Goal: Task Accomplishment & Management: Use online tool/utility

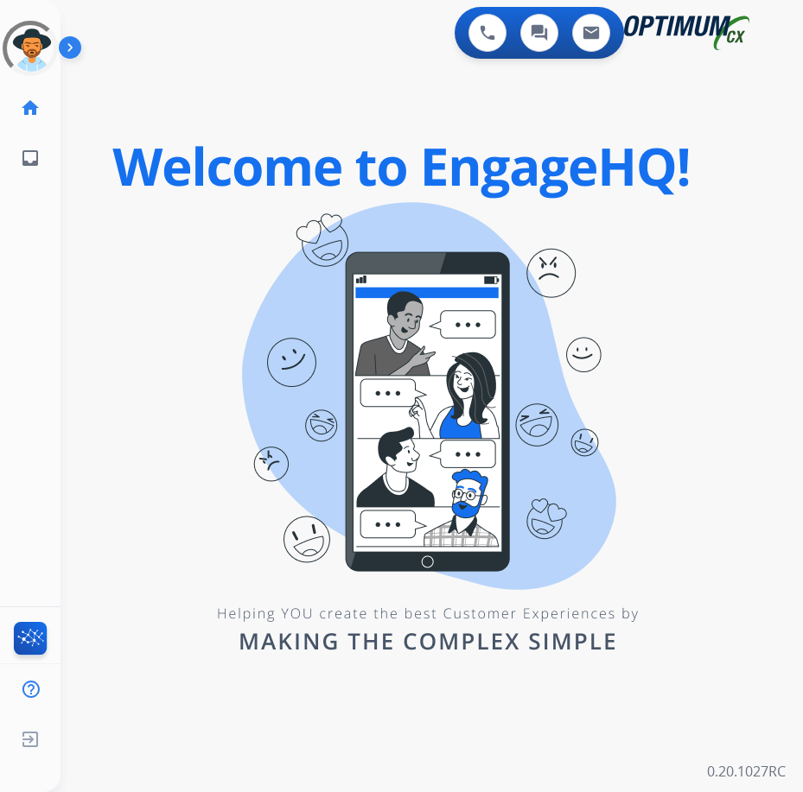
click at [70, 41] on img at bounding box center [73, 51] width 29 height 33
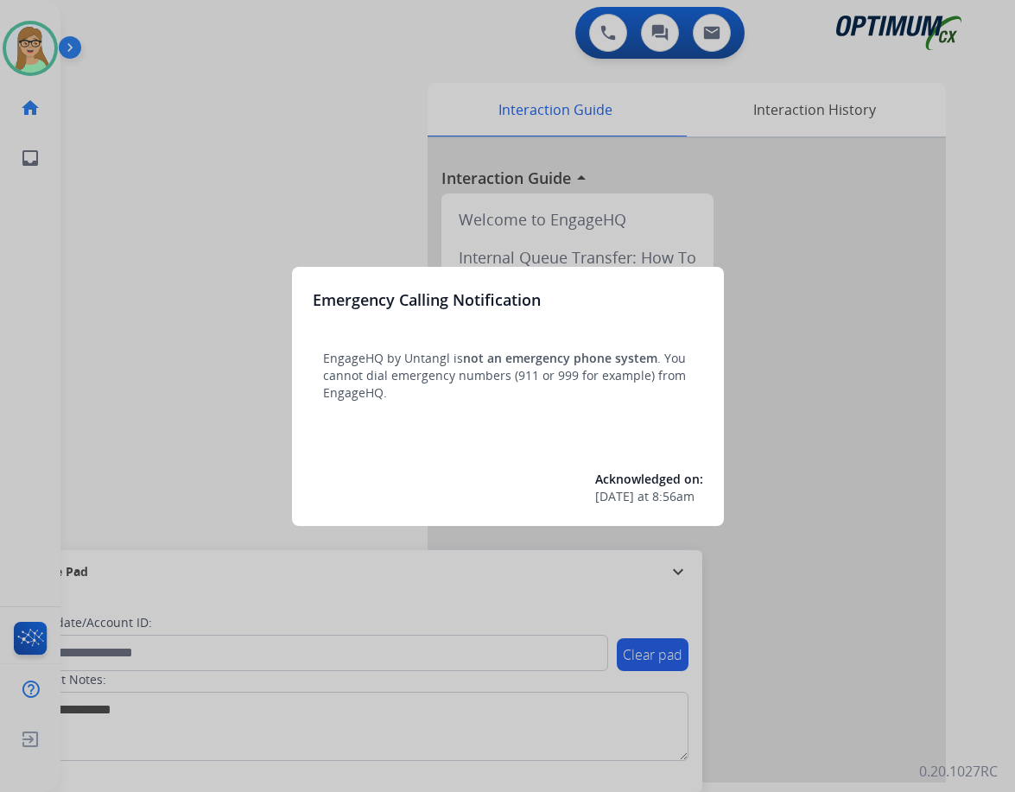
click at [551, 424] on div "Emergency Calling Notification EngageHQ by Untangl is not an emergency phone sy…" at bounding box center [508, 396] width 432 height 259
click at [340, 186] on div at bounding box center [507, 396] width 1015 height 792
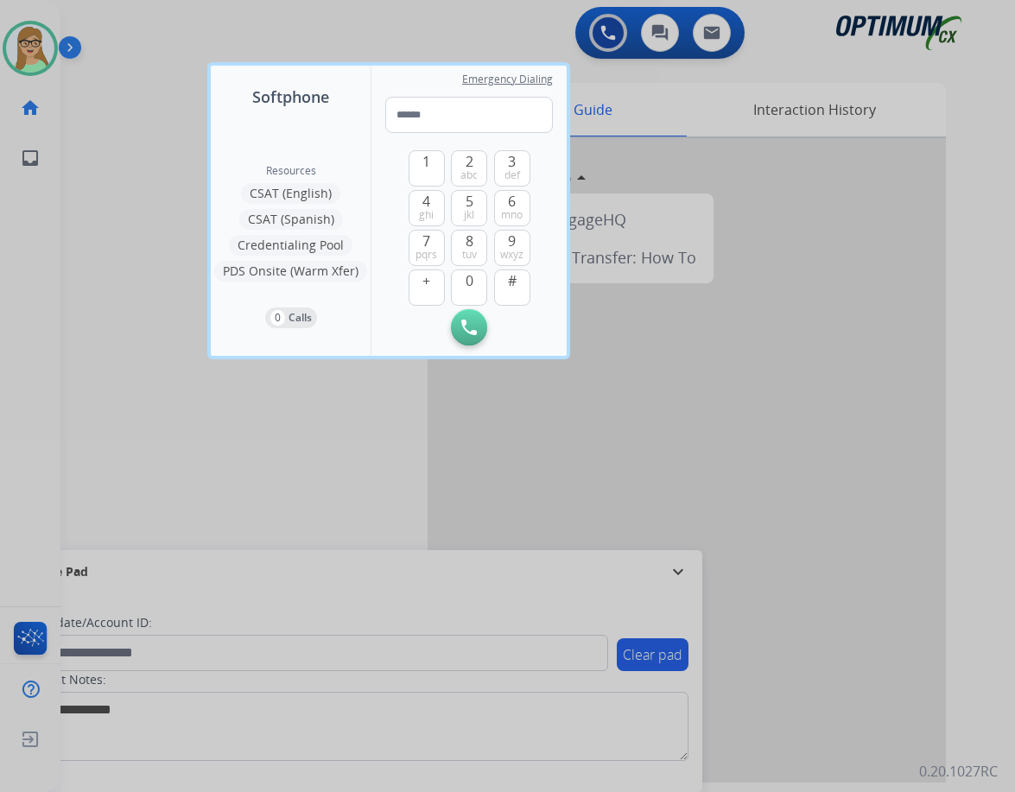
click at [104, 43] on div at bounding box center [507, 396] width 1015 height 792
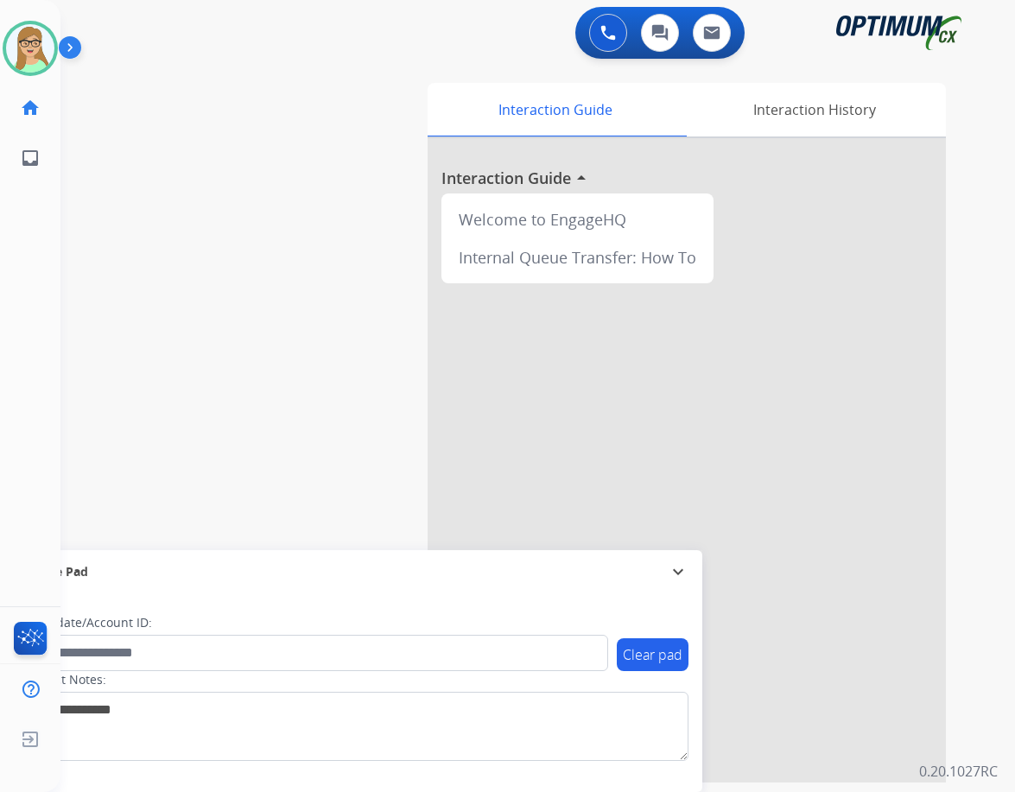
drag, startPoint x: 72, startPoint y: 40, endPoint x: 607, endPoint y: 308, distance: 598.2
click at [73, 40] on img at bounding box center [73, 51] width 29 height 33
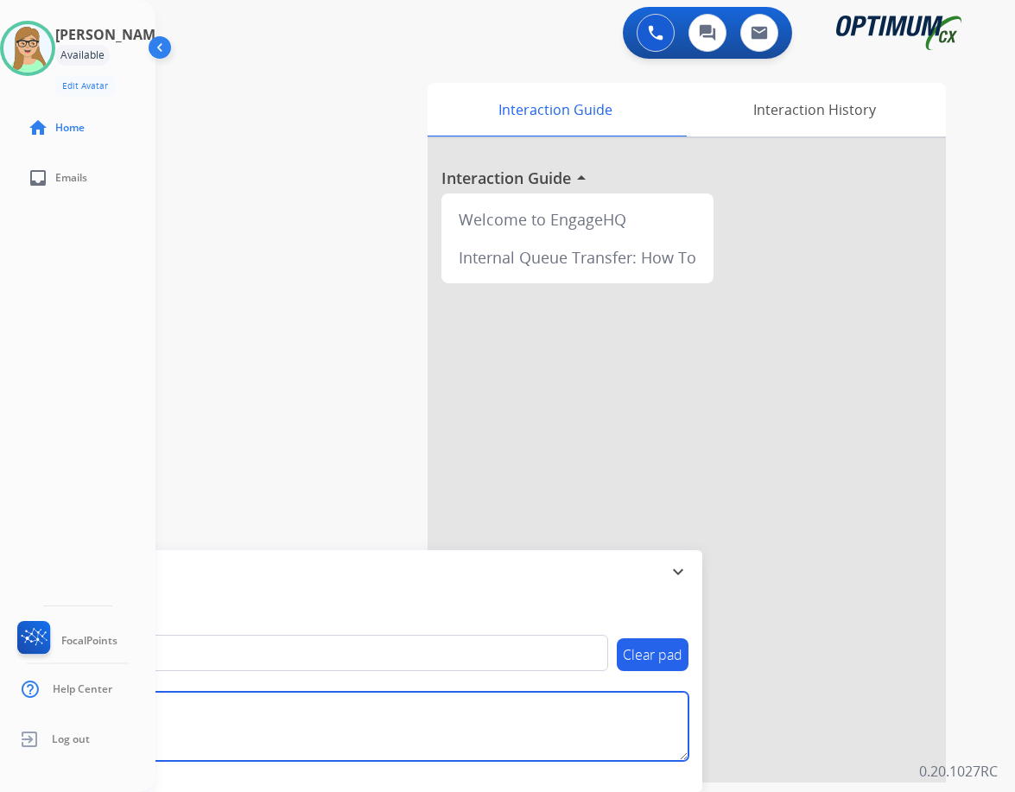
click at [234, 707] on textarea at bounding box center [355, 726] width 667 height 69
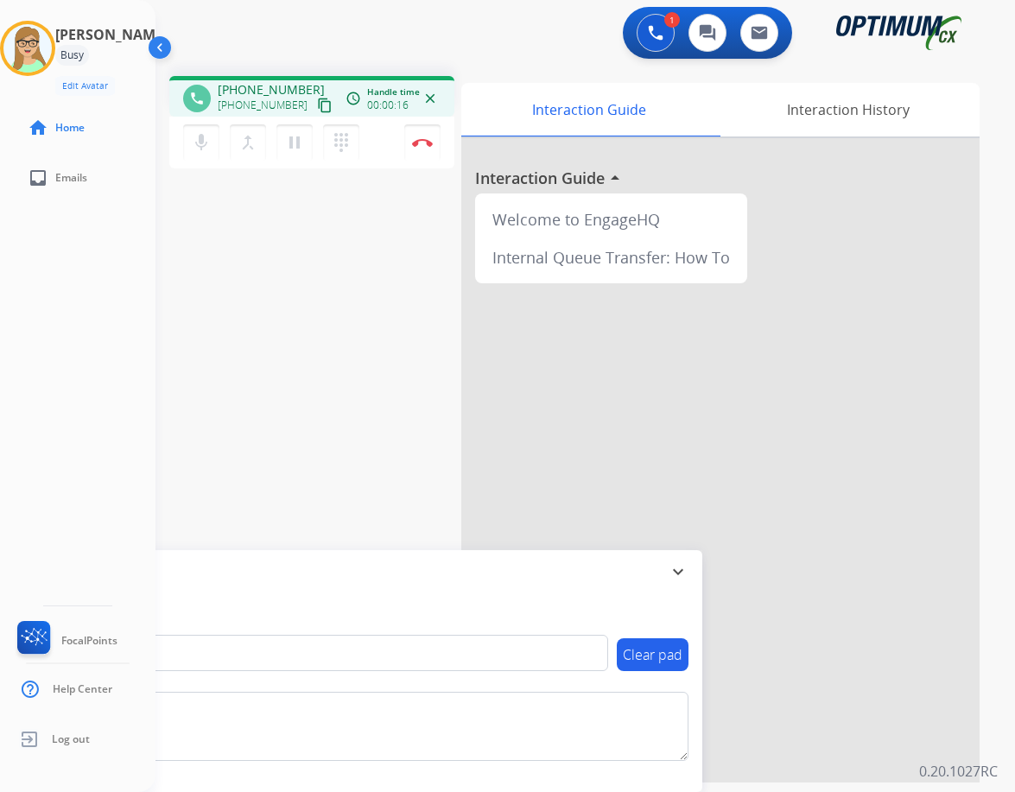
click at [317, 99] on mat-icon "content_copy" at bounding box center [325, 106] width 16 height 16
click at [431, 143] on img at bounding box center [422, 142] width 21 height 9
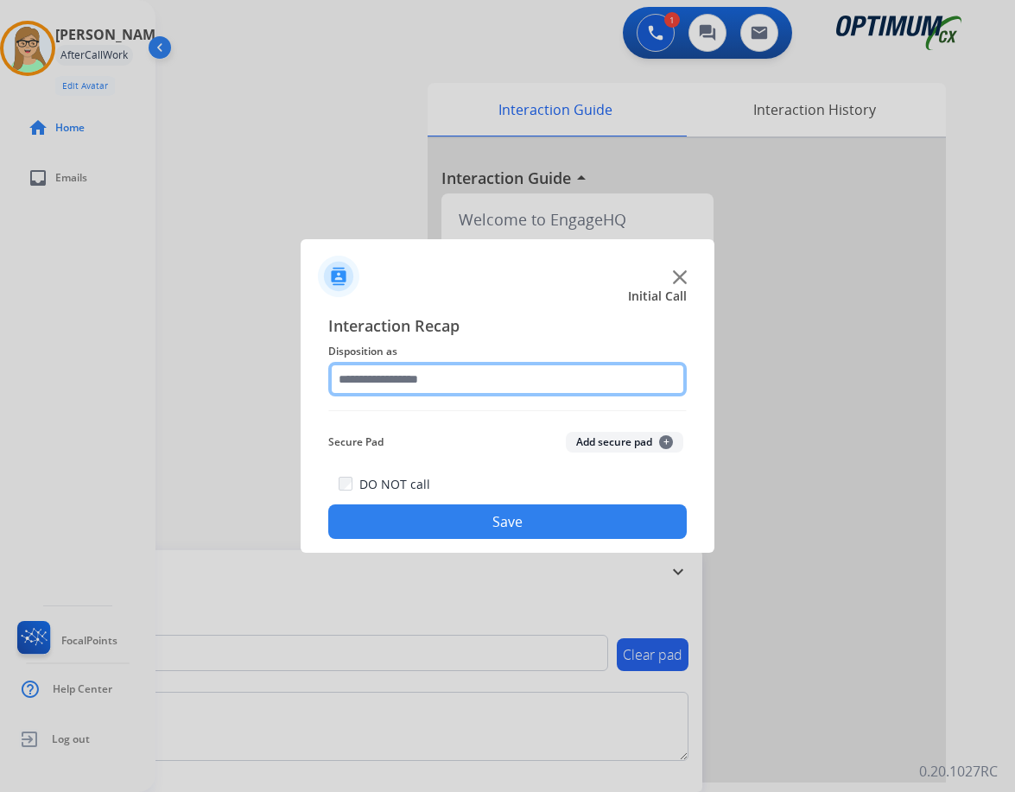
click at [408, 383] on input "text" at bounding box center [507, 379] width 359 height 35
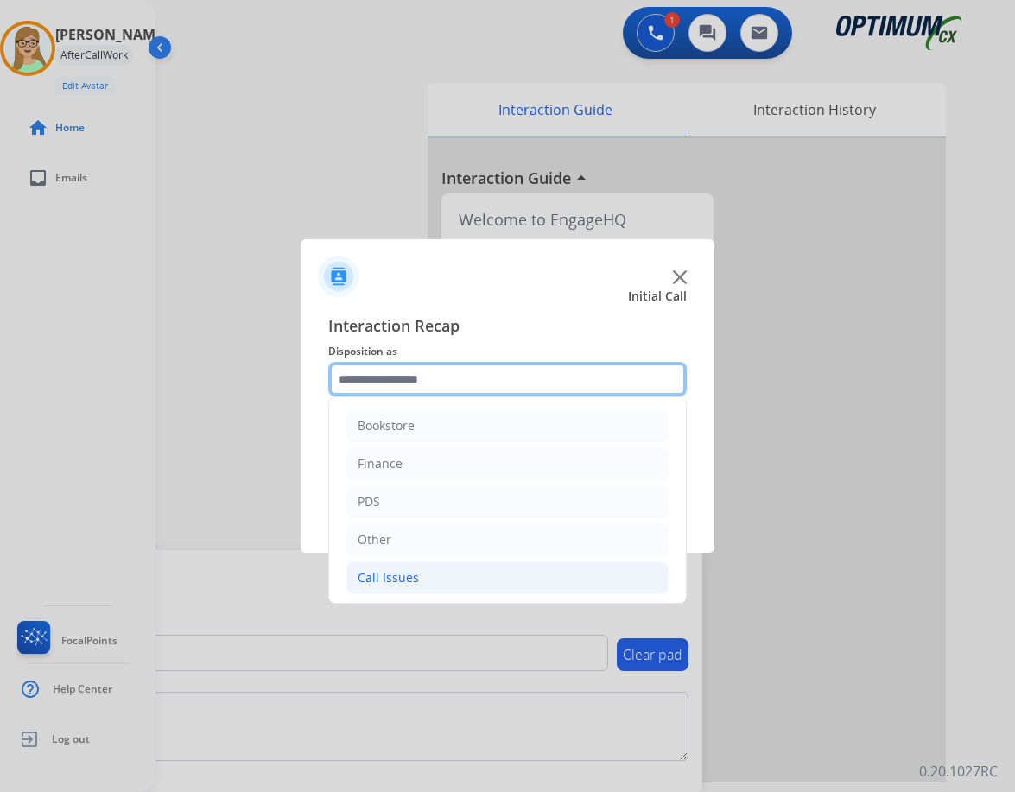
scroll to position [118, 0]
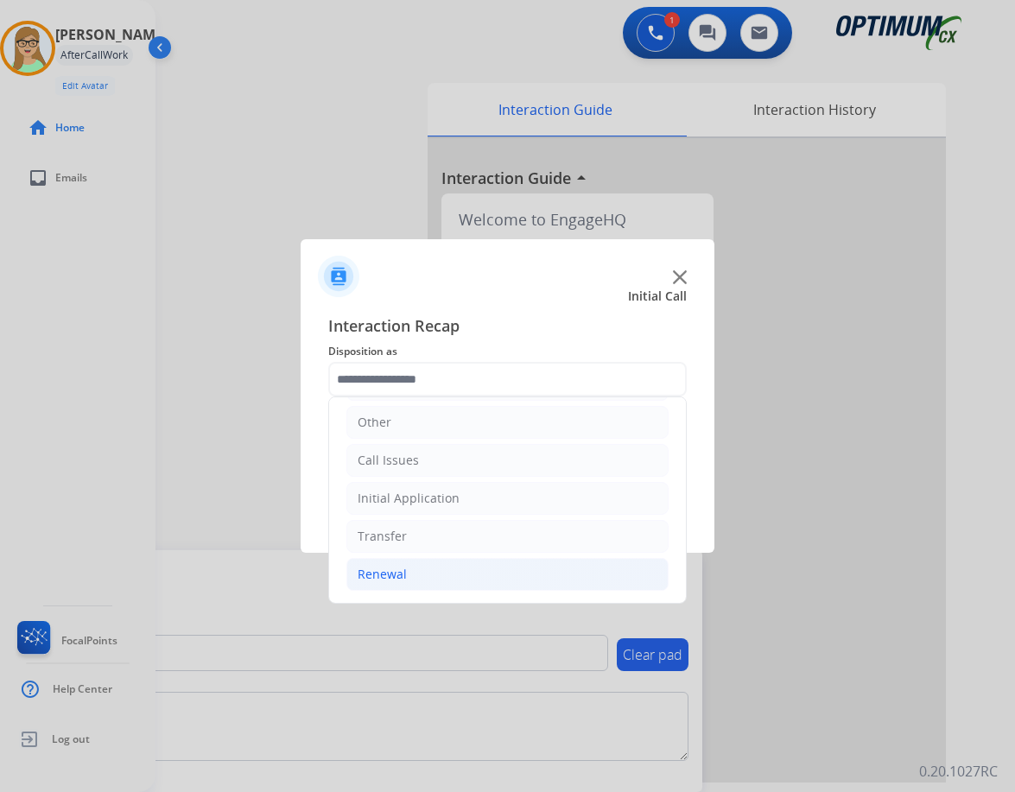
click at [395, 572] on div "Renewal" at bounding box center [382, 574] width 49 height 17
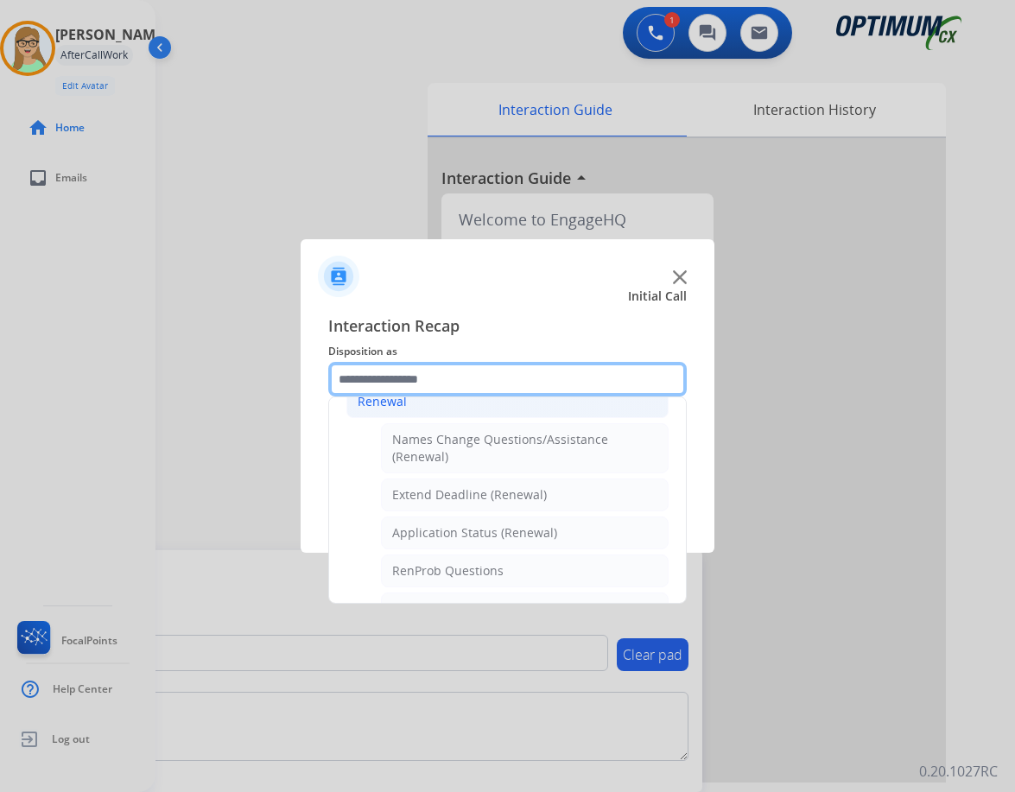
scroll to position [377, 0]
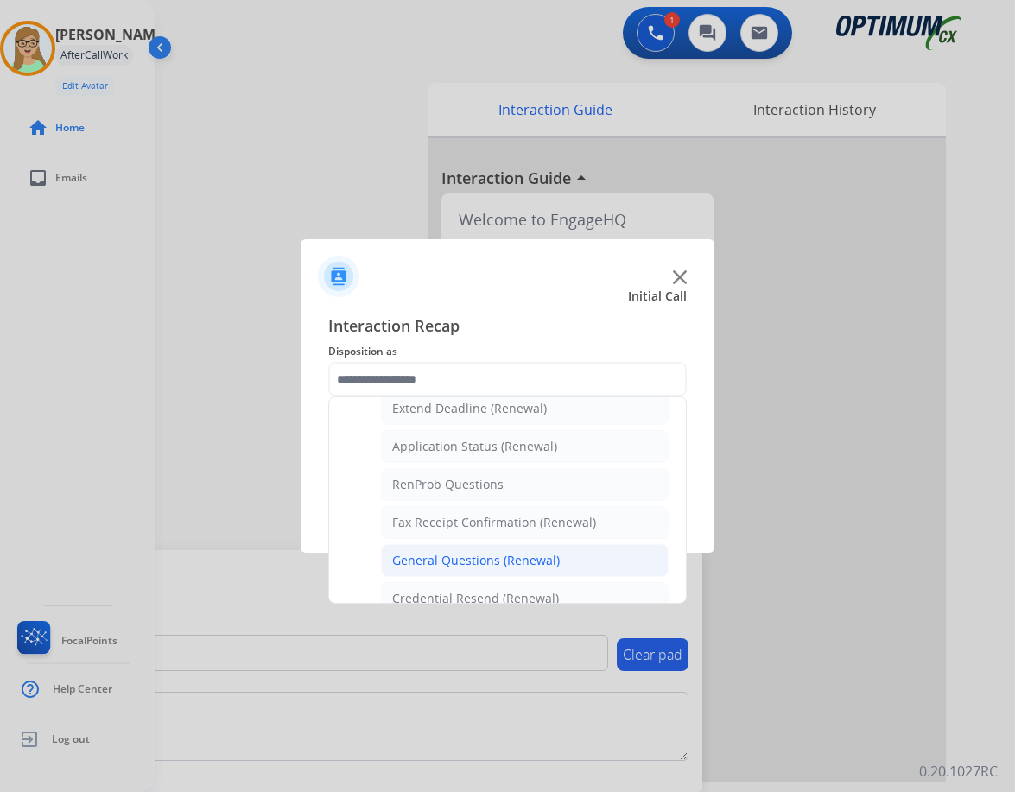
click at [463, 558] on div "General Questions (Renewal)" at bounding box center [476, 560] width 168 height 17
type input "**********"
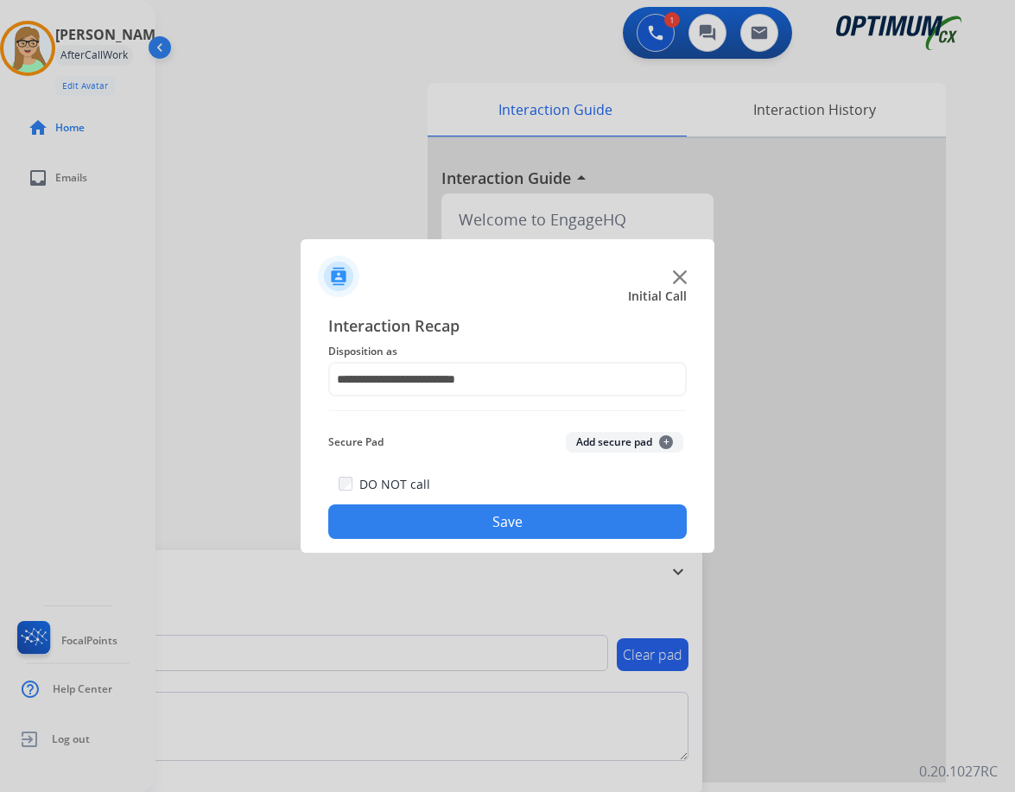
click at [415, 531] on button "Save" at bounding box center [507, 522] width 359 height 35
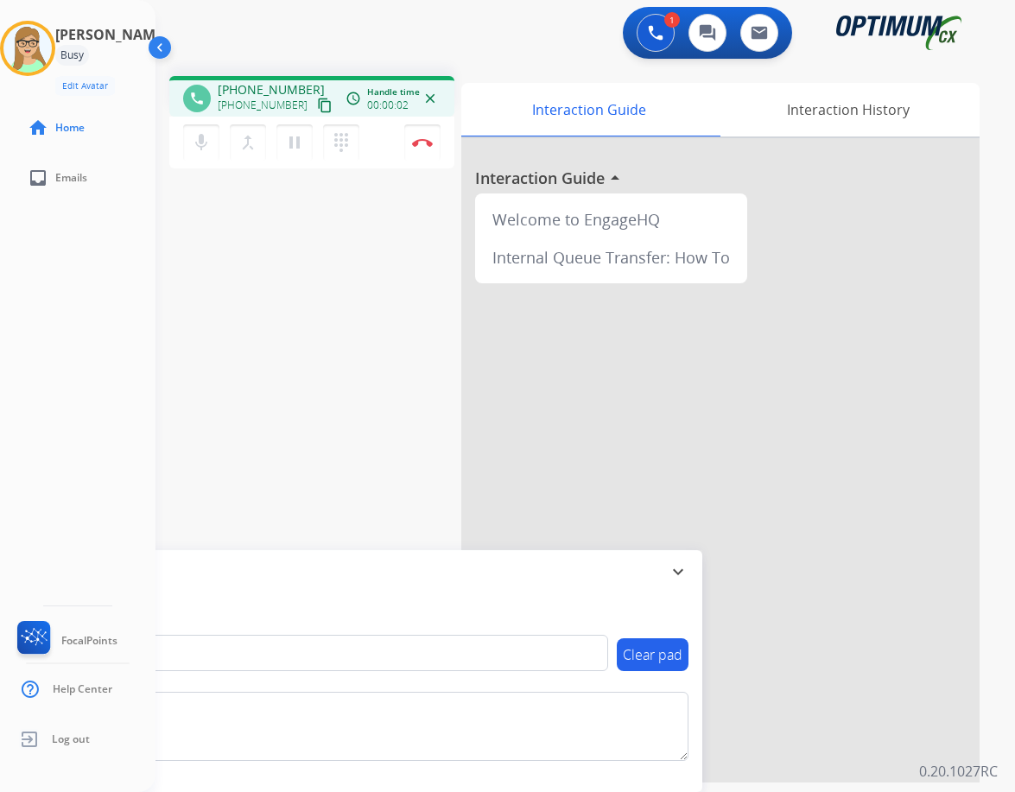
click at [317, 102] on mat-icon "content_copy" at bounding box center [325, 106] width 16 height 16
click at [429, 145] on img at bounding box center [422, 142] width 21 height 9
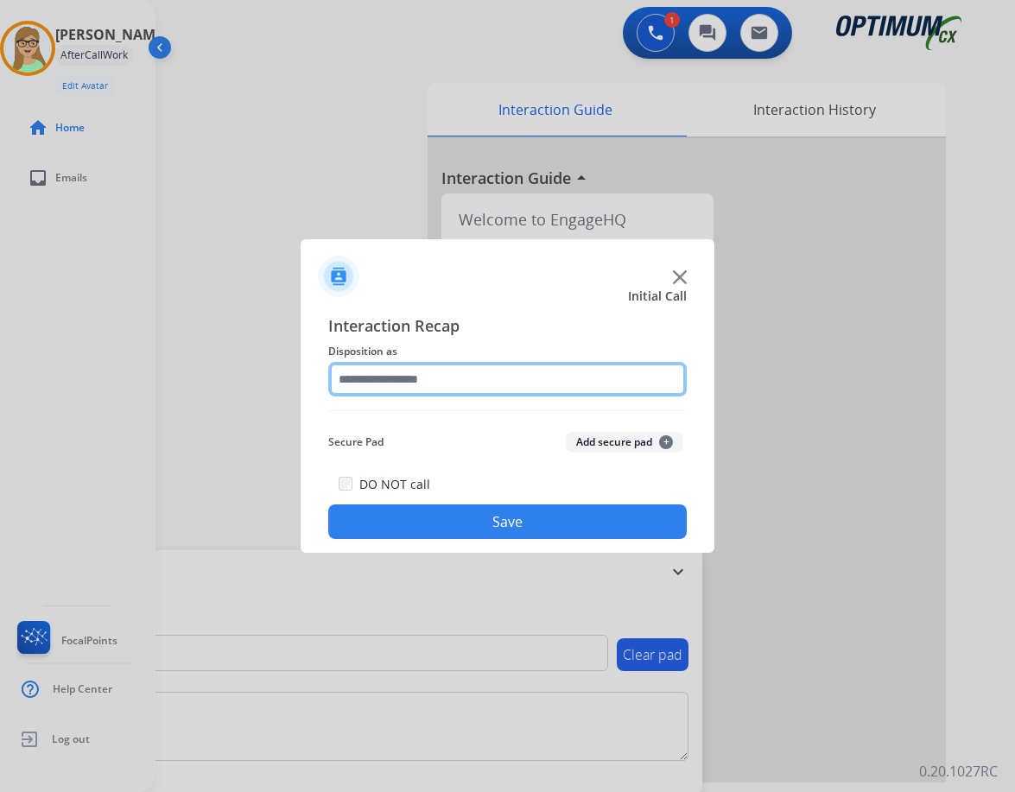
click at [406, 378] on input "text" at bounding box center [507, 379] width 359 height 35
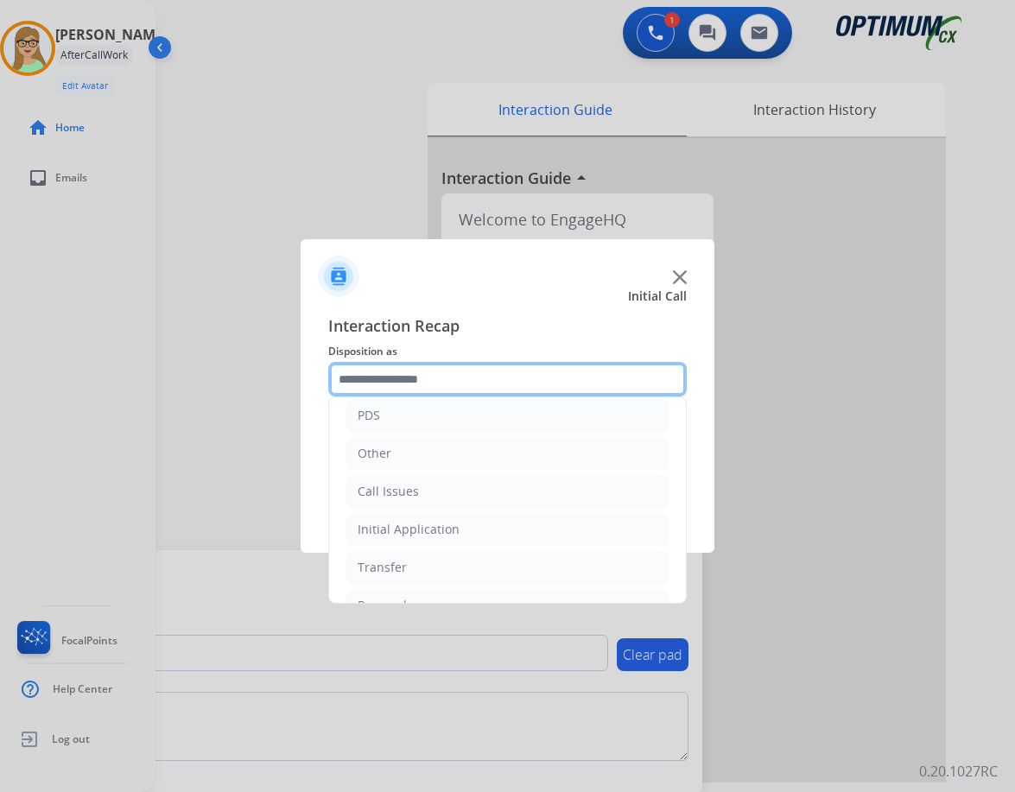
scroll to position [118, 0]
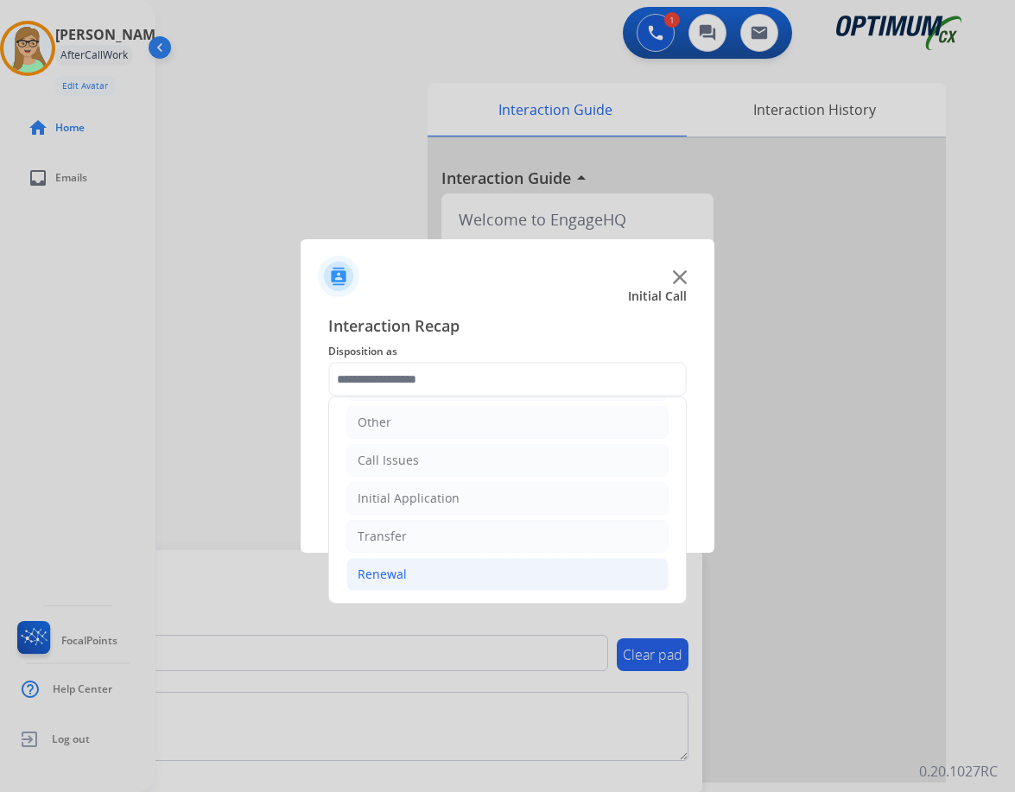
click at [390, 569] on div "Renewal" at bounding box center [382, 574] width 49 height 17
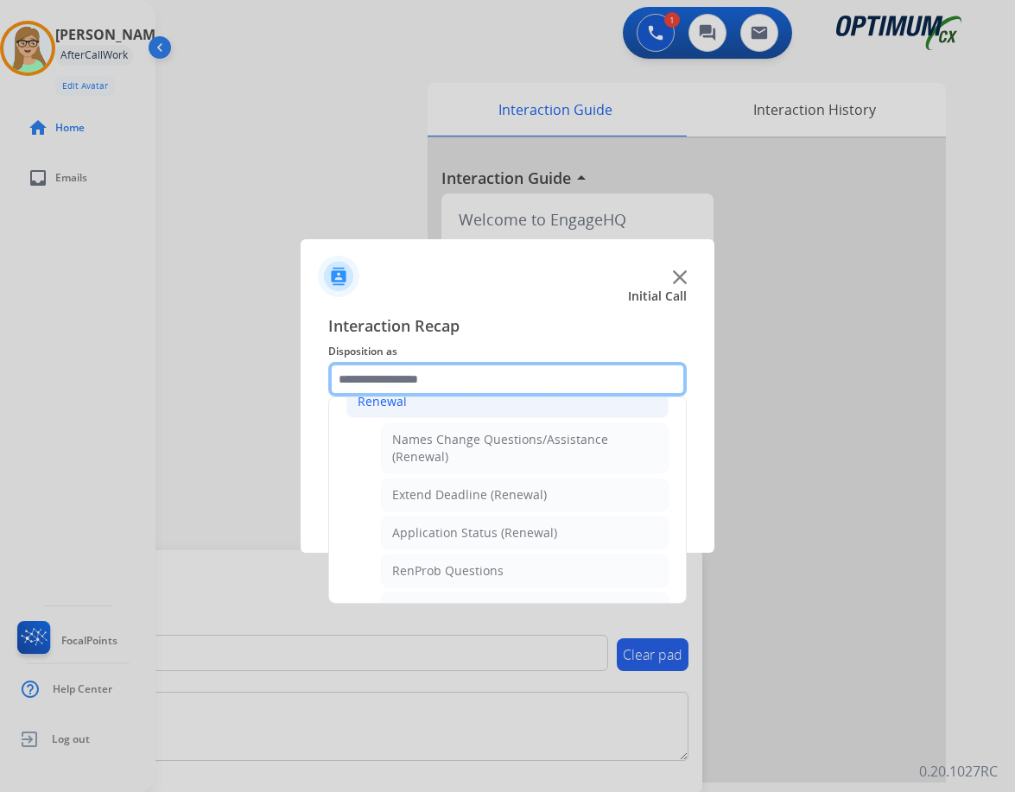
scroll to position [377, 0]
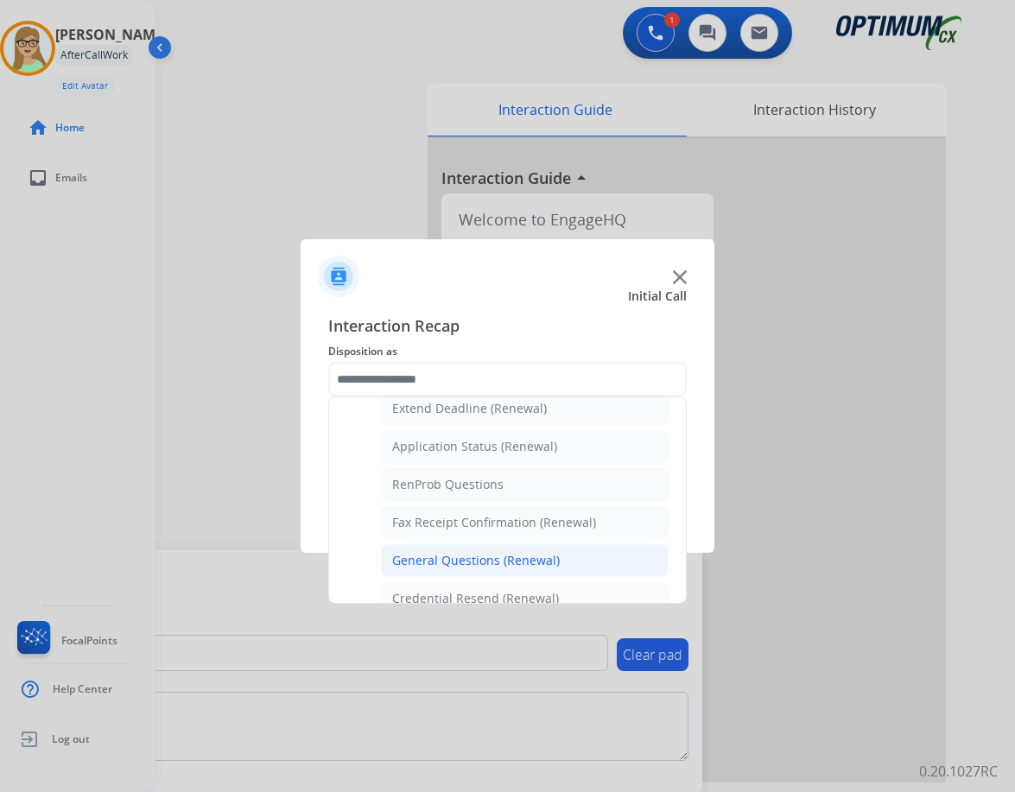
click at [448, 558] on div "General Questions (Renewal)" at bounding box center [476, 560] width 168 height 17
type input "**********"
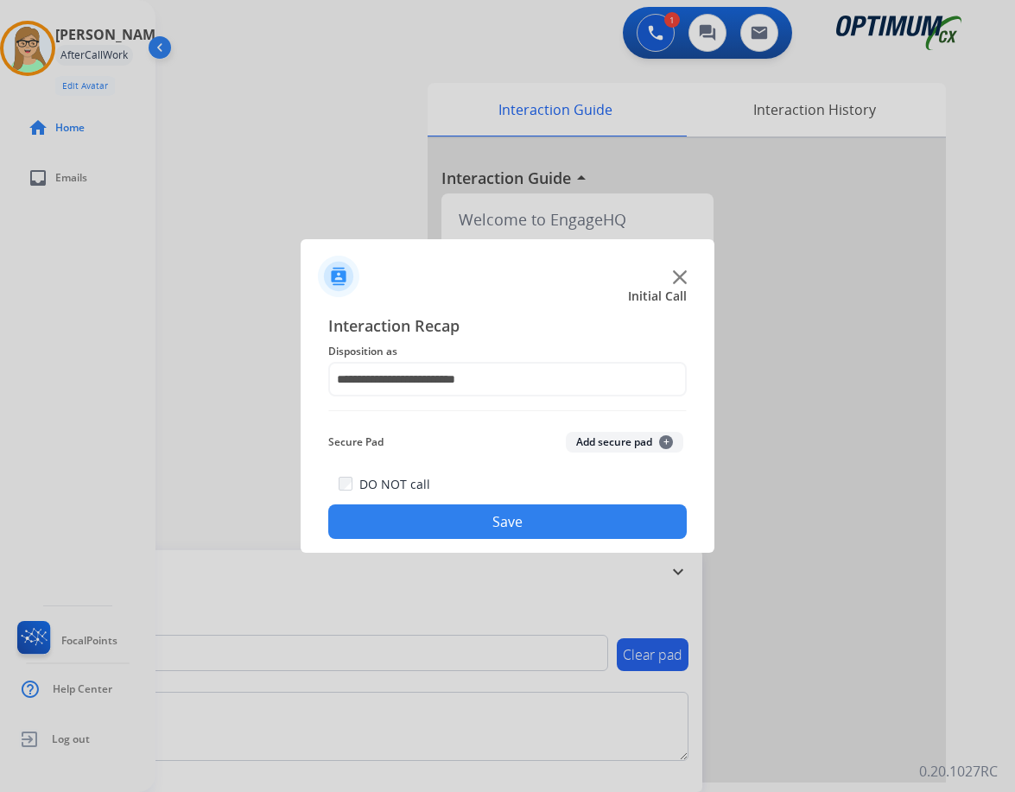
drag, startPoint x: 416, startPoint y: 538, endPoint x: 47, endPoint y: 443, distance: 381.8
click at [398, 533] on button "Save" at bounding box center [507, 522] width 359 height 35
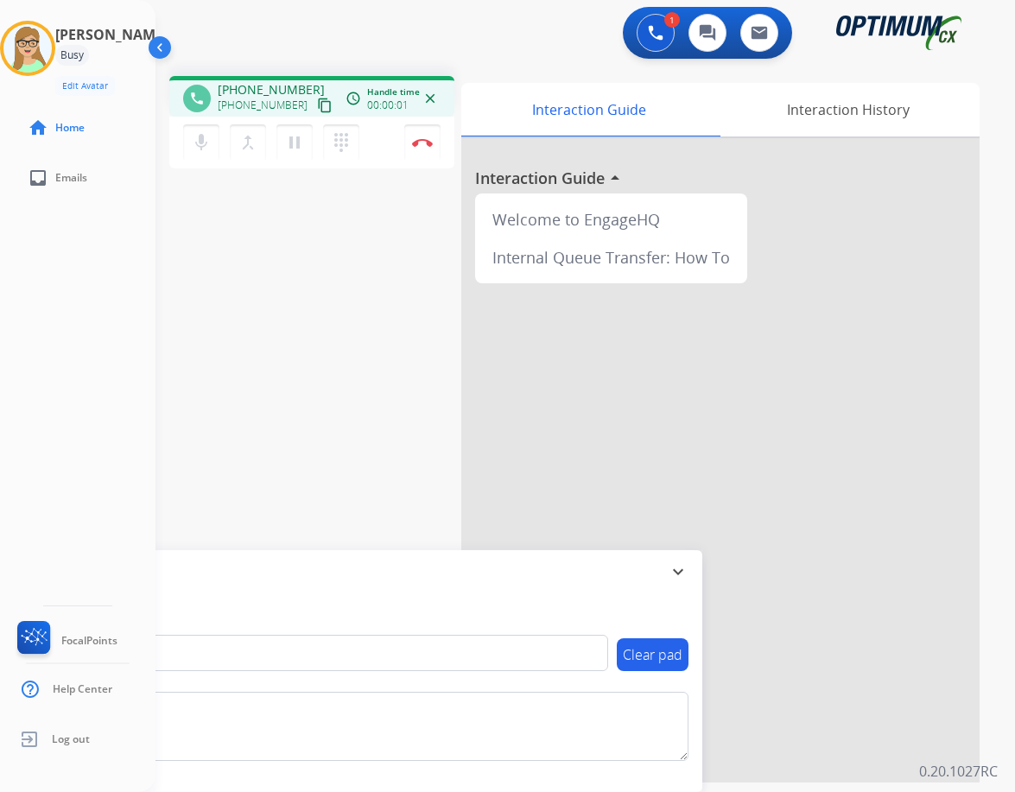
click at [317, 101] on mat-icon "content_copy" at bounding box center [325, 106] width 16 height 16
click at [429, 142] on img at bounding box center [422, 142] width 21 height 9
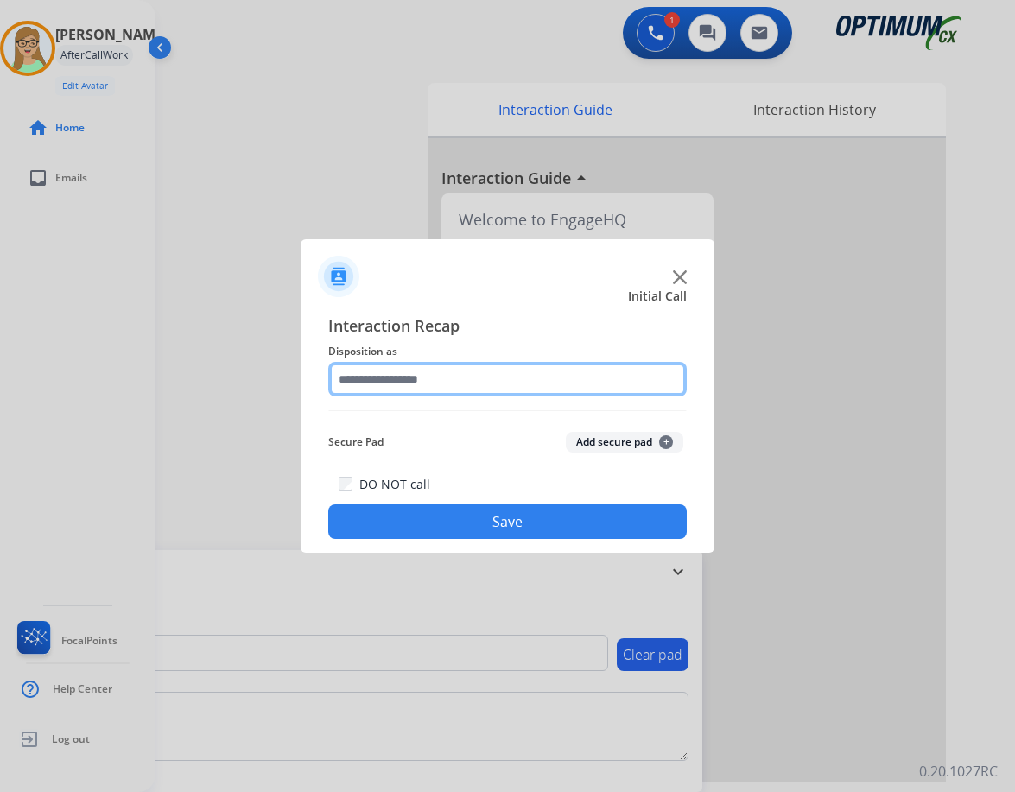
click at [407, 371] on input "text" at bounding box center [507, 379] width 359 height 35
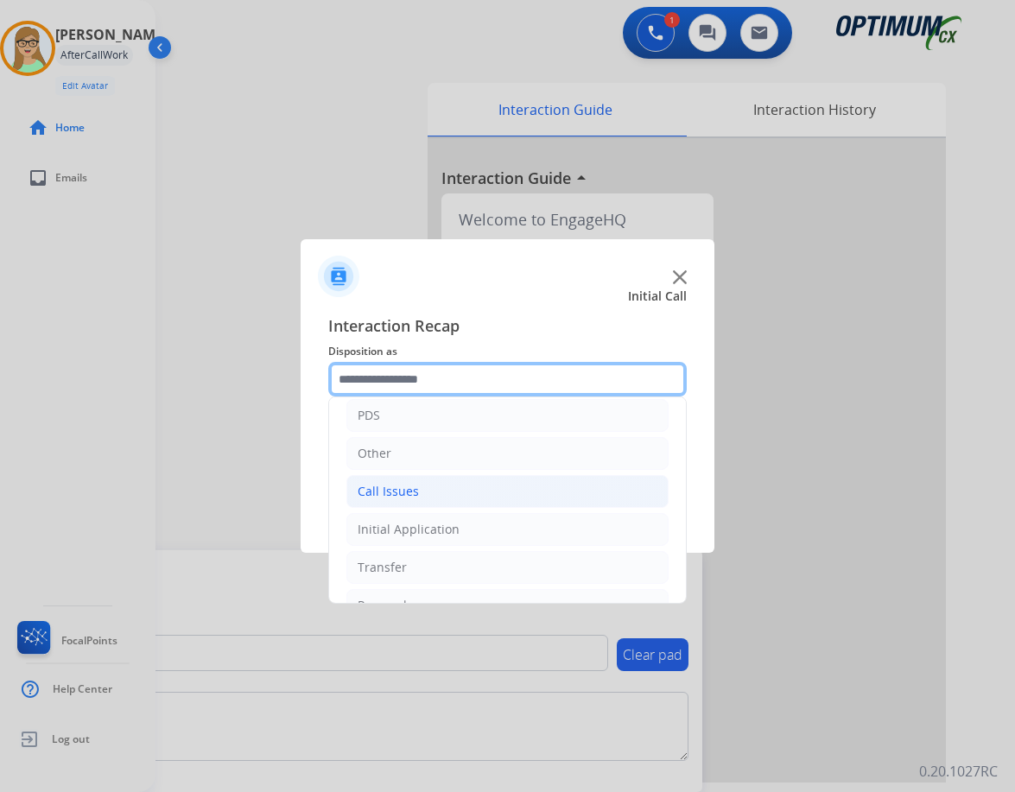
scroll to position [118, 0]
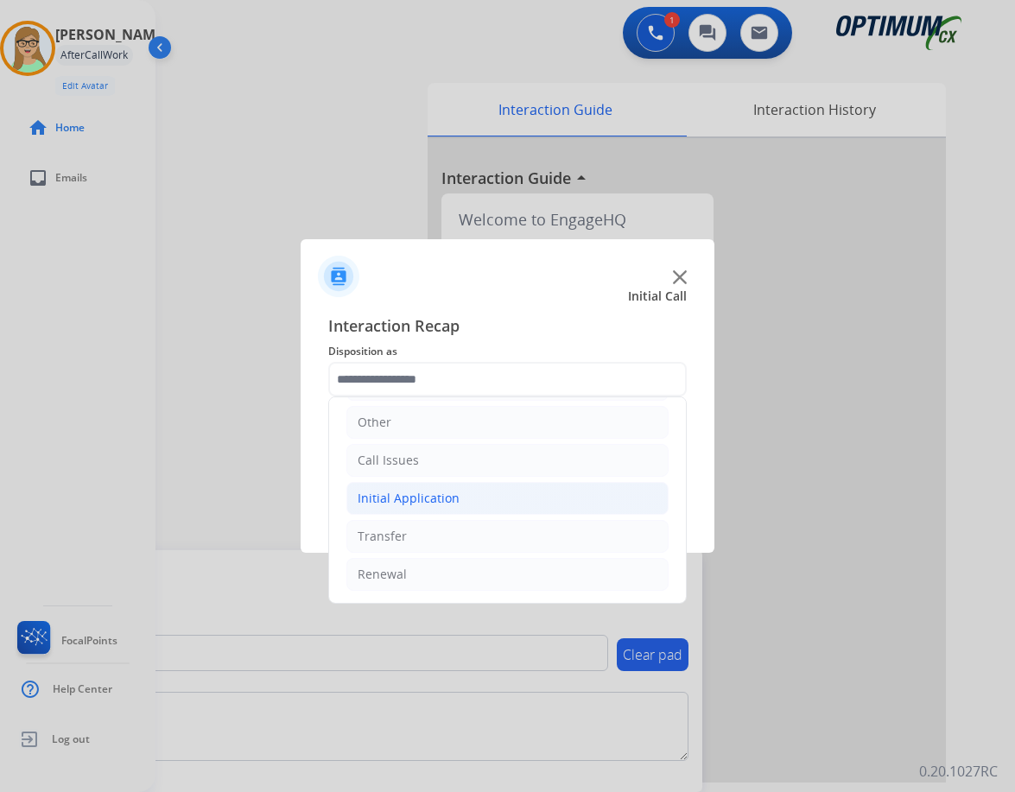
click at [443, 492] on div "Initial Application" at bounding box center [409, 498] width 102 height 17
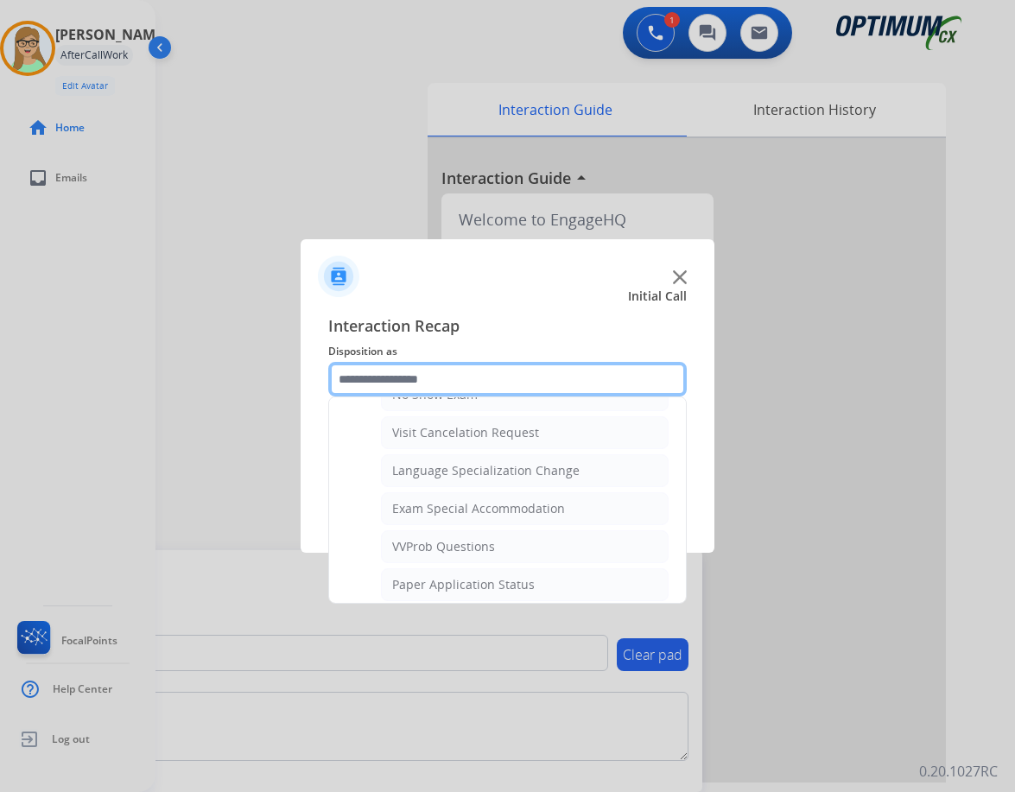
scroll to position [895, 0]
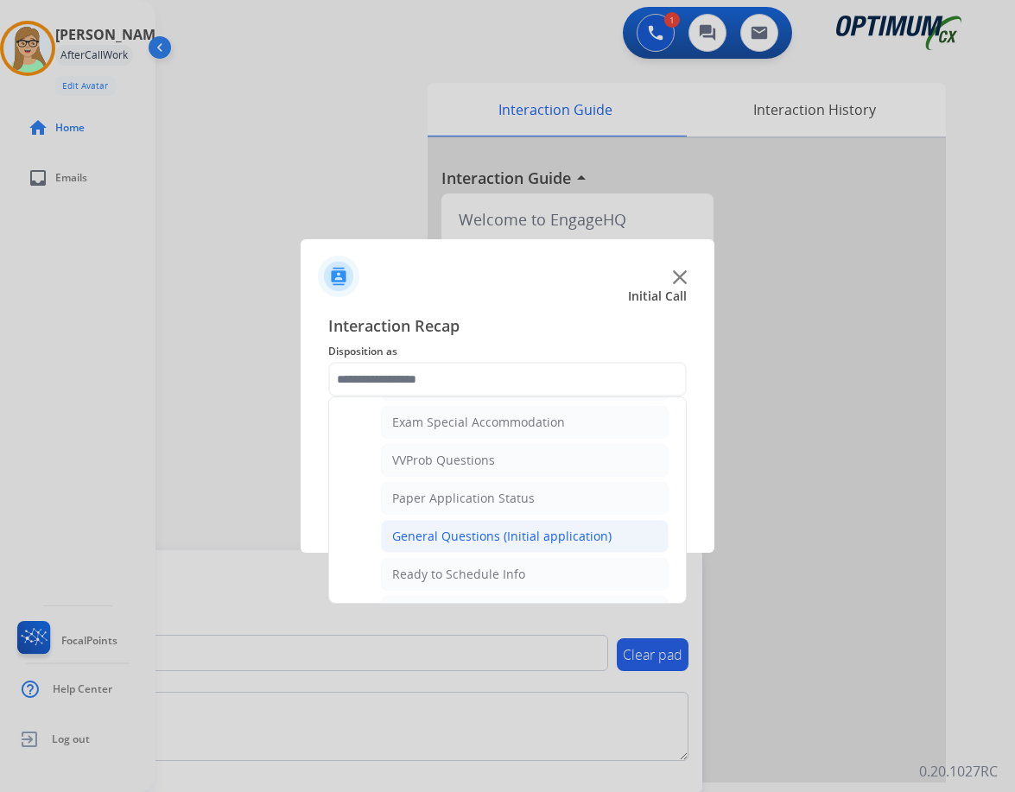
click at [481, 530] on div "General Questions (Initial application)" at bounding box center [501, 536] width 219 height 17
type input "**********"
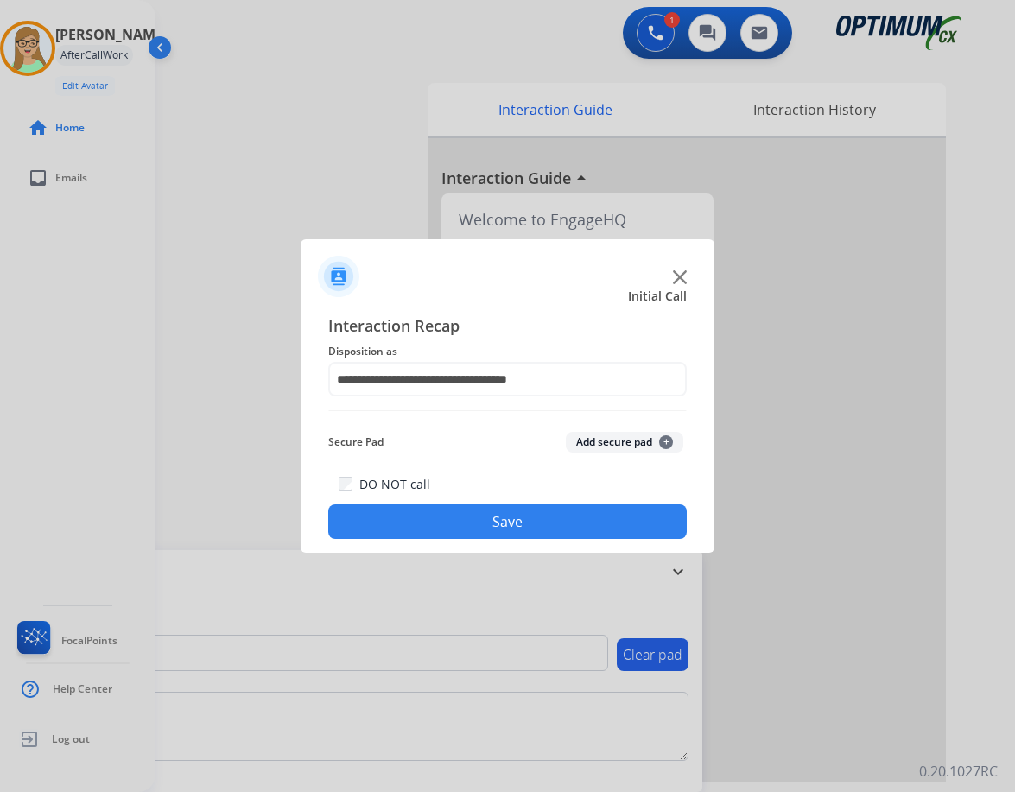
click at [473, 530] on button "Save" at bounding box center [507, 522] width 359 height 35
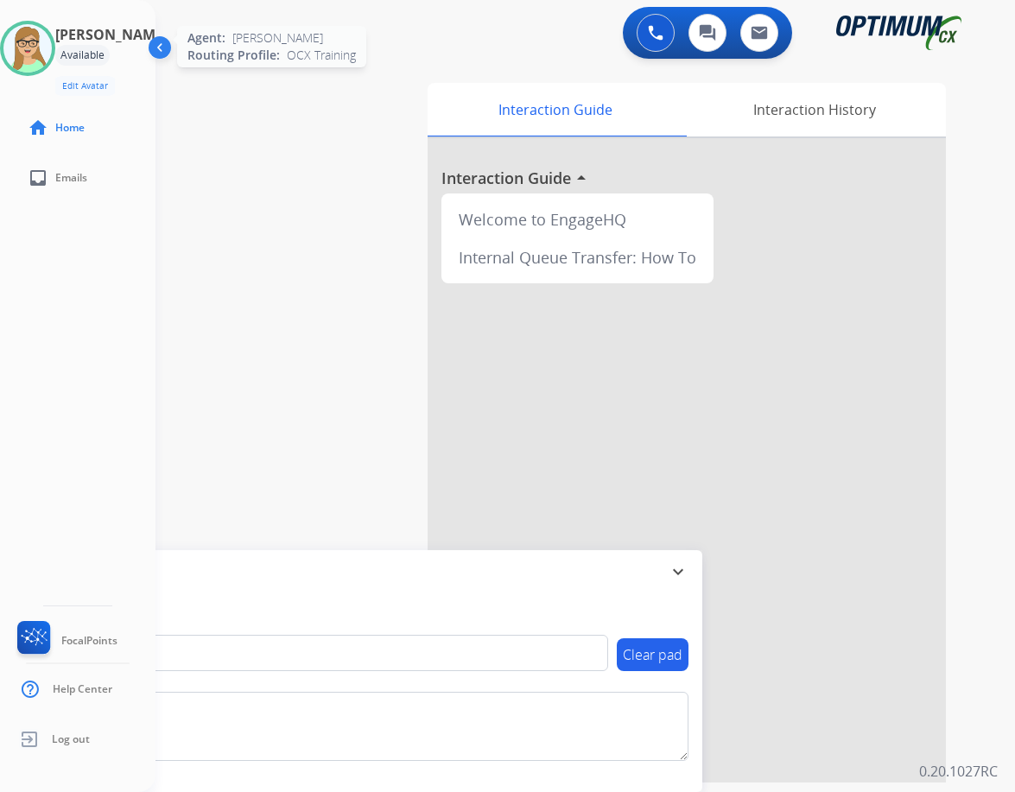
click at [40, 60] on img at bounding box center [27, 48] width 48 height 48
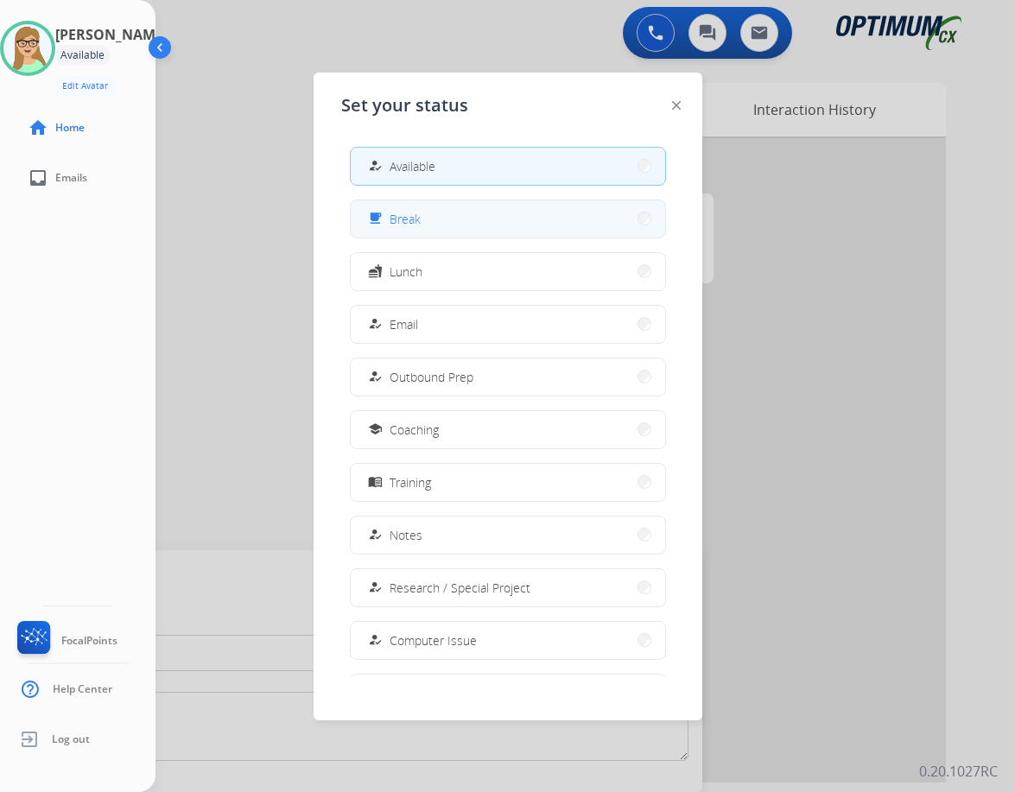
click at [423, 214] on button "free_breakfast Break" at bounding box center [508, 218] width 315 height 37
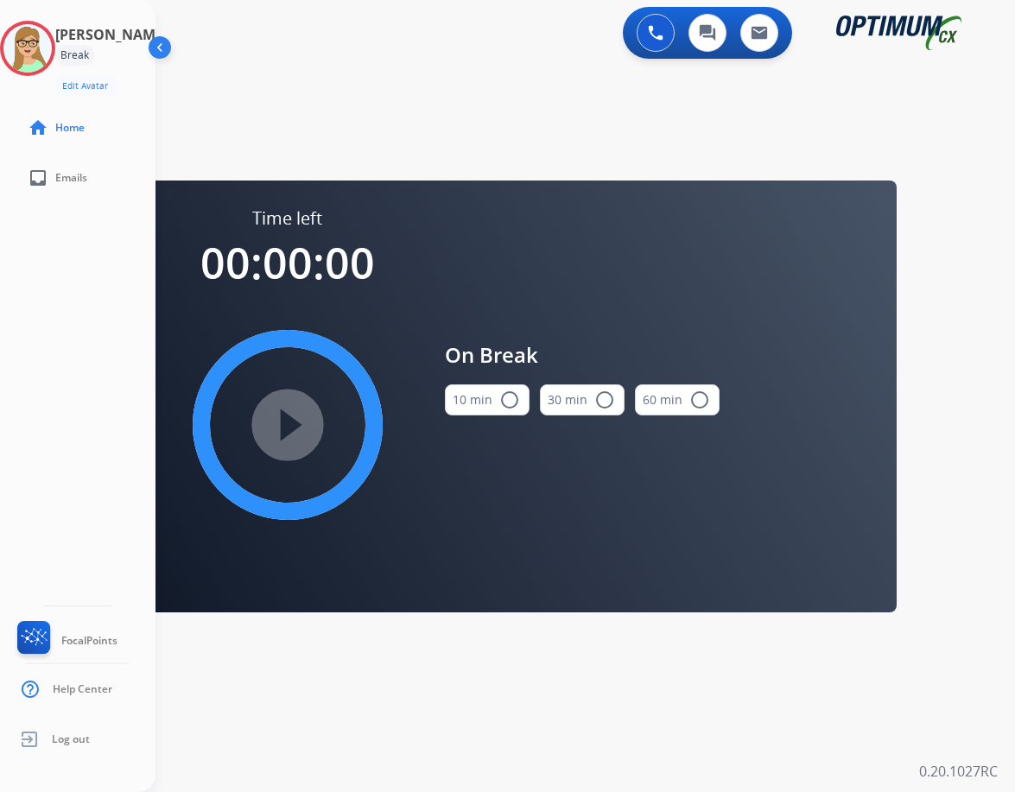
click at [508, 395] on mat-icon "radio_button_unchecked" at bounding box center [509, 400] width 21 height 21
click at [285, 415] on mat-icon "play_circle_filled" at bounding box center [287, 425] width 21 height 21
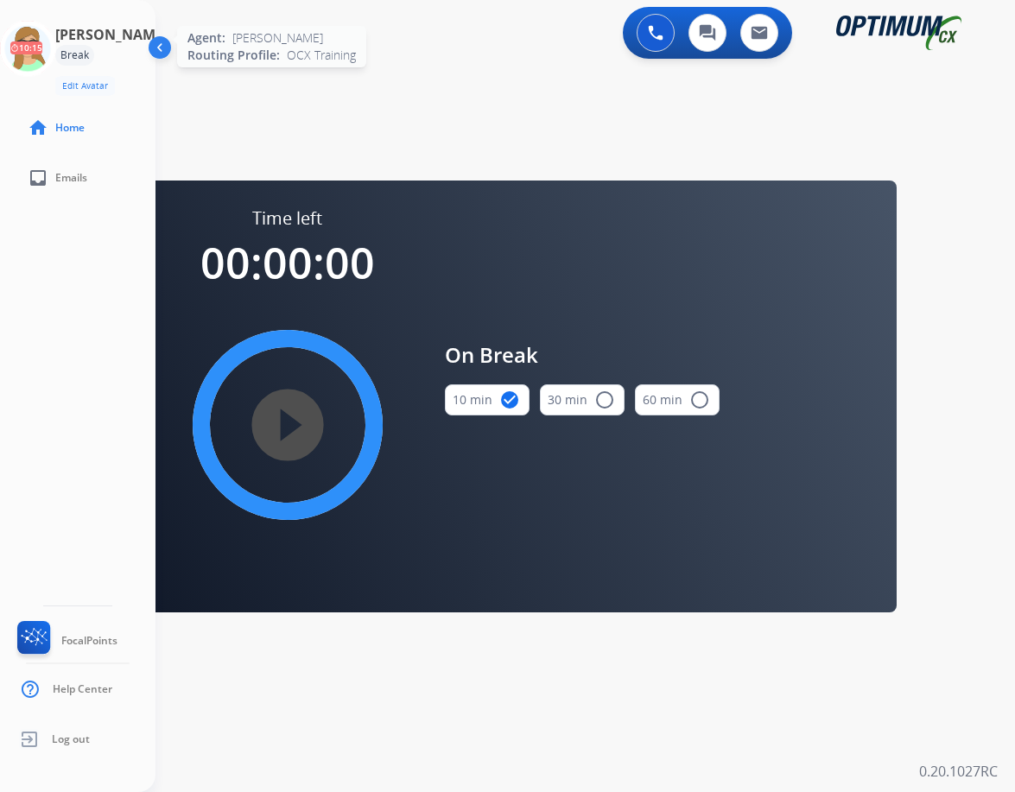
click at [48, 47] on icon at bounding box center [28, 49] width 56 height 56
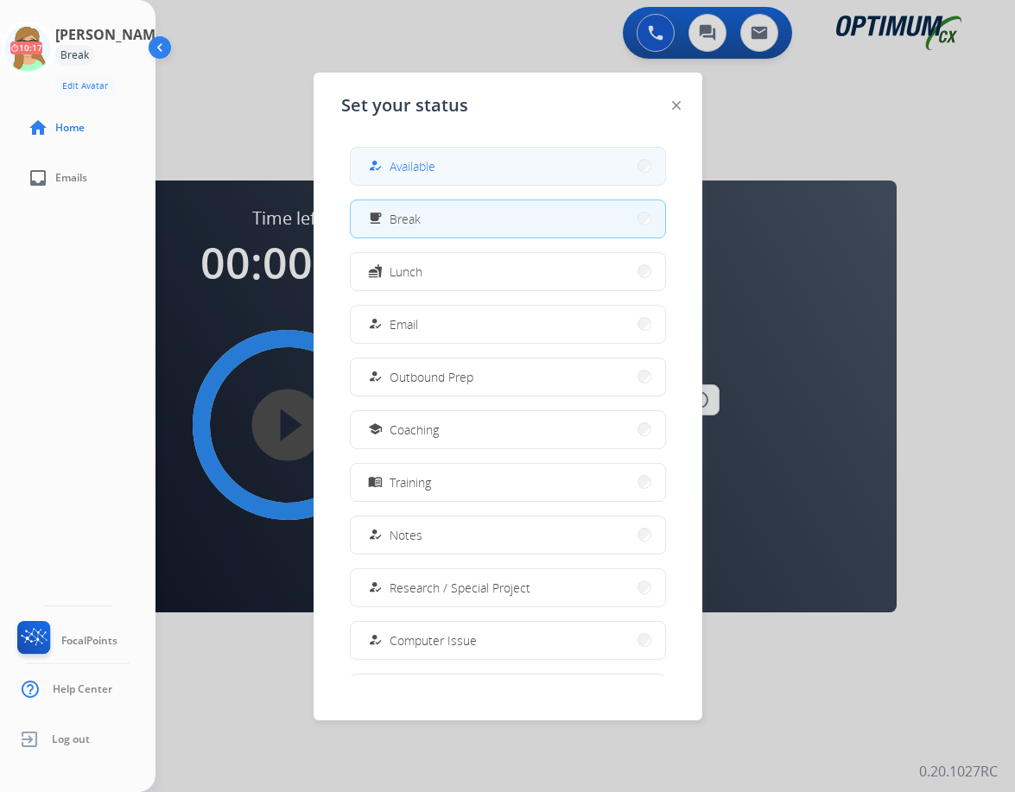
click at [421, 165] on span "Available" at bounding box center [413, 166] width 46 height 18
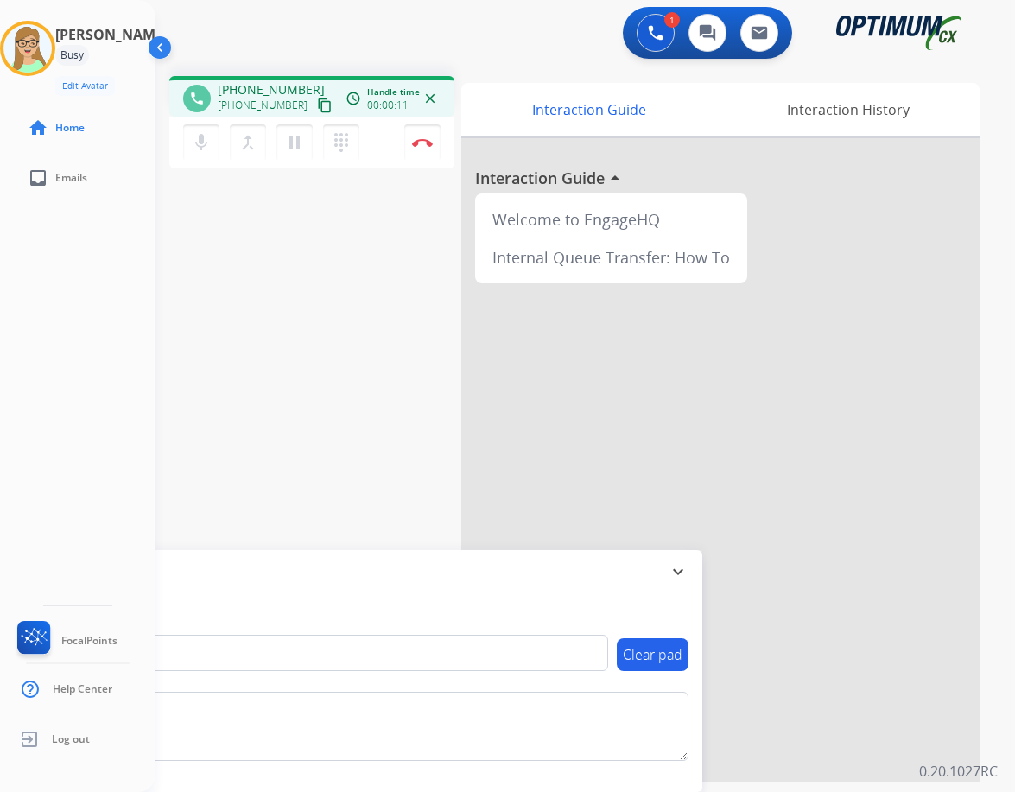
drag, startPoint x: 303, startPoint y: 101, endPoint x: 277, endPoint y: 108, distance: 26.8
click at [317, 101] on mat-icon "content_copy" at bounding box center [325, 106] width 16 height 16
click at [420, 142] on img at bounding box center [422, 142] width 21 height 9
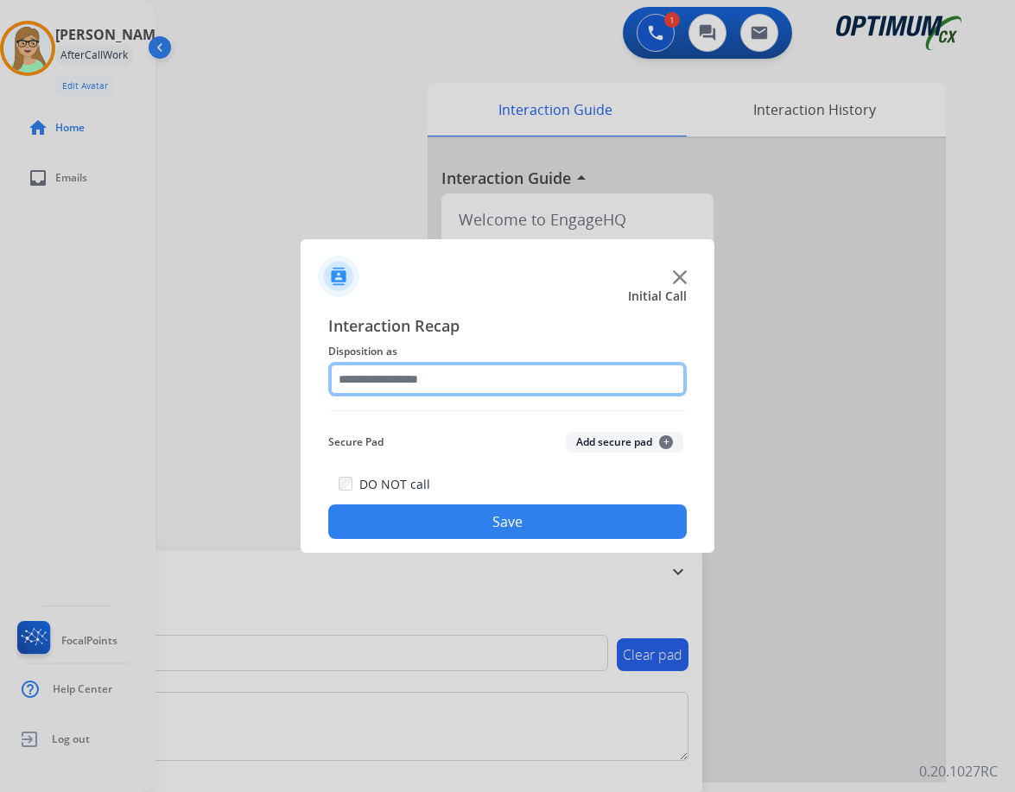
click at [406, 375] on input "text" at bounding box center [507, 379] width 359 height 35
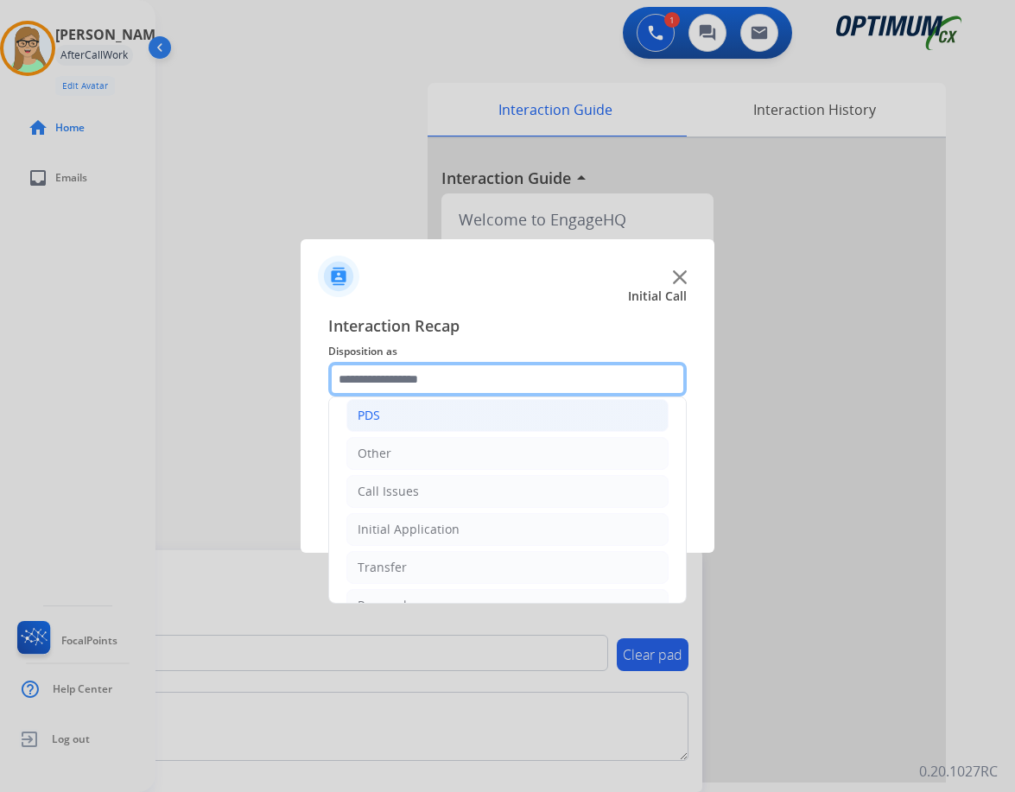
scroll to position [118, 0]
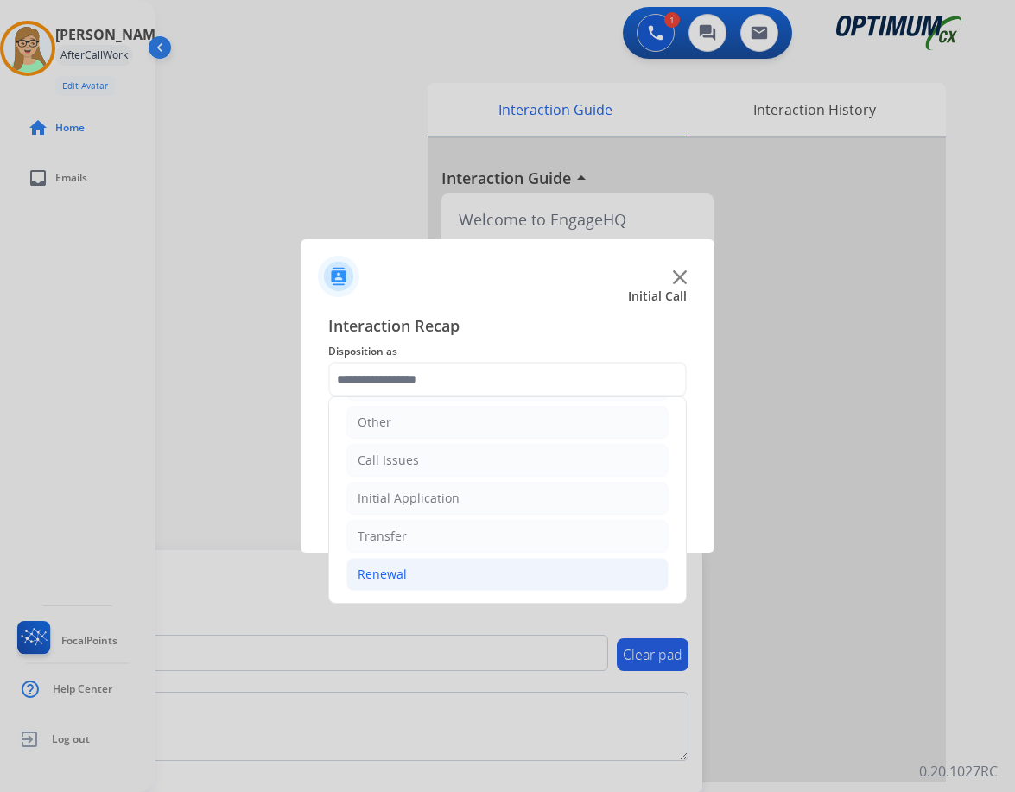
click at [399, 567] on div "Renewal" at bounding box center [382, 574] width 49 height 17
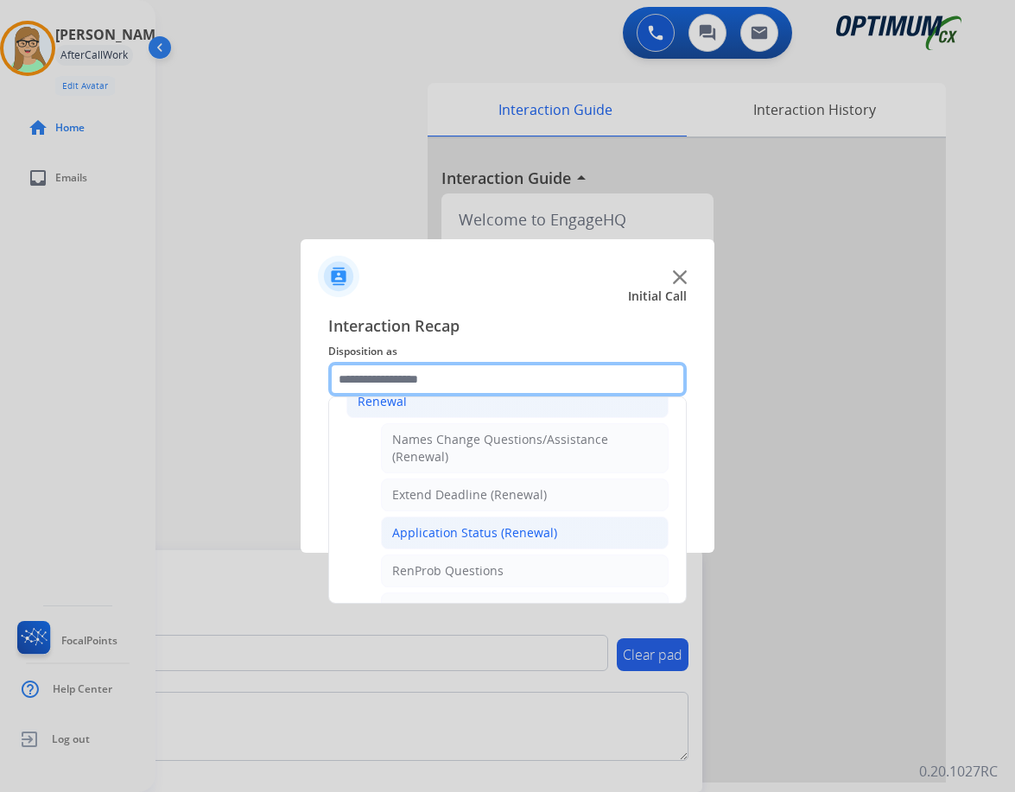
scroll to position [463, 0]
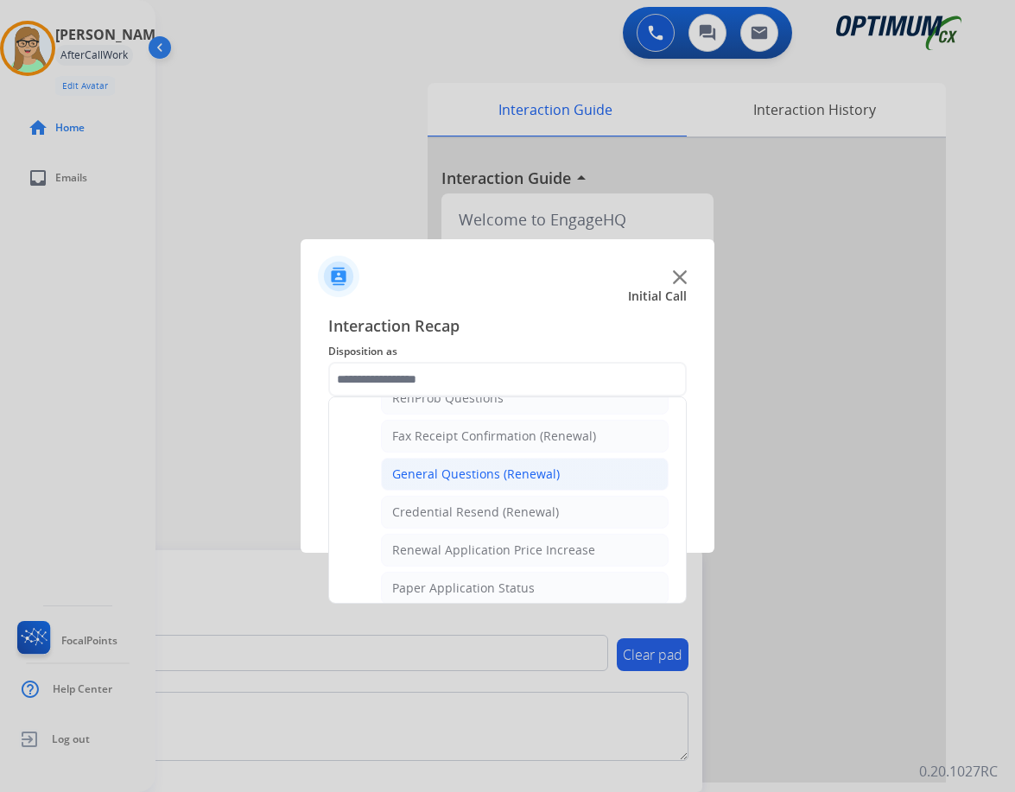
click at [459, 473] on div "General Questions (Renewal)" at bounding box center [476, 474] width 168 height 17
type input "**********"
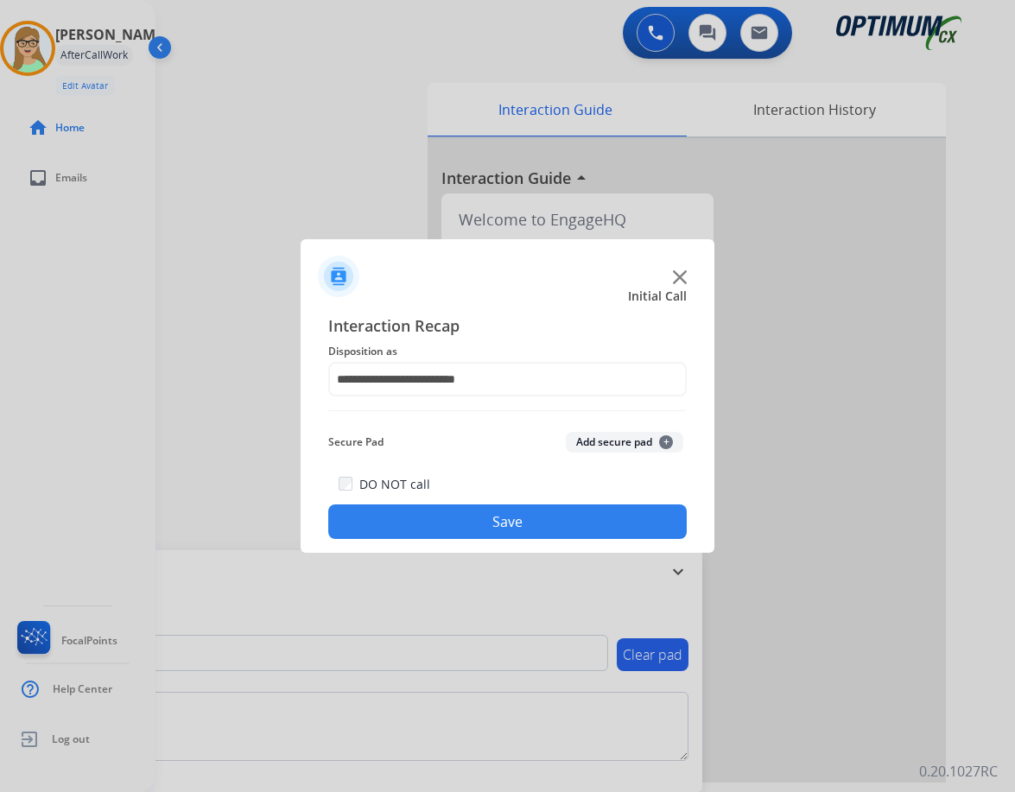
click at [417, 525] on button "Save" at bounding box center [507, 522] width 359 height 35
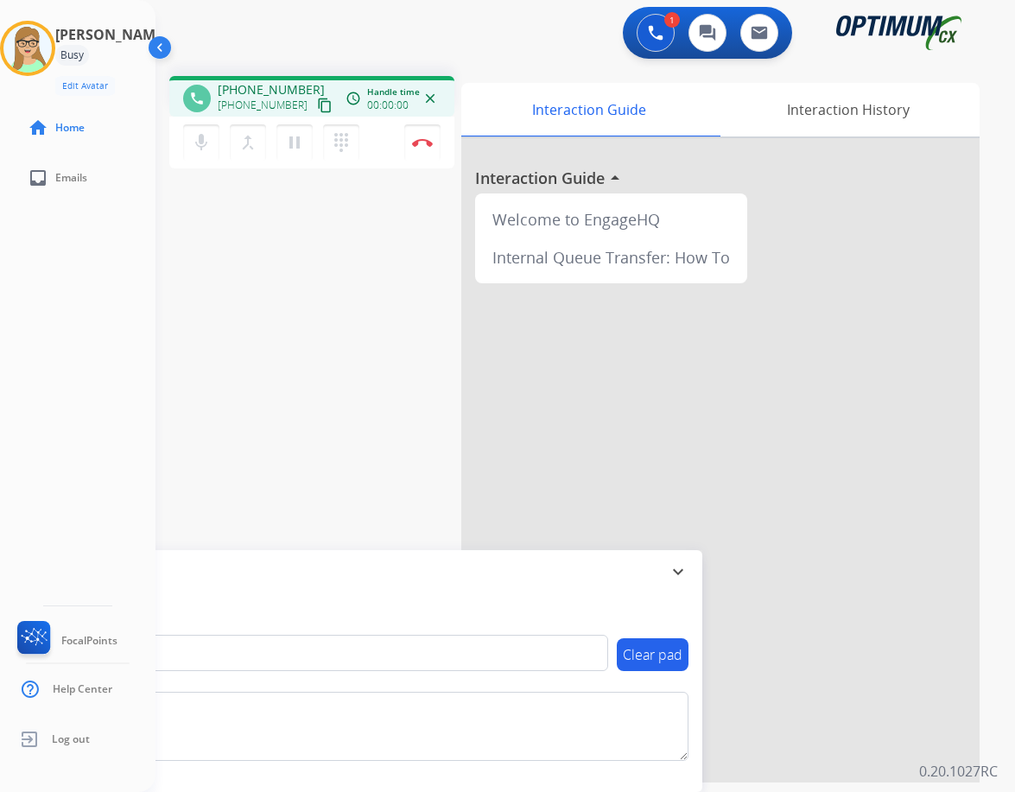
click at [317, 98] on mat-icon "content_copy" at bounding box center [325, 106] width 16 height 16
click at [341, 140] on mat-icon "dialpad" at bounding box center [341, 142] width 21 height 21
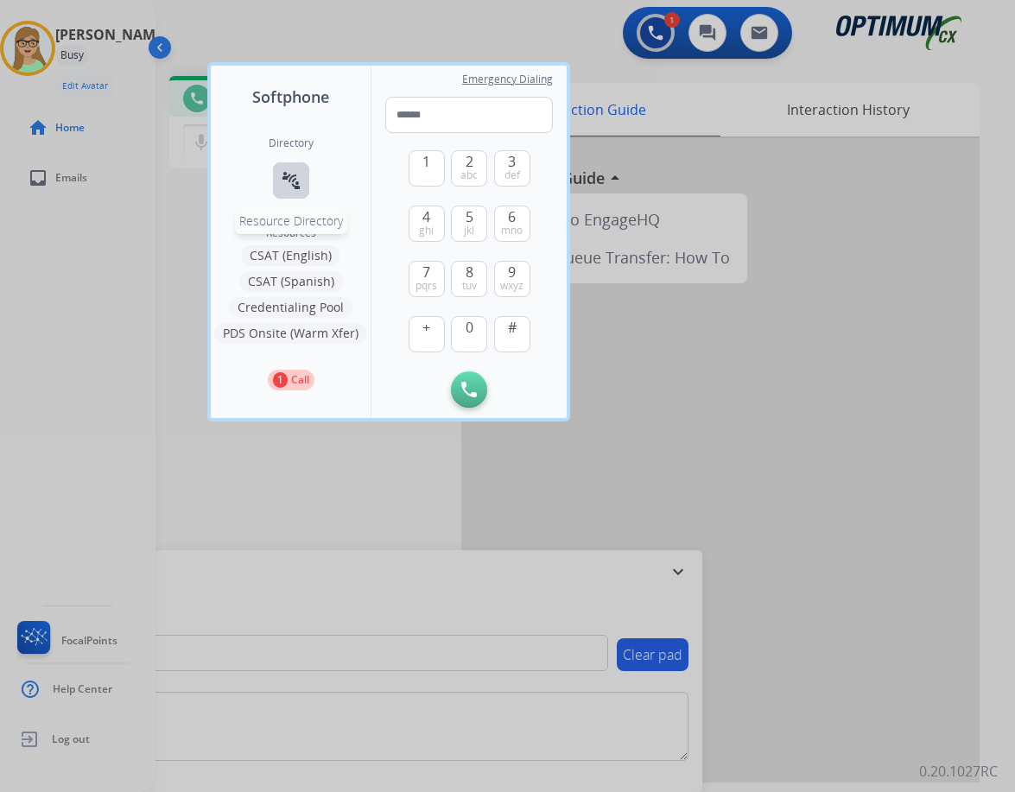
click at [293, 172] on mat-icon "connect_without_contact" at bounding box center [291, 180] width 21 height 21
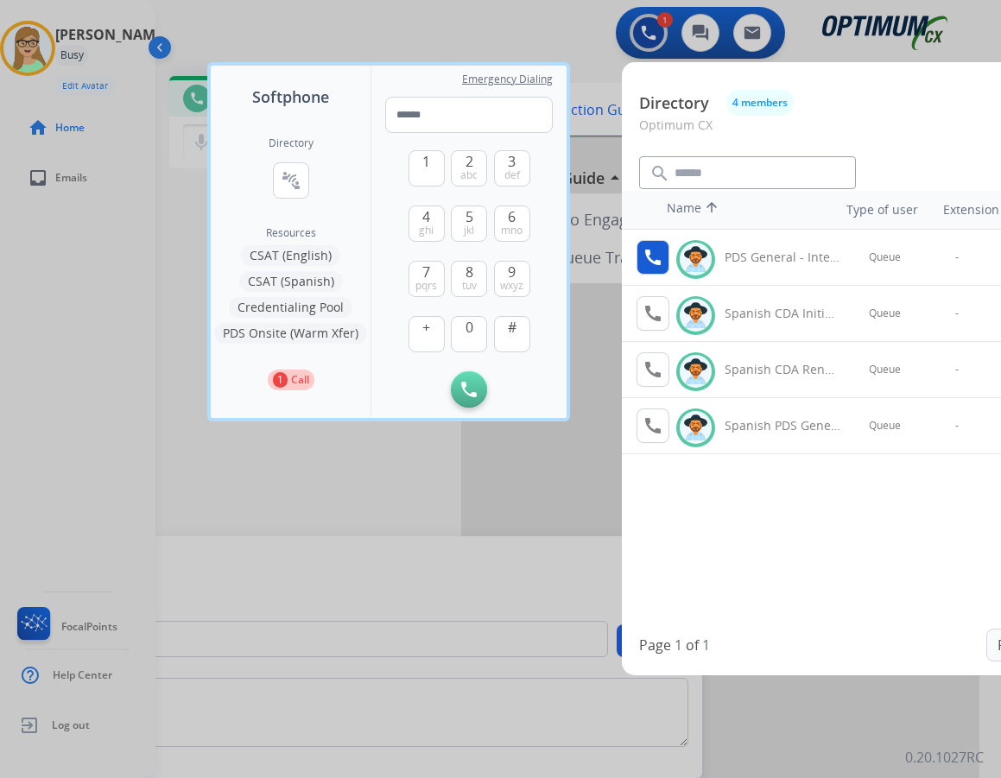
click at [652, 257] on mat-icon "call" at bounding box center [653, 257] width 21 height 21
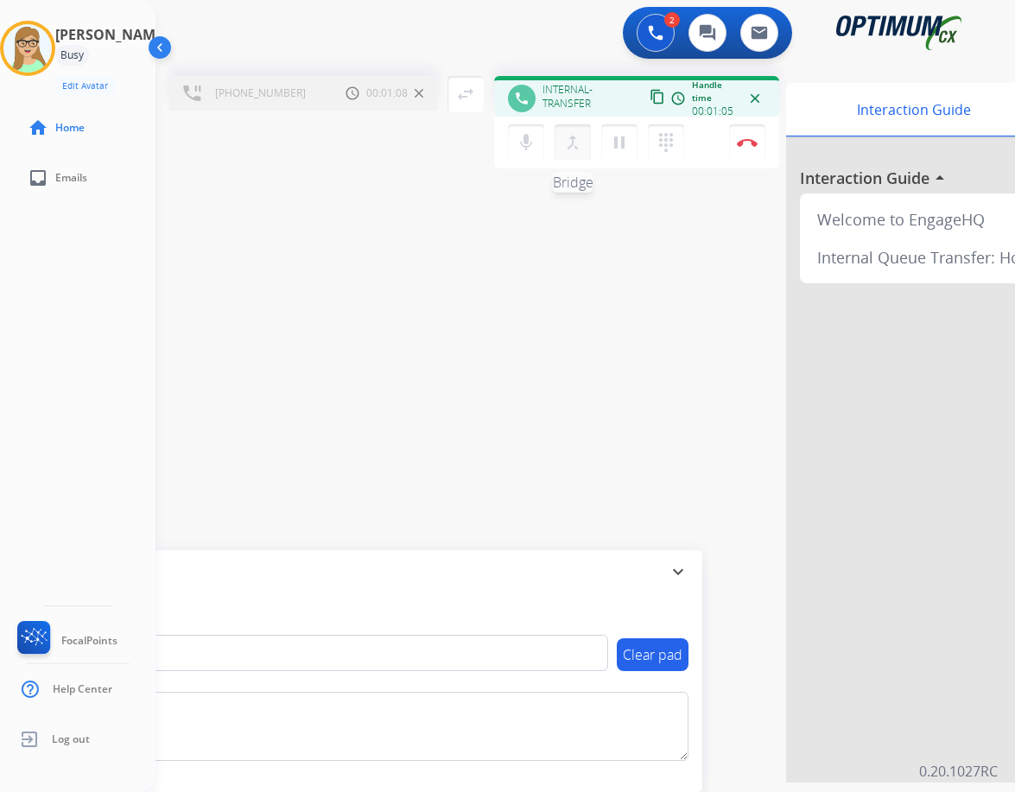
click at [572, 147] on mat-icon "merge_type" at bounding box center [572, 142] width 21 height 21
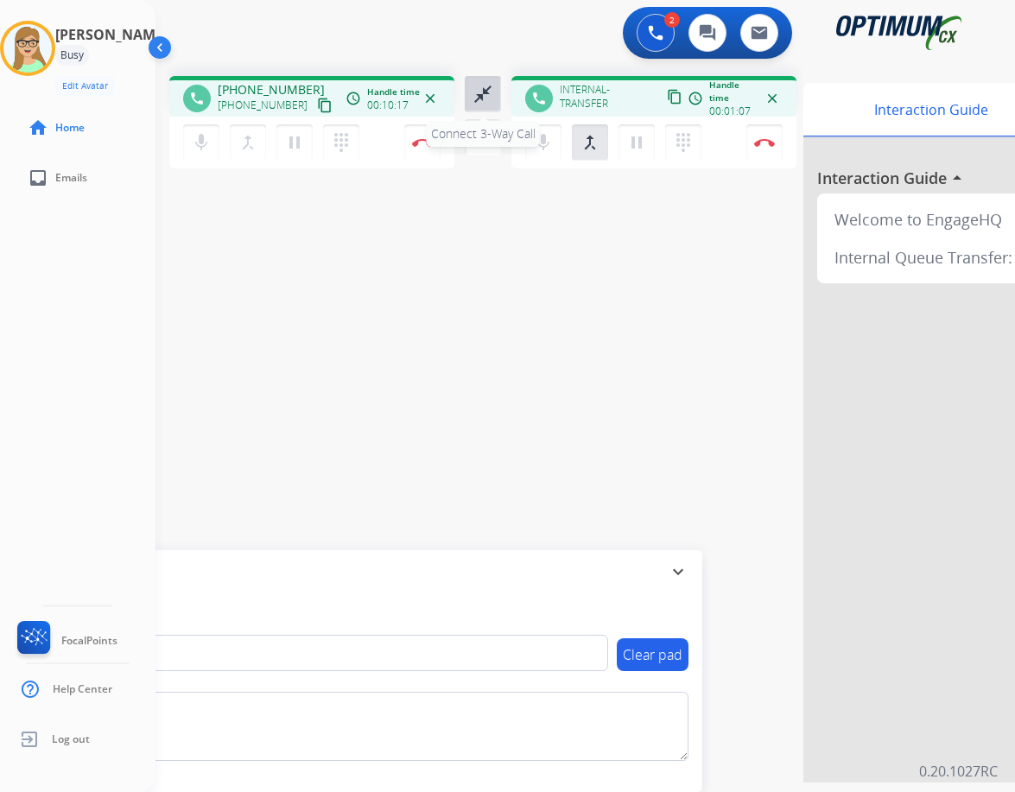
click at [486, 97] on mat-icon "close_fullscreen" at bounding box center [483, 94] width 21 height 21
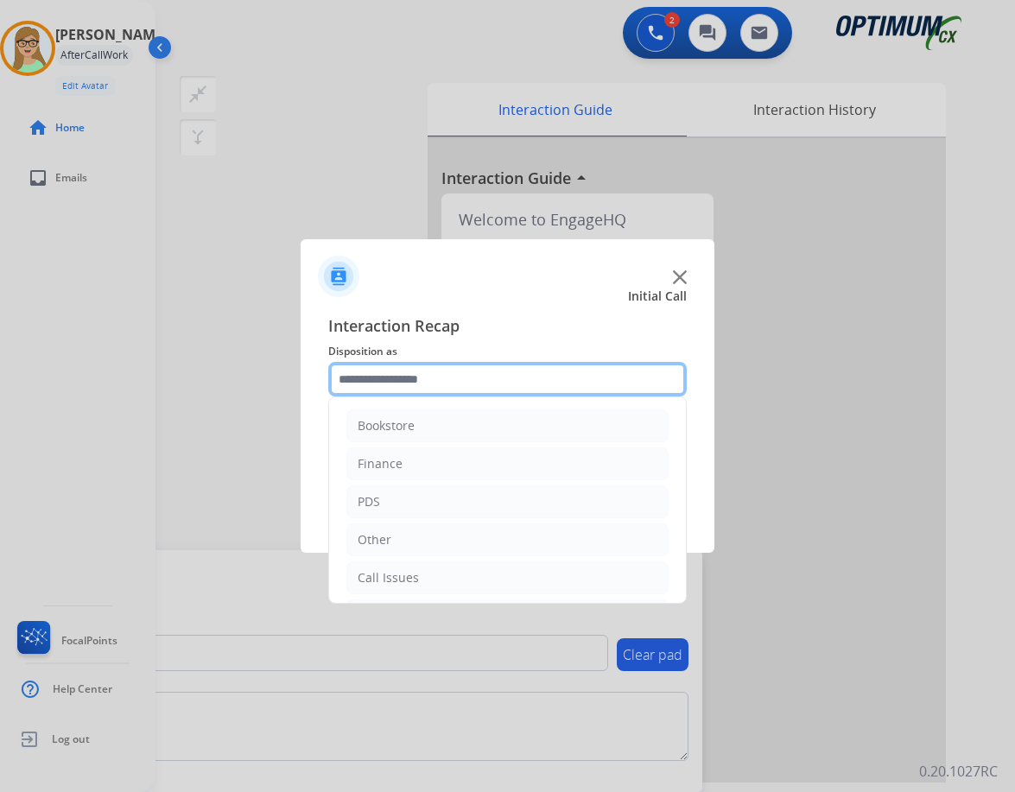
click at [404, 378] on input "text" at bounding box center [507, 379] width 359 height 35
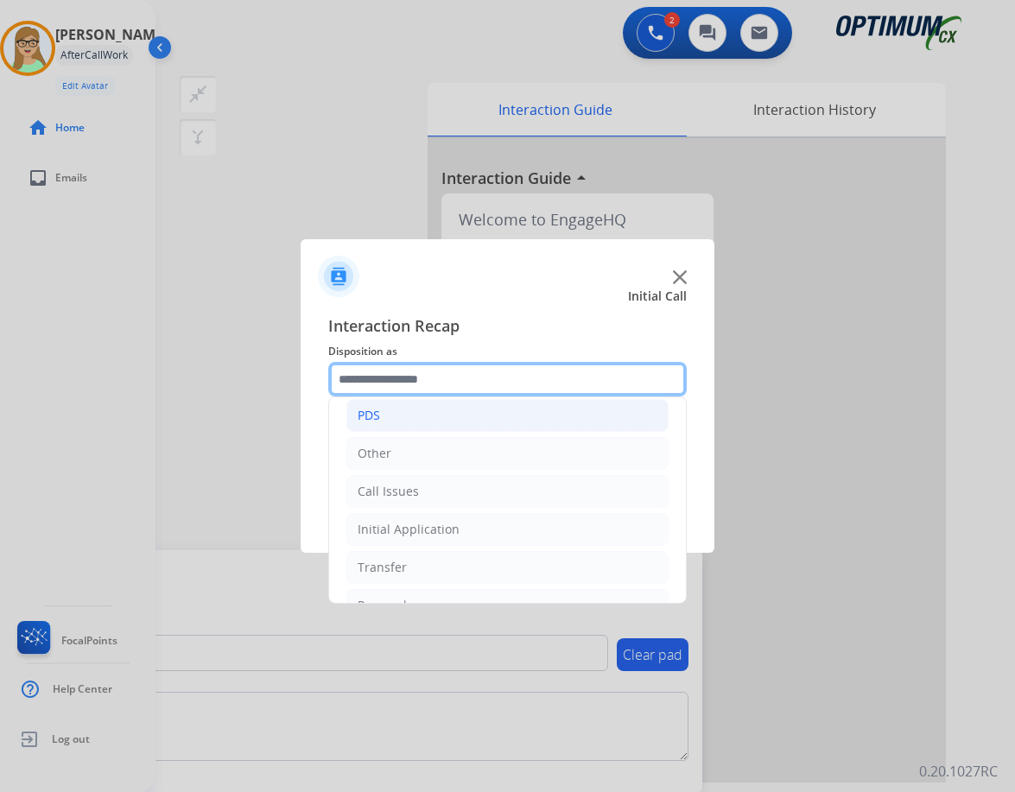
scroll to position [118, 0]
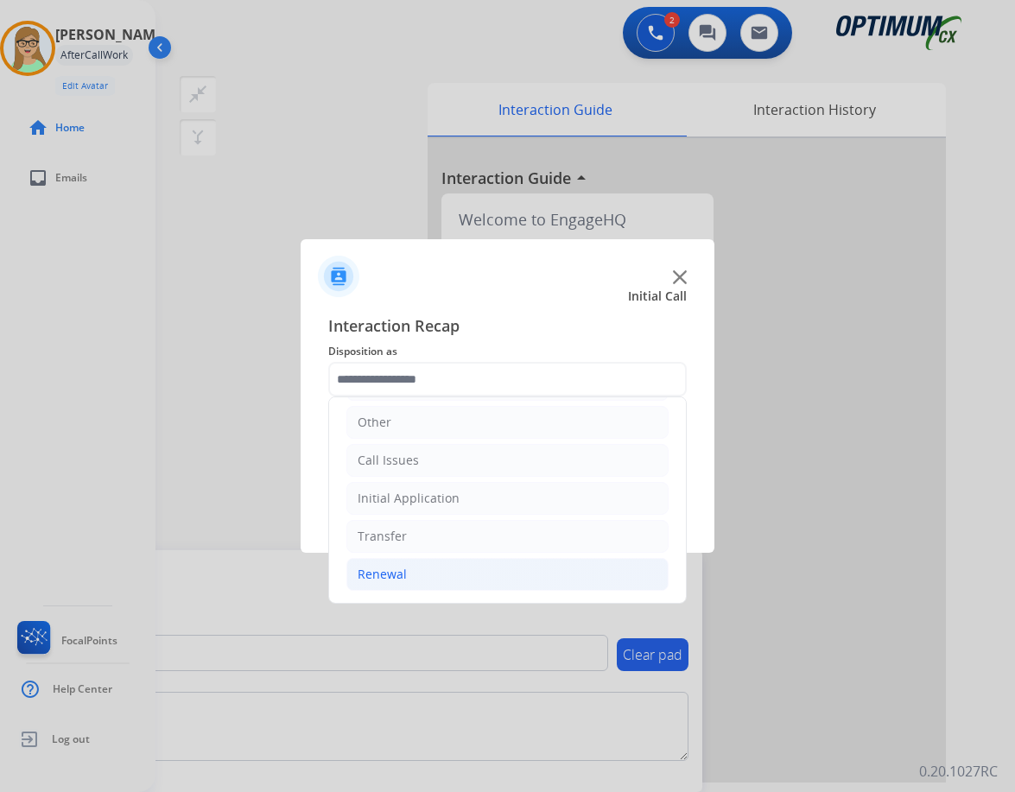
click at [382, 575] on div "Renewal" at bounding box center [382, 574] width 49 height 17
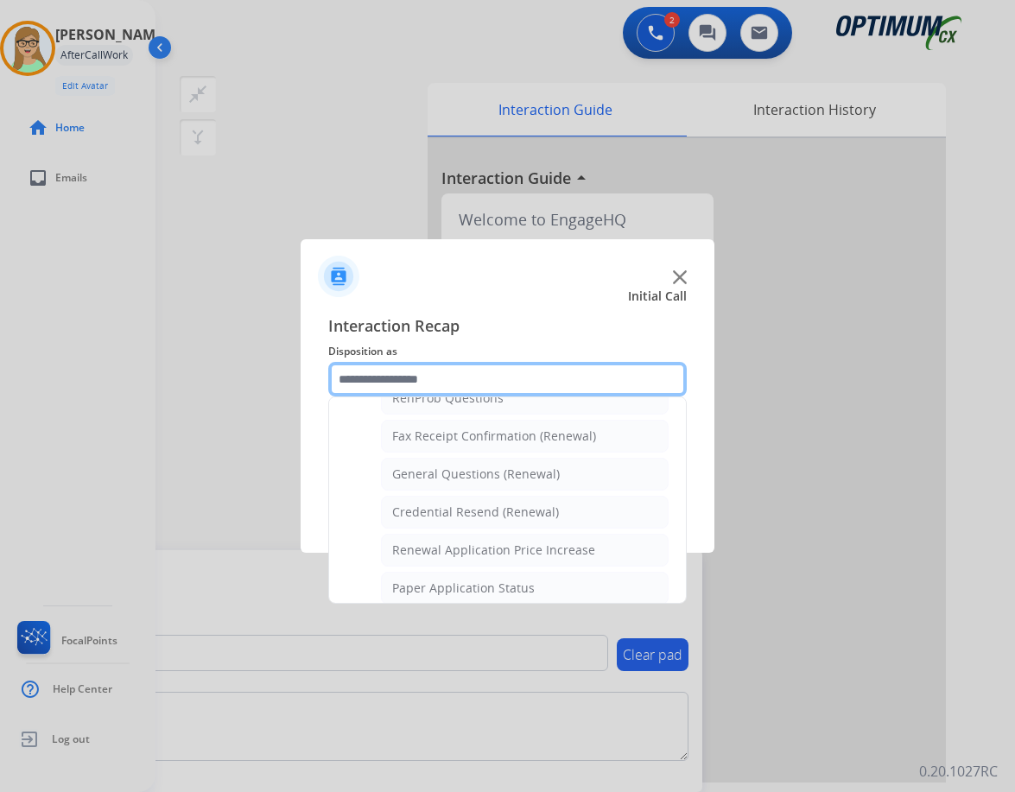
scroll to position [550, 0]
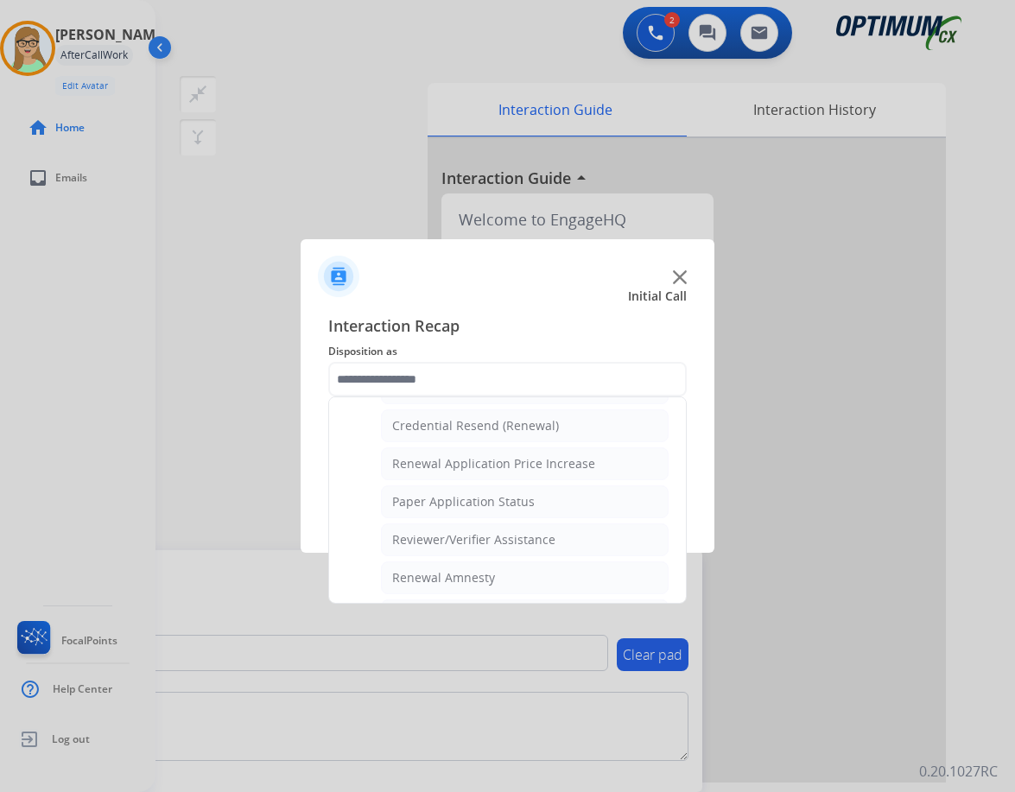
click at [453, 536] on div "Reviewer/Verifier Assistance" at bounding box center [473, 539] width 163 height 17
type input "**********"
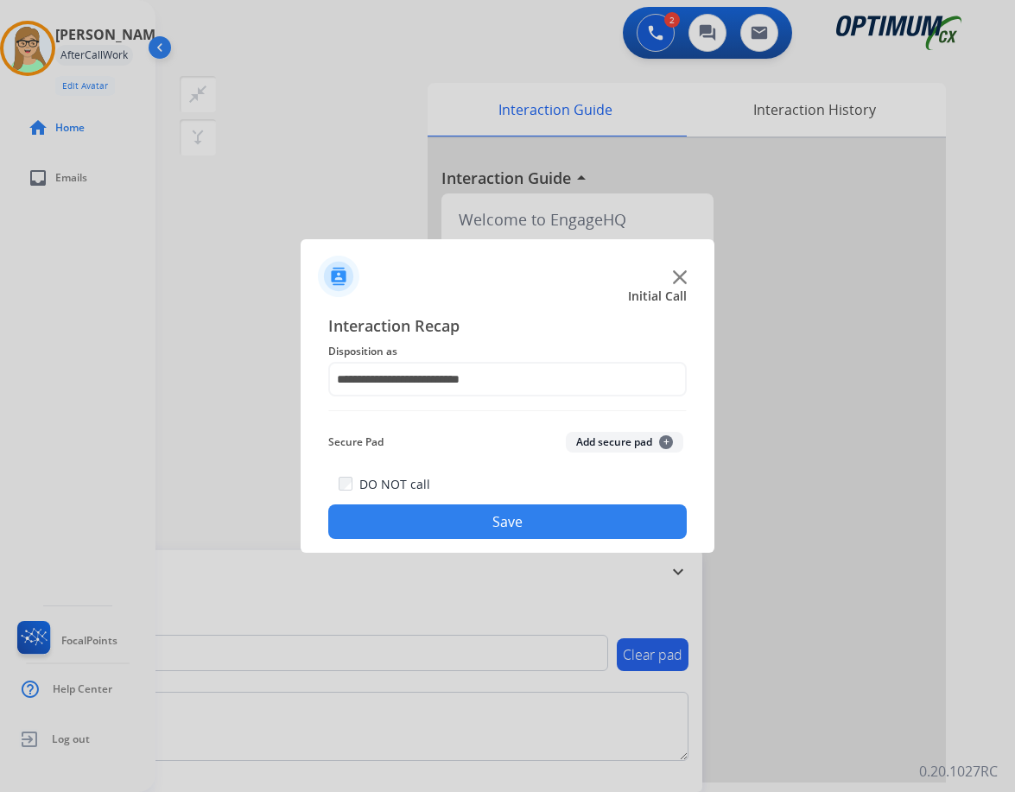
click at [438, 510] on button "Save" at bounding box center [507, 522] width 359 height 35
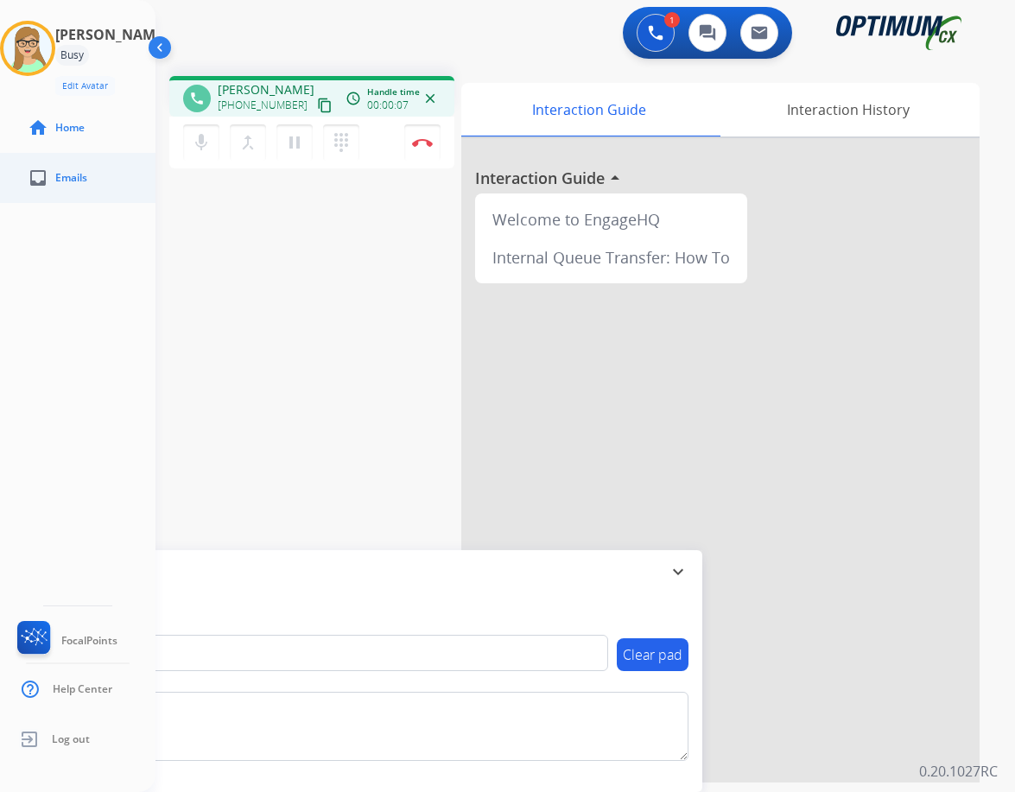
drag, startPoint x: 308, startPoint y: 101, endPoint x: 50, endPoint y: 175, distance: 268.8
click at [317, 104] on mat-icon "content_copy" at bounding box center [325, 106] width 16 height 16
click at [419, 140] on img at bounding box center [422, 142] width 21 height 9
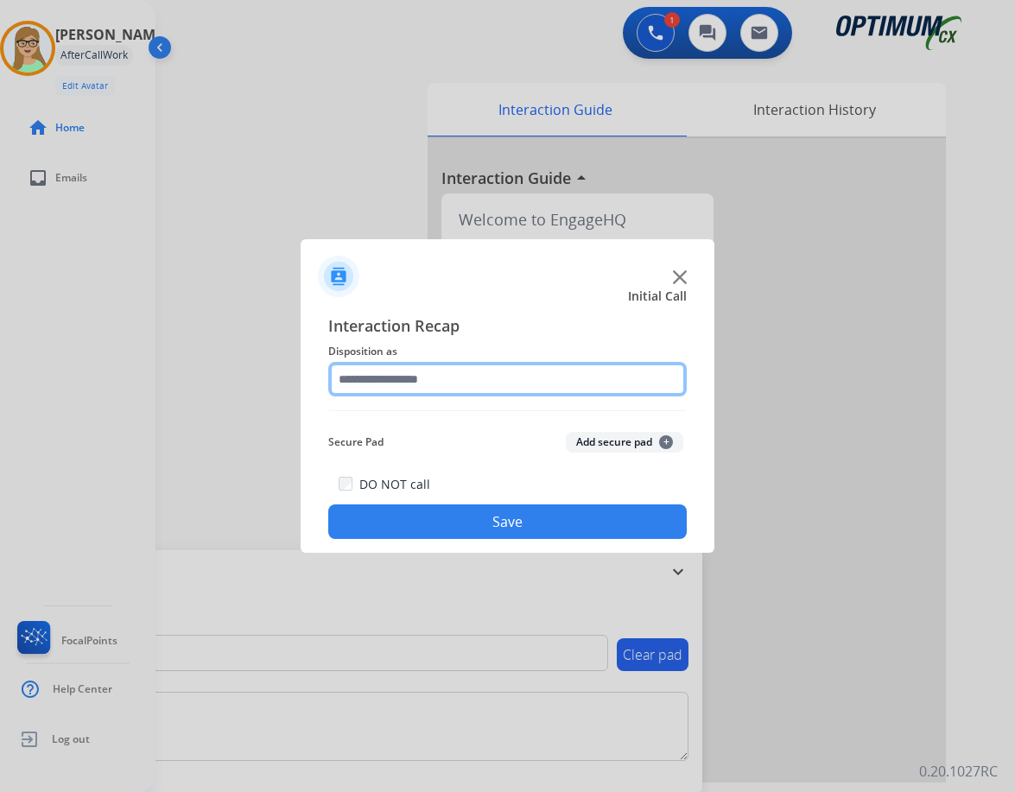
click at [410, 373] on input "text" at bounding box center [507, 379] width 359 height 35
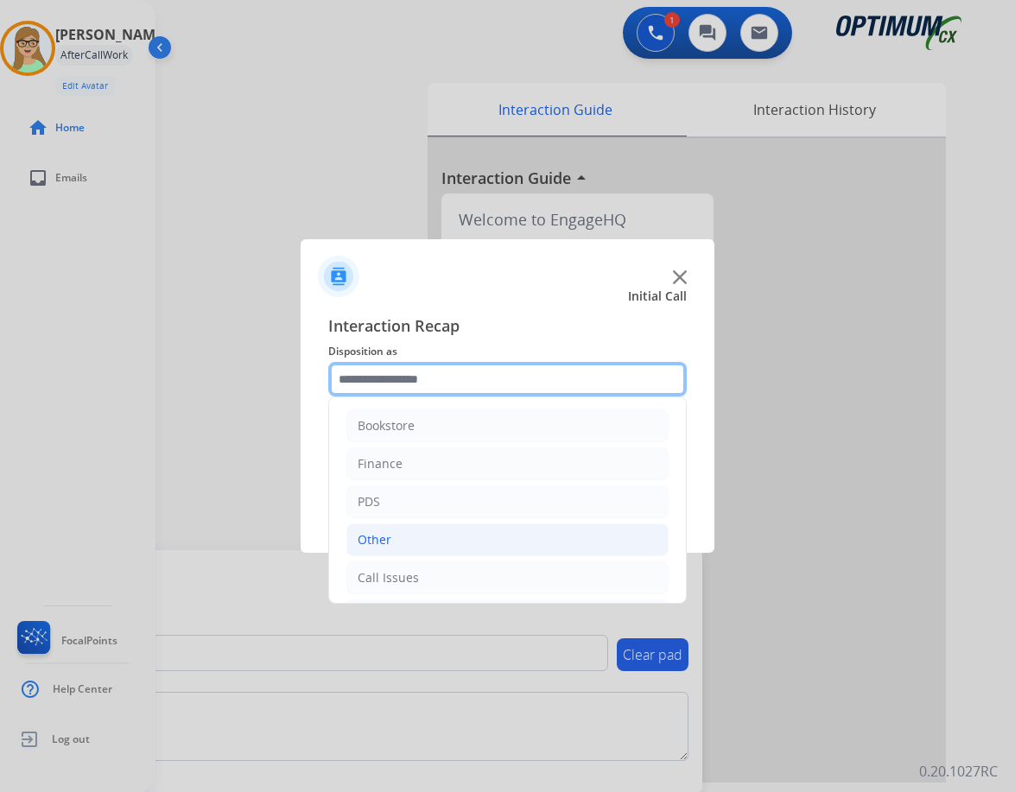
scroll to position [118, 0]
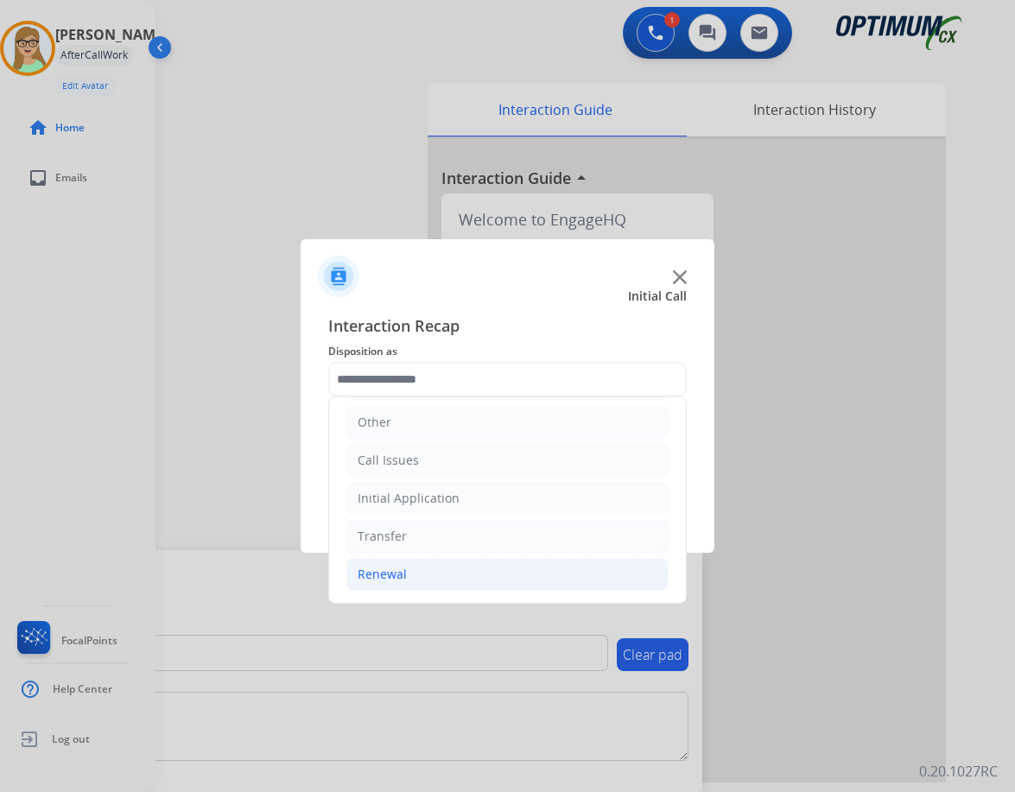
click at [391, 575] on div "Renewal" at bounding box center [382, 574] width 49 height 17
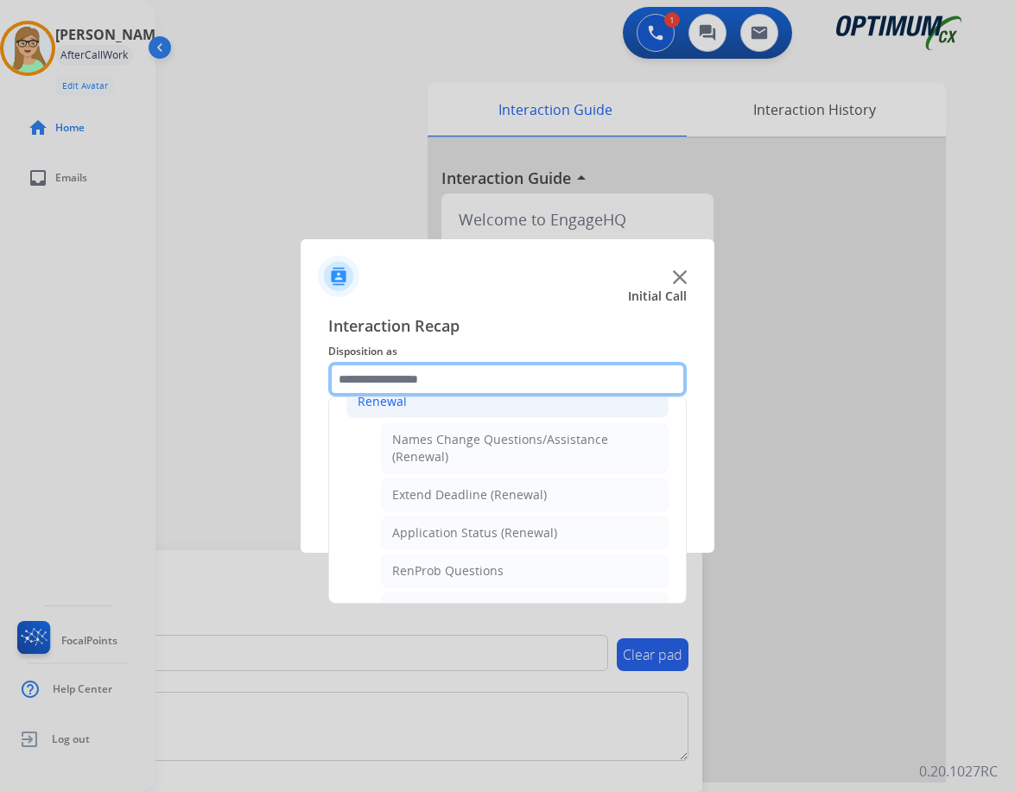
scroll to position [463, 0]
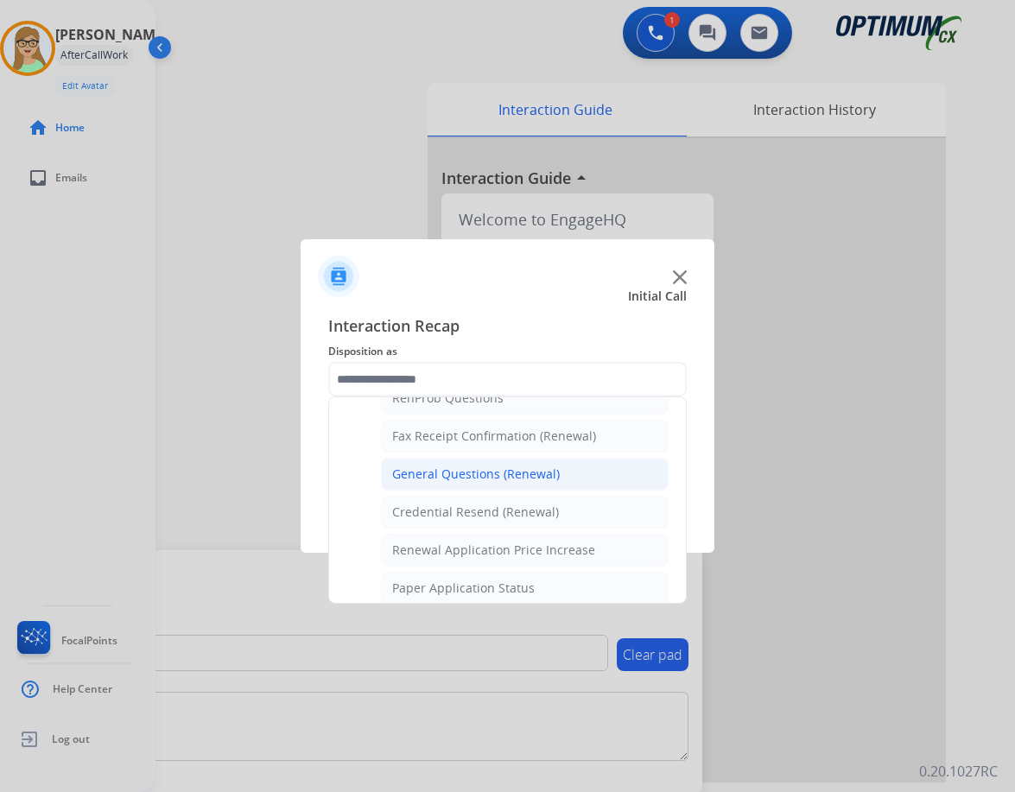
click at [468, 471] on div "General Questions (Renewal)" at bounding box center [476, 474] width 168 height 17
type input "**********"
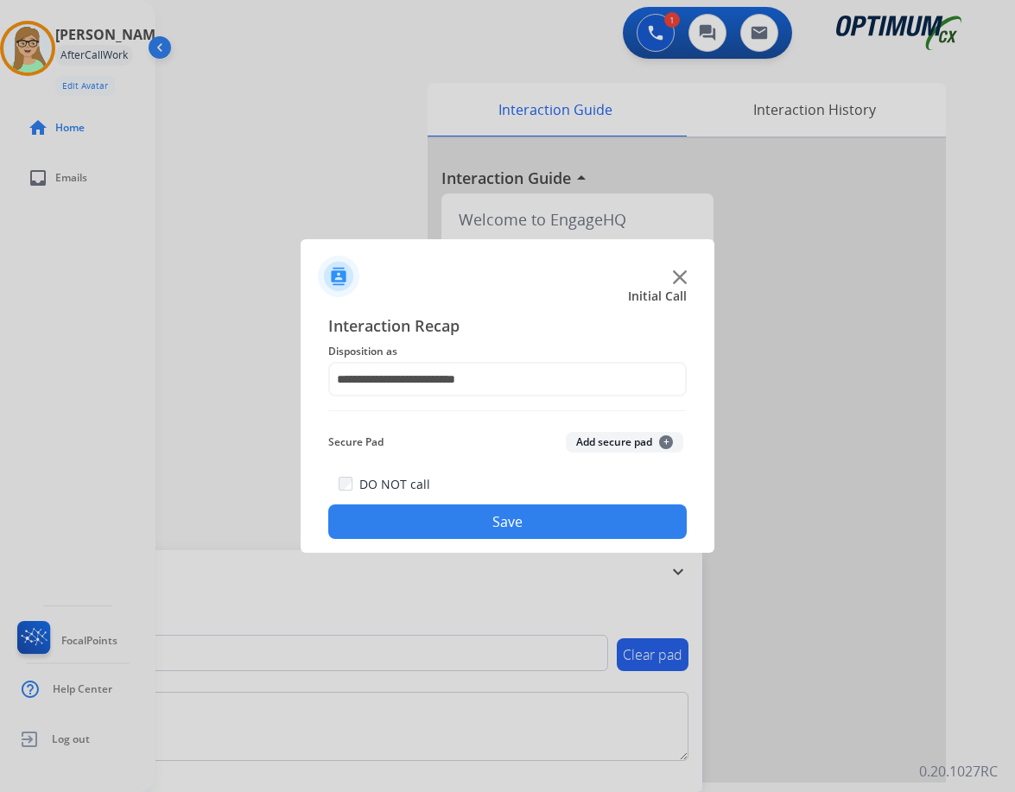
drag, startPoint x: 459, startPoint y: 524, endPoint x: 15, endPoint y: 533, distance: 444.2
click at [455, 524] on button "Save" at bounding box center [507, 522] width 359 height 35
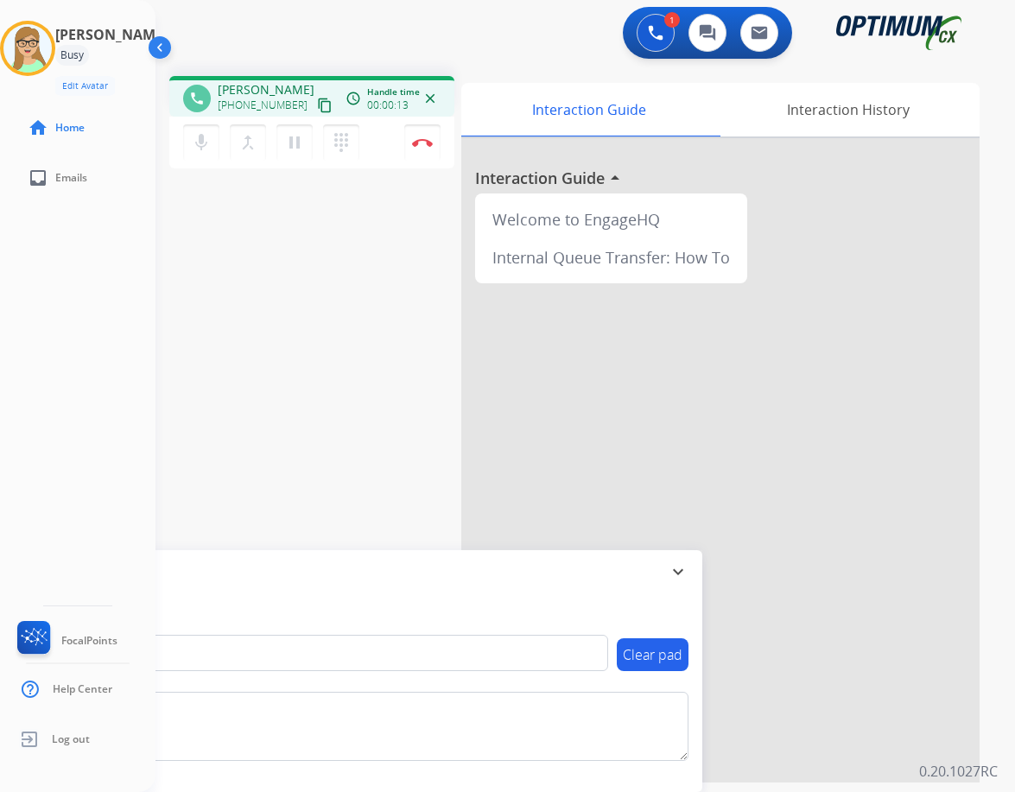
drag, startPoint x: 307, startPoint y: 99, endPoint x: 277, endPoint y: 110, distance: 31.2
click at [317, 99] on mat-icon "content_copy" at bounding box center [325, 106] width 16 height 16
click at [422, 142] on img at bounding box center [422, 142] width 21 height 9
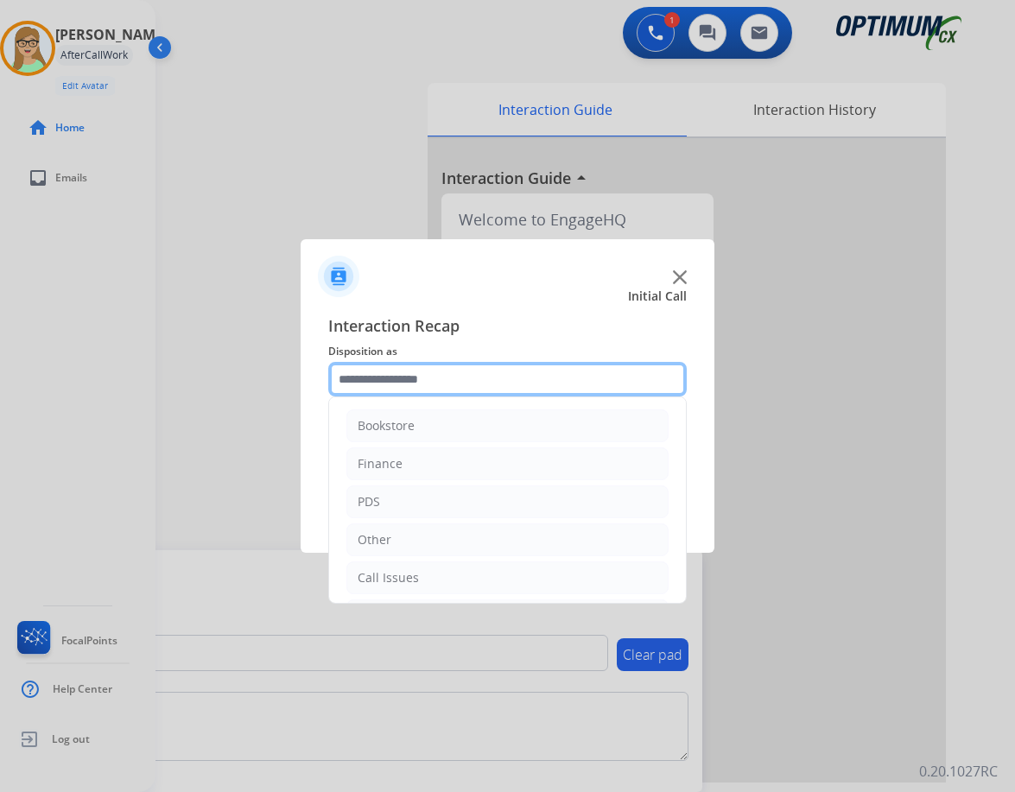
click at [408, 370] on input "text" at bounding box center [507, 379] width 359 height 35
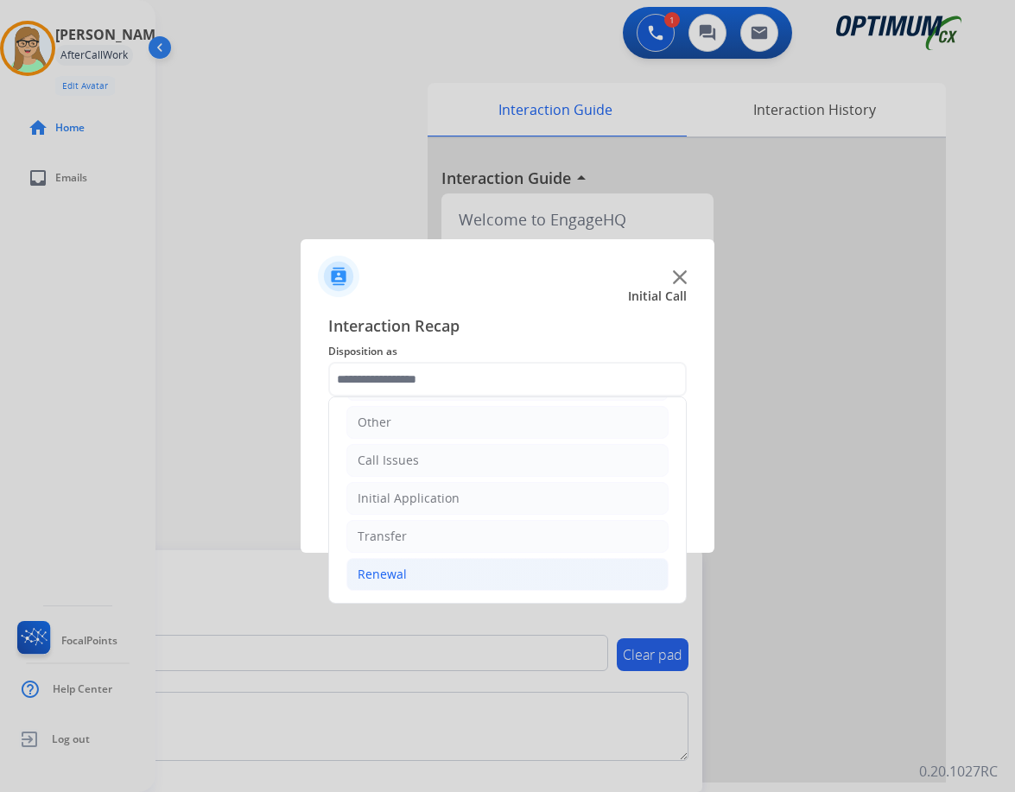
click at [390, 571] on div "Renewal" at bounding box center [382, 574] width 49 height 17
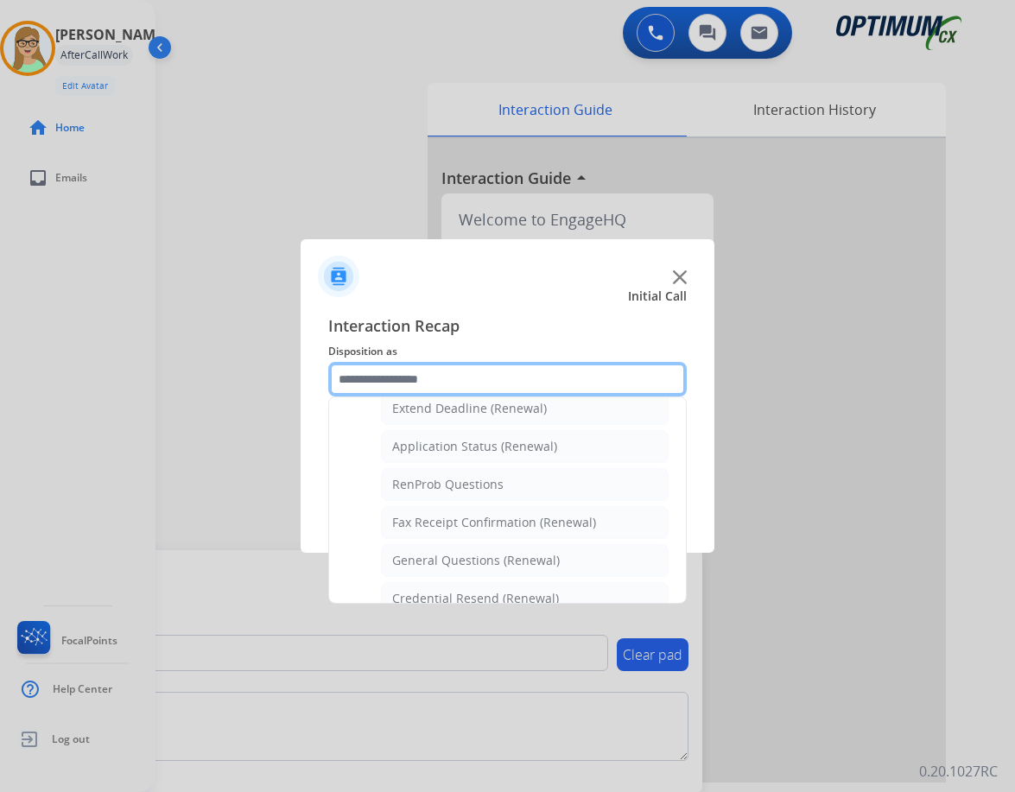
scroll to position [463, 0]
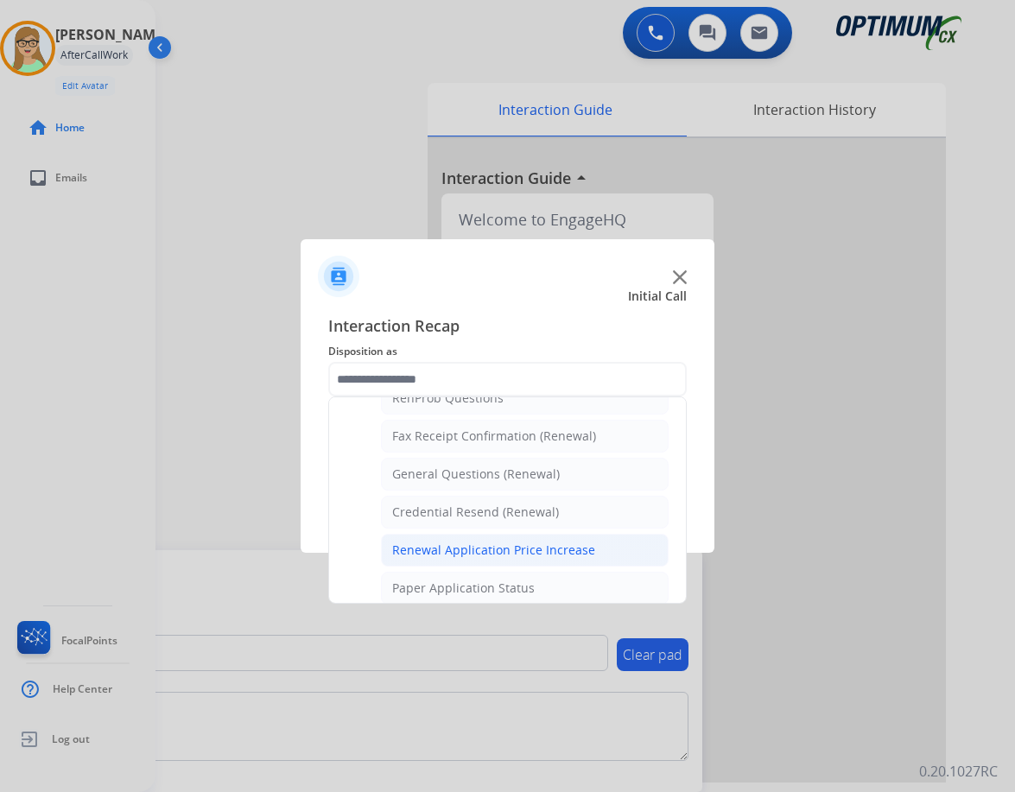
click at [450, 544] on div "Renewal Application Price Increase" at bounding box center [493, 550] width 203 height 17
type input "**********"
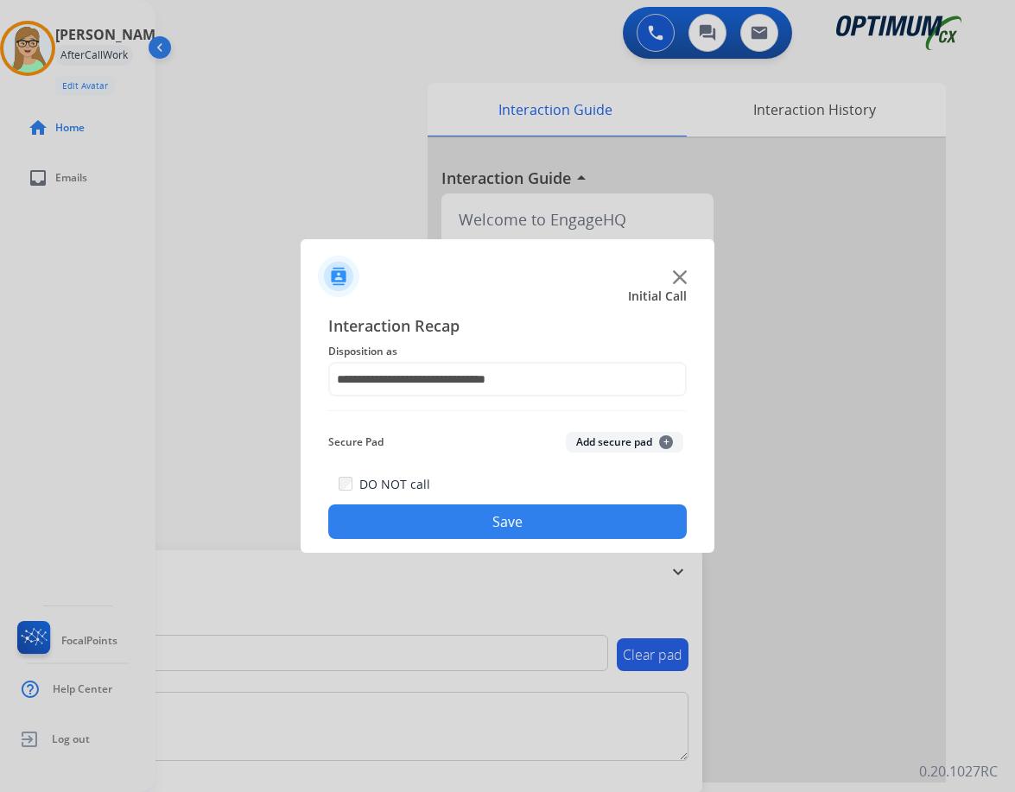
drag, startPoint x: 439, startPoint y: 527, endPoint x: 6, endPoint y: 438, distance: 441.9
click at [438, 526] on button "Save" at bounding box center [507, 522] width 359 height 35
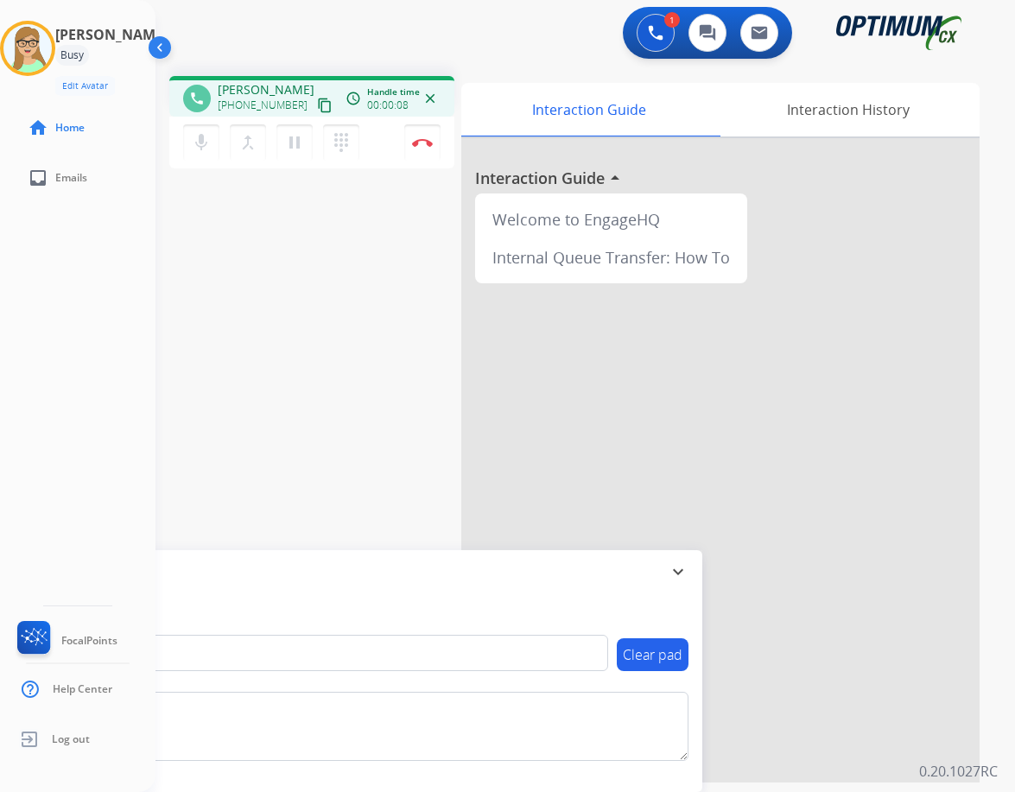
click at [117, 306] on div "Patricia Busy Edit Avatar Agent: Patricia Routing Profile: OCX Training home Ho…" at bounding box center [78, 396] width 156 height 792
click at [317, 106] on mat-icon "content_copy" at bounding box center [325, 106] width 16 height 16
click at [425, 138] on img at bounding box center [422, 142] width 21 height 9
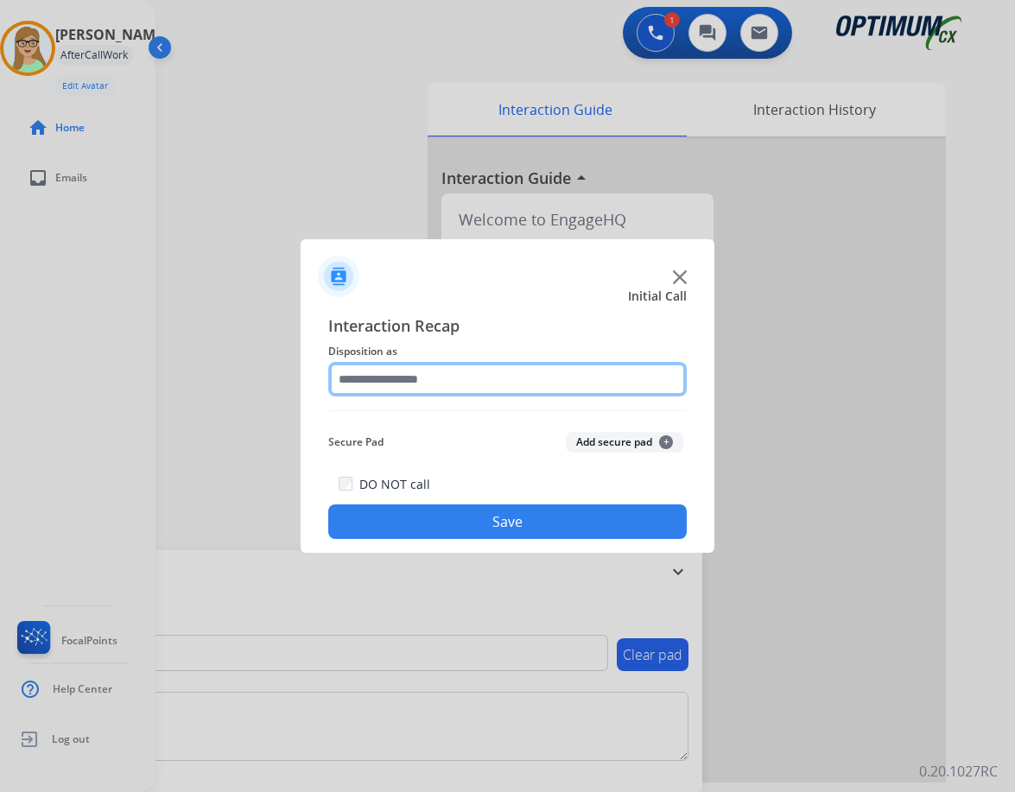
click at [393, 385] on input "text" at bounding box center [507, 379] width 359 height 35
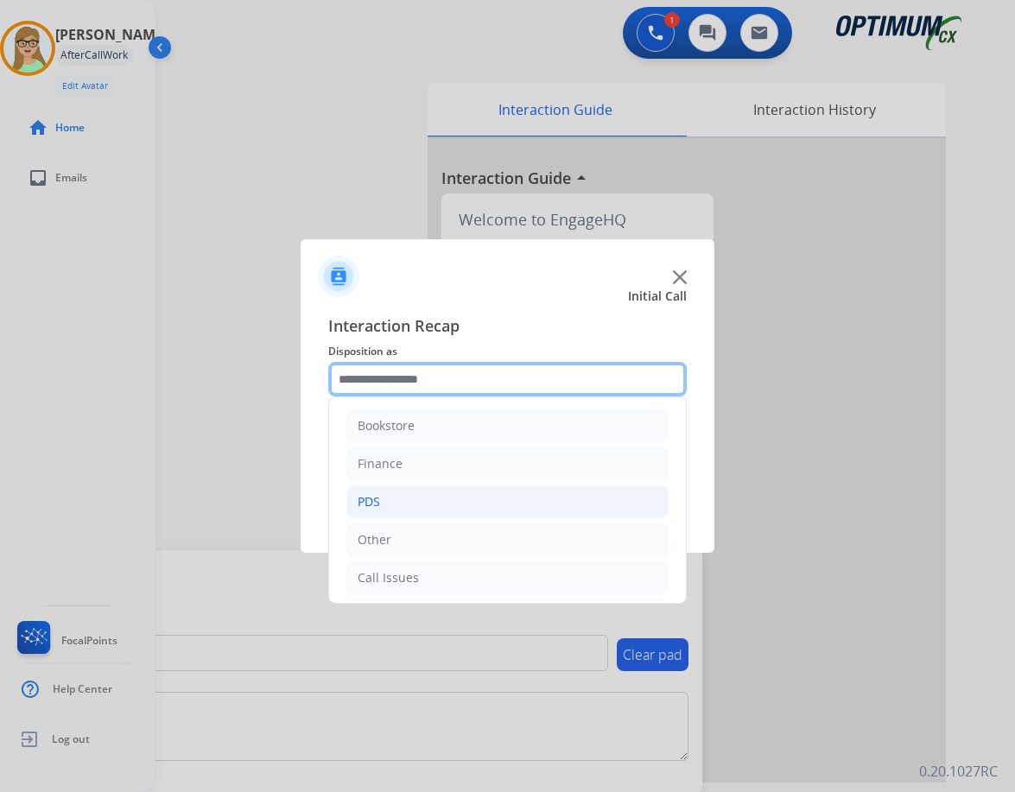
scroll to position [86, 0]
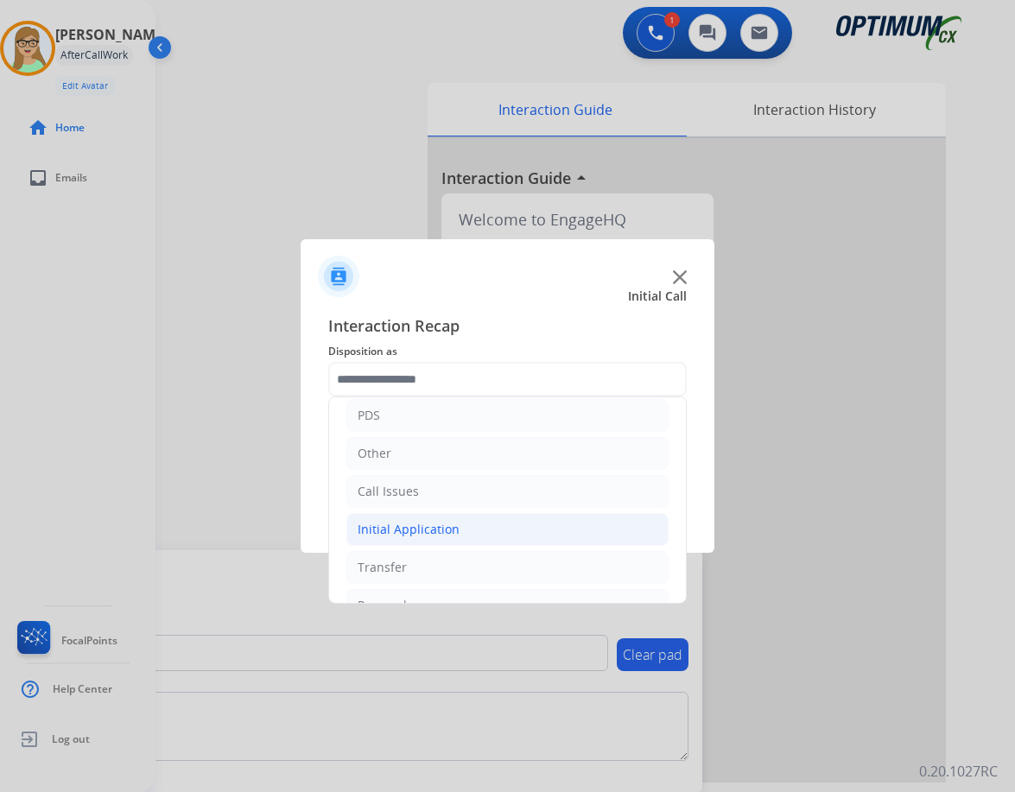
click at [400, 525] on div "Initial Application" at bounding box center [409, 529] width 102 height 17
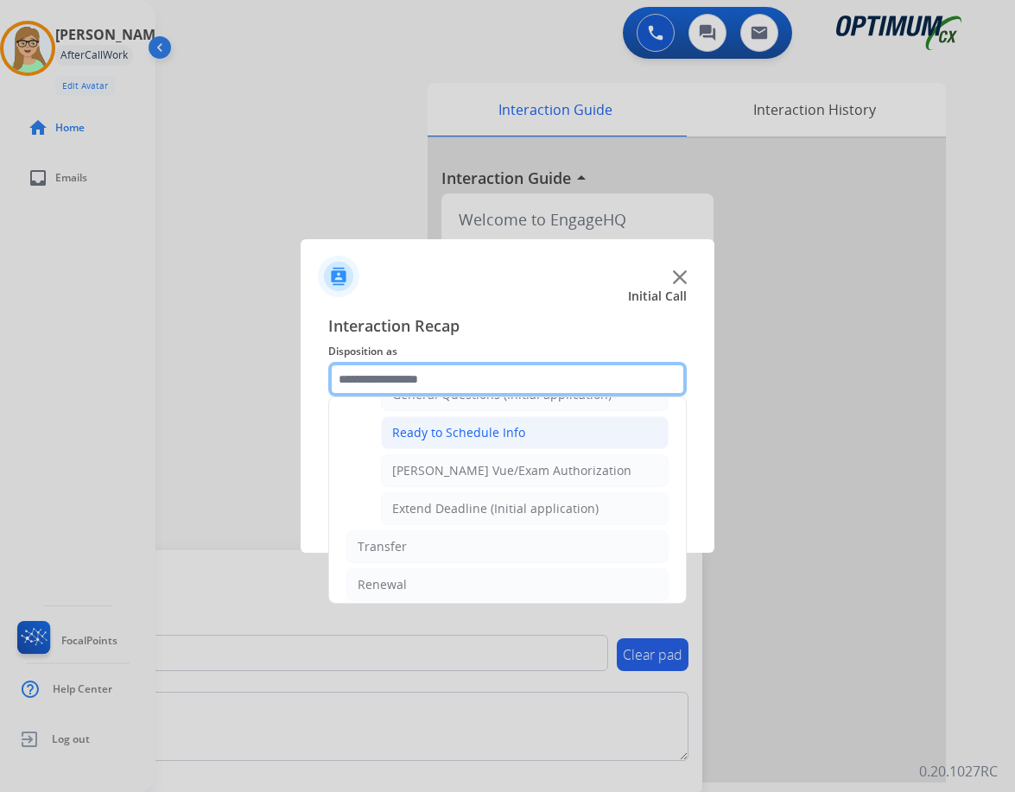
scroll to position [950, 0]
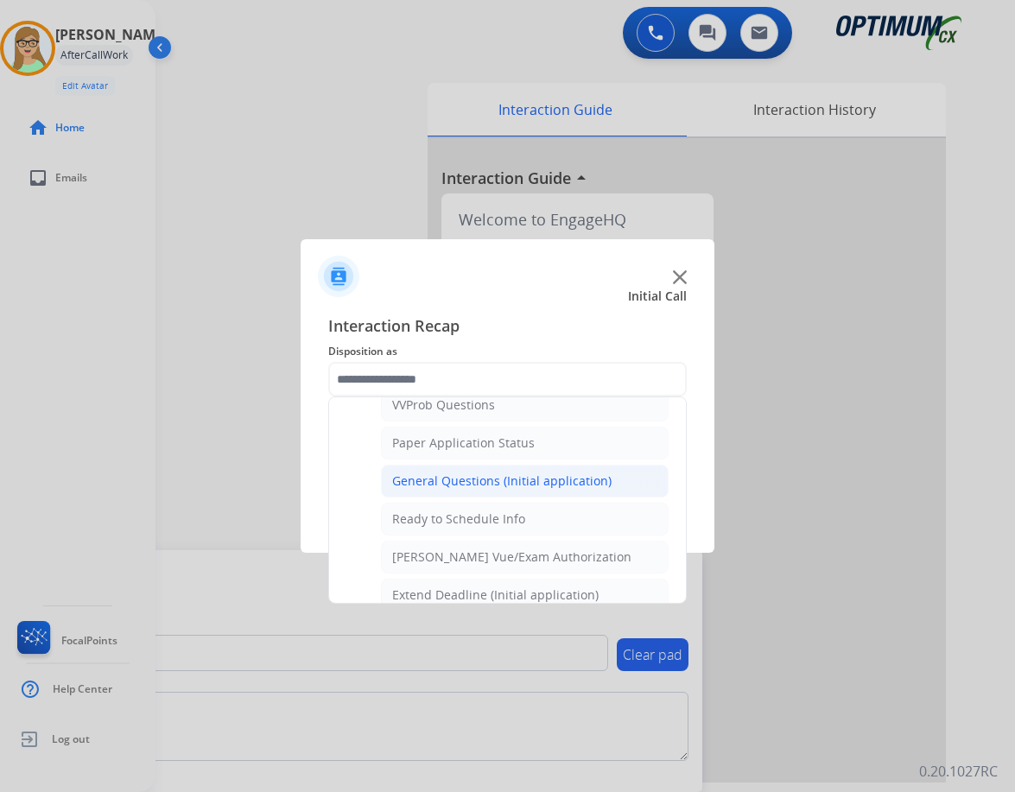
click at [450, 477] on div "General Questions (Initial application)" at bounding box center [501, 481] width 219 height 17
type input "**********"
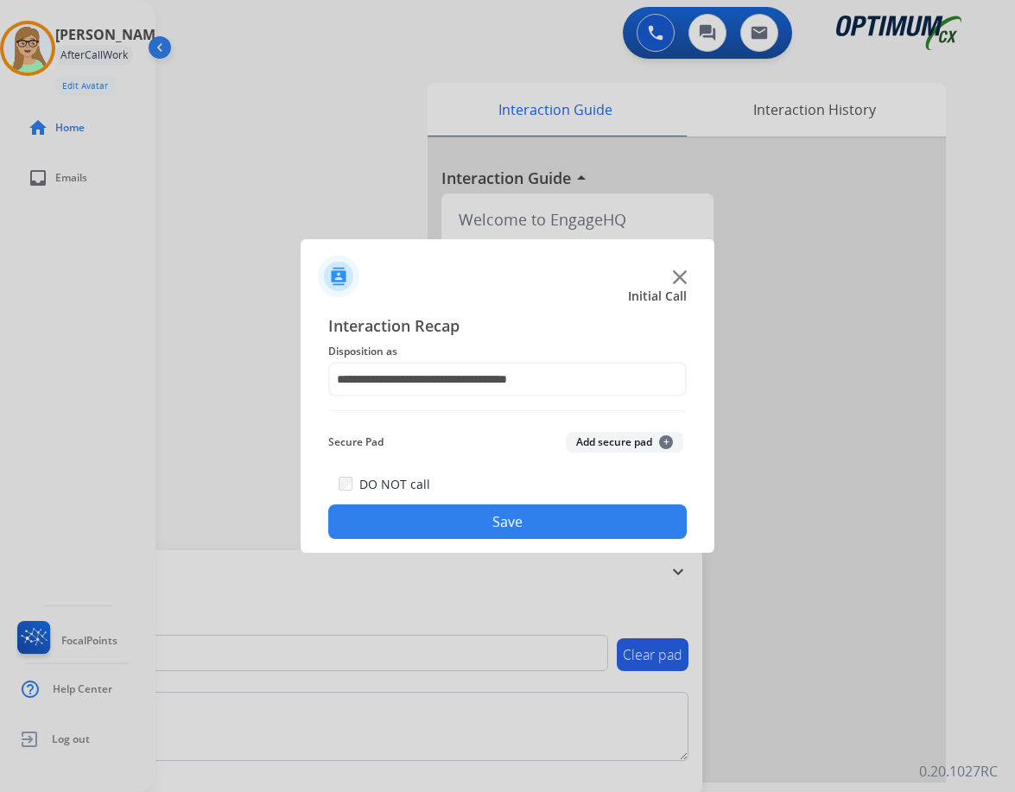
click at [415, 519] on button "Save" at bounding box center [507, 522] width 359 height 35
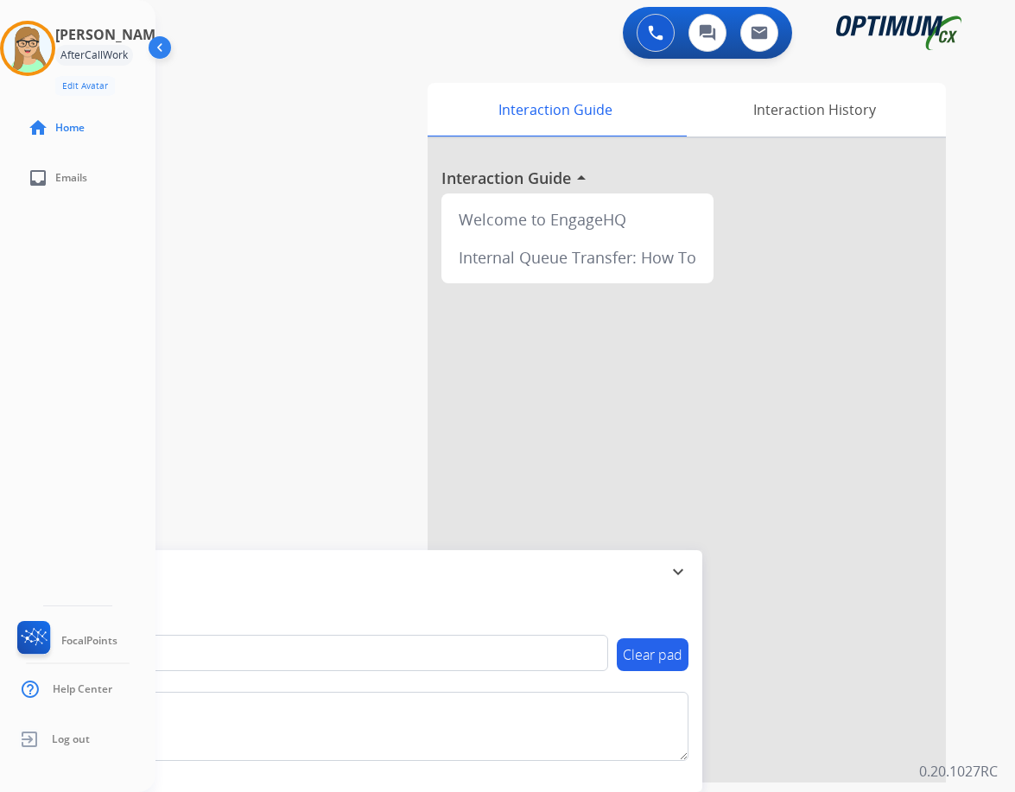
click at [69, 51] on div "AfterCallWork" at bounding box center [94, 55] width 78 height 21
click at [31, 39] on img at bounding box center [27, 48] width 48 height 48
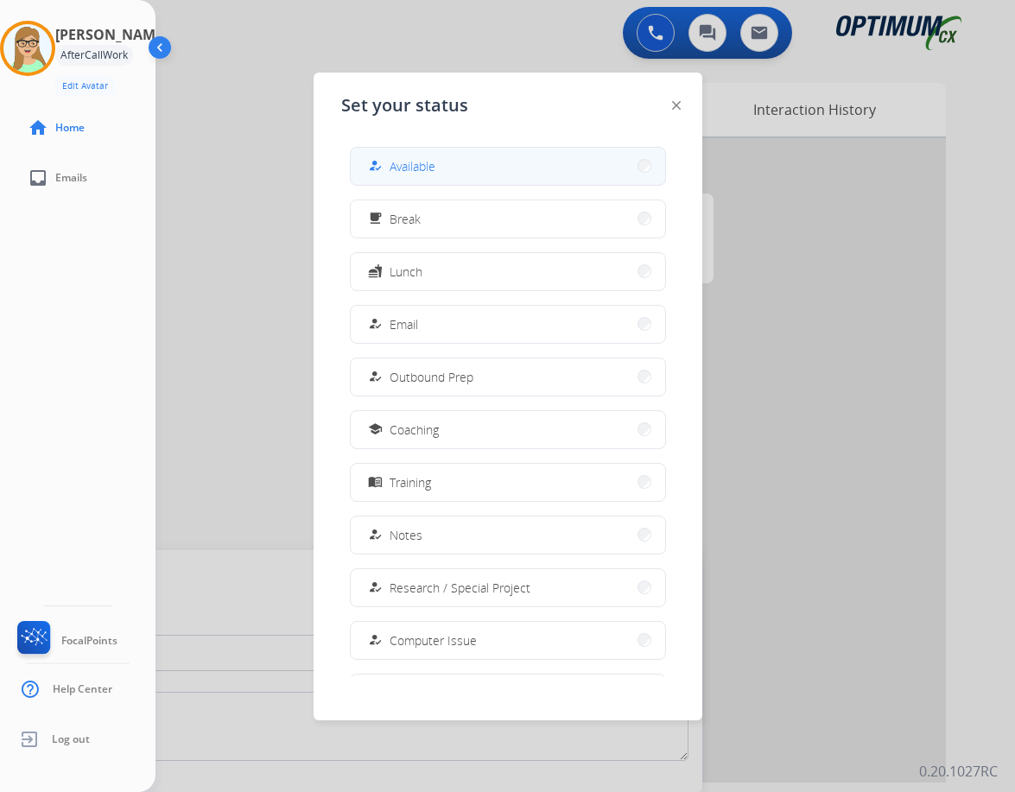
click at [405, 162] on span "Available" at bounding box center [413, 166] width 46 height 18
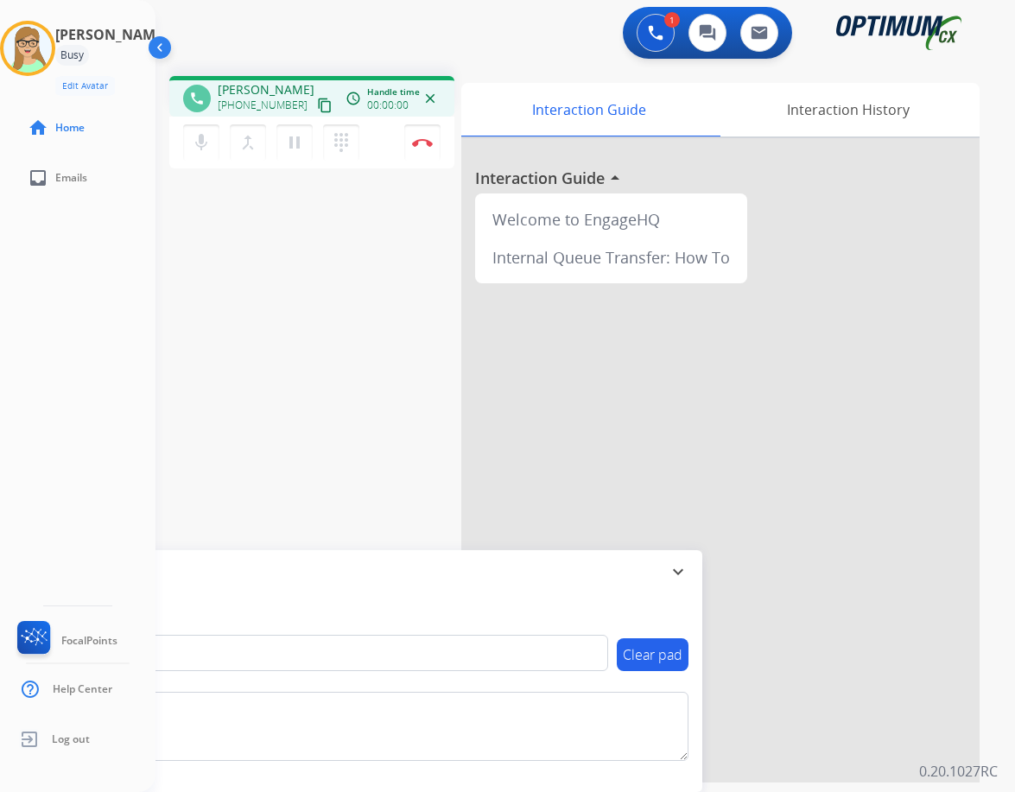
click at [317, 99] on mat-icon "content_copy" at bounding box center [325, 106] width 16 height 16
click at [423, 142] on img at bounding box center [422, 142] width 21 height 9
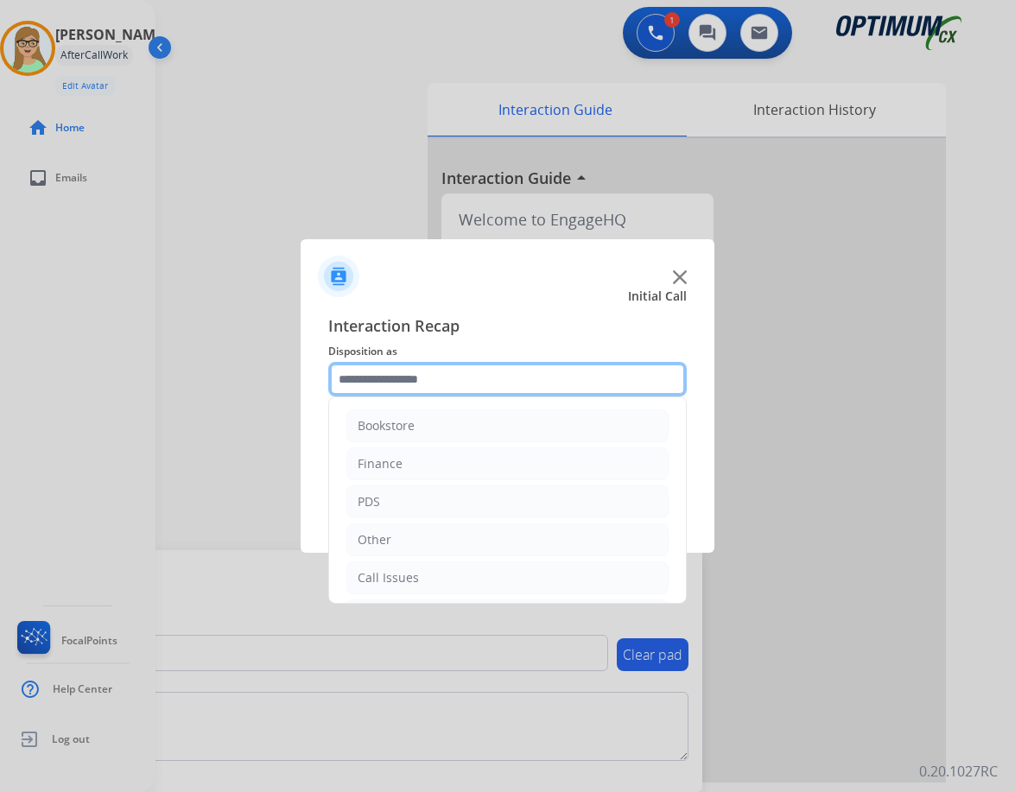
click at [408, 383] on input "text" at bounding box center [507, 379] width 359 height 35
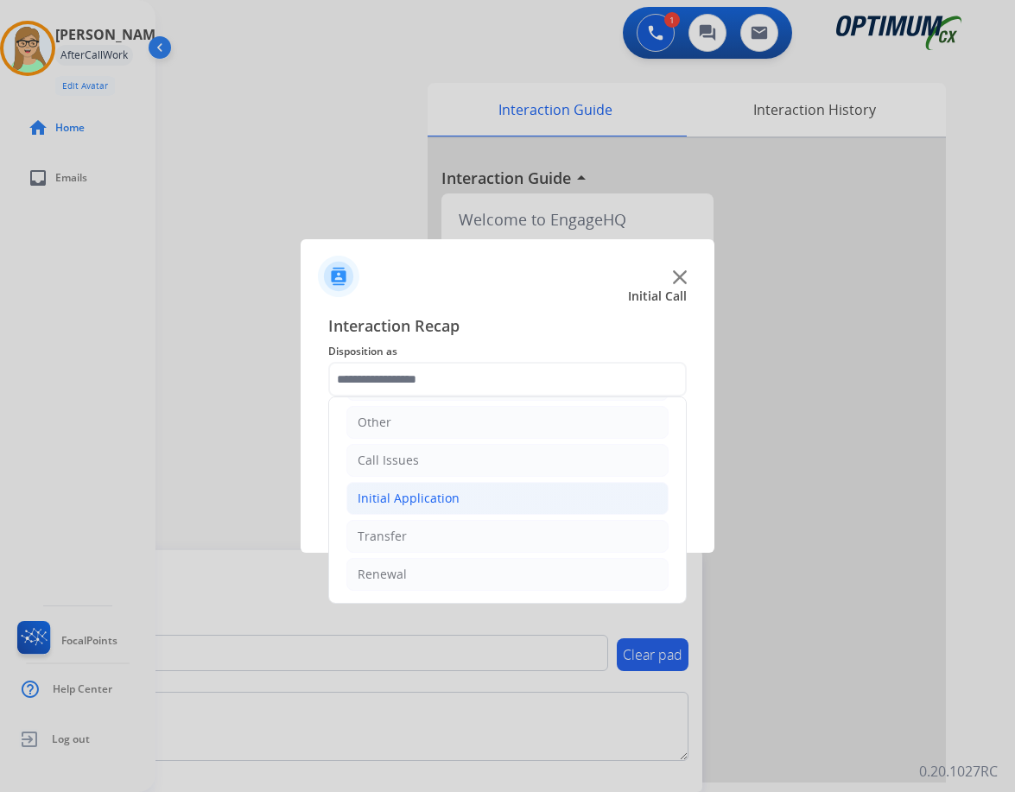
click at [430, 490] on div "Initial Application" at bounding box center [409, 498] width 102 height 17
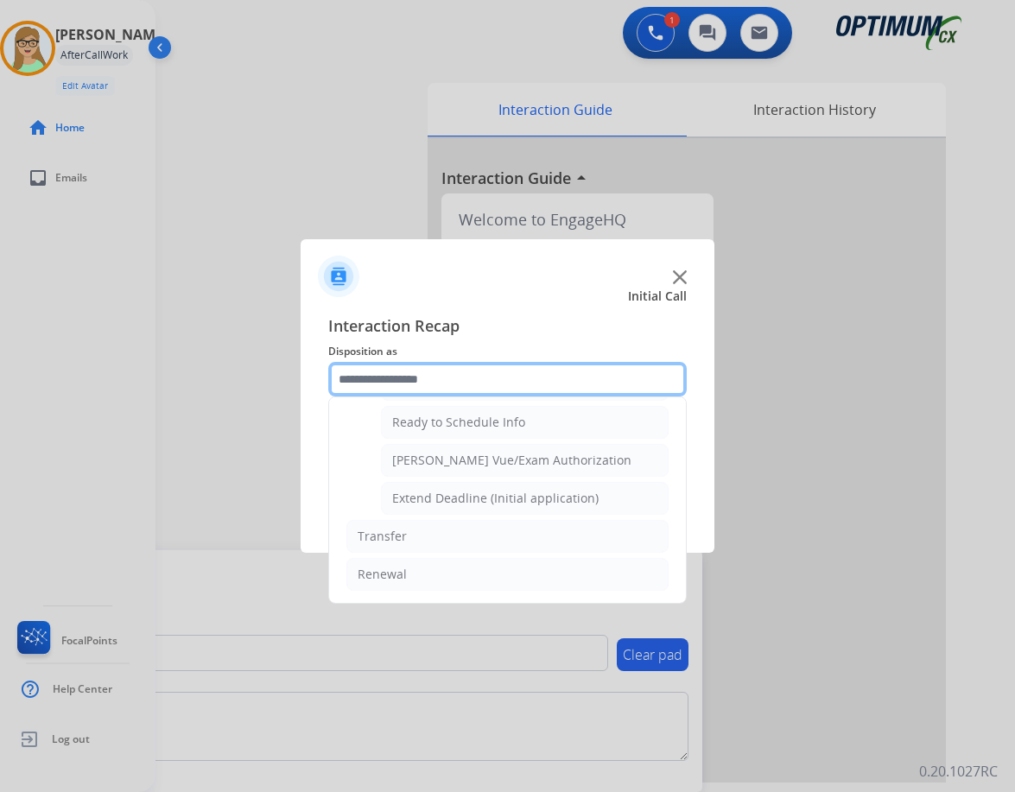
scroll to position [961, 0]
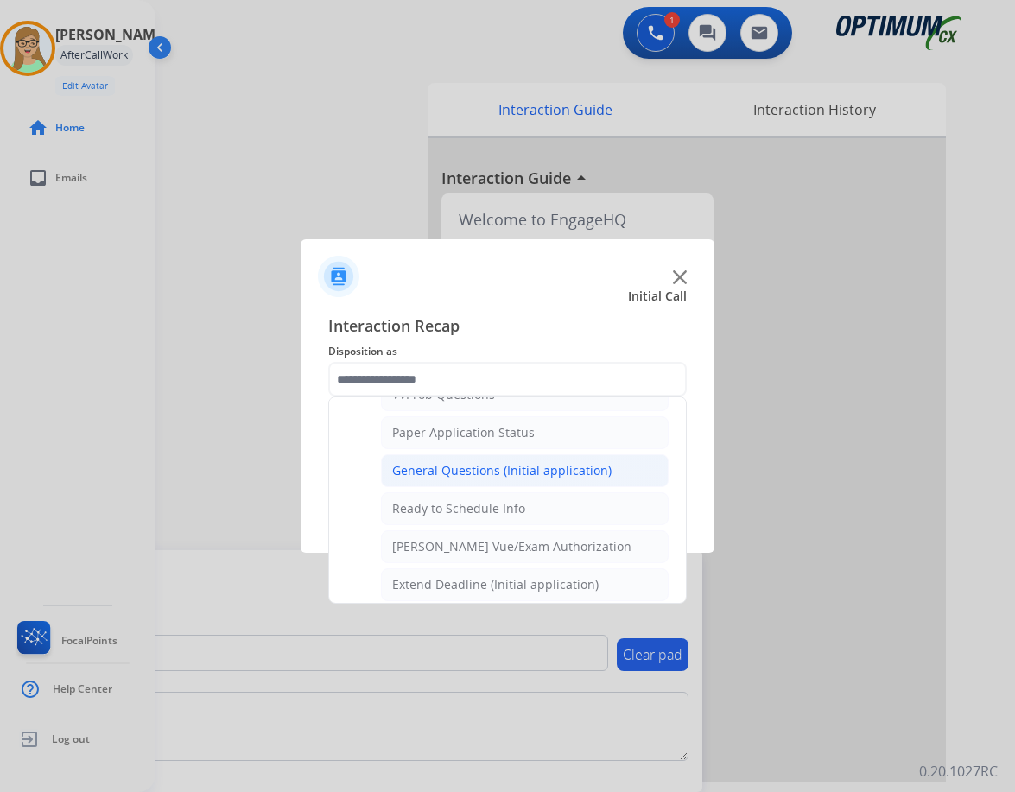
click at [449, 474] on div "General Questions (Initial application)" at bounding box center [501, 470] width 219 height 17
type input "**********"
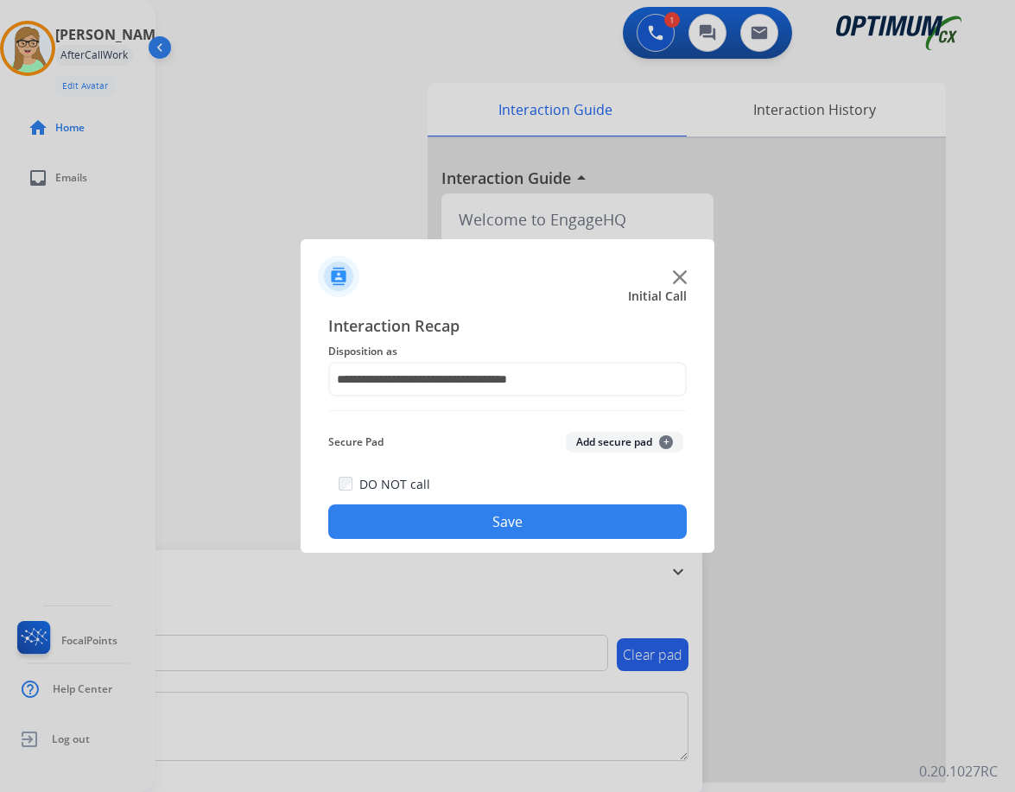
click at [434, 515] on button "Save" at bounding box center [507, 522] width 359 height 35
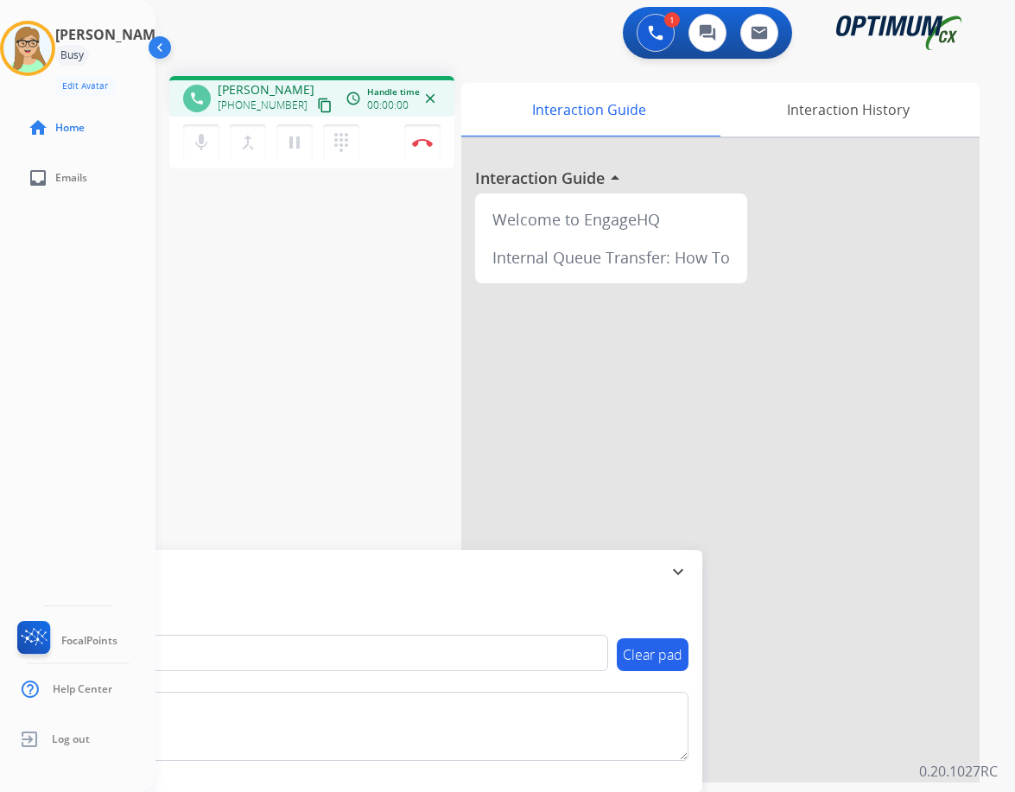
click at [317, 99] on mat-icon "content_copy" at bounding box center [325, 106] width 16 height 16
click at [422, 149] on button "Disconnect" at bounding box center [422, 142] width 36 height 36
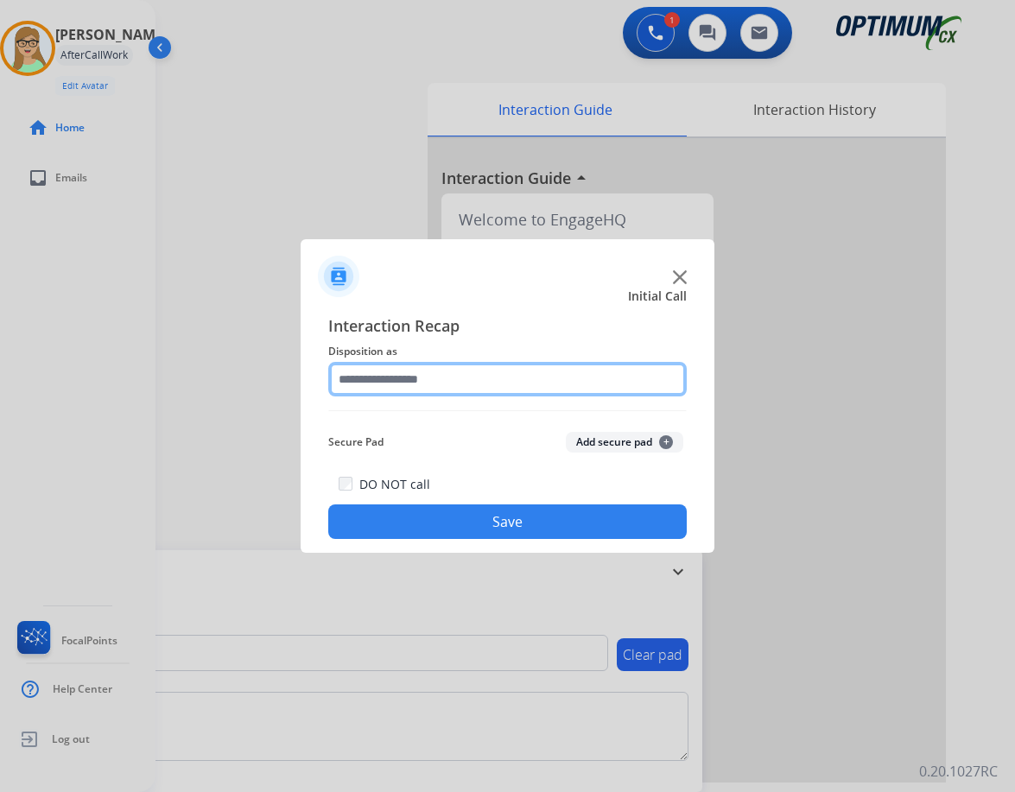
click at [407, 376] on input "text" at bounding box center [507, 379] width 359 height 35
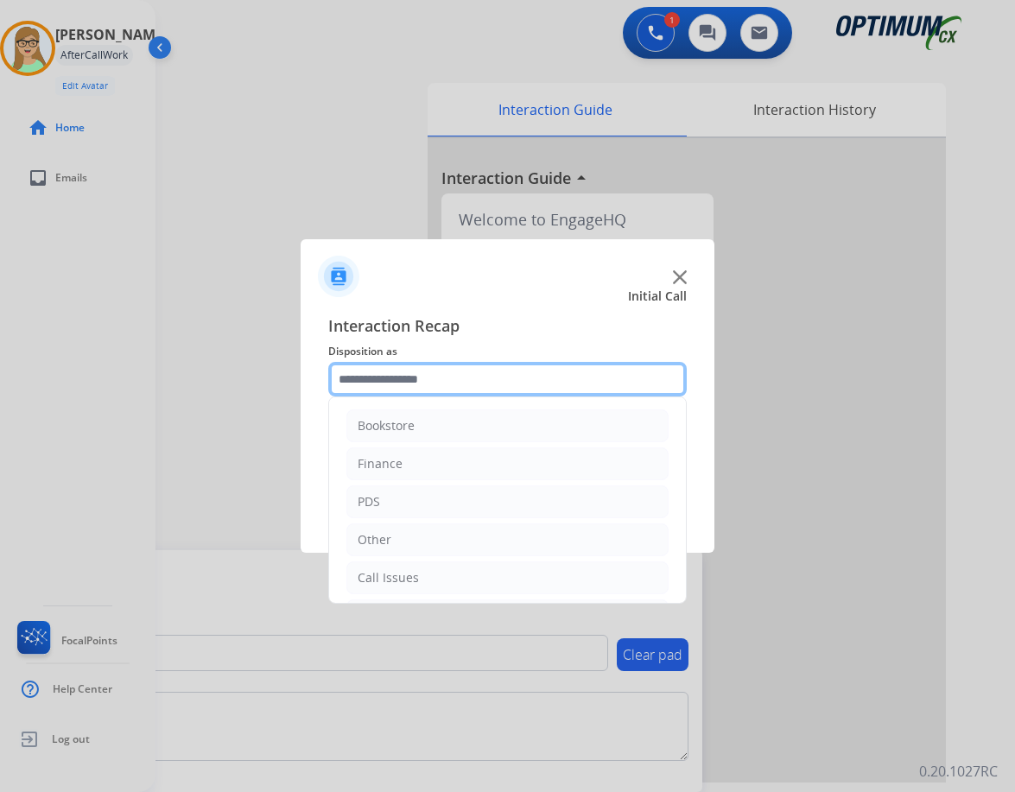
scroll to position [118, 0]
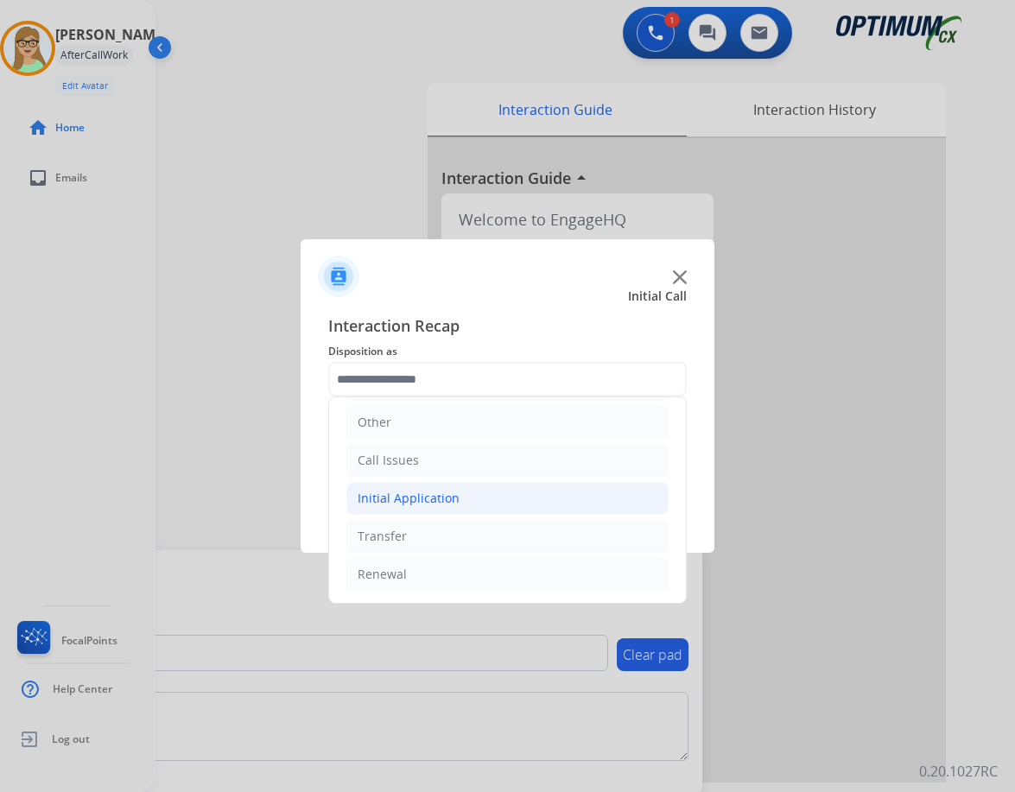
click at [424, 496] on div "Initial Application" at bounding box center [409, 498] width 102 height 17
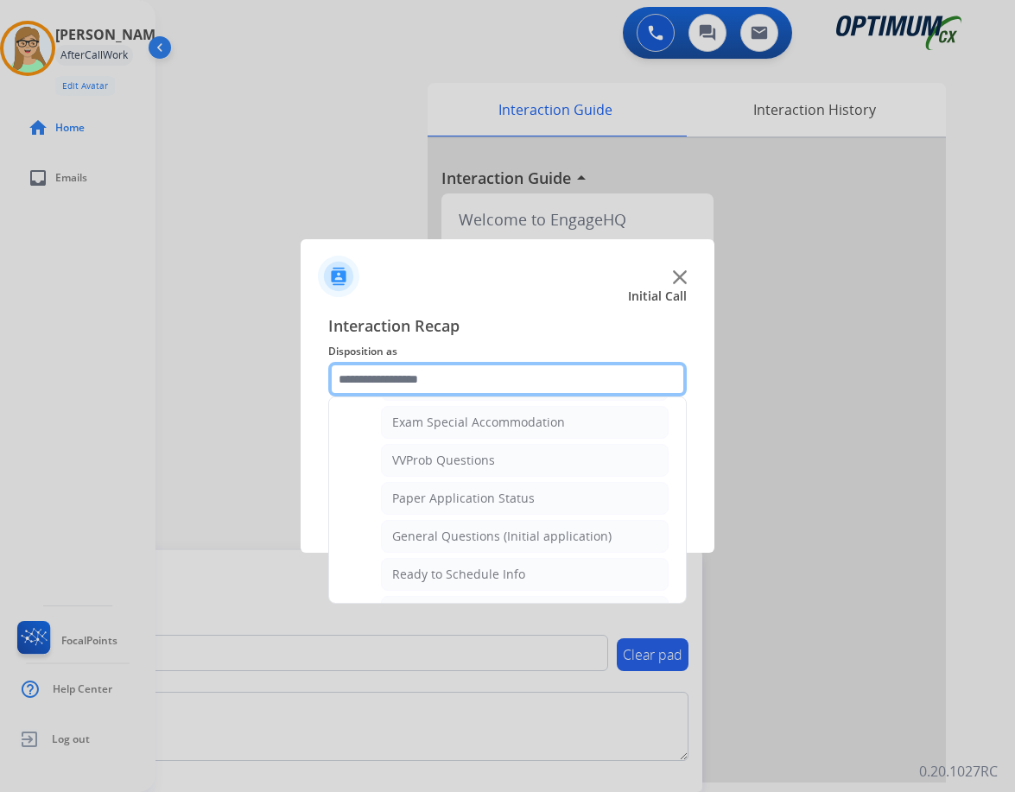
scroll to position [982, 0]
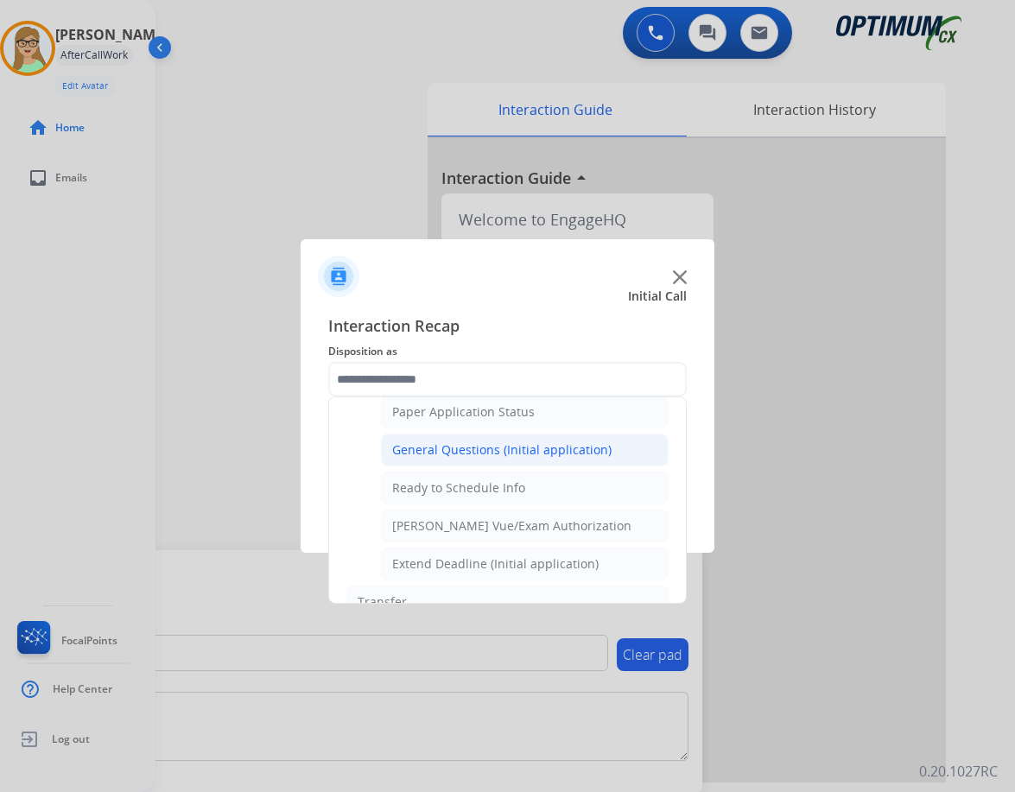
click at [454, 455] on div "General Questions (Initial application)" at bounding box center [501, 450] width 219 height 17
type input "**********"
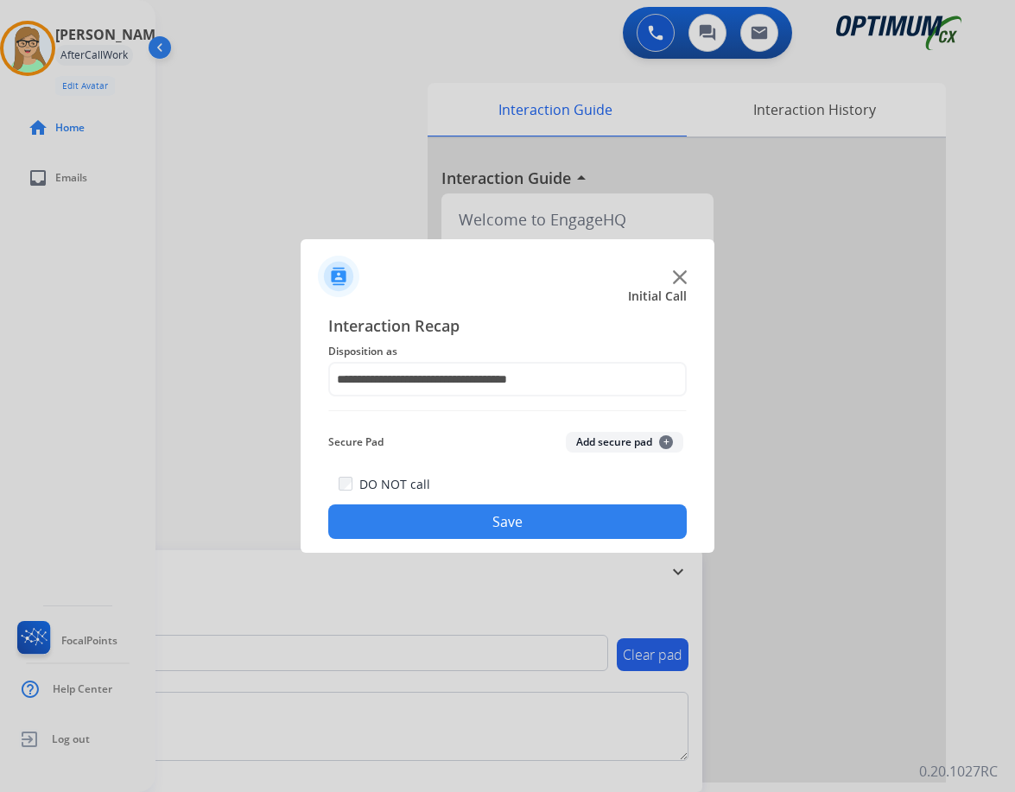
click at [419, 524] on button "Save" at bounding box center [507, 522] width 359 height 35
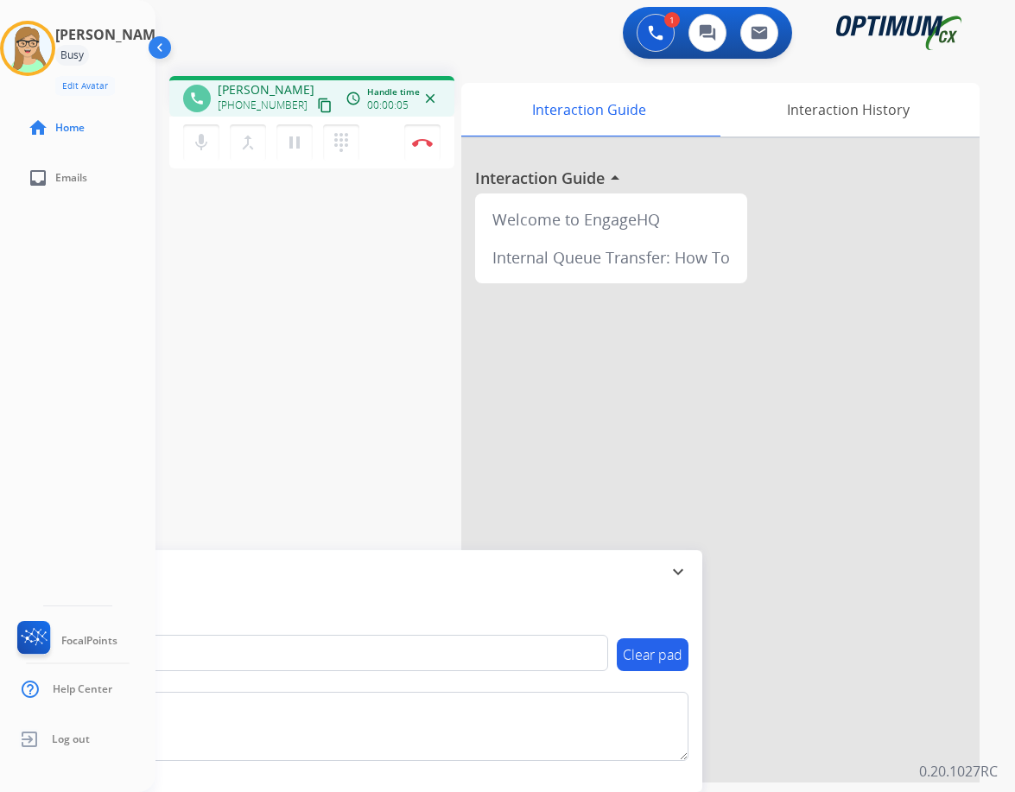
click at [315, 102] on button "content_copy" at bounding box center [325, 105] width 21 height 21
click at [428, 144] on img at bounding box center [422, 142] width 21 height 9
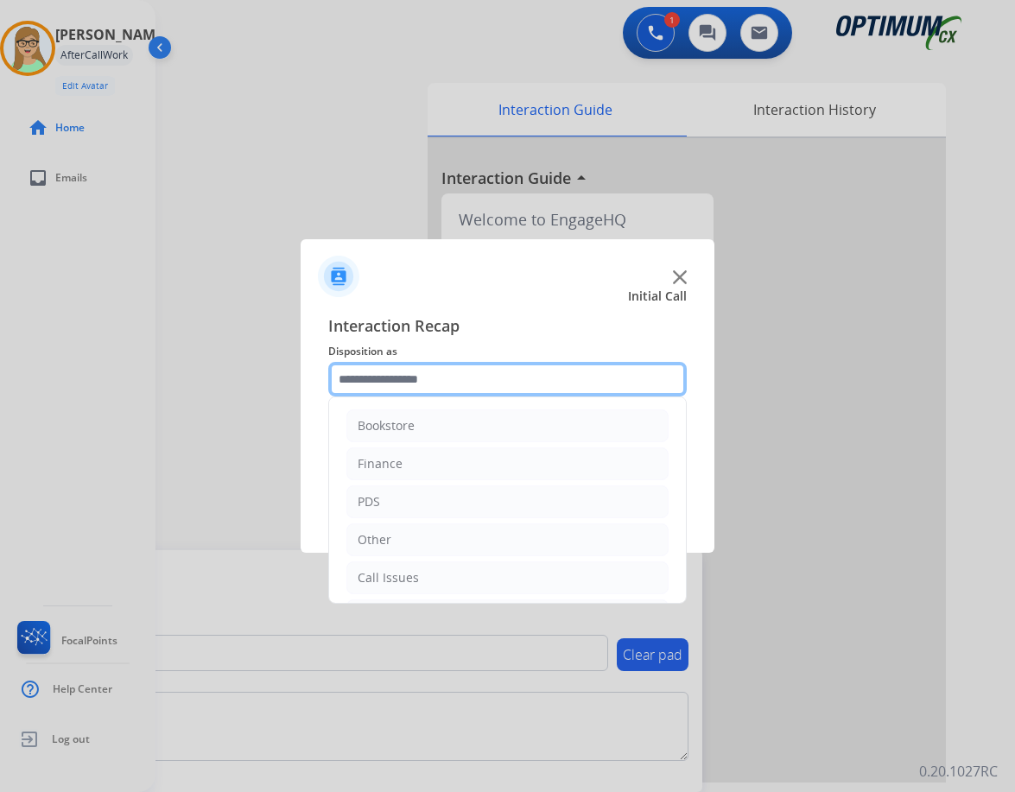
click at [416, 374] on input "text" at bounding box center [507, 379] width 359 height 35
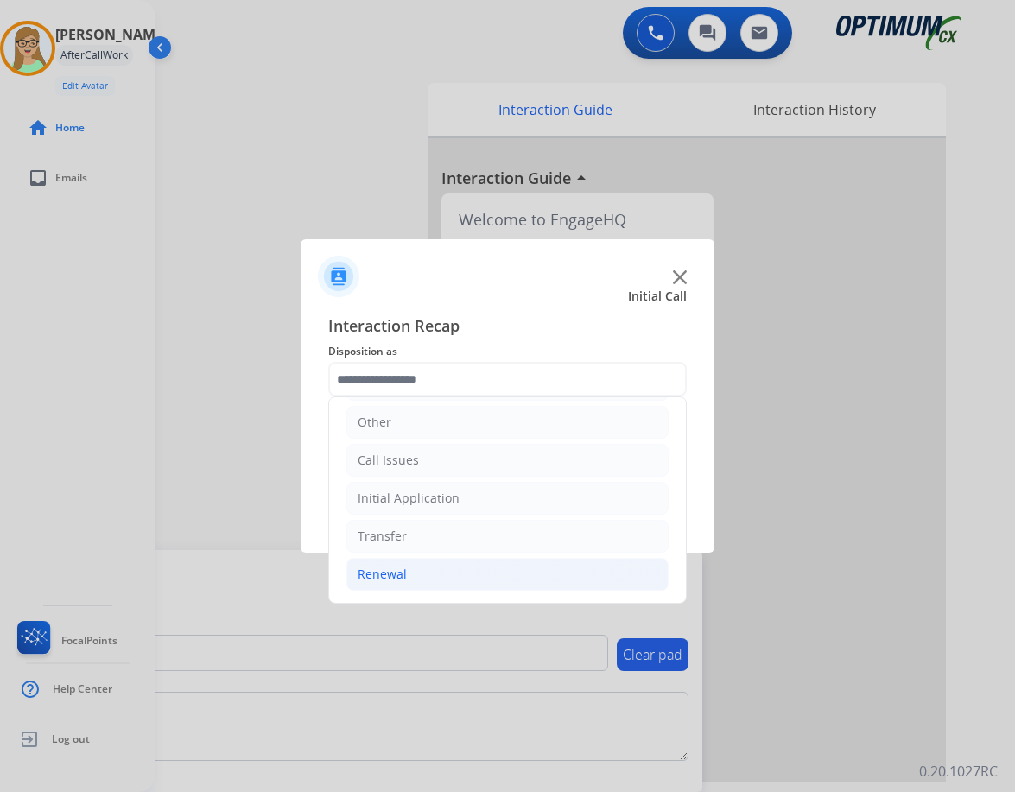
click at [398, 562] on li "Renewal" at bounding box center [507, 574] width 322 height 33
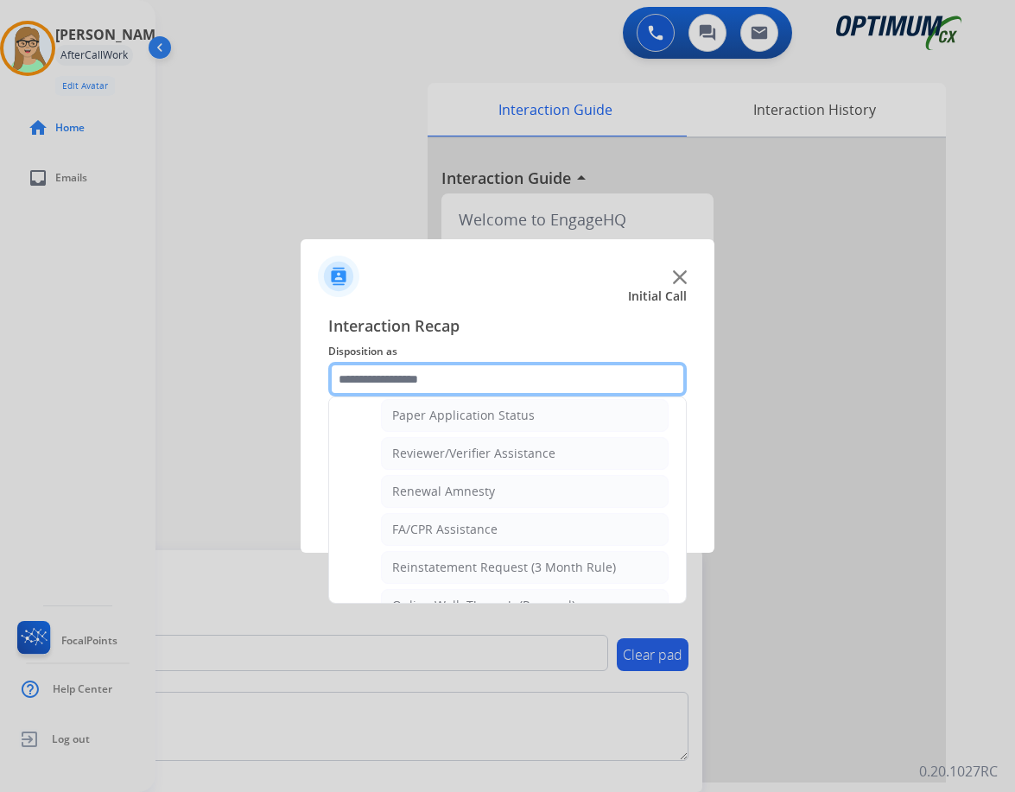
scroll to position [667, 0]
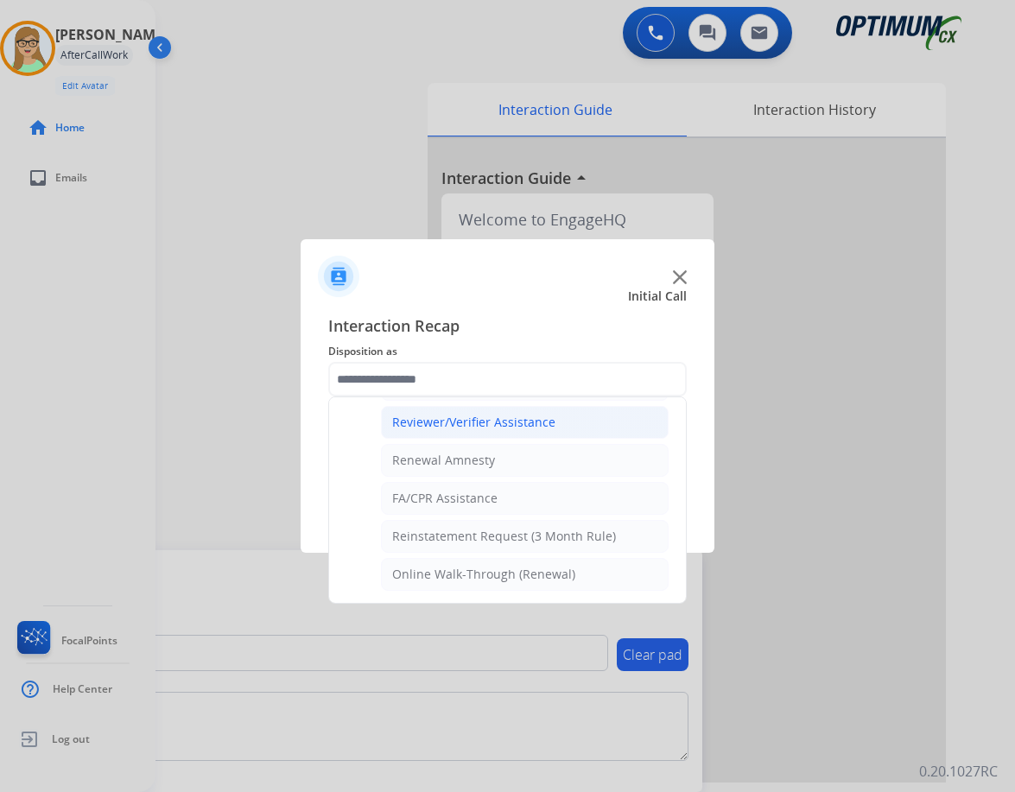
click at [477, 417] on div "Reviewer/Verifier Assistance" at bounding box center [473, 422] width 163 height 17
type input "**********"
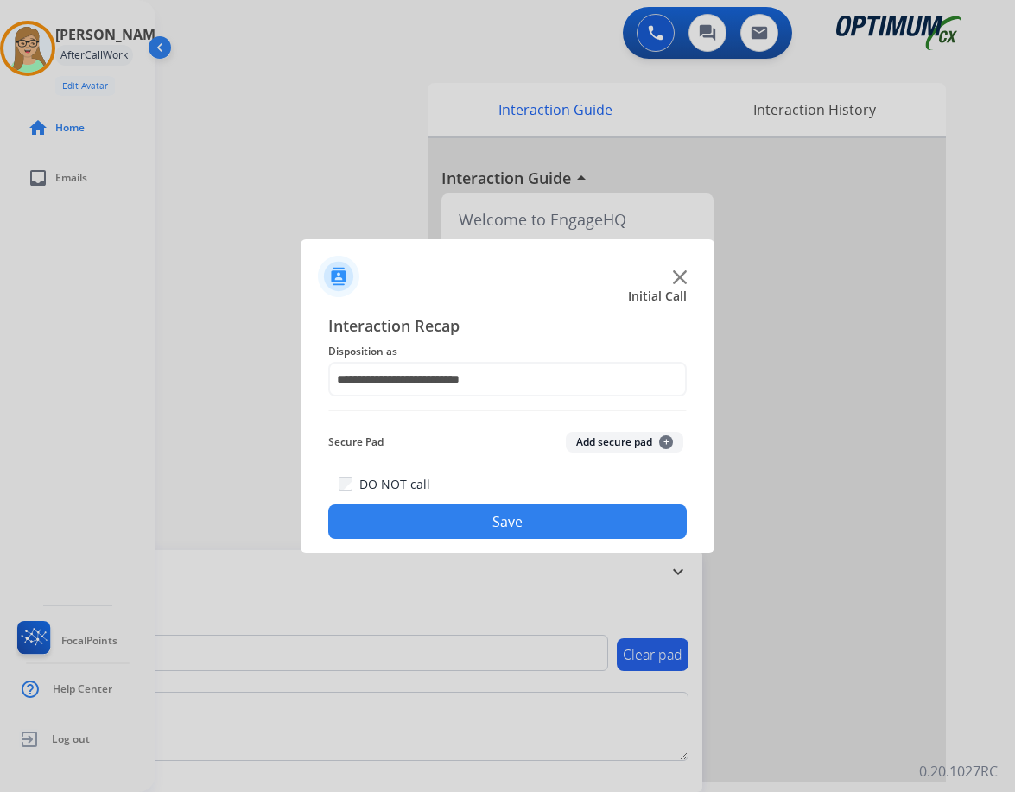
click at [475, 517] on button "Save" at bounding box center [507, 522] width 359 height 35
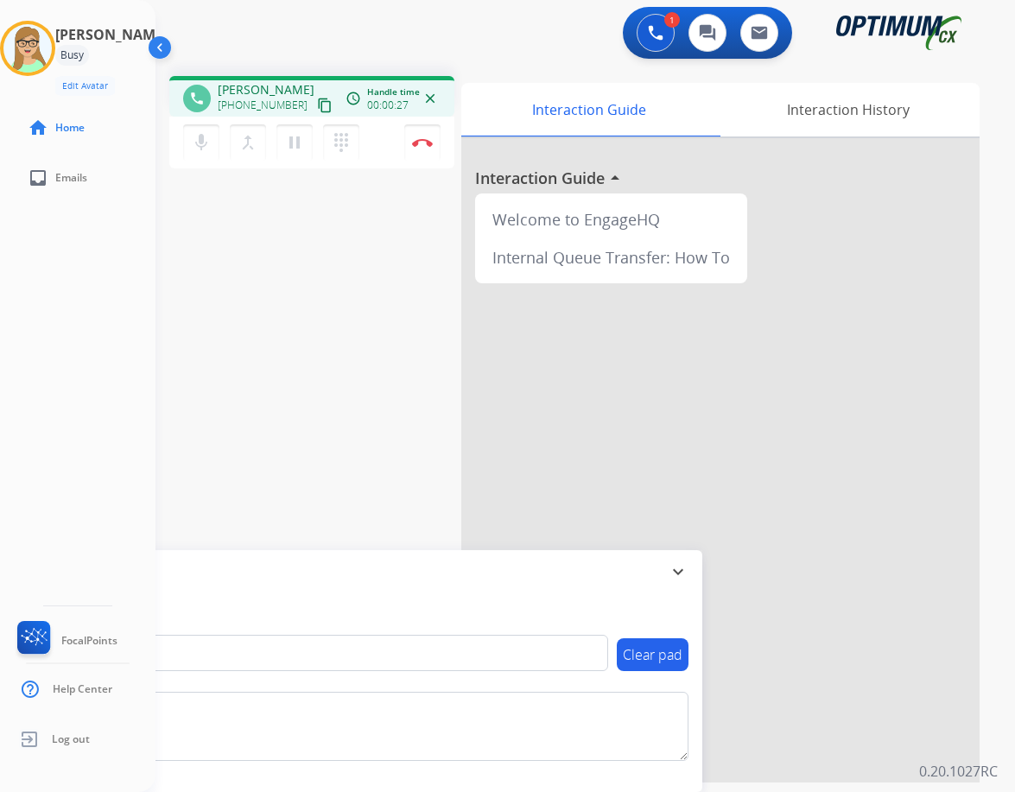
click at [317, 99] on mat-icon "content_copy" at bounding box center [325, 106] width 16 height 16
click at [420, 139] on img at bounding box center [422, 142] width 21 height 9
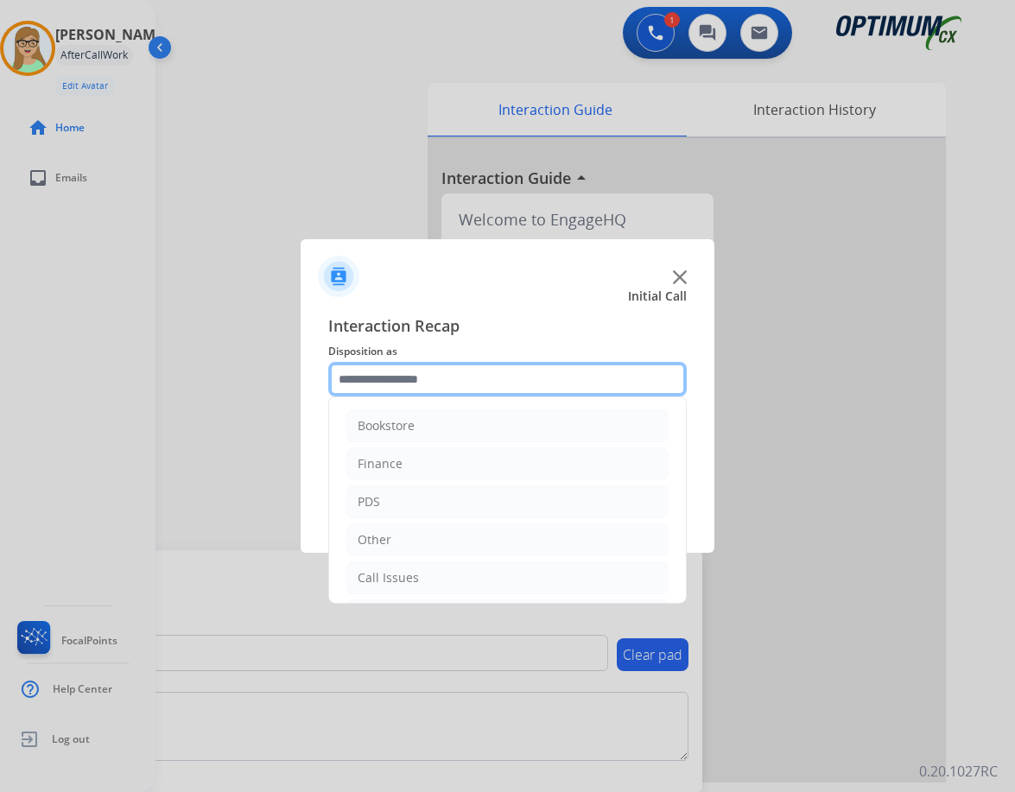
click at [418, 389] on input "text" at bounding box center [507, 379] width 359 height 35
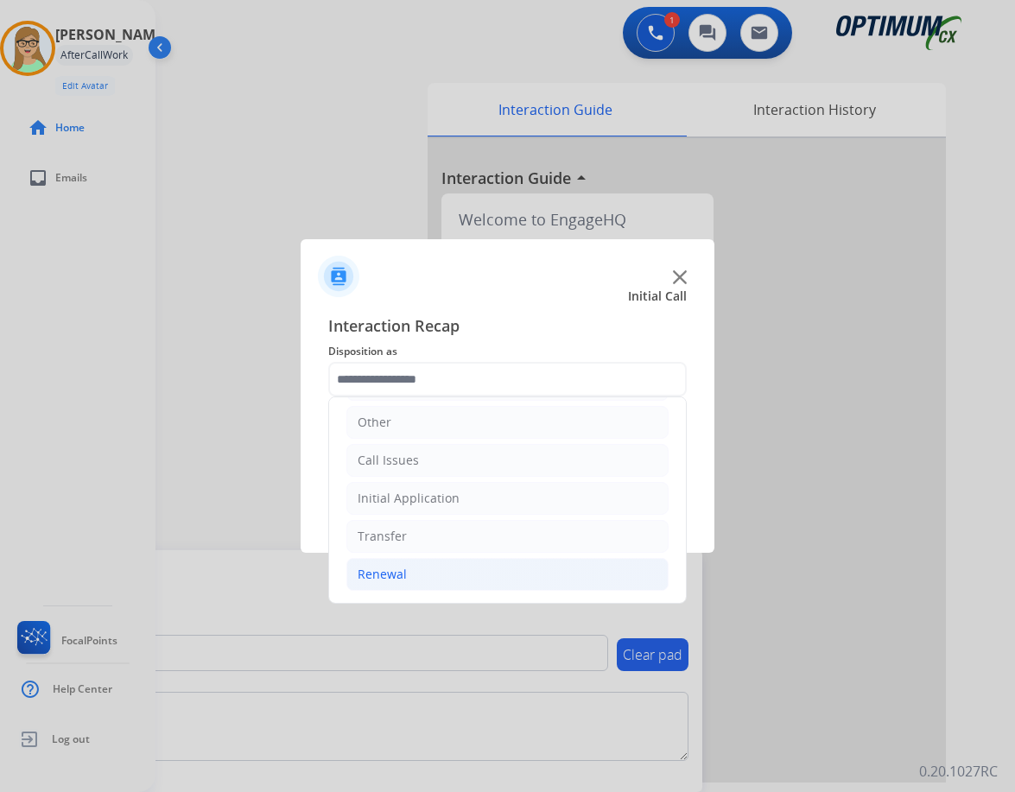
click at [397, 567] on div "Renewal" at bounding box center [382, 574] width 49 height 17
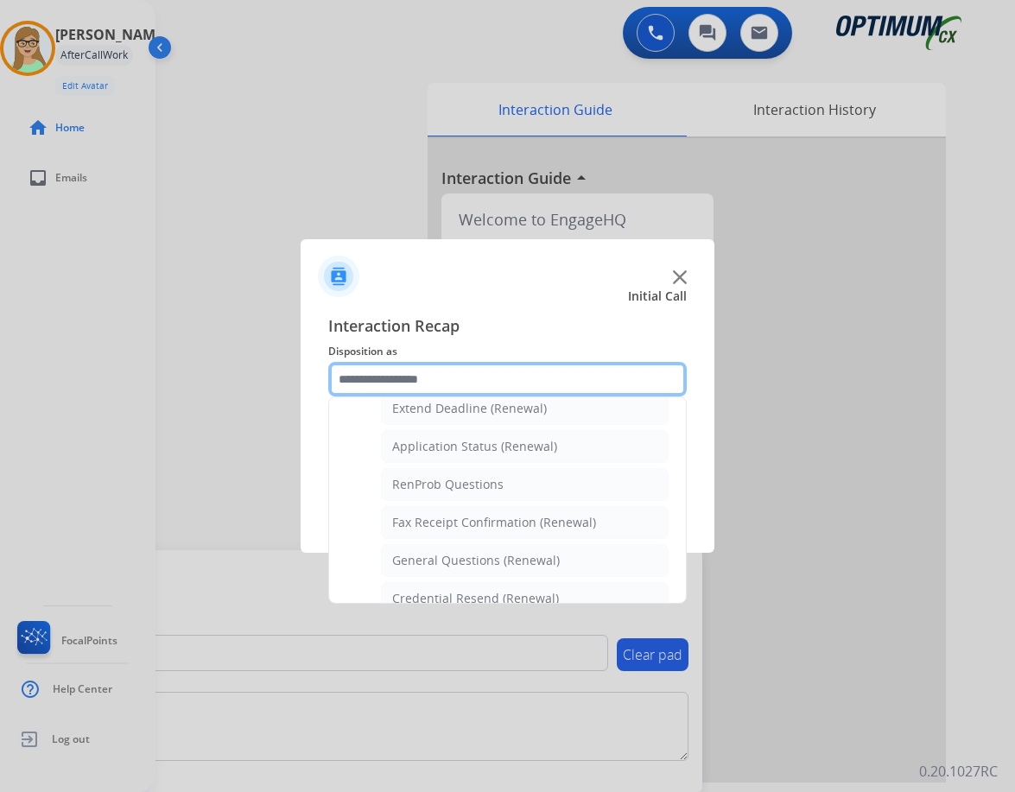
scroll to position [463, 0]
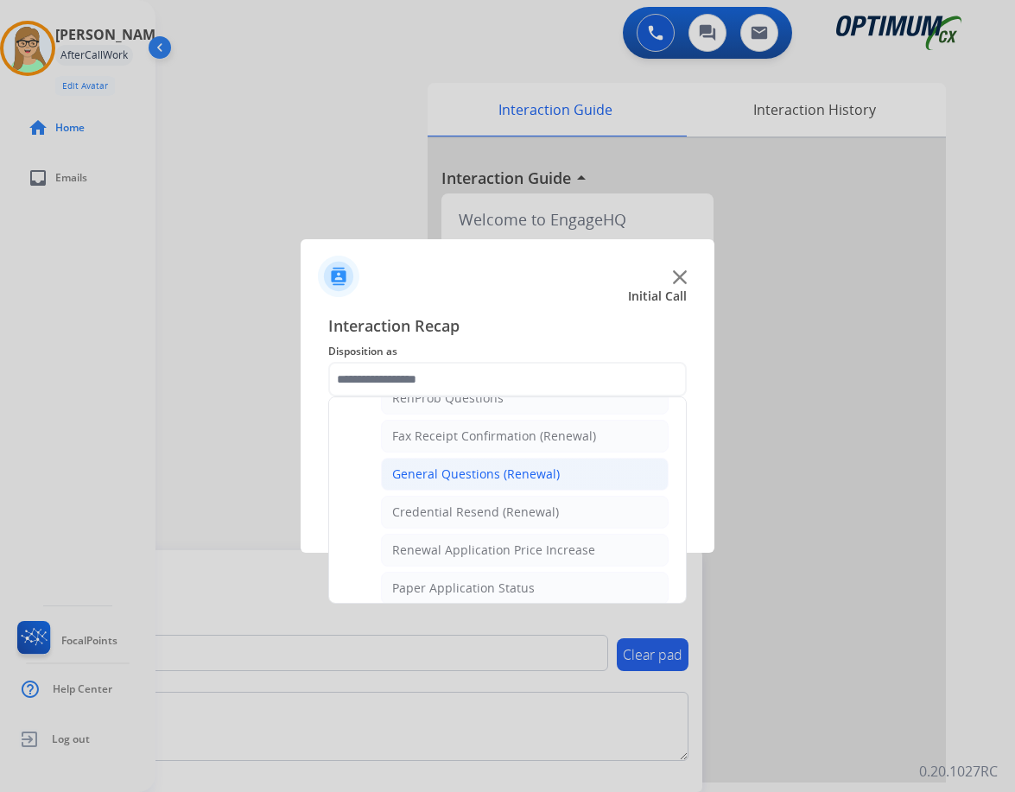
click at [429, 475] on div "General Questions (Renewal)" at bounding box center [476, 474] width 168 height 17
type input "**********"
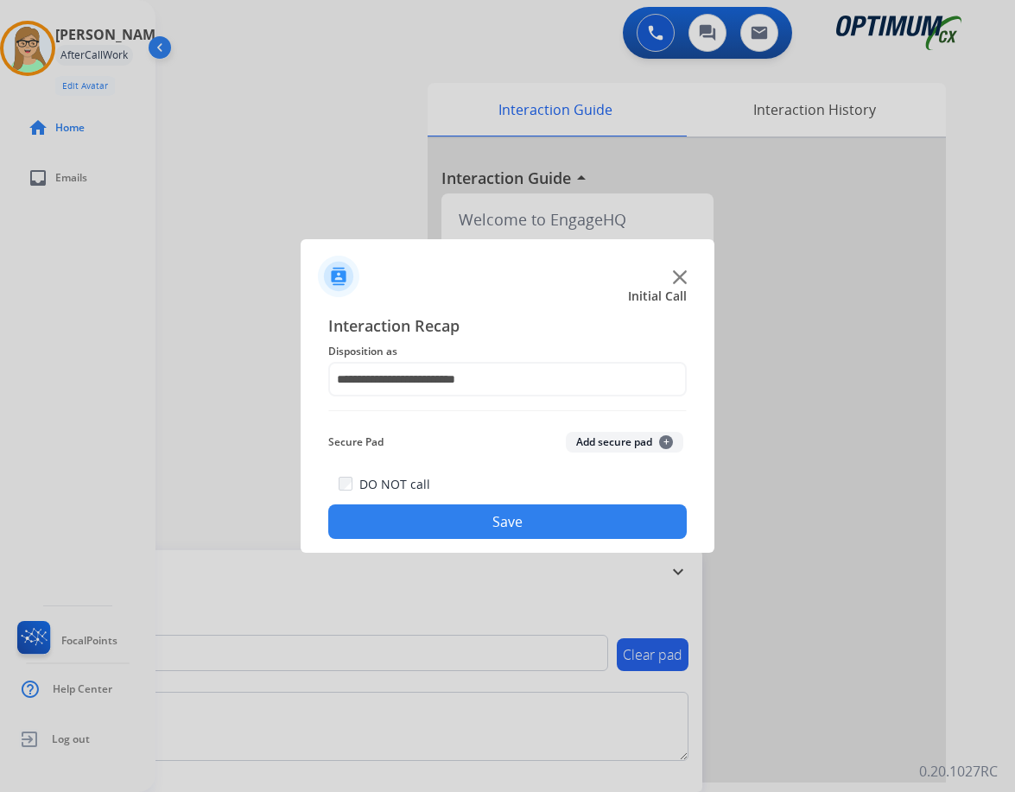
click at [419, 521] on button "Save" at bounding box center [507, 522] width 359 height 35
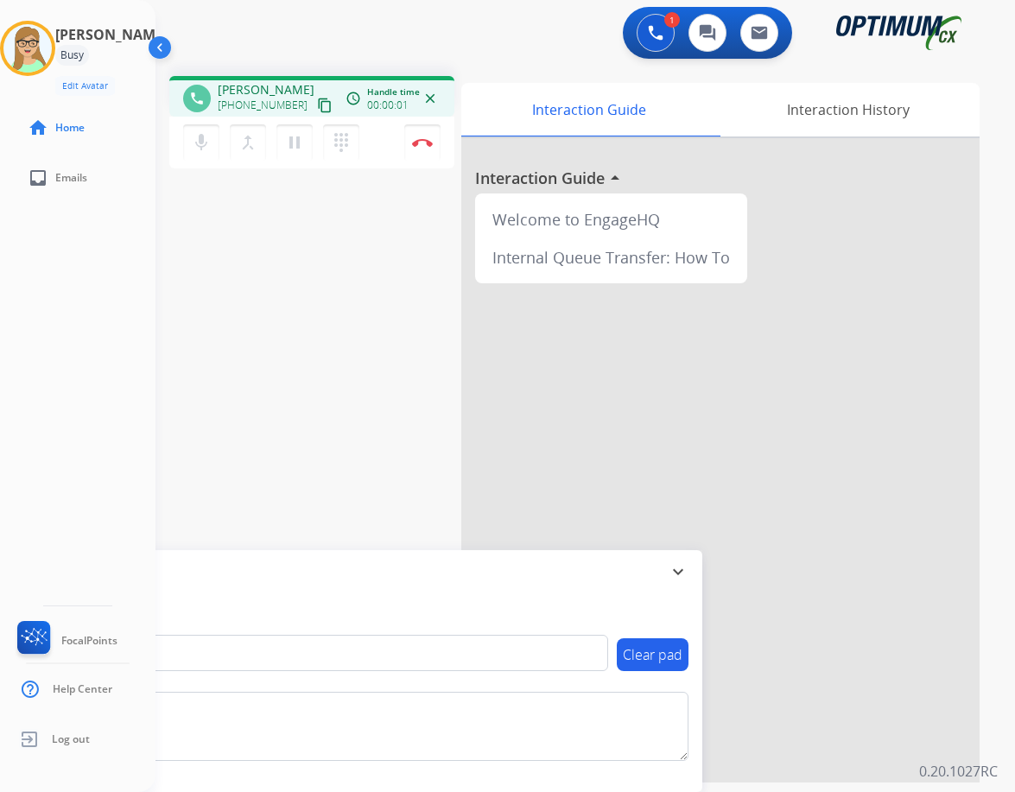
click at [315, 97] on button "content_copy" at bounding box center [325, 105] width 21 height 21
click at [417, 141] on img at bounding box center [422, 142] width 21 height 9
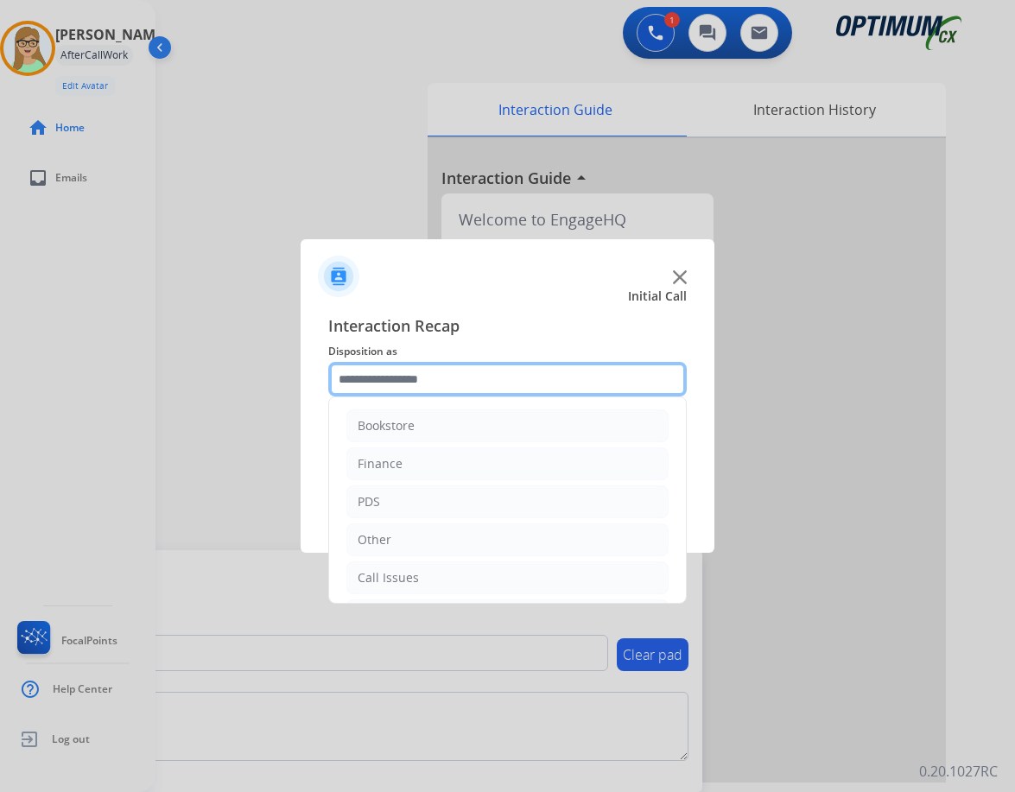
click at [437, 372] on input "text" at bounding box center [507, 379] width 359 height 35
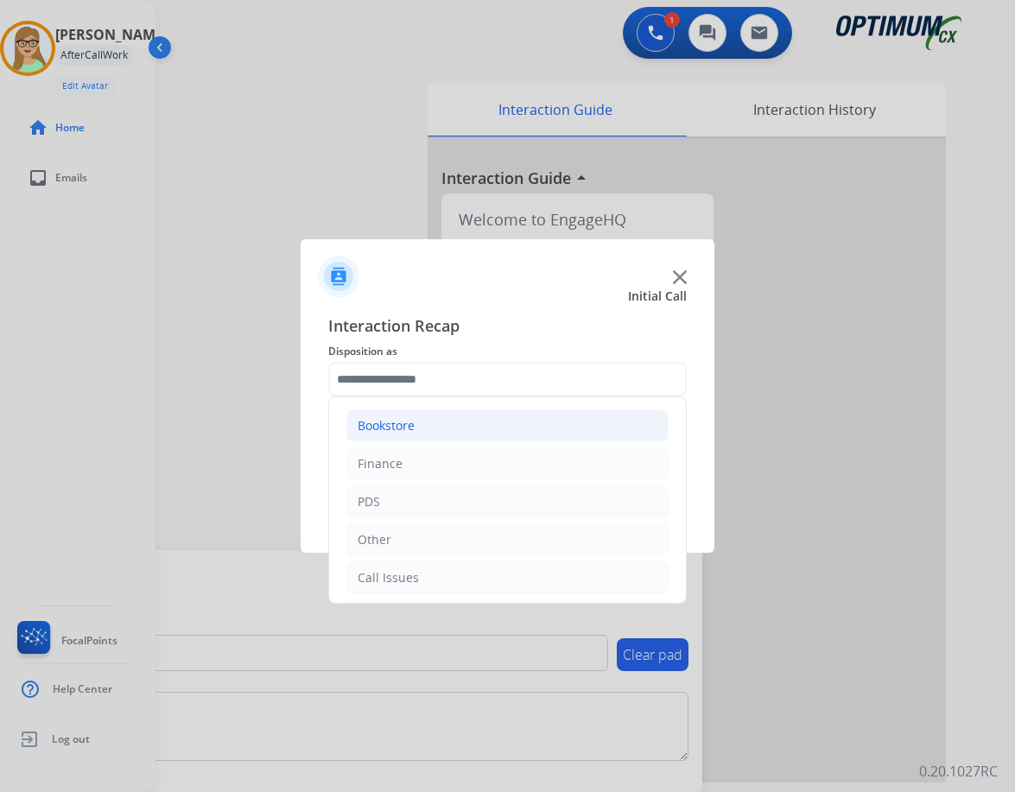
click at [415, 426] on div "Bookstore" at bounding box center [386, 425] width 57 height 17
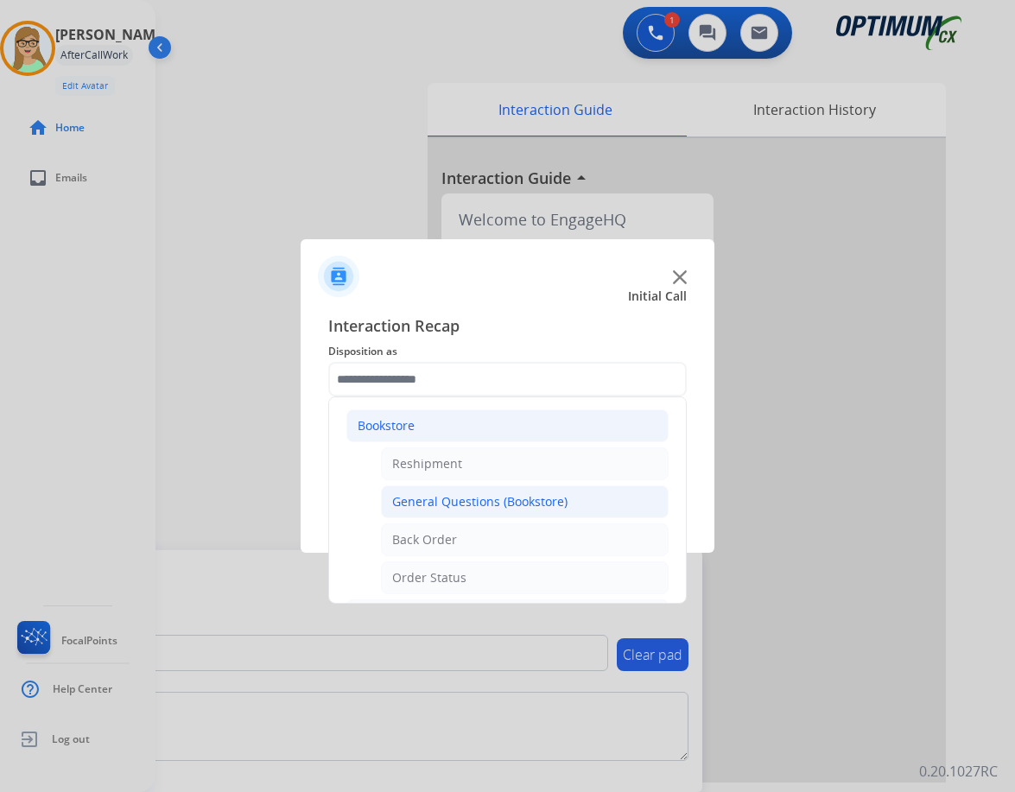
click at [527, 495] on div "General Questions (Bookstore)" at bounding box center [479, 501] width 175 height 17
type input "**********"
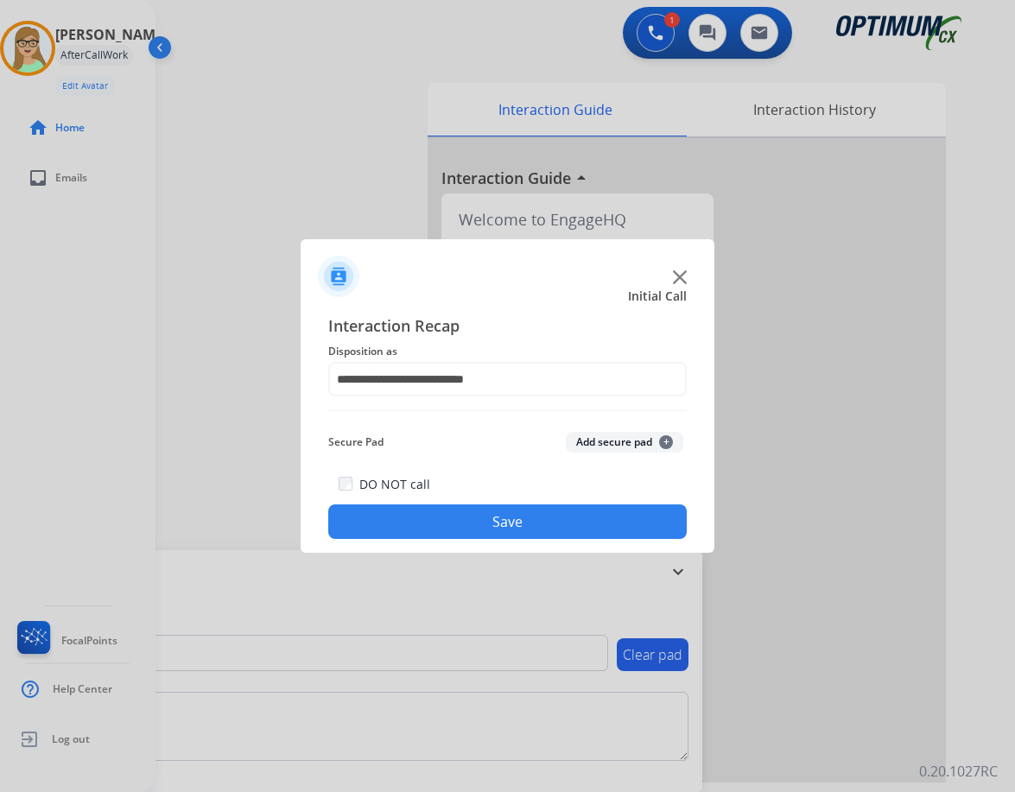
click at [516, 507] on button "Save" at bounding box center [507, 522] width 359 height 35
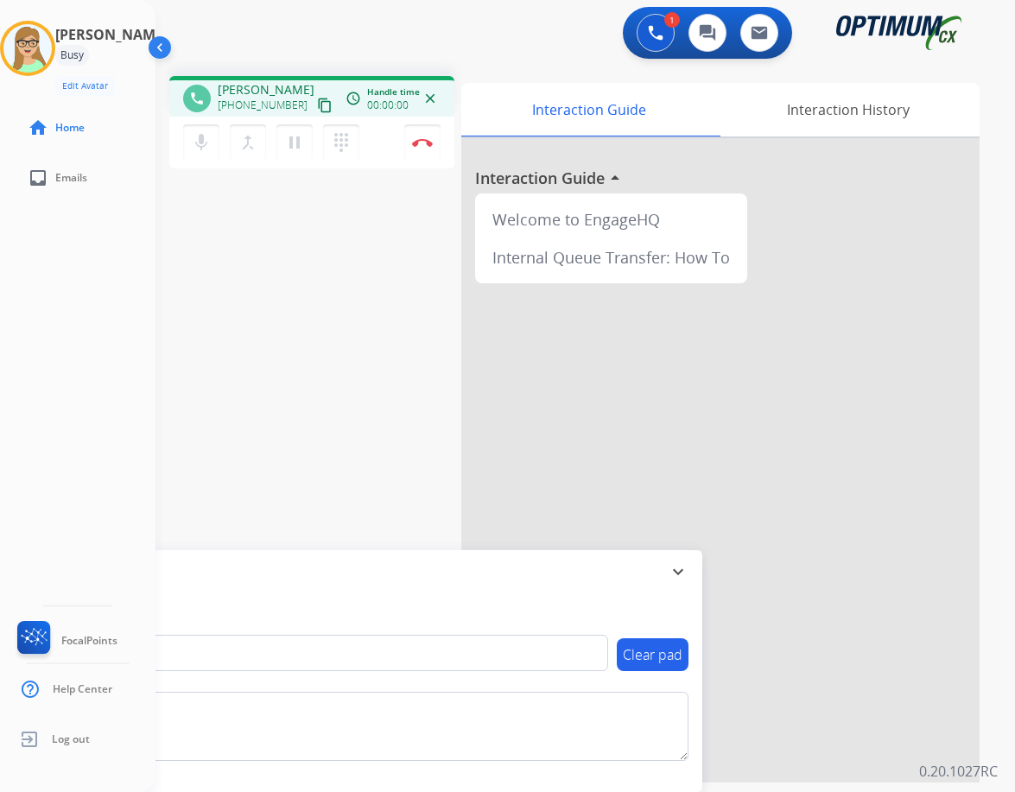
click at [317, 101] on mat-icon "content_copy" at bounding box center [325, 106] width 16 height 16
click at [429, 149] on button "Disconnect" at bounding box center [422, 142] width 36 height 36
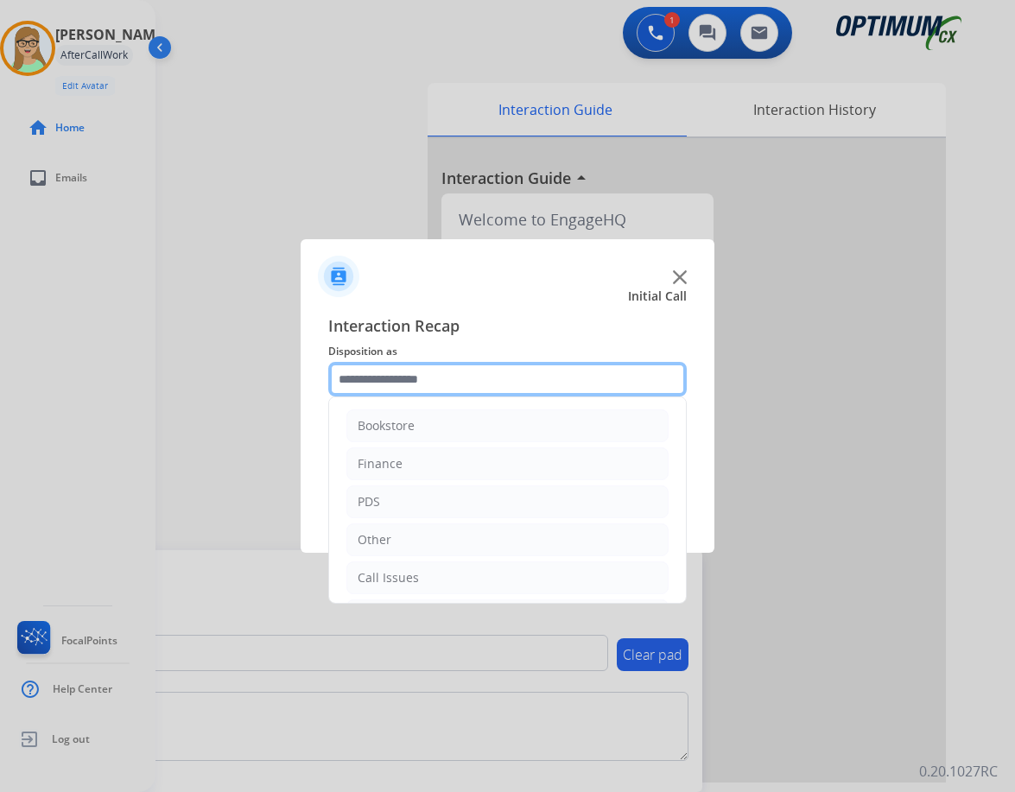
click at [410, 378] on input "text" at bounding box center [507, 379] width 359 height 35
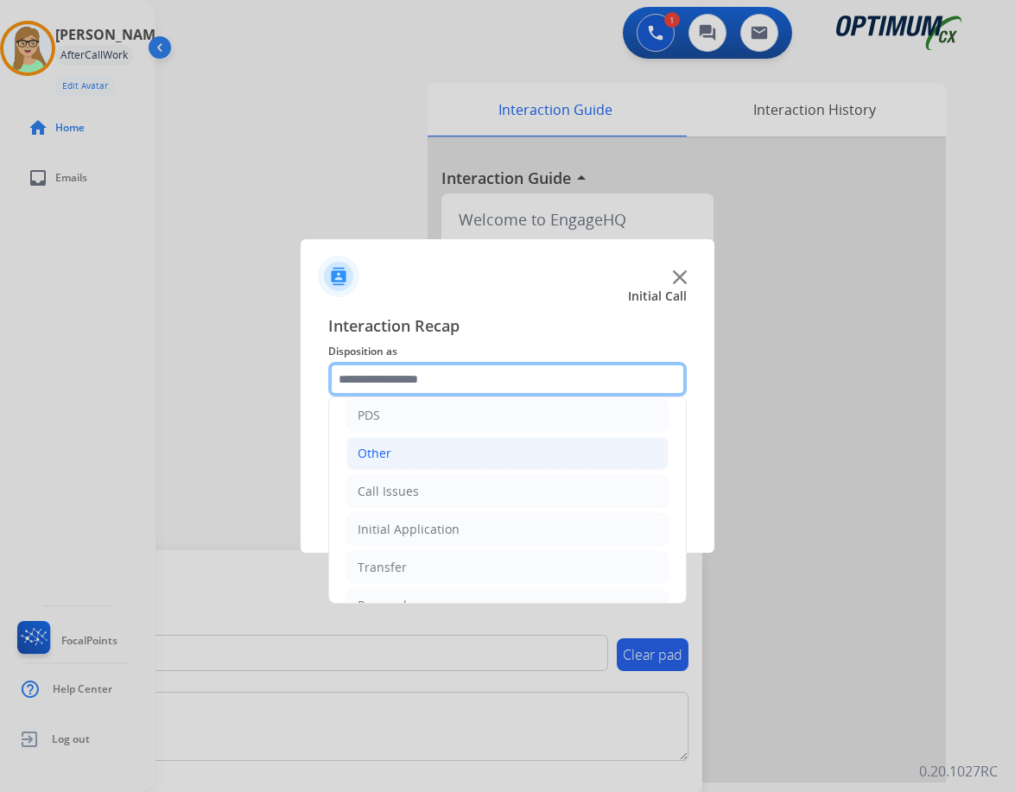
scroll to position [118, 0]
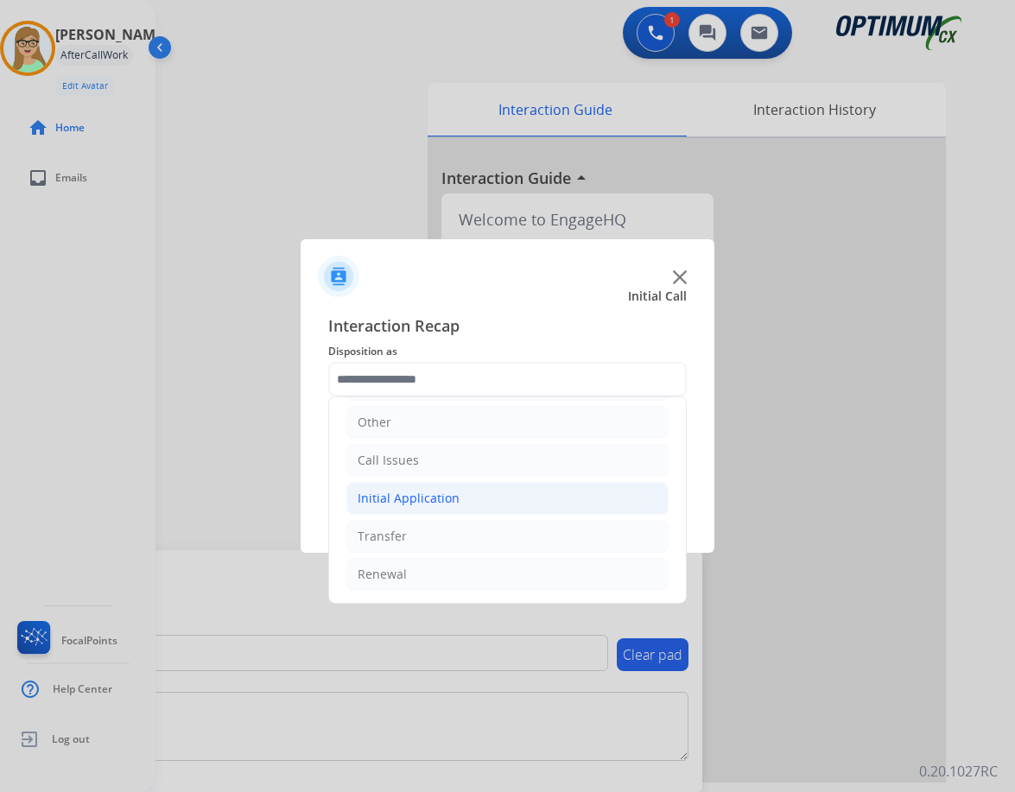
click at [427, 493] on div "Initial Application" at bounding box center [409, 498] width 102 height 17
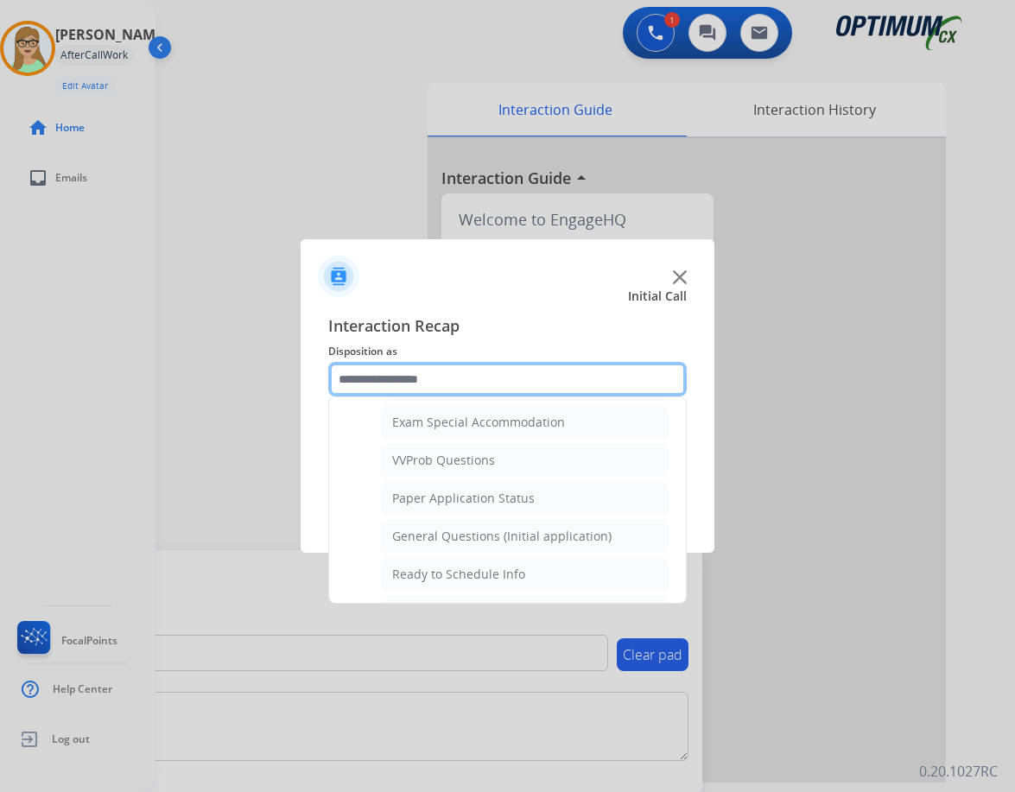
scroll to position [982, 0]
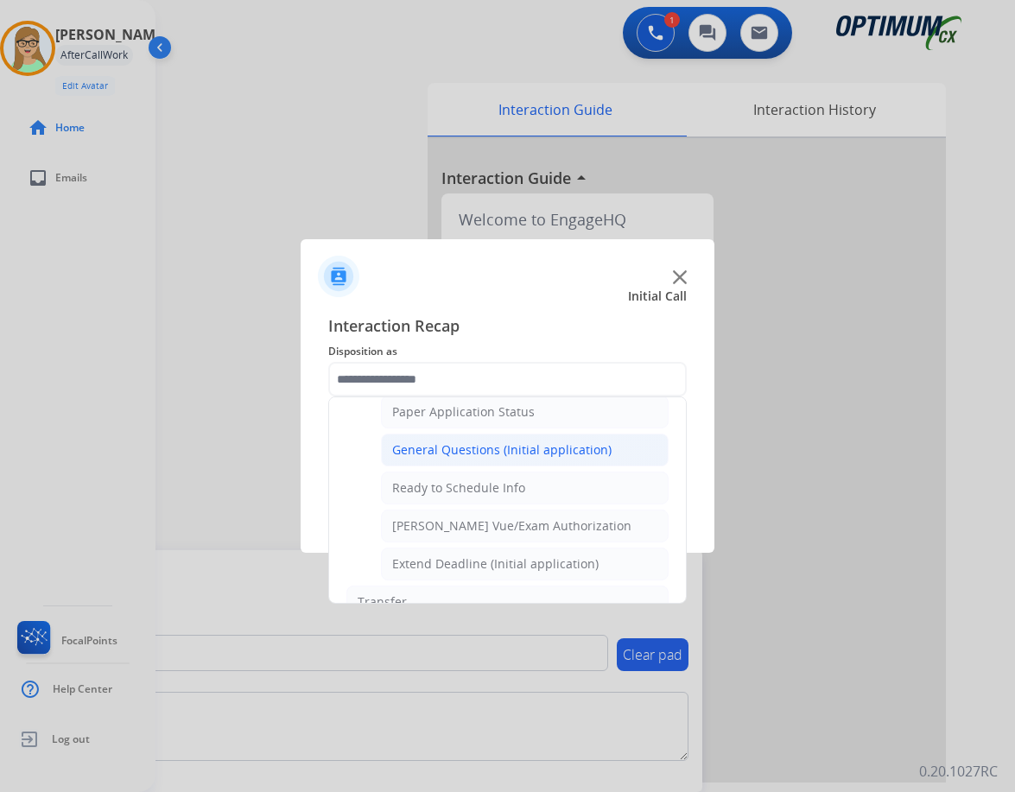
click at [458, 448] on div "General Questions (Initial application)" at bounding box center [501, 450] width 219 height 17
type input "**********"
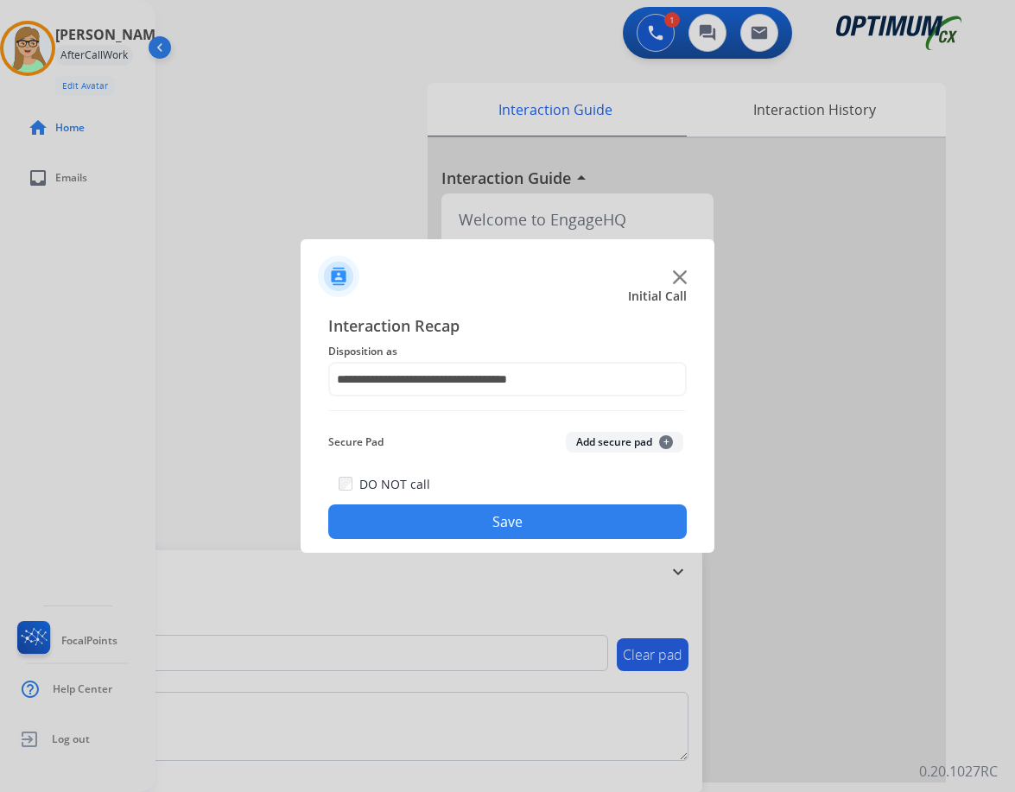
drag, startPoint x: 439, startPoint y: 514, endPoint x: 24, endPoint y: 595, distance: 422.6
click at [437, 515] on button "Save" at bounding box center [507, 522] width 359 height 35
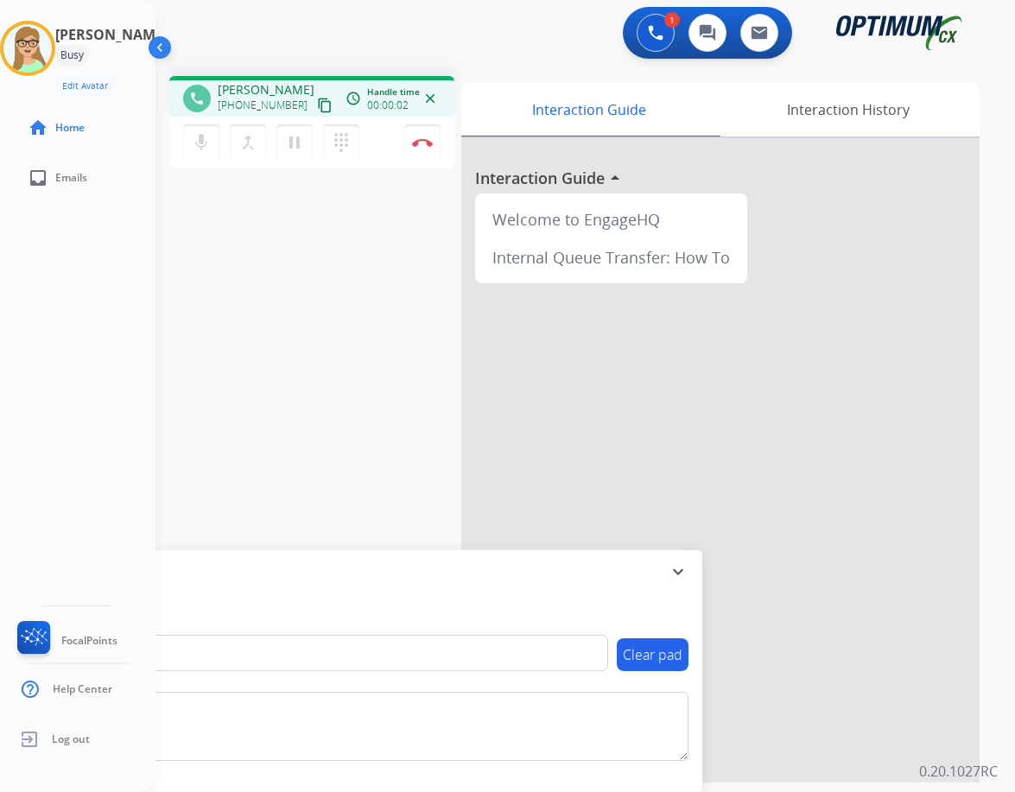
click at [317, 103] on mat-icon "content_copy" at bounding box center [325, 106] width 16 height 16
click at [418, 146] on img at bounding box center [422, 142] width 21 height 9
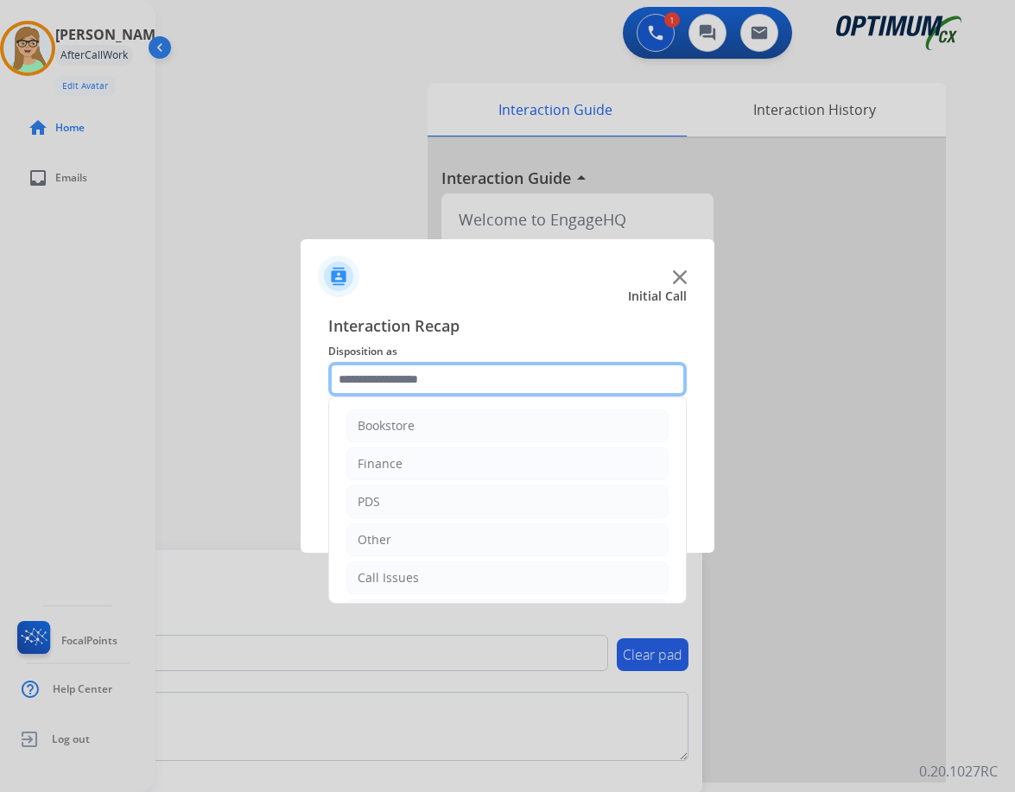
click at [476, 381] on input "text" at bounding box center [507, 379] width 359 height 35
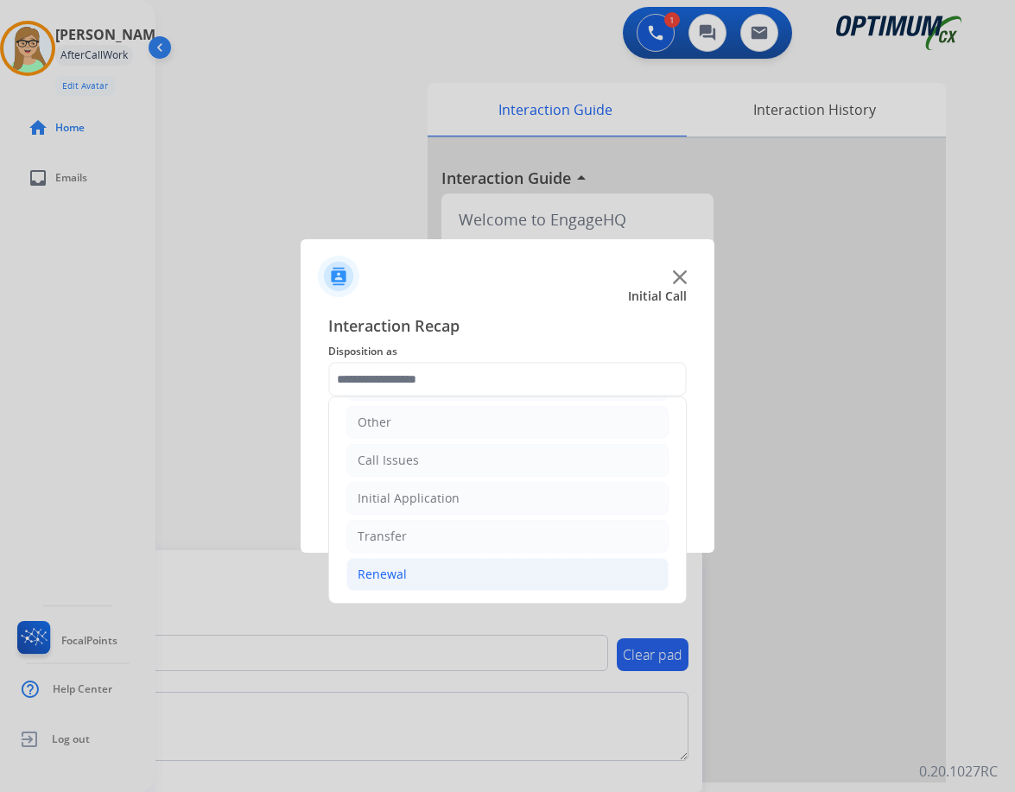
click at [377, 571] on div "Renewal" at bounding box center [382, 574] width 49 height 17
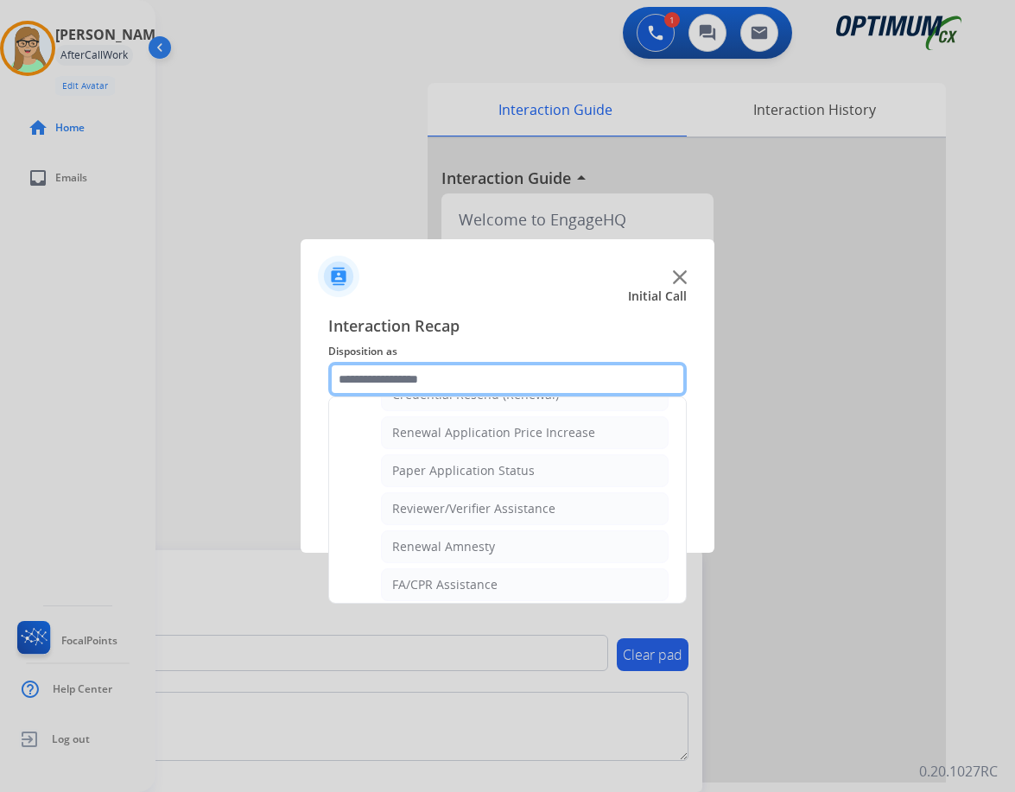
scroll to position [494, 0]
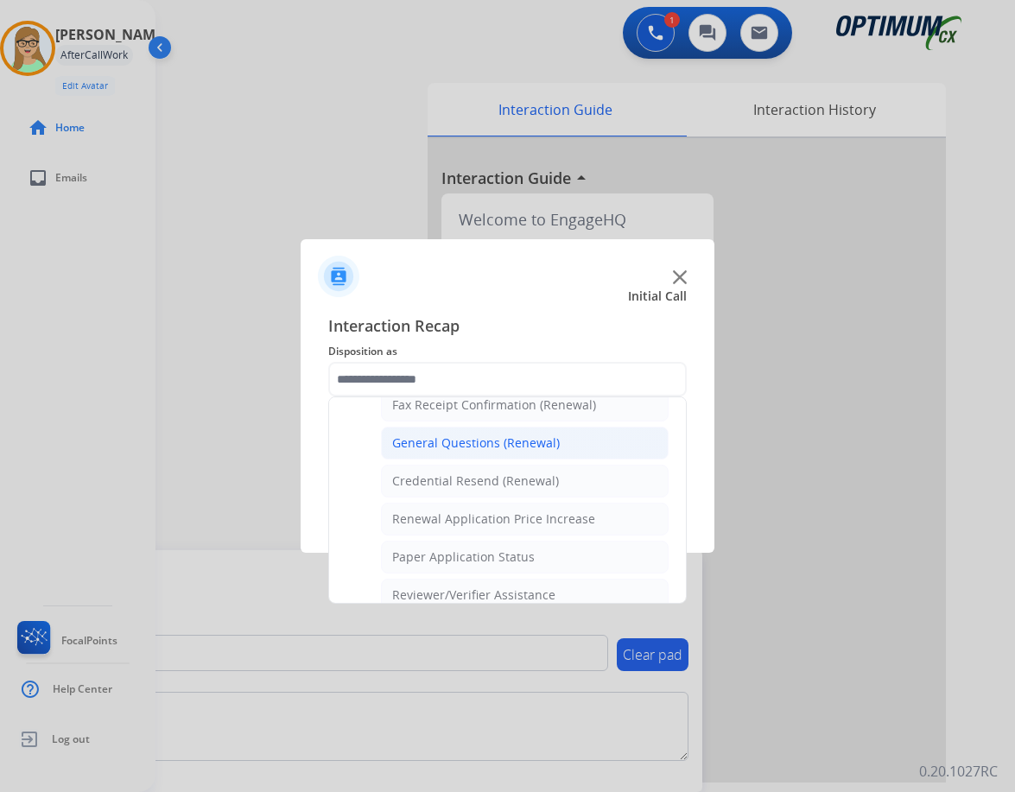
click at [433, 446] on div "General Questions (Renewal)" at bounding box center [476, 443] width 168 height 17
type input "**********"
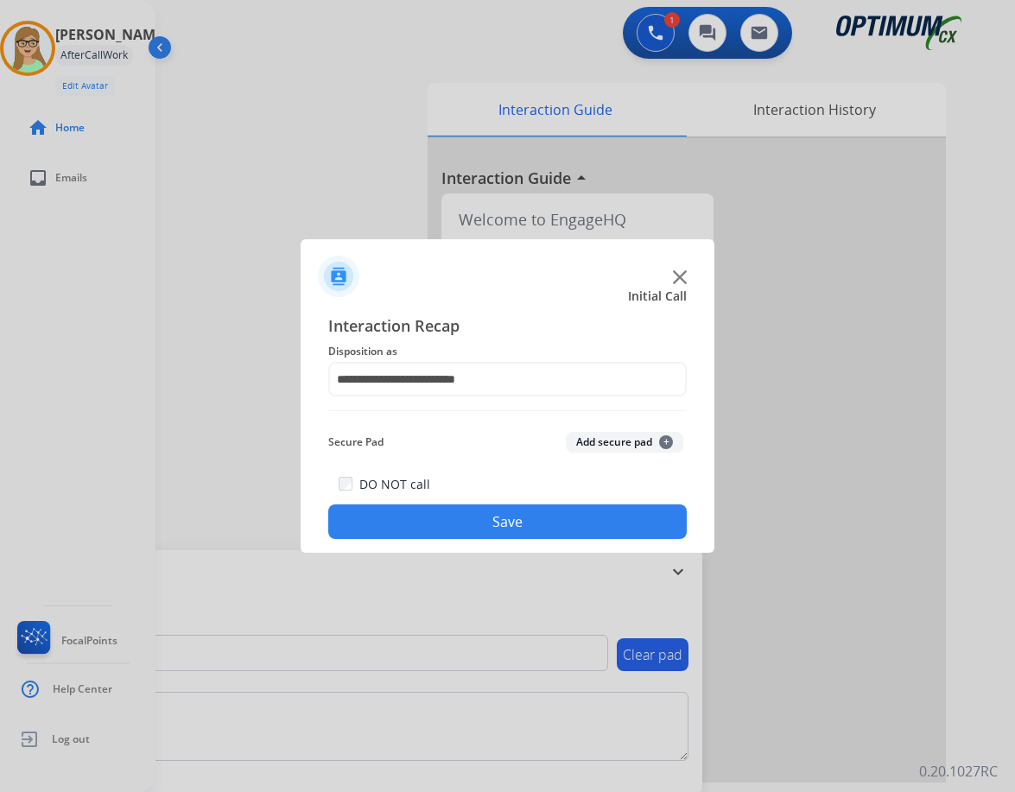
click at [414, 523] on button "Save" at bounding box center [507, 522] width 359 height 35
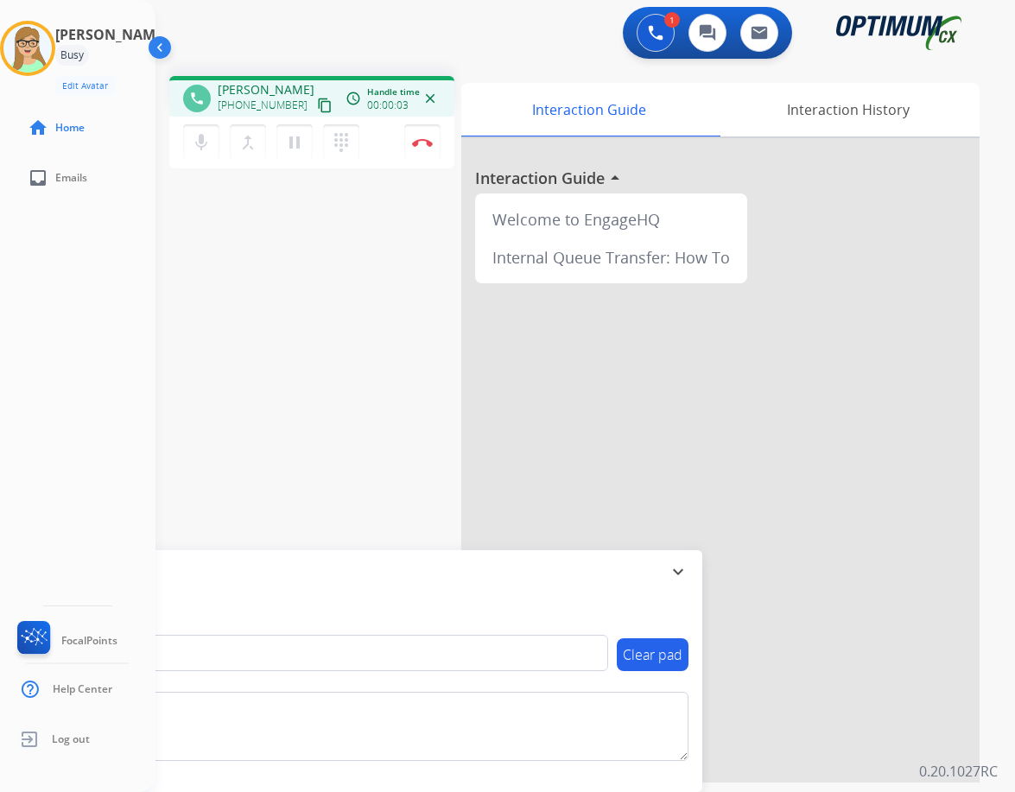
click at [317, 105] on mat-icon "content_copy" at bounding box center [325, 106] width 16 height 16
click at [421, 143] on img at bounding box center [422, 142] width 21 height 9
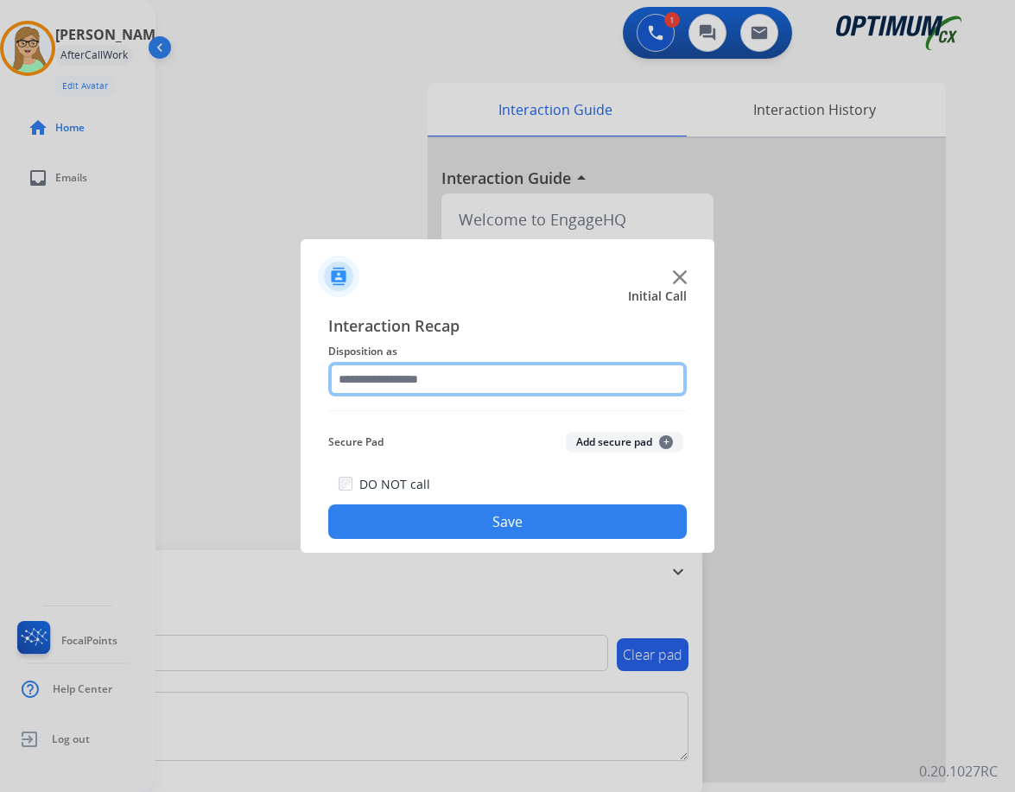
click at [394, 390] on input "text" at bounding box center [507, 379] width 359 height 35
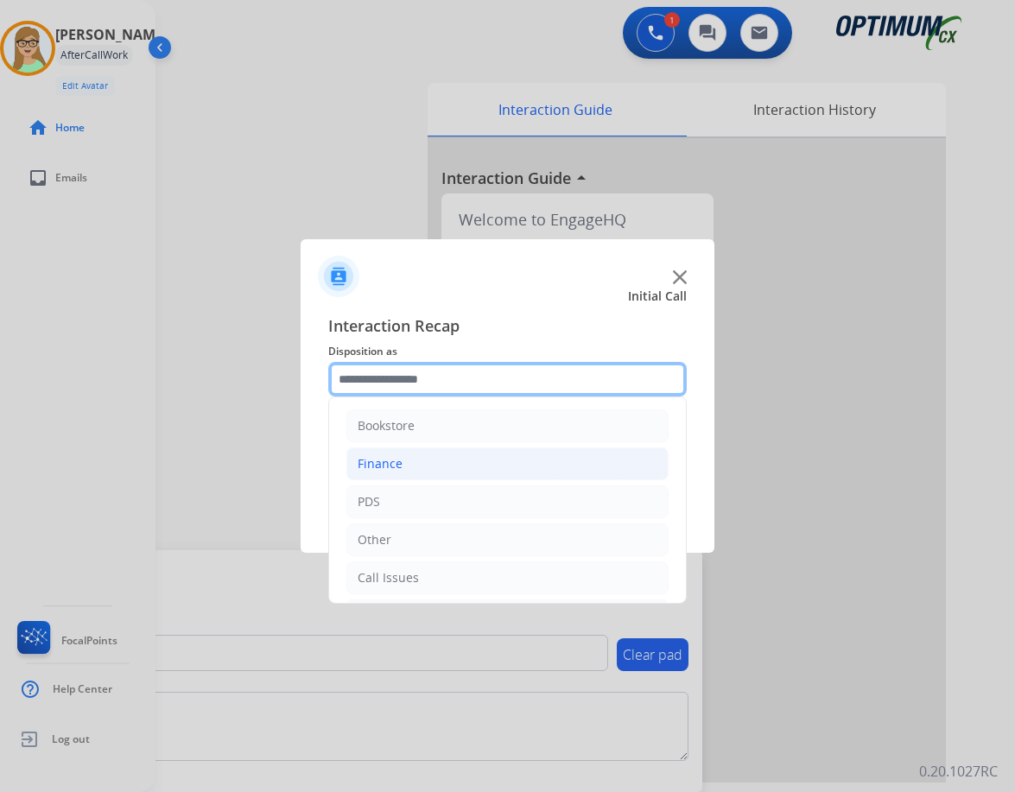
scroll to position [118, 0]
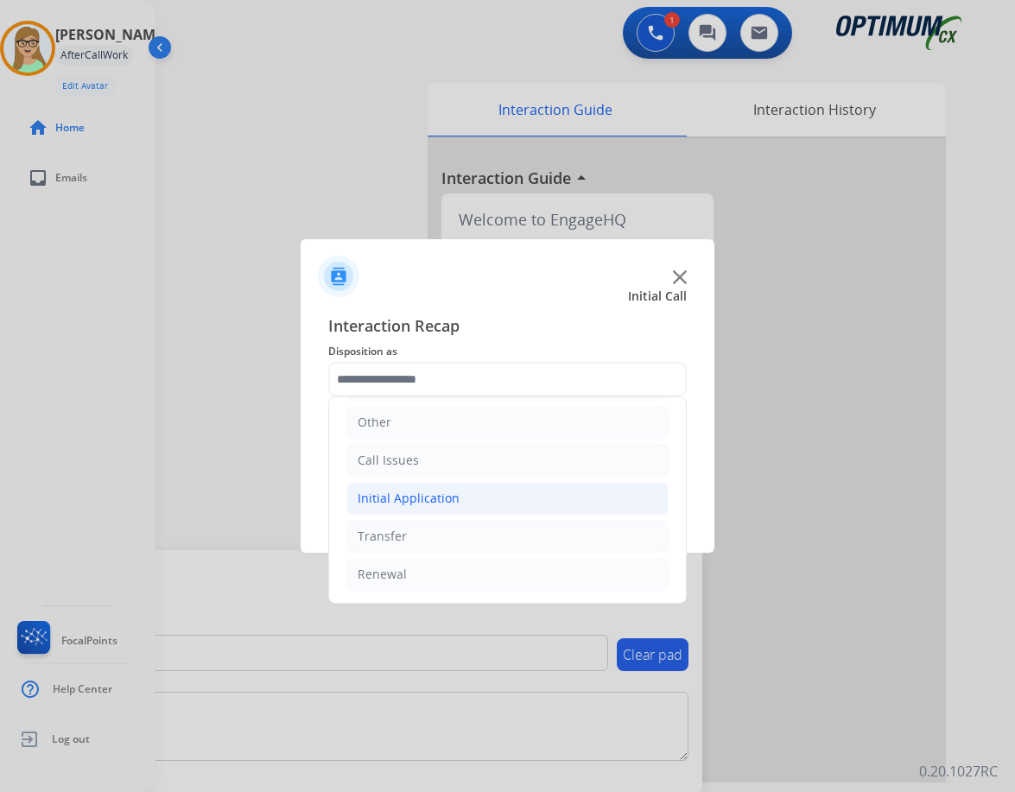
click at [432, 492] on div "Initial Application" at bounding box center [409, 498] width 102 height 17
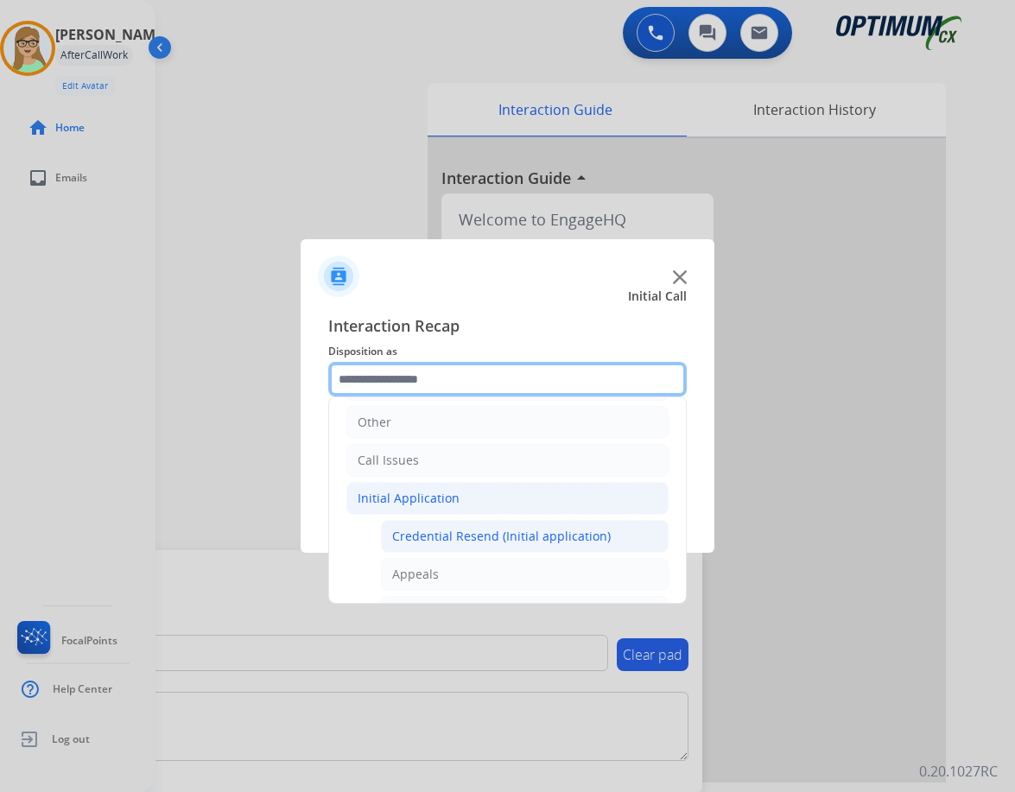
scroll to position [204, 0]
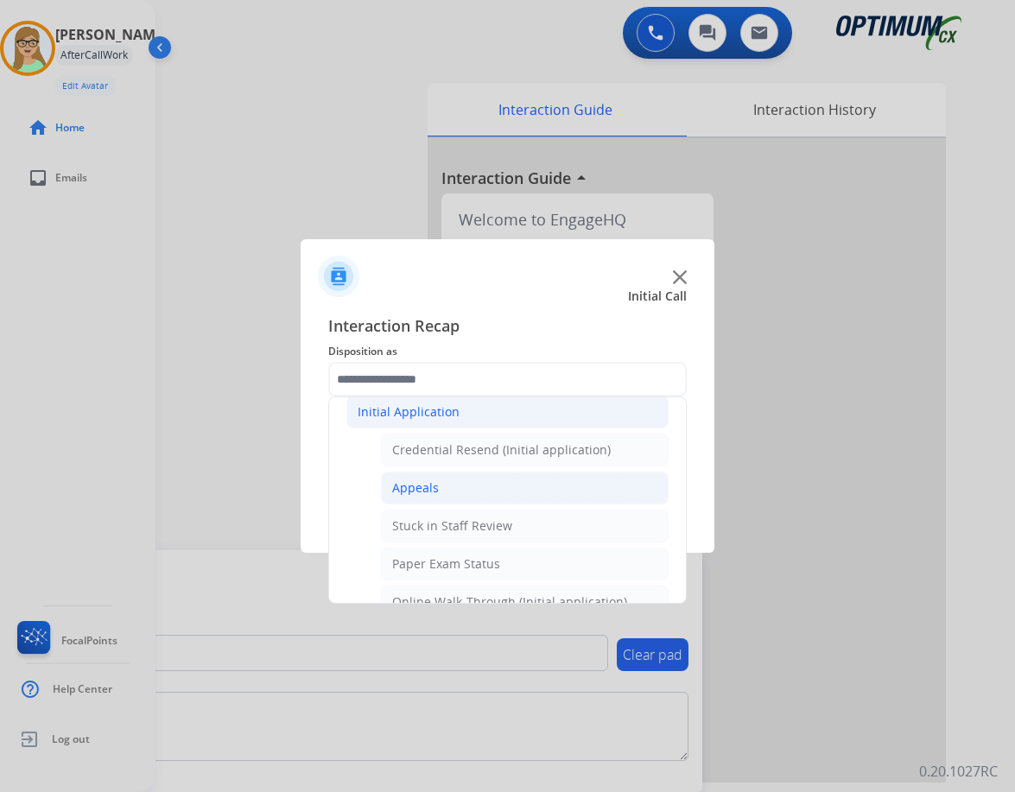
click at [428, 484] on div "Appeals" at bounding box center [415, 488] width 47 height 17
type input "*******"
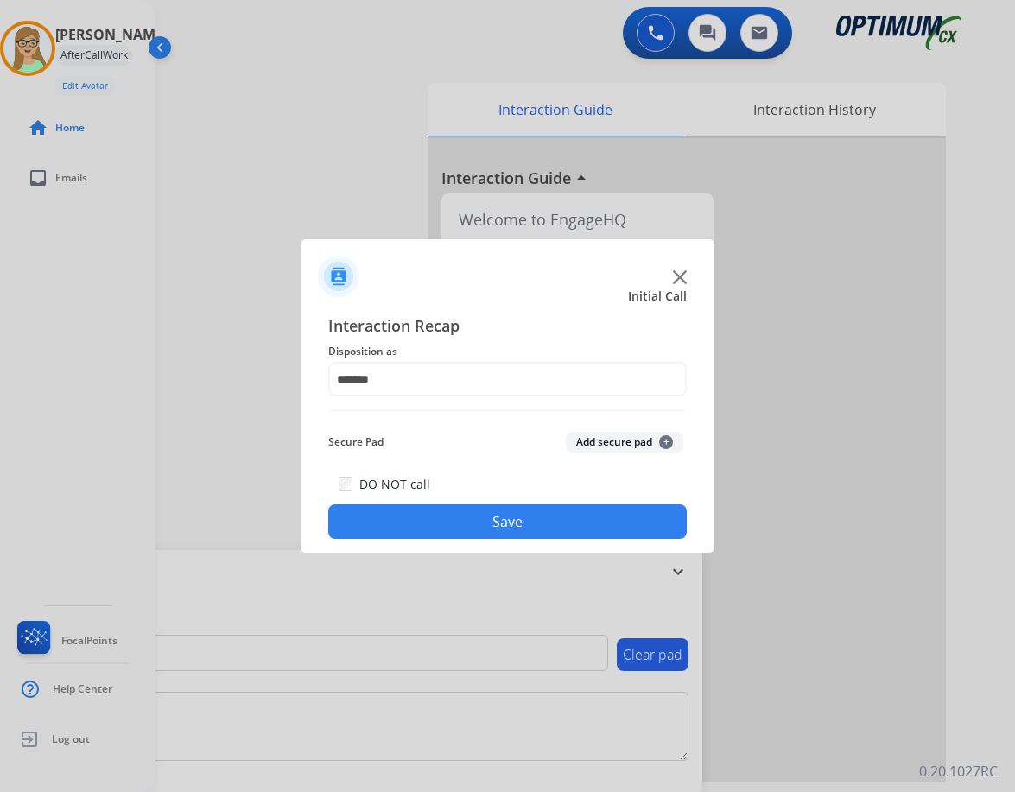
click at [436, 518] on button "Save" at bounding box center [507, 522] width 359 height 35
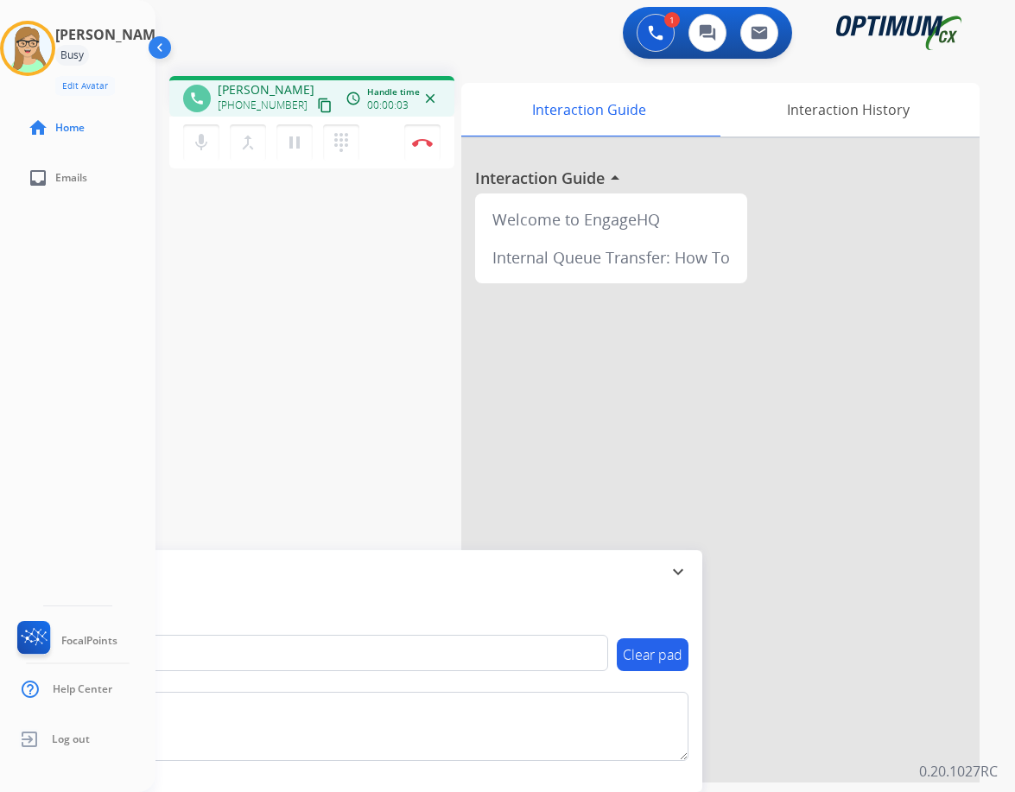
click at [317, 103] on mat-icon "content_copy" at bounding box center [325, 106] width 16 height 16
click at [109, 243] on div "Patricia Busy Edit Avatar Agent: Patricia Routing Profile: OCX Training home Ho…" at bounding box center [78, 396] width 156 height 792
click at [420, 143] on img at bounding box center [422, 142] width 21 height 9
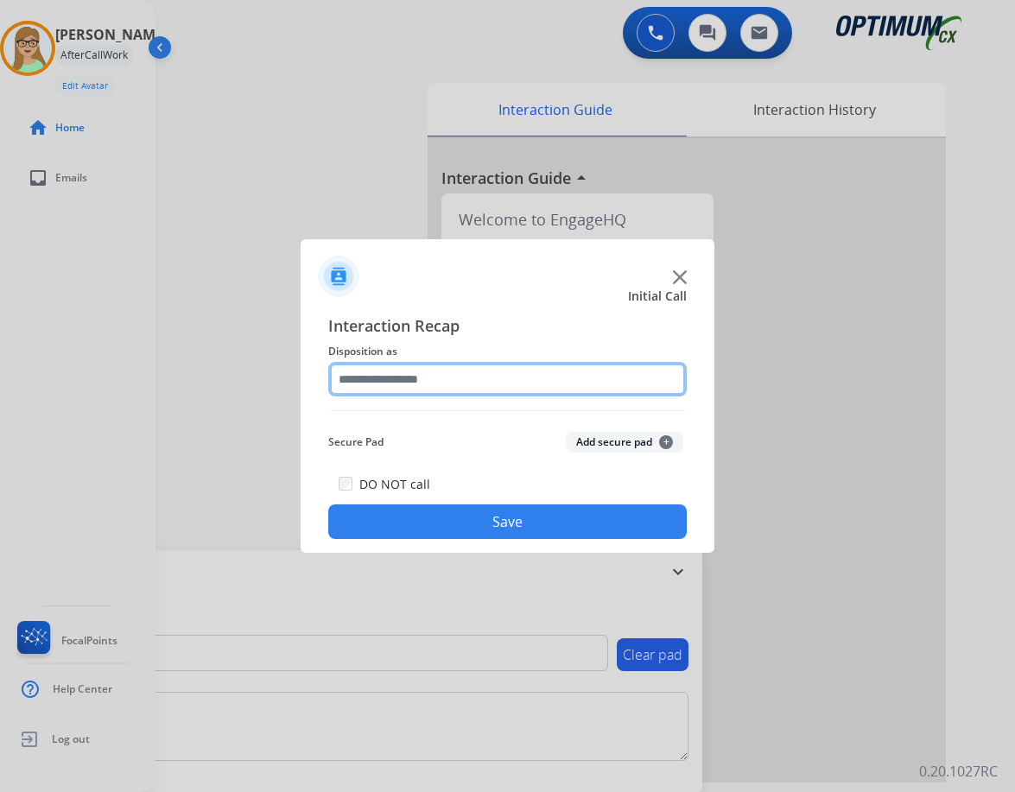
click at [404, 384] on input "text" at bounding box center [507, 379] width 359 height 35
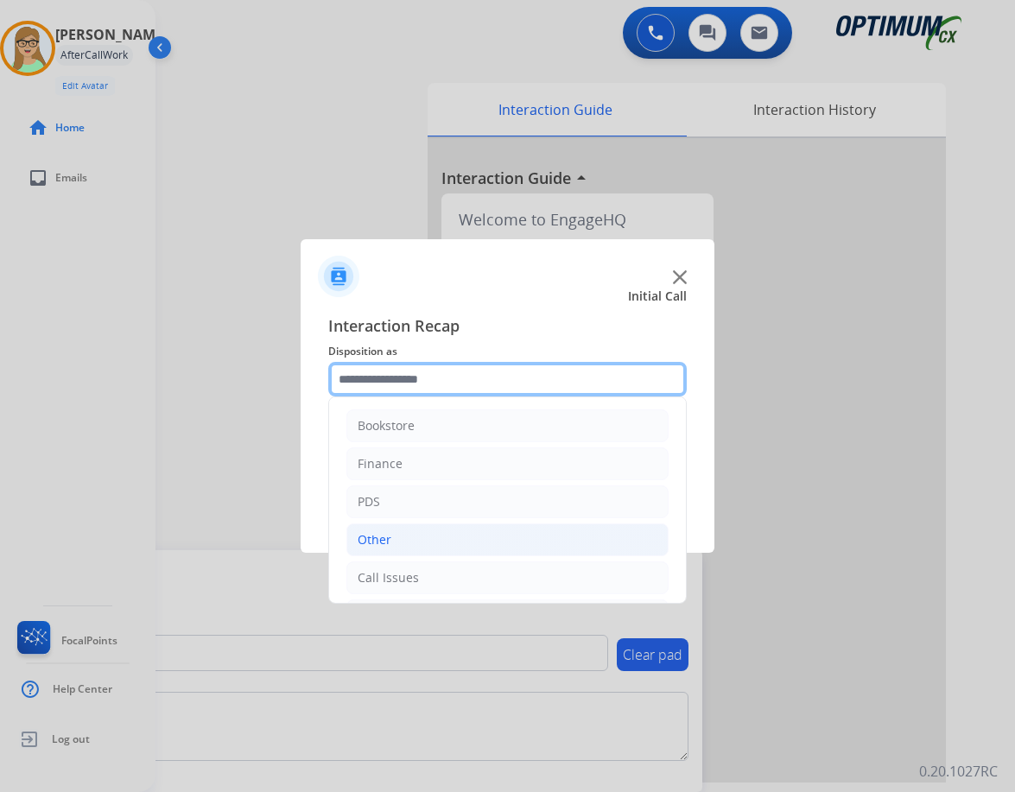
scroll to position [118, 0]
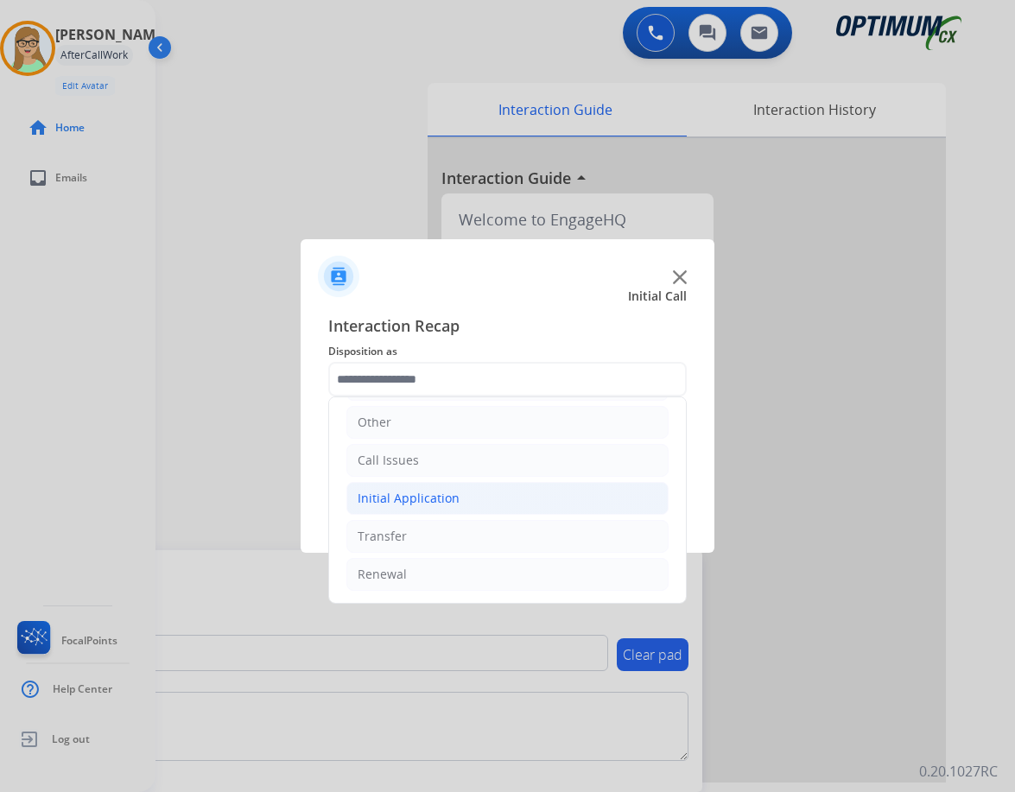
drag, startPoint x: 397, startPoint y: 495, endPoint x: 416, endPoint y: 492, distance: 19.2
click at [397, 494] on div "Initial Application" at bounding box center [409, 498] width 102 height 17
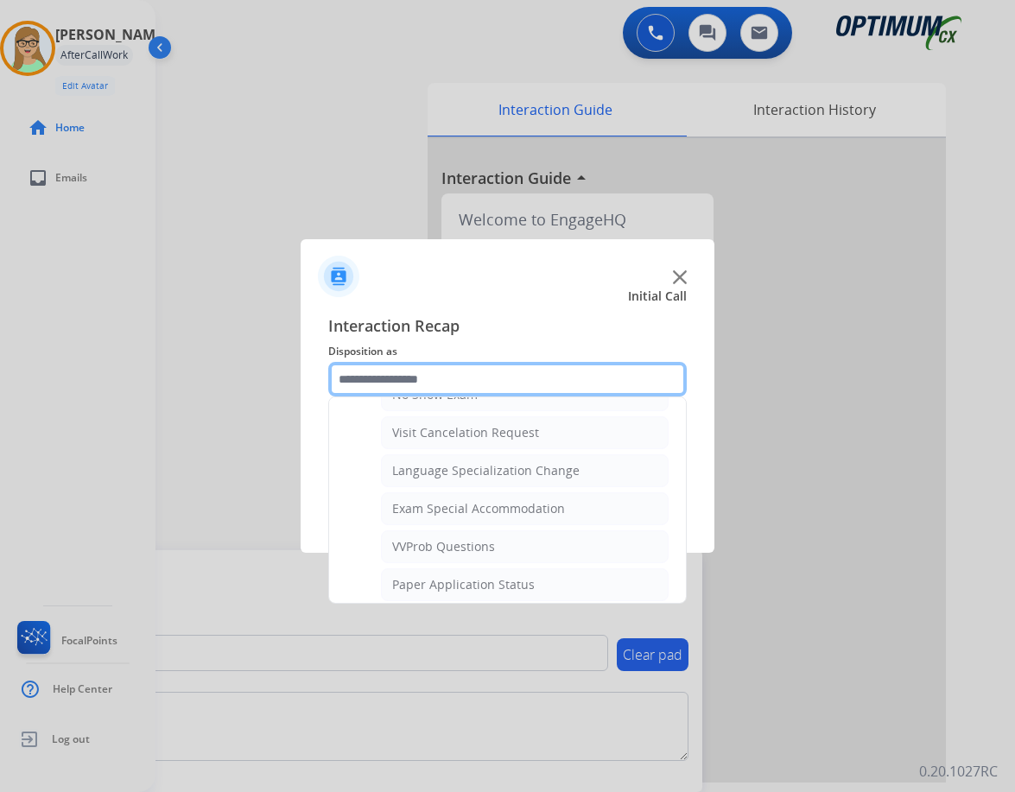
scroll to position [982, 0]
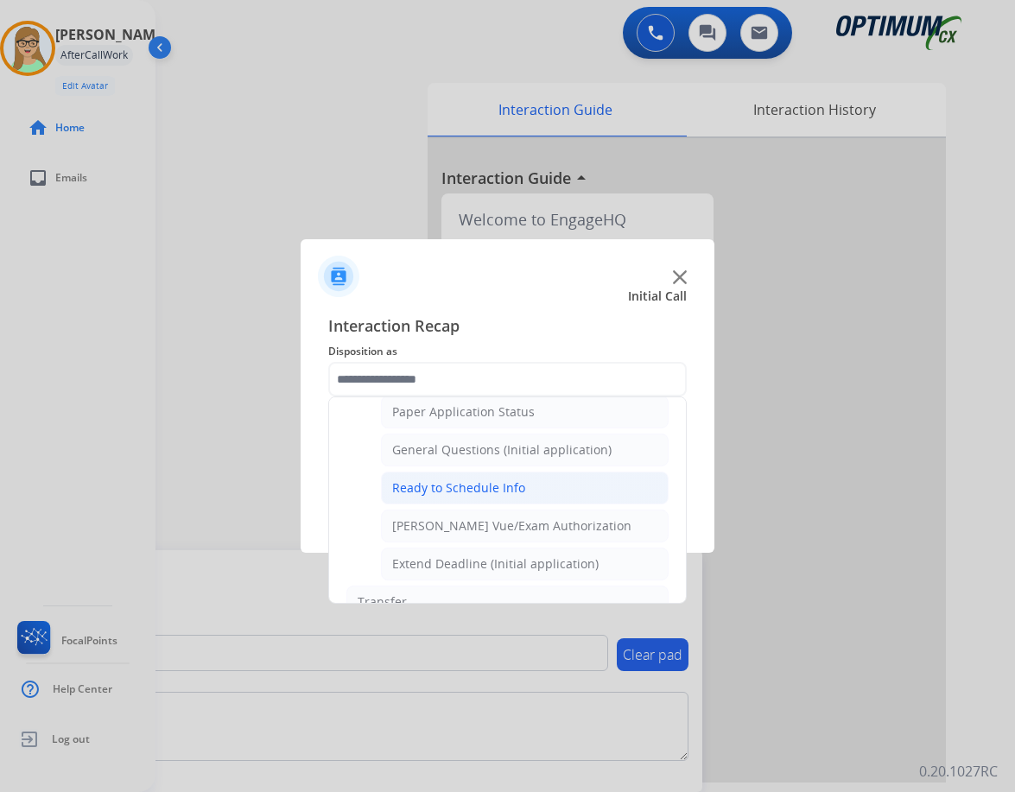
click at [438, 492] on div "Ready to Schedule Info" at bounding box center [458, 488] width 133 height 17
type input "**********"
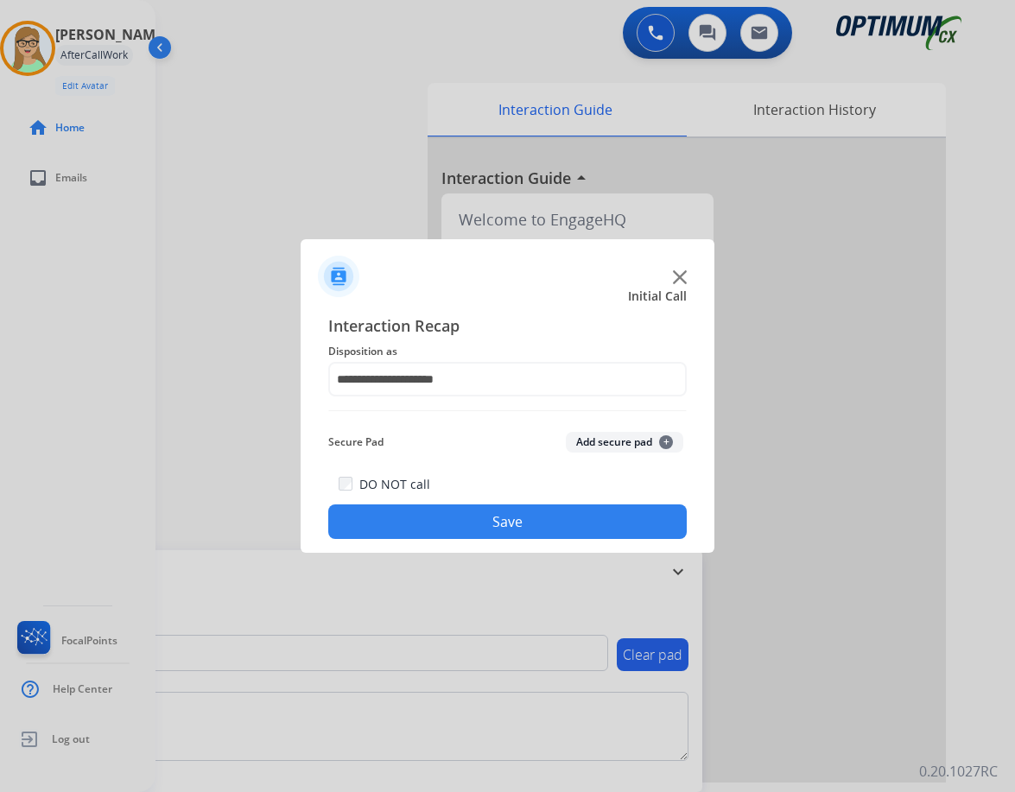
drag, startPoint x: 423, startPoint y: 518, endPoint x: 409, endPoint y: 518, distance: 14.7
click at [423, 518] on button "Save" at bounding box center [507, 522] width 359 height 35
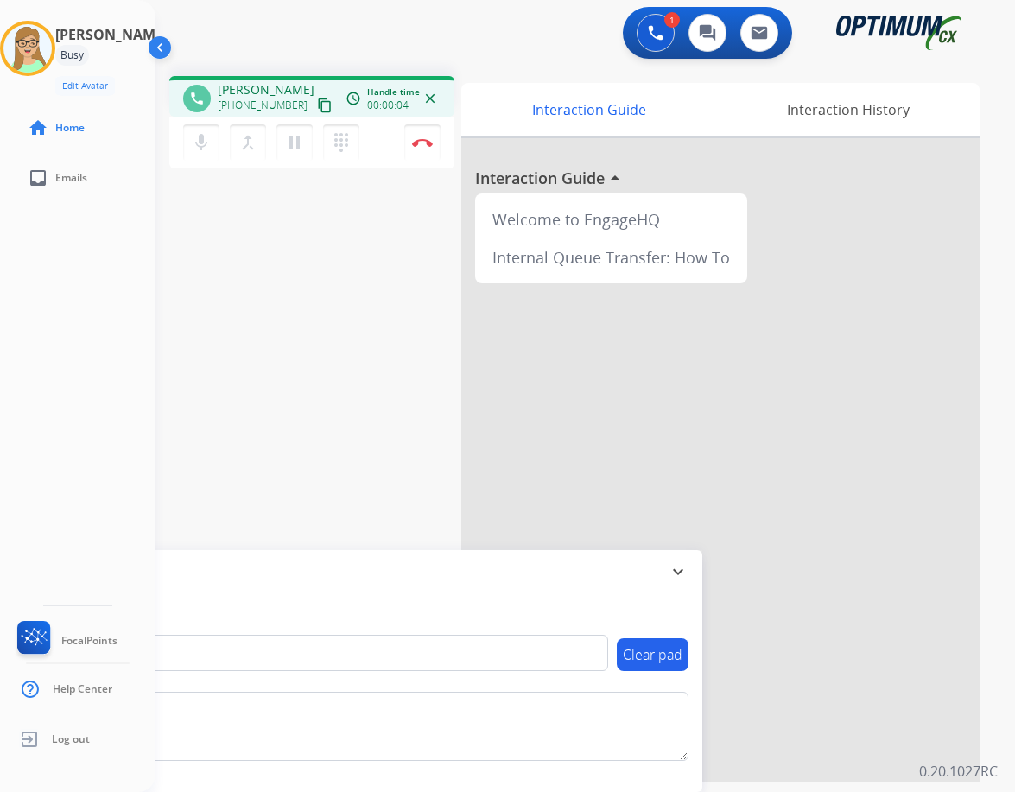
drag, startPoint x: 304, startPoint y: 105, endPoint x: 293, endPoint y: 113, distance: 14.2
click at [317, 106] on mat-icon "content_copy" at bounding box center [325, 106] width 16 height 16
click at [423, 143] on img at bounding box center [422, 142] width 21 height 9
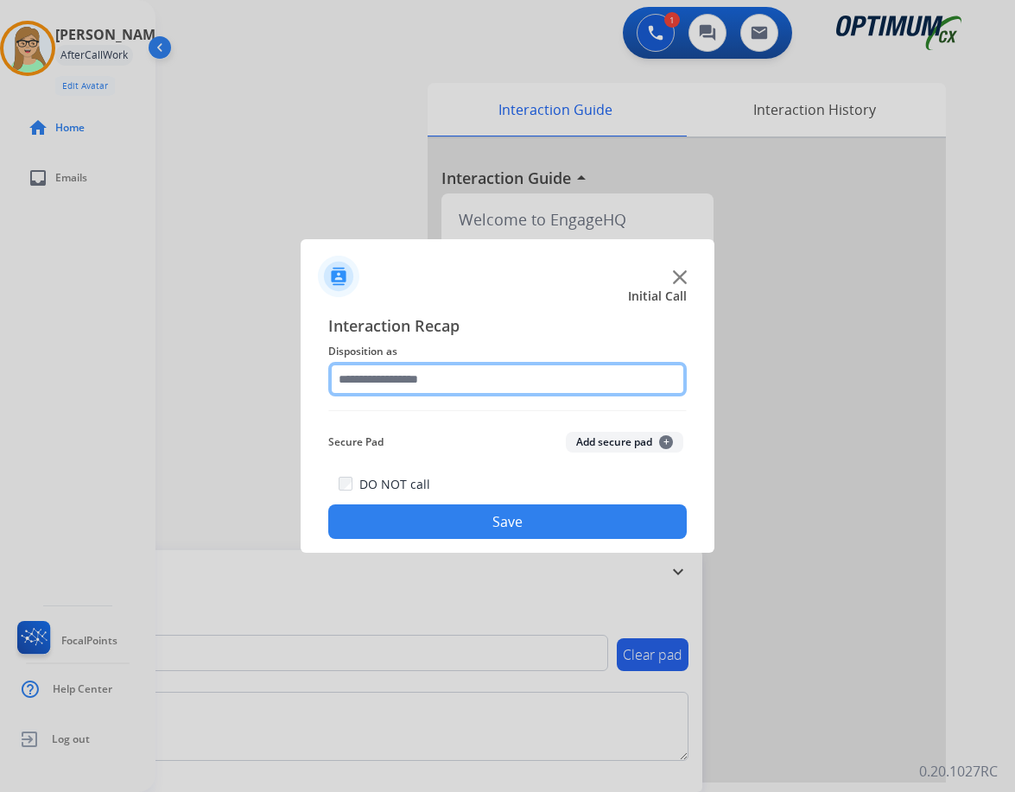
click at [398, 384] on input "text" at bounding box center [507, 379] width 359 height 35
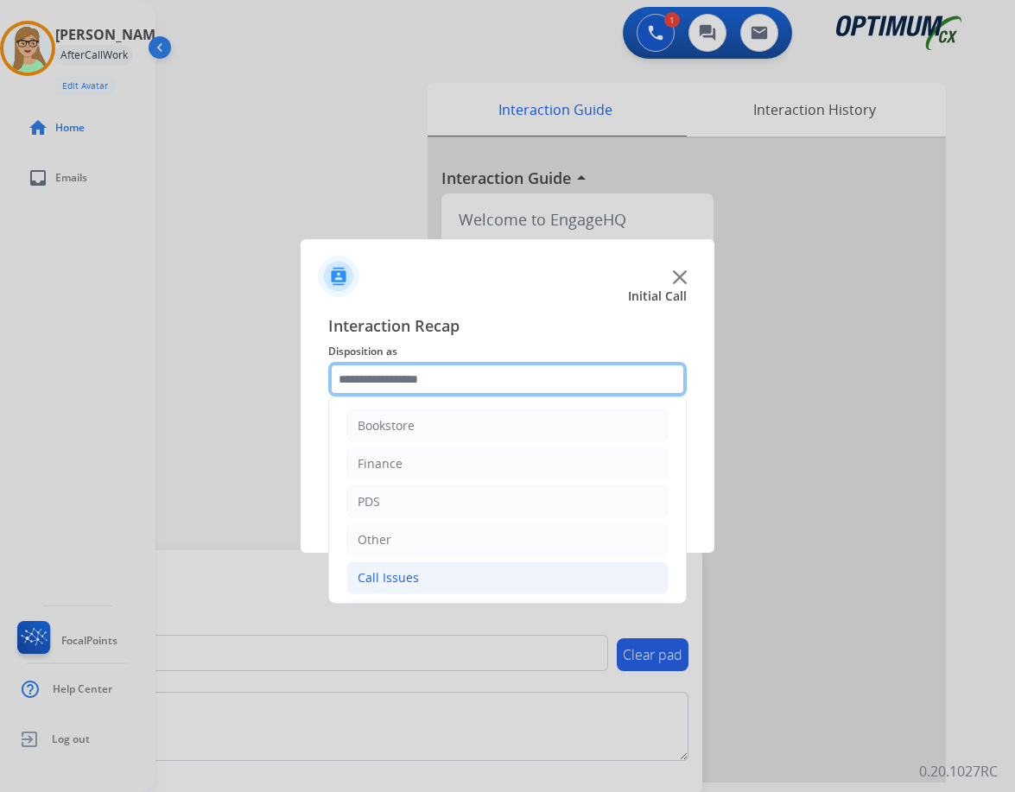
scroll to position [118, 0]
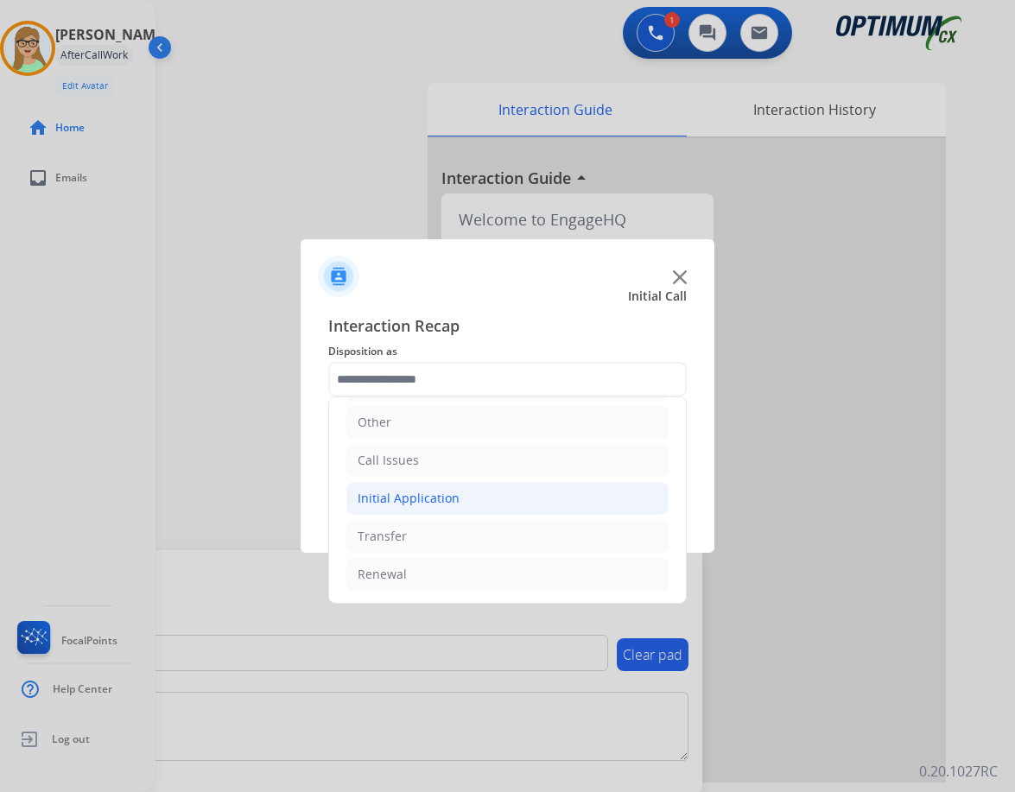
click at [422, 492] on div "Initial Application" at bounding box center [409, 498] width 102 height 17
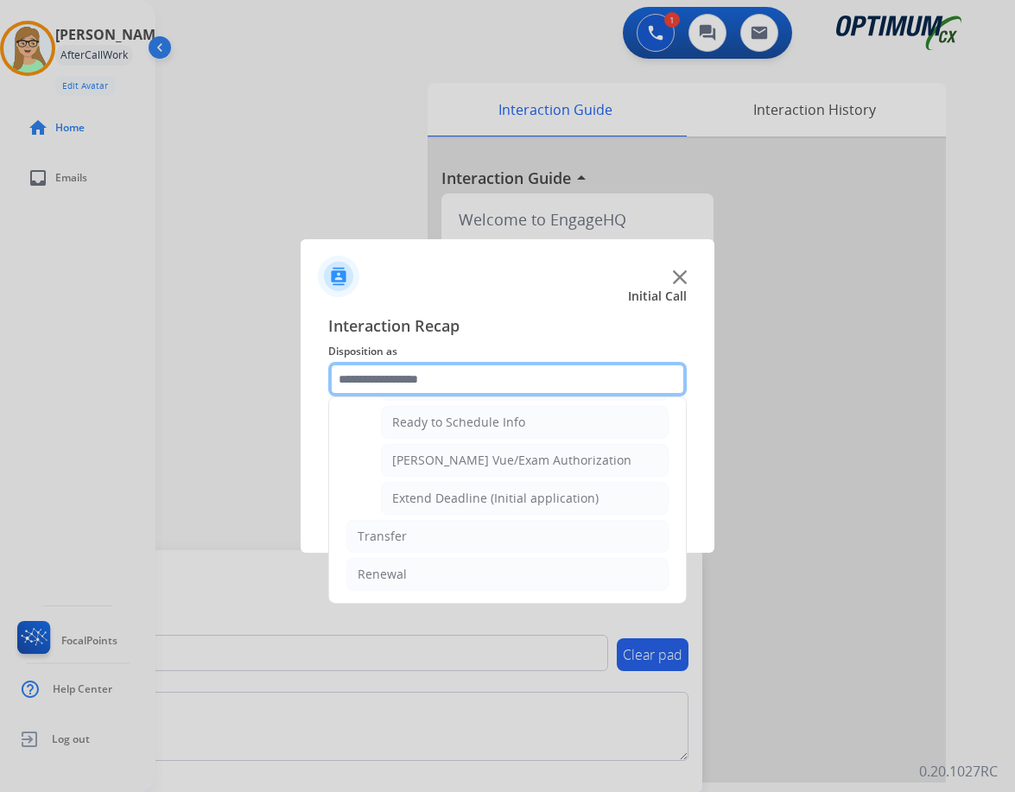
scroll to position [961, 0]
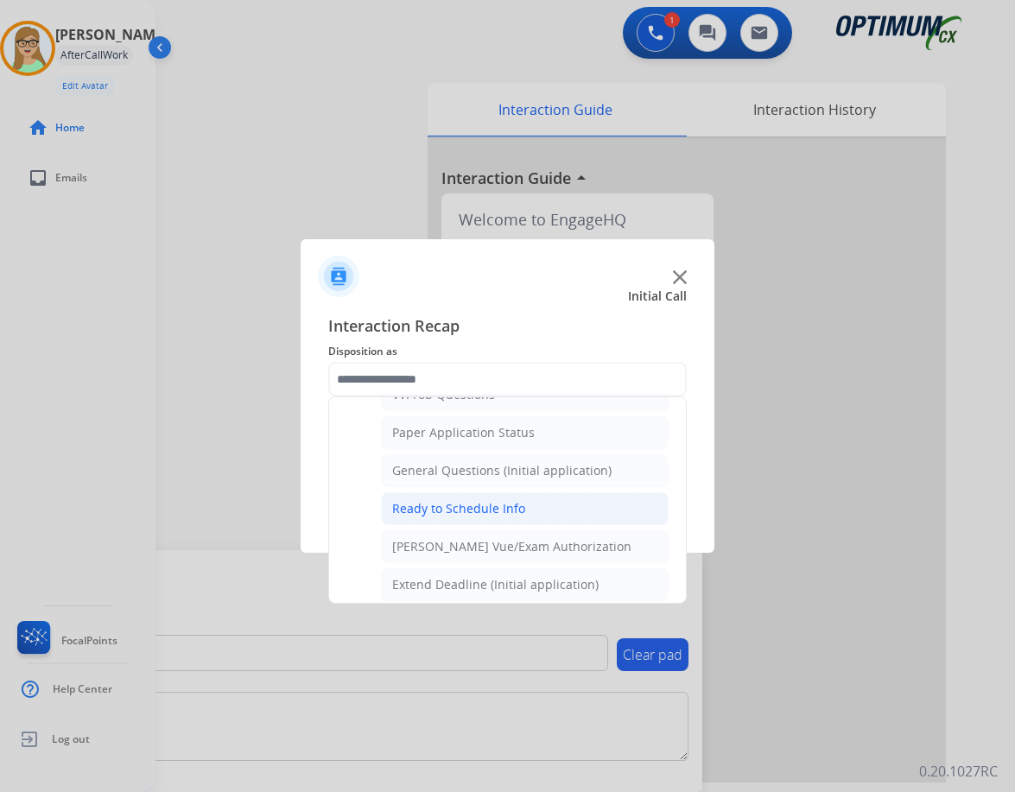
click at [448, 505] on div "Ready to Schedule Info" at bounding box center [458, 508] width 133 height 17
type input "**********"
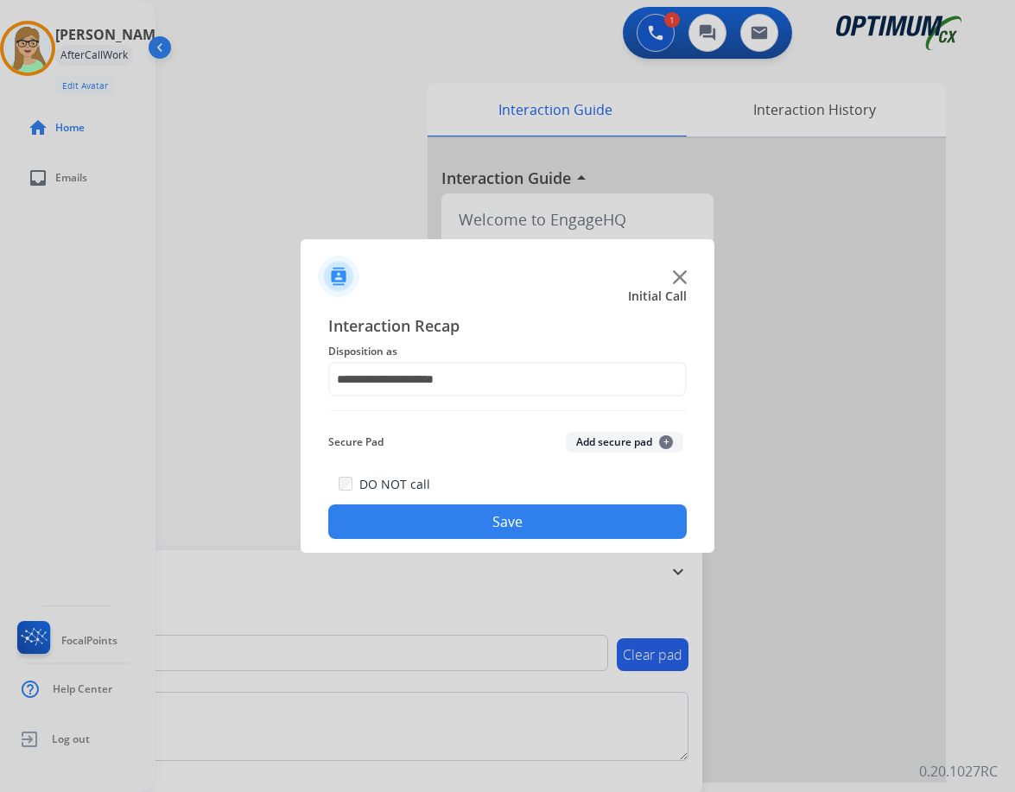
click at [427, 530] on button "Save" at bounding box center [507, 522] width 359 height 35
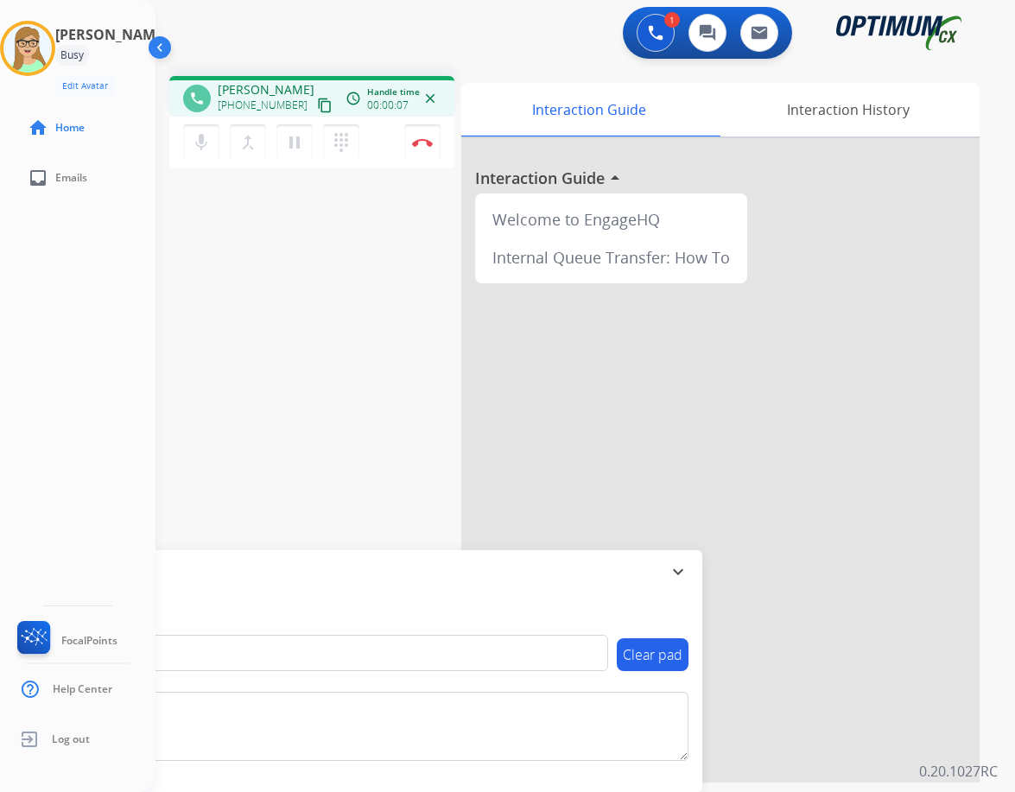
click at [317, 101] on mat-icon "content_copy" at bounding box center [325, 106] width 16 height 16
click at [429, 138] on img at bounding box center [422, 142] width 21 height 9
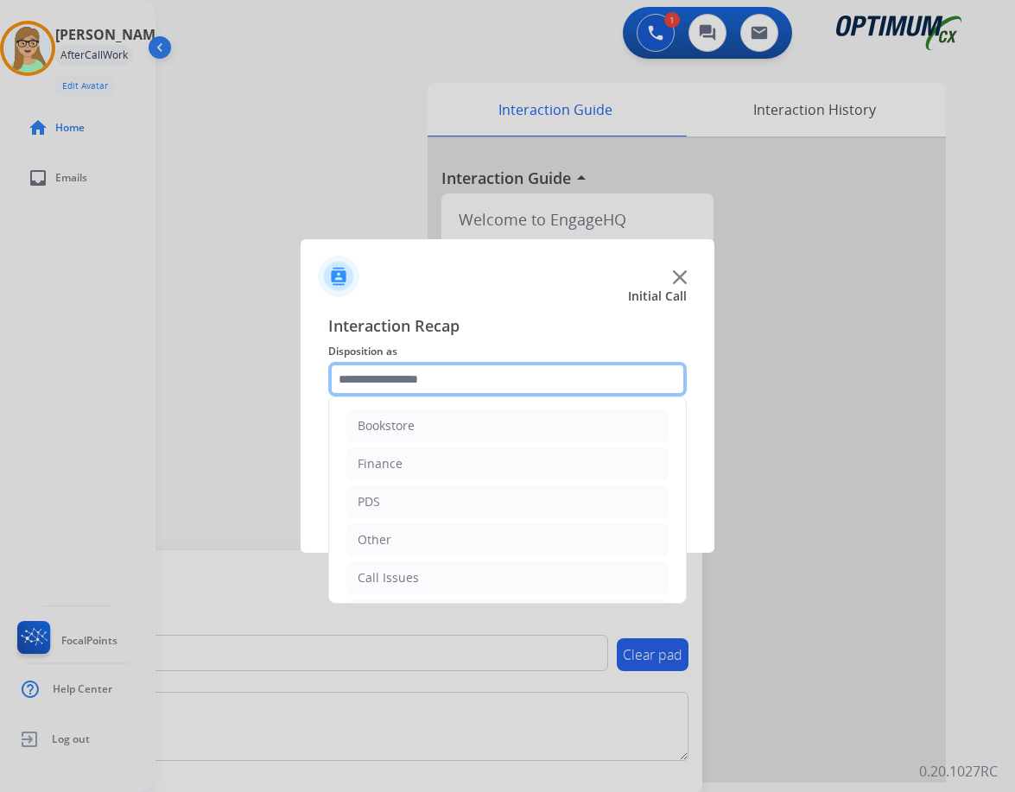
click at [421, 373] on input "text" at bounding box center [507, 379] width 359 height 35
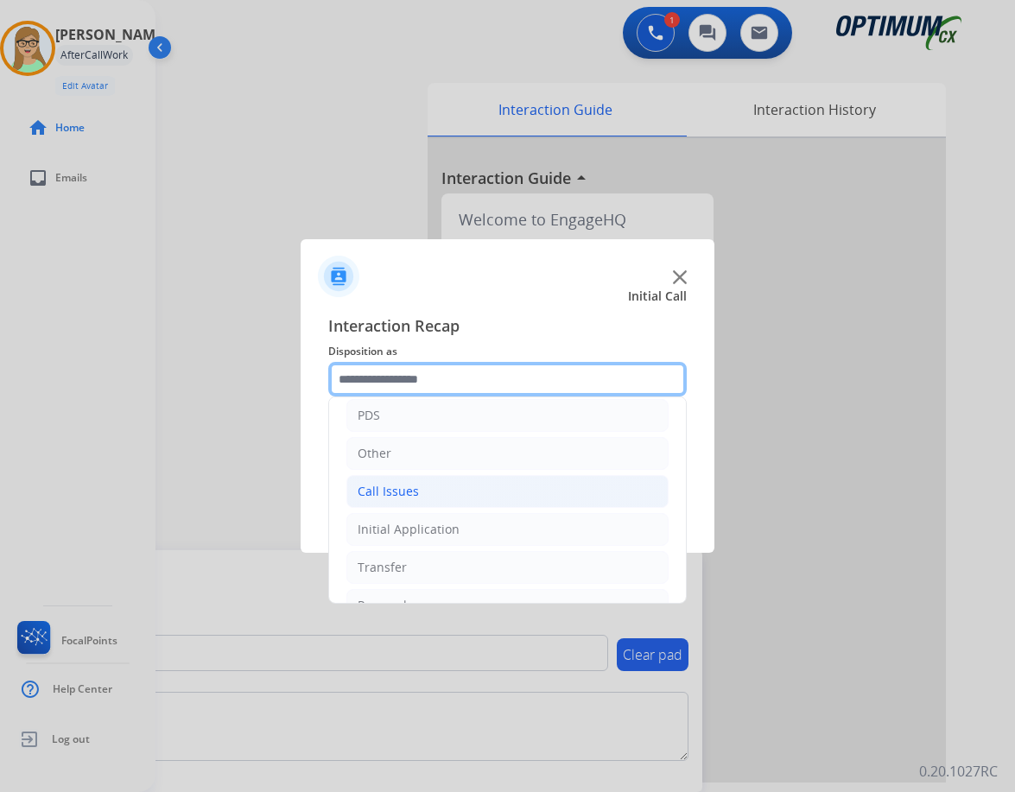
scroll to position [118, 0]
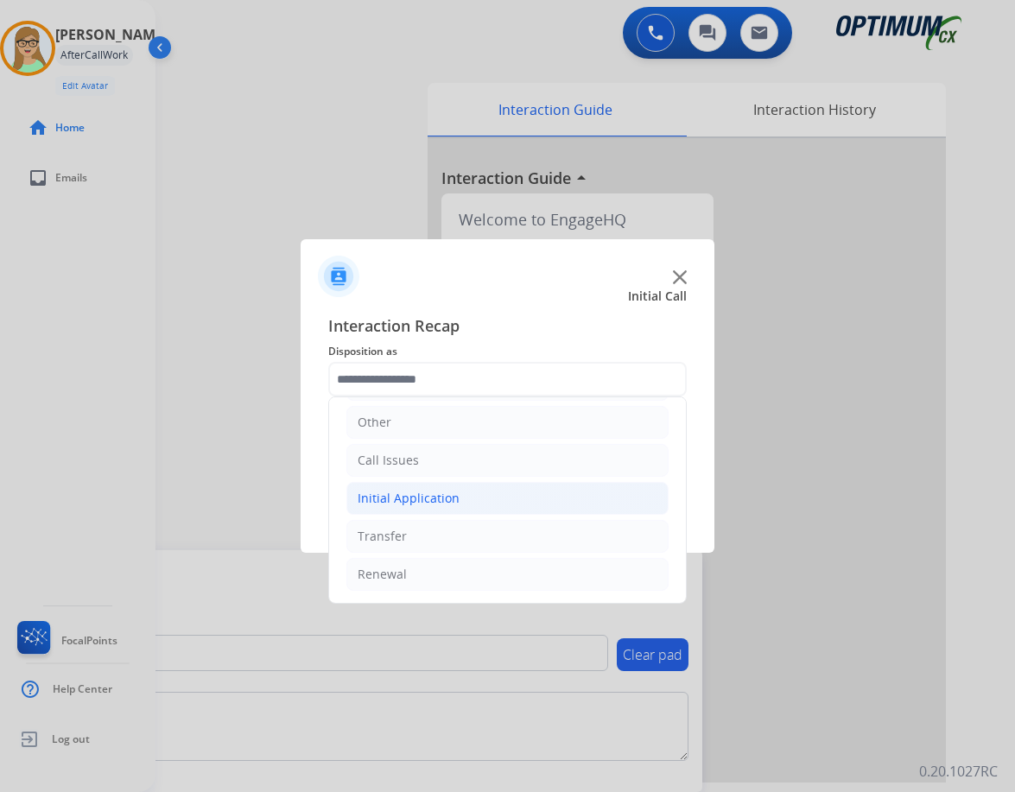
click at [423, 498] on div "Initial Application" at bounding box center [409, 498] width 102 height 17
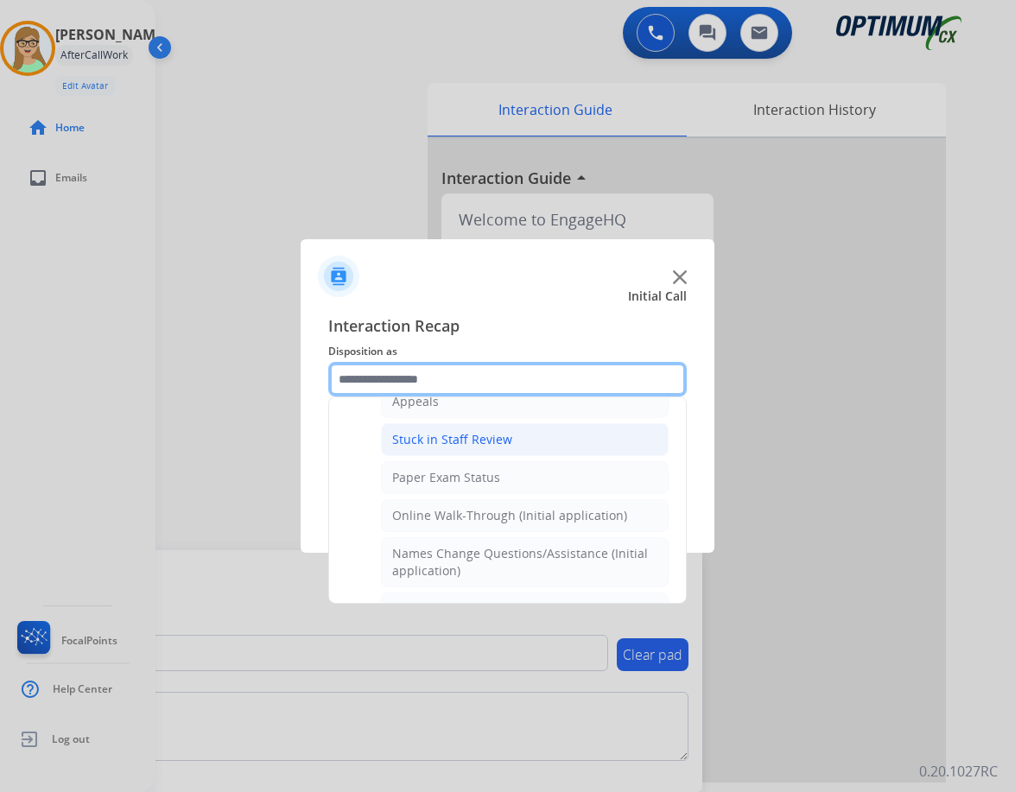
scroll to position [204, 0]
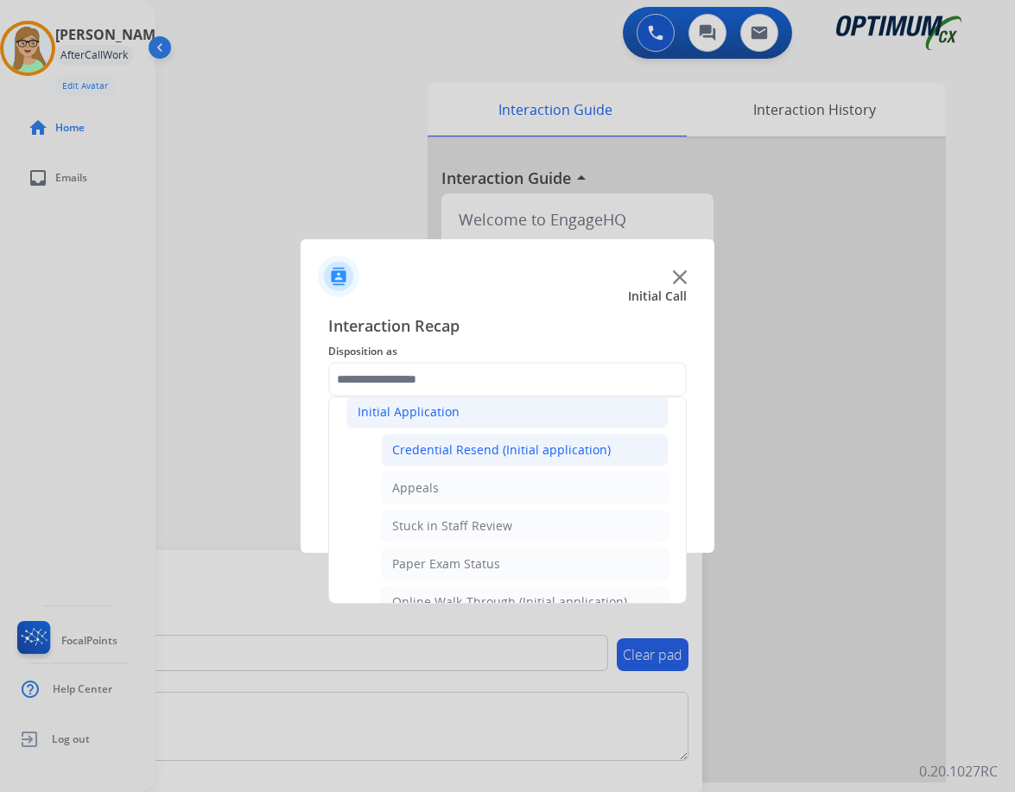
click at [453, 437] on li "Credential Resend (Initial application)" at bounding box center [525, 450] width 288 height 33
type input "**********"
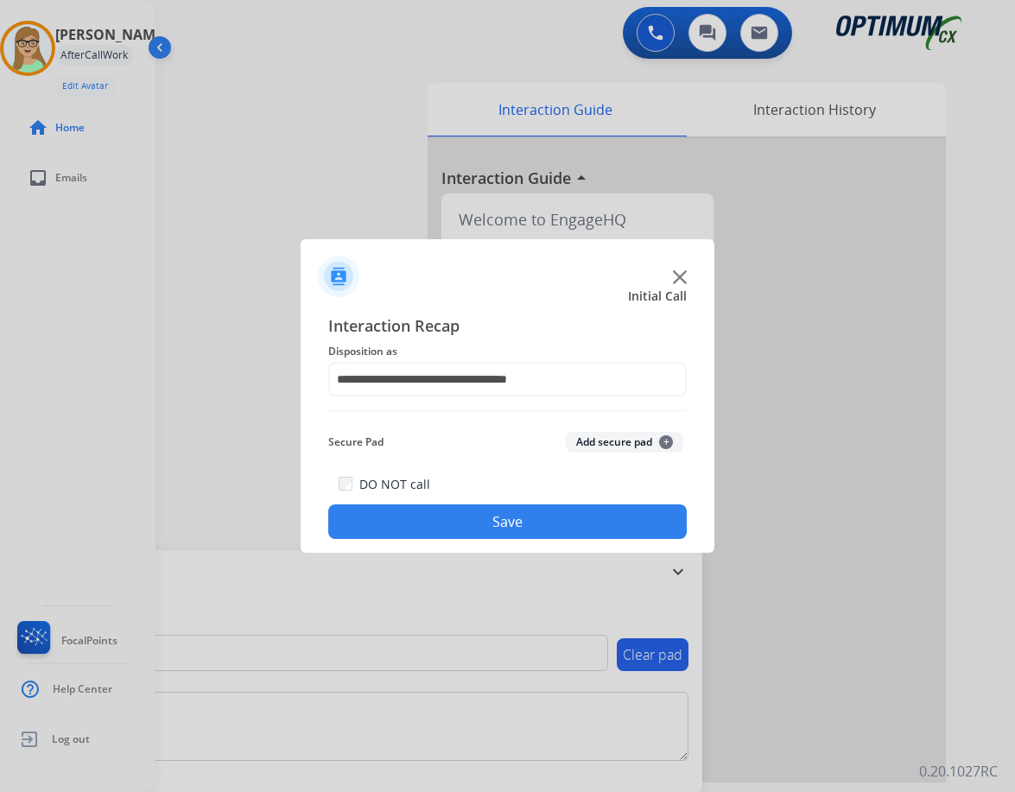
click at [391, 536] on button "Save" at bounding box center [507, 522] width 359 height 35
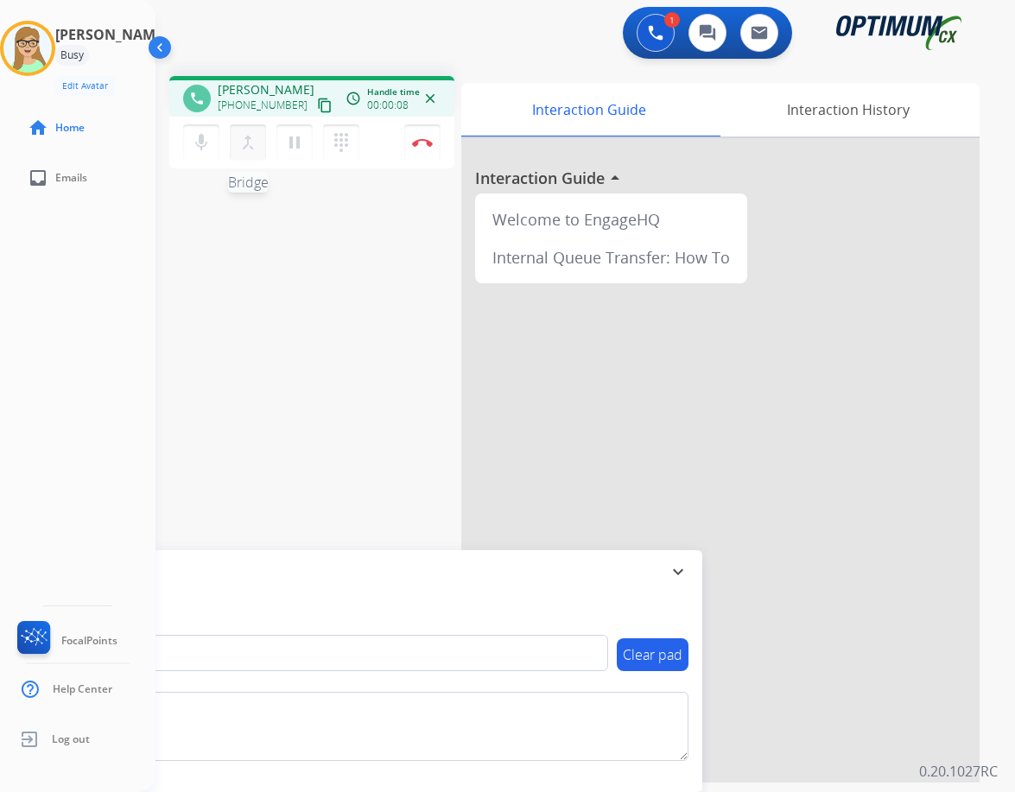
drag, startPoint x: 310, startPoint y: 101, endPoint x: 234, endPoint y: 149, distance: 90.1
click at [317, 101] on mat-icon "content_copy" at bounding box center [325, 106] width 16 height 16
click at [431, 137] on button "Disconnect" at bounding box center [422, 142] width 36 height 36
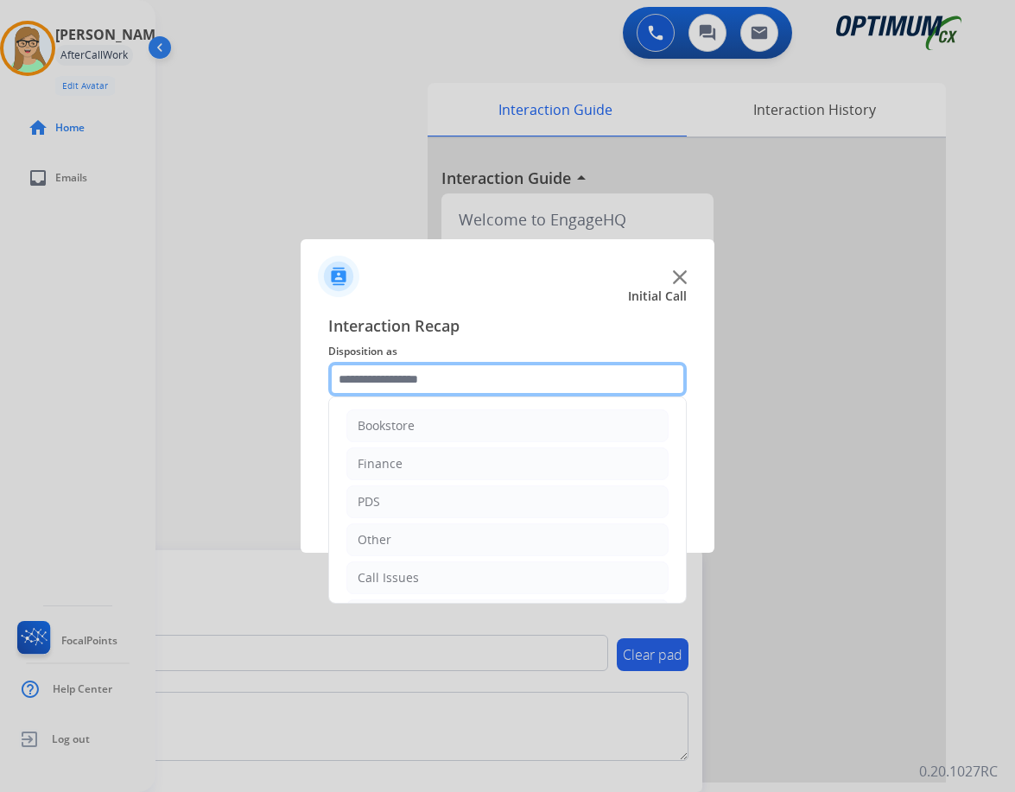
click at [417, 372] on input "text" at bounding box center [507, 379] width 359 height 35
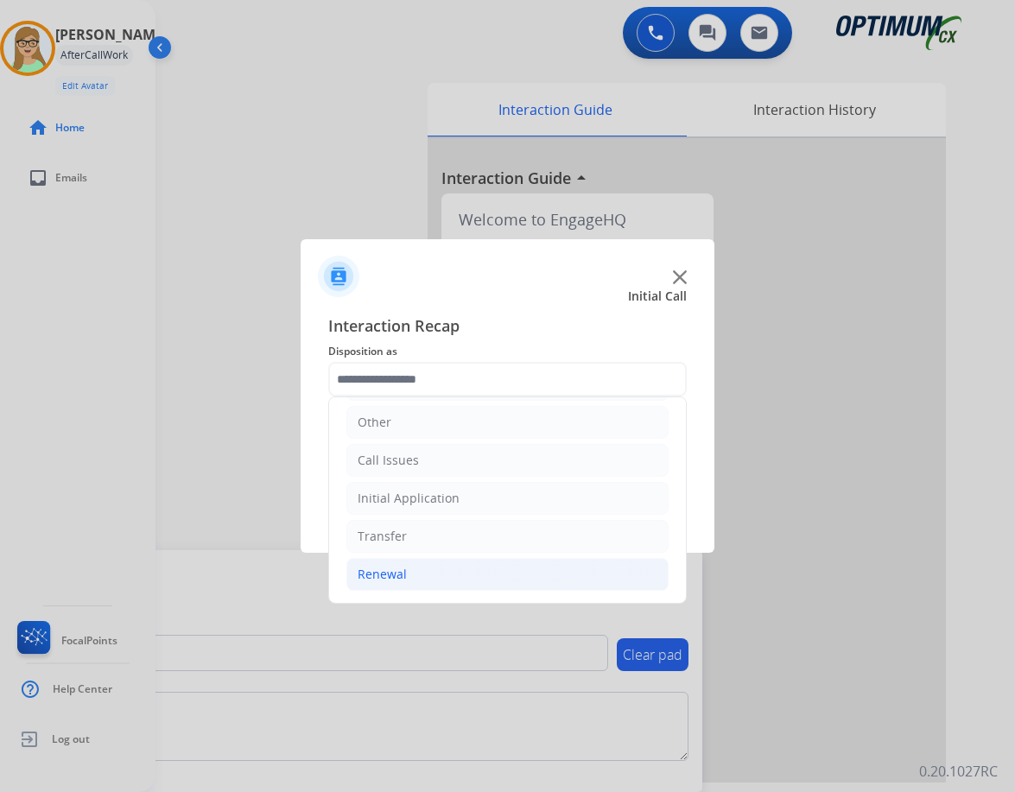
click at [380, 567] on div "Renewal" at bounding box center [382, 574] width 49 height 17
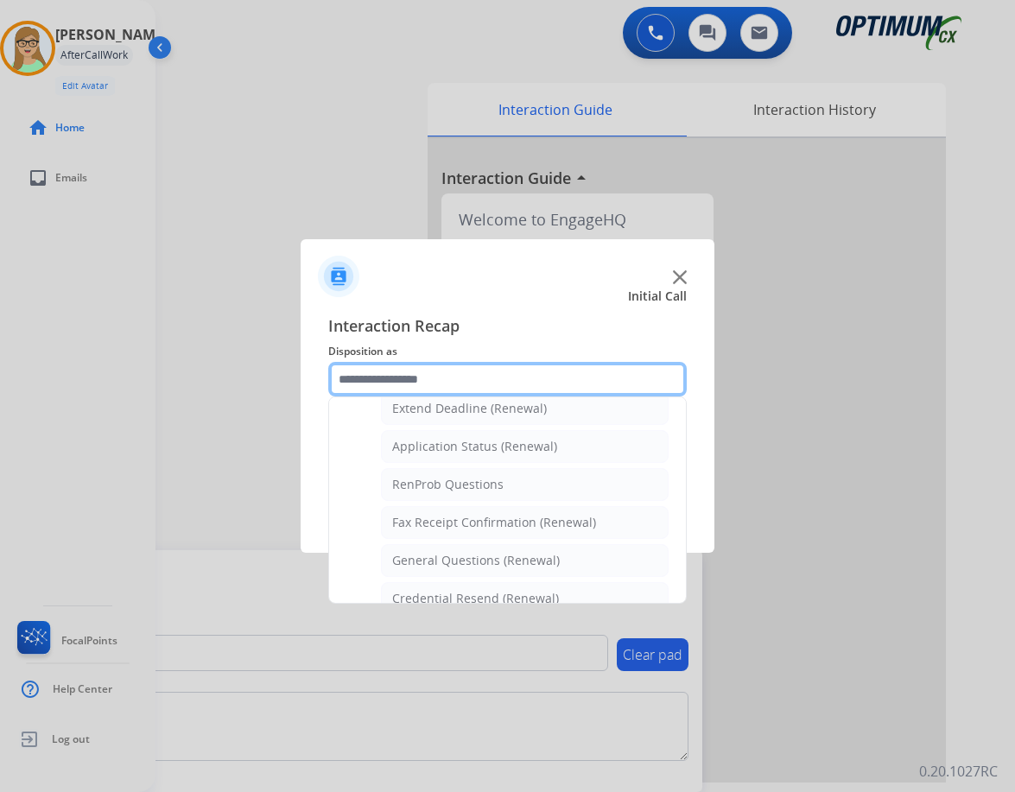
scroll to position [463, 0]
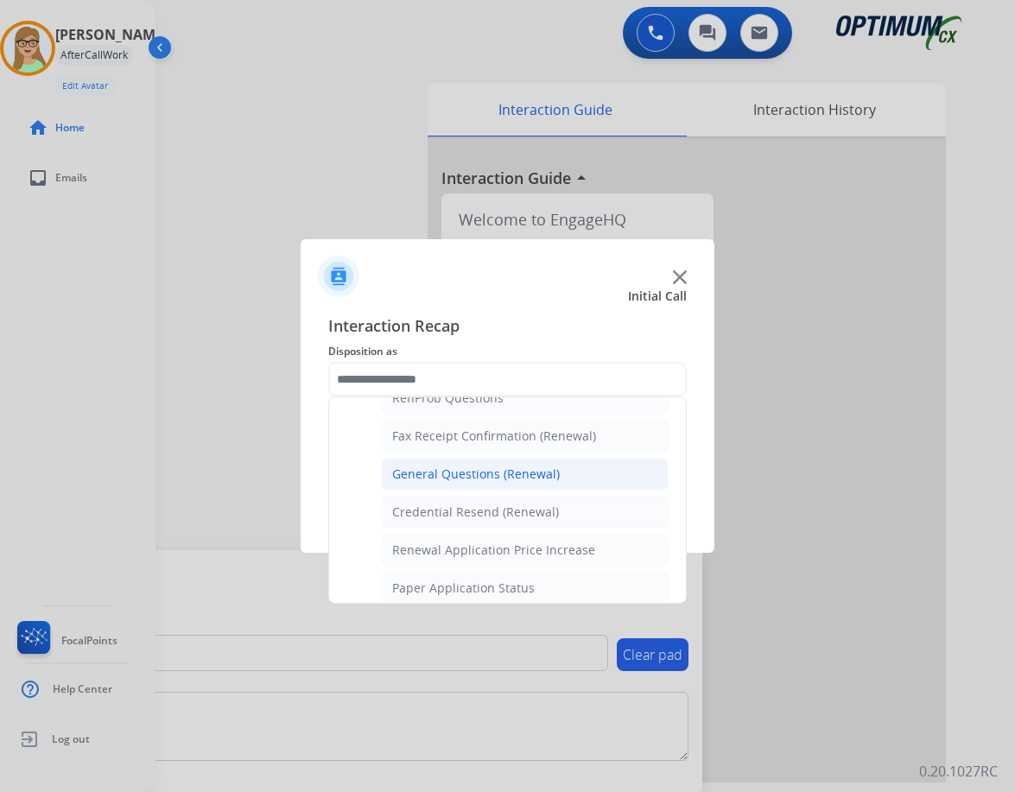
click at [428, 474] on div "General Questions (Renewal)" at bounding box center [476, 474] width 168 height 17
type input "**********"
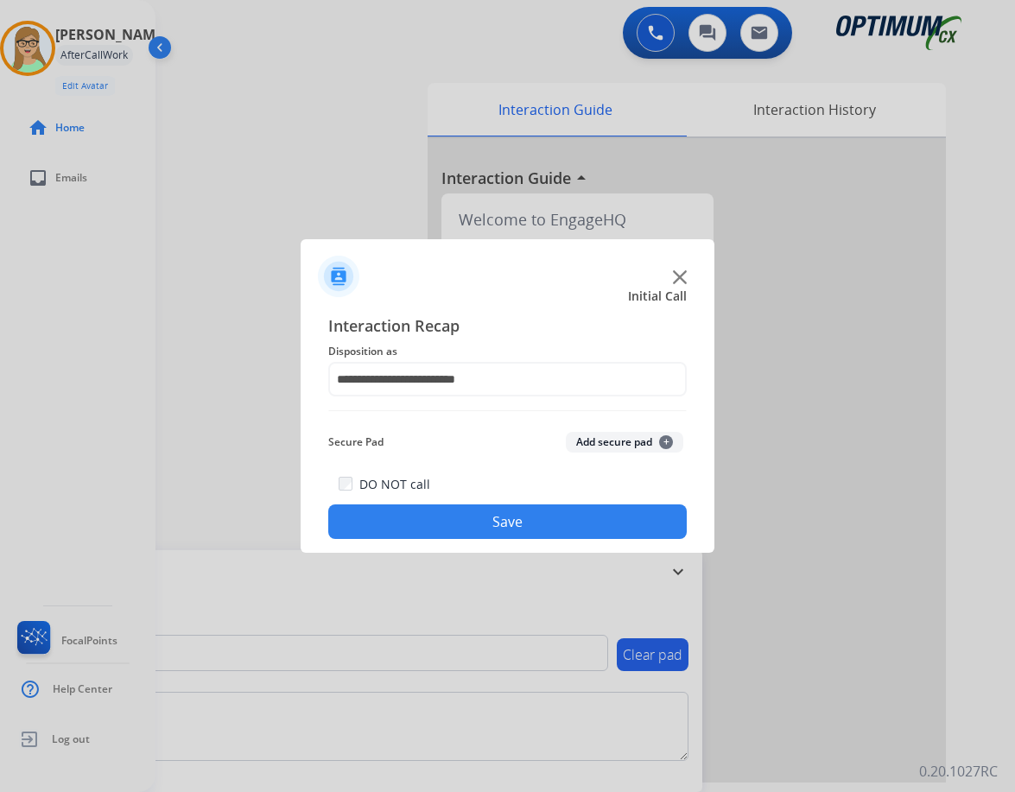
click at [452, 527] on button "Save" at bounding box center [507, 522] width 359 height 35
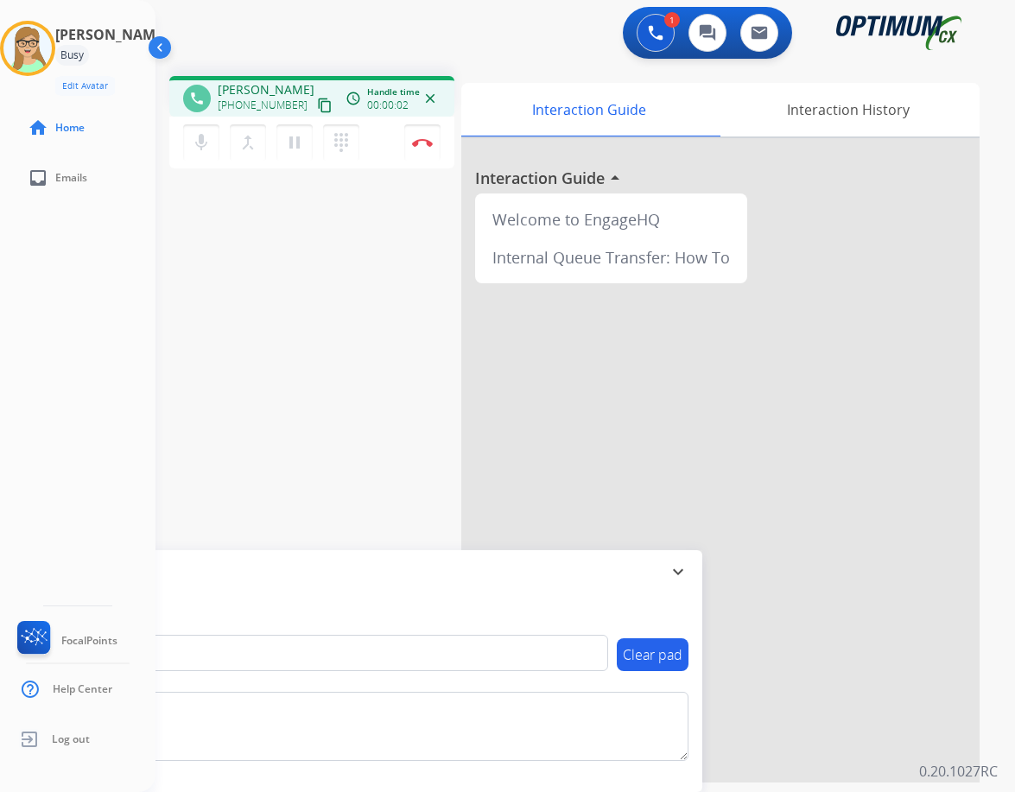
click at [317, 100] on mat-icon "content_copy" at bounding box center [325, 106] width 16 height 16
click at [425, 142] on img at bounding box center [422, 142] width 21 height 9
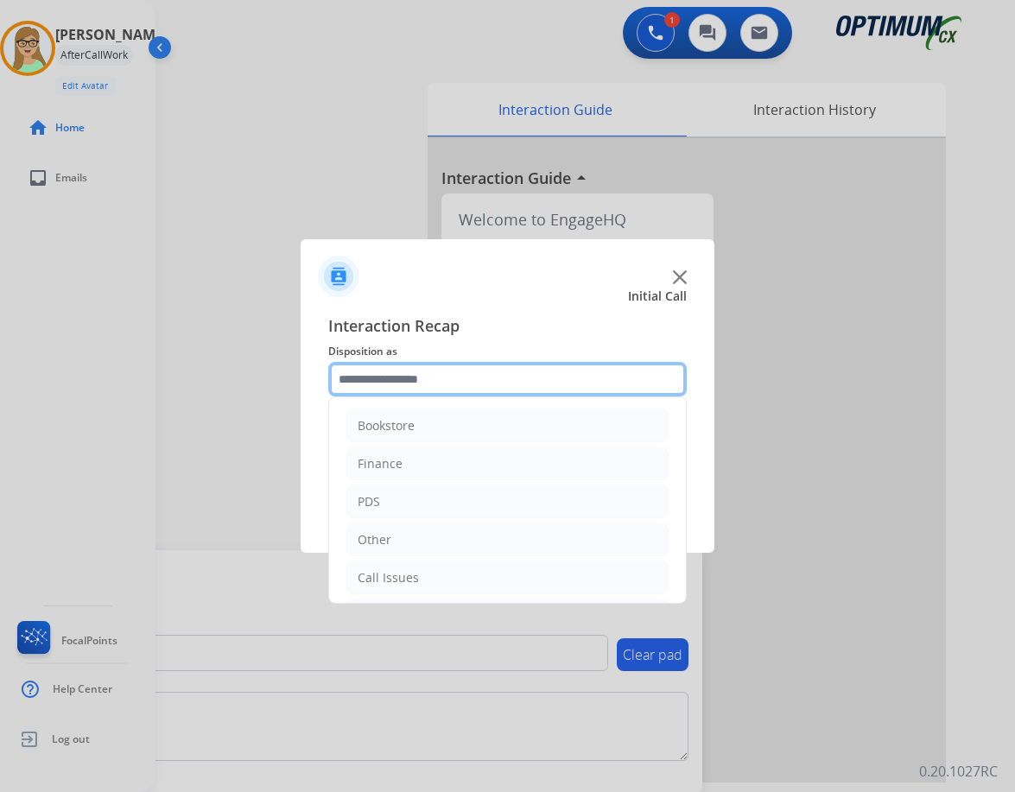
click at [425, 382] on input "text" at bounding box center [507, 379] width 359 height 35
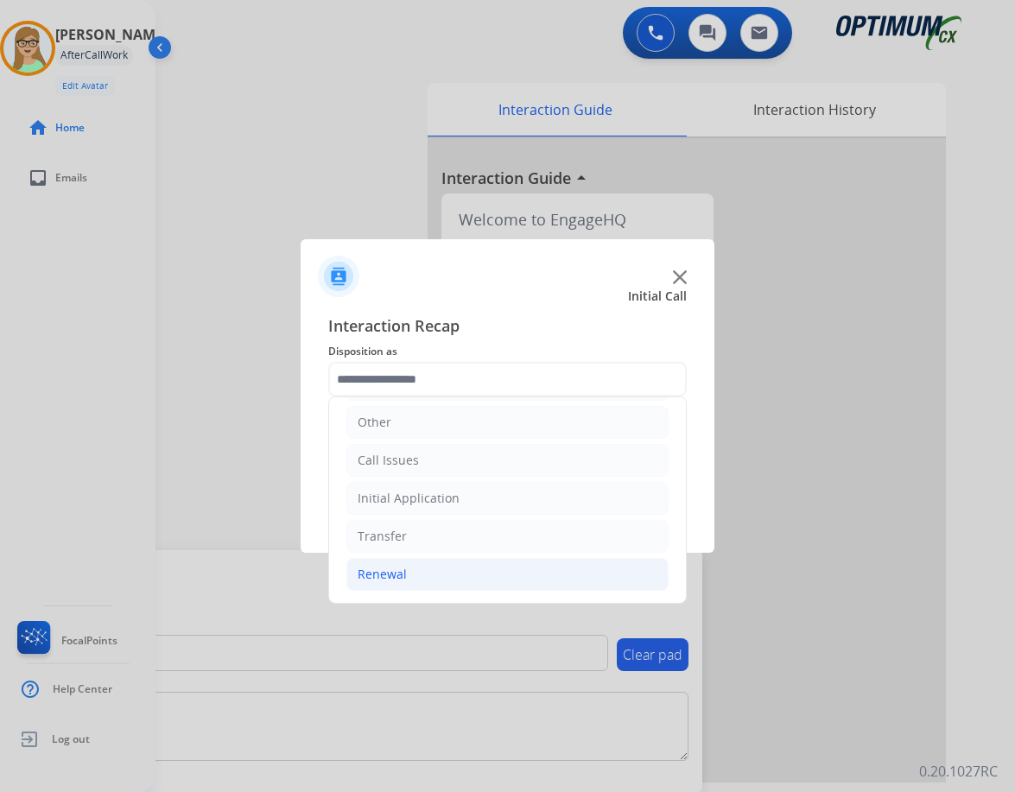
click at [400, 573] on div "Renewal" at bounding box center [382, 574] width 49 height 17
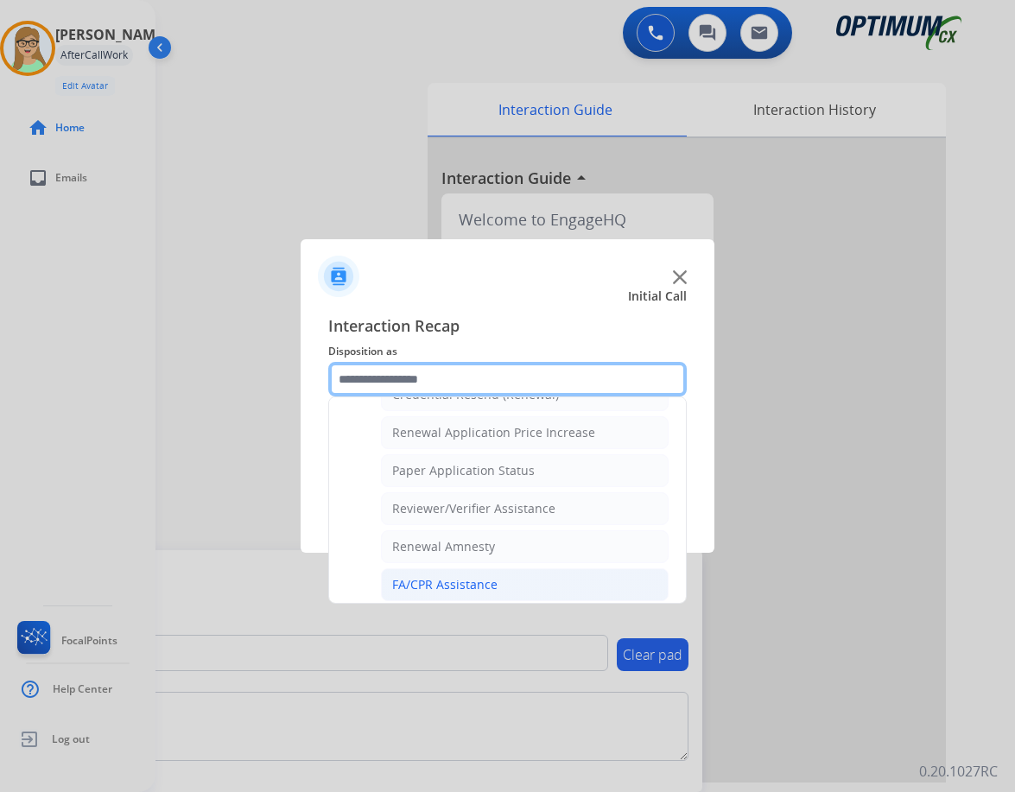
scroll to position [494, 0]
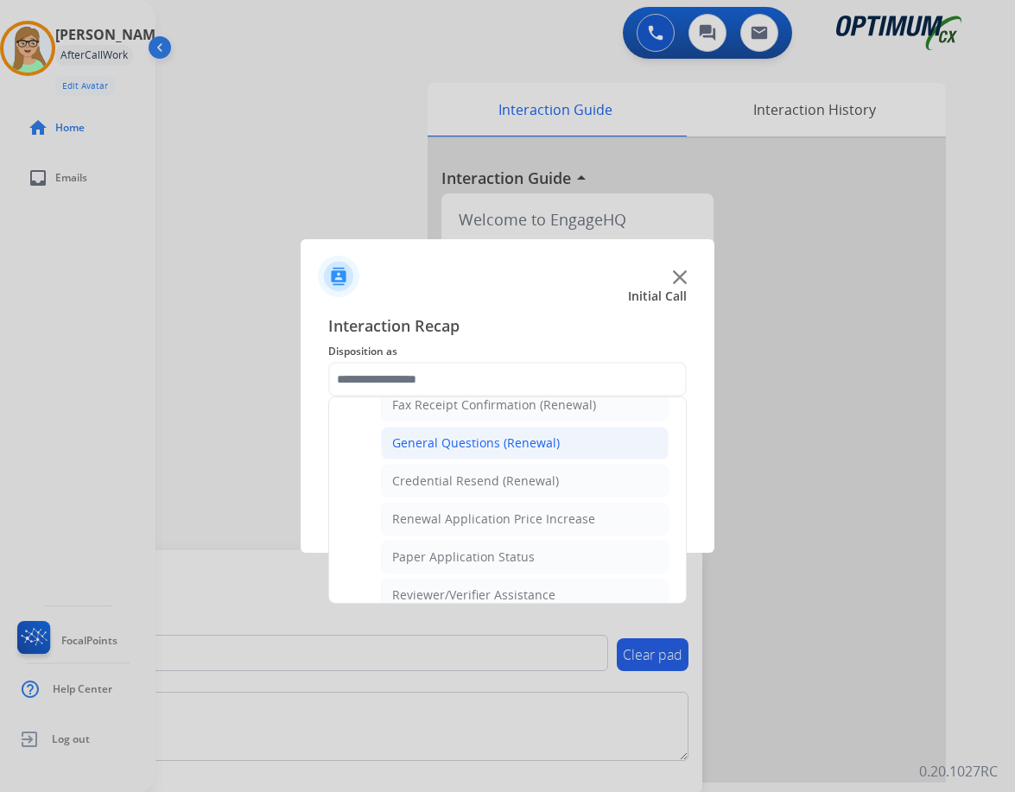
click at [430, 435] on div "General Questions (Renewal)" at bounding box center [476, 443] width 168 height 17
type input "**********"
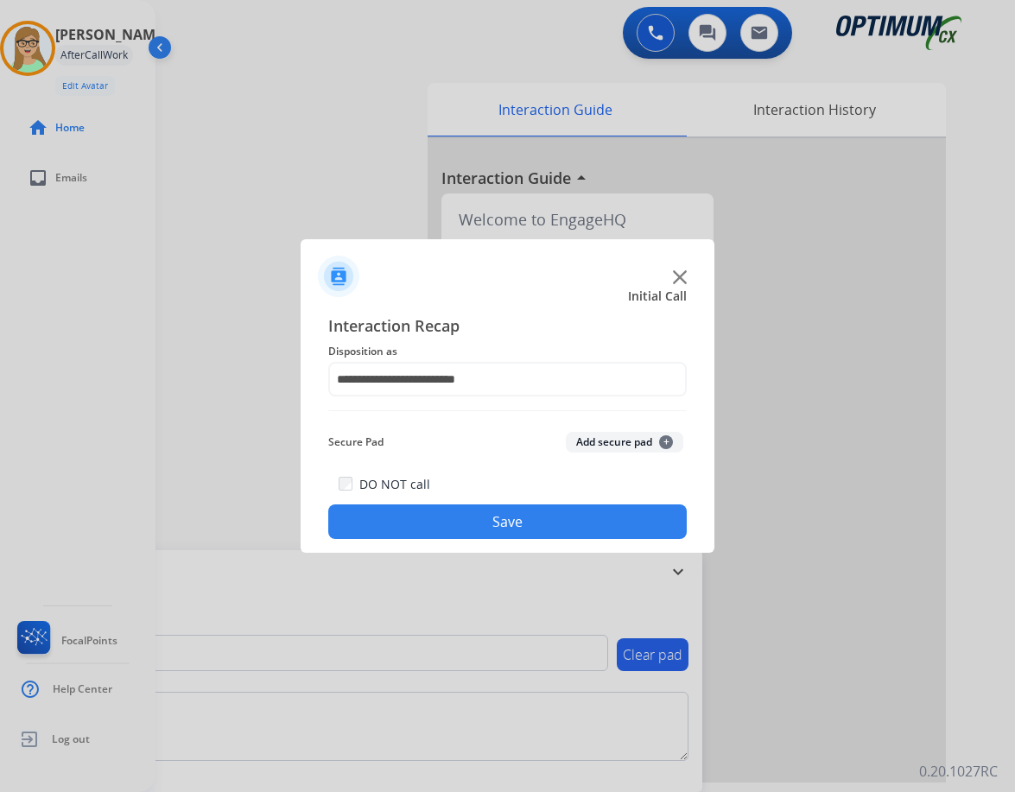
click at [431, 523] on button "Save" at bounding box center [507, 522] width 359 height 35
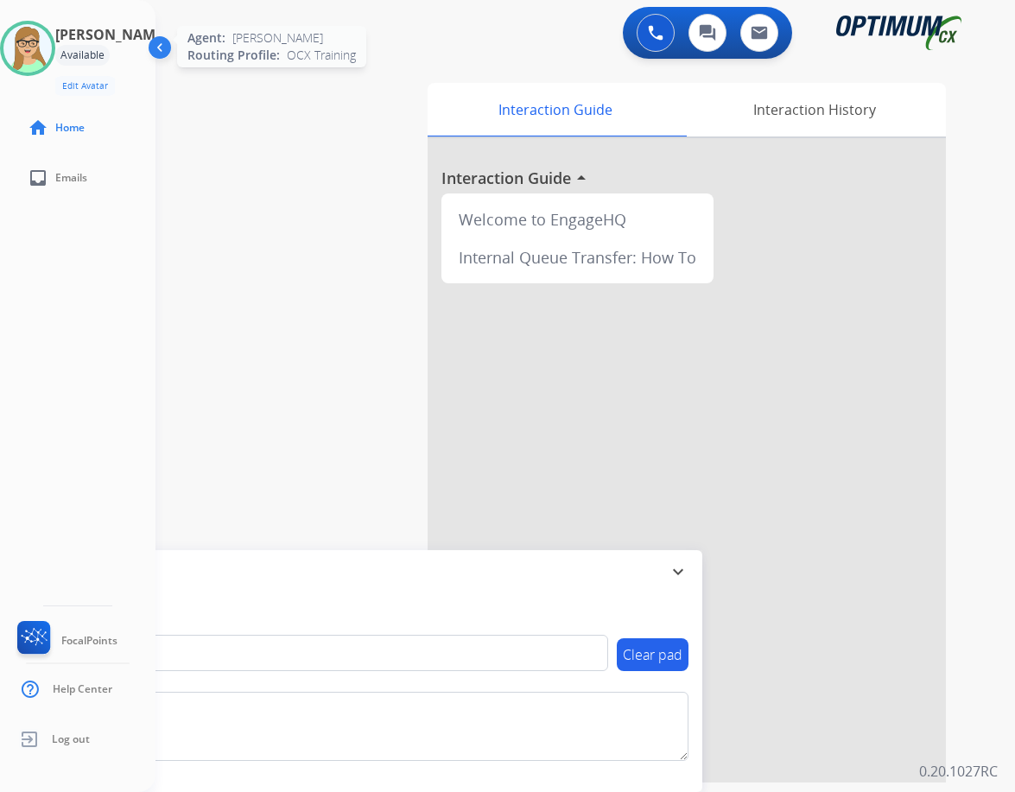
click at [41, 40] on img at bounding box center [27, 48] width 48 height 48
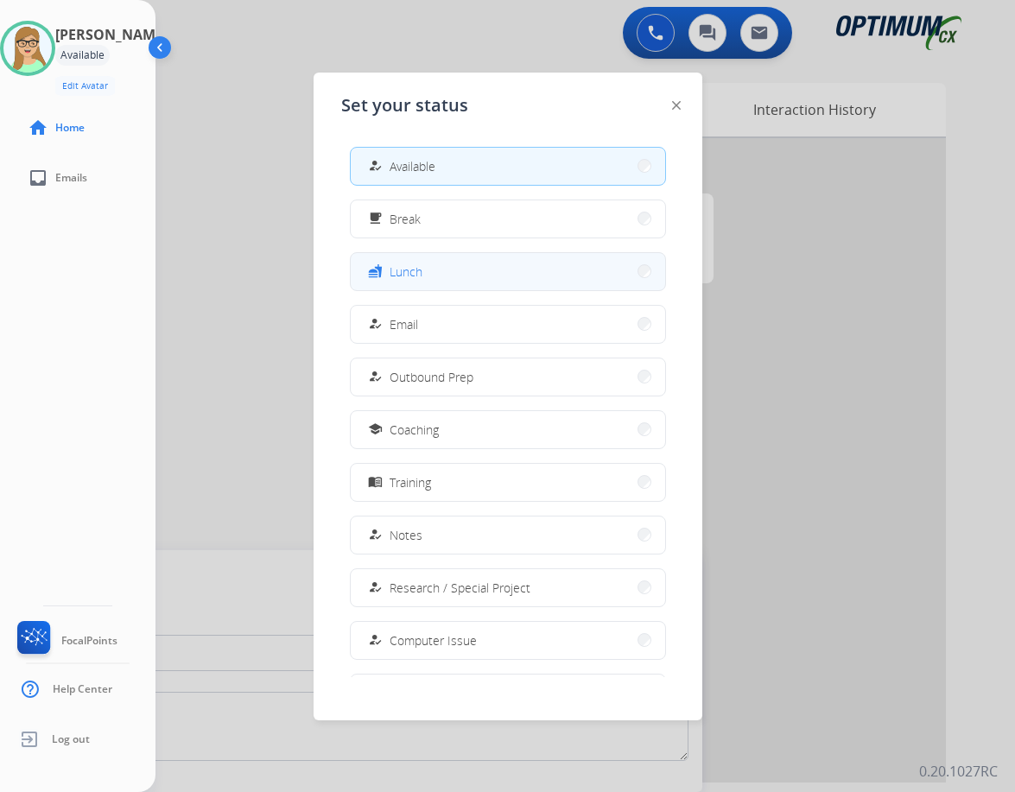
click at [403, 266] on span "Lunch" at bounding box center [406, 272] width 33 height 18
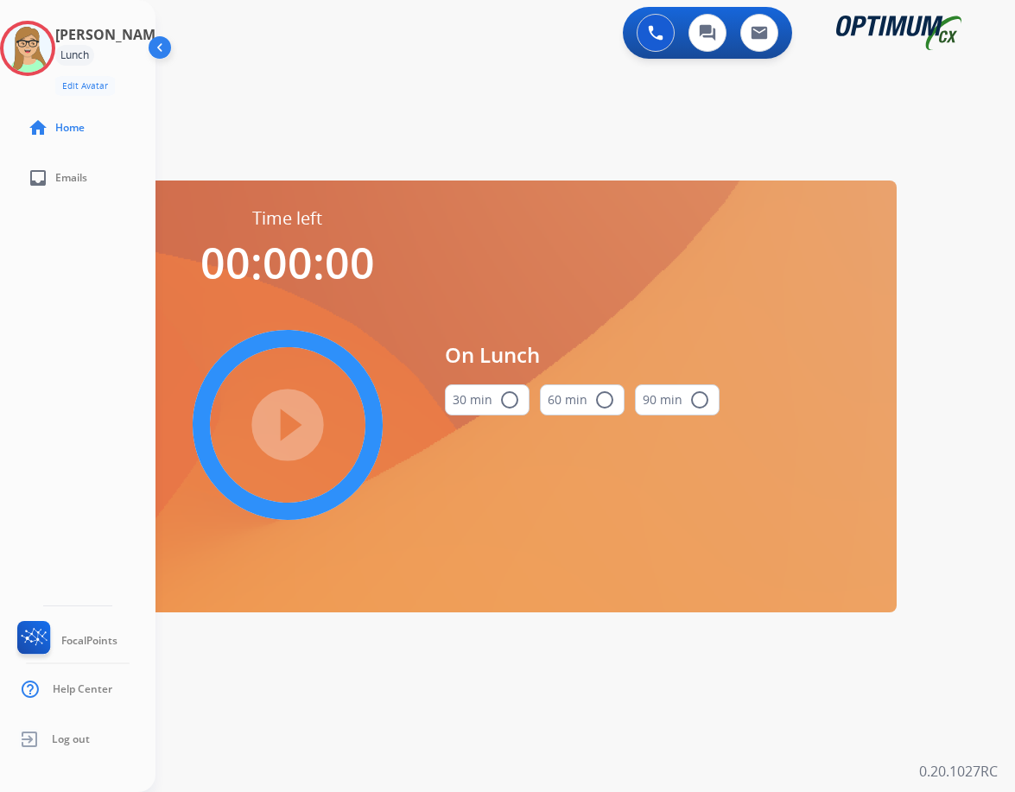
click at [516, 401] on mat-icon "radio_button_unchecked" at bounding box center [509, 400] width 21 height 21
click at [277, 415] on mat-icon "play_circle_filled" at bounding box center [287, 425] width 21 height 21
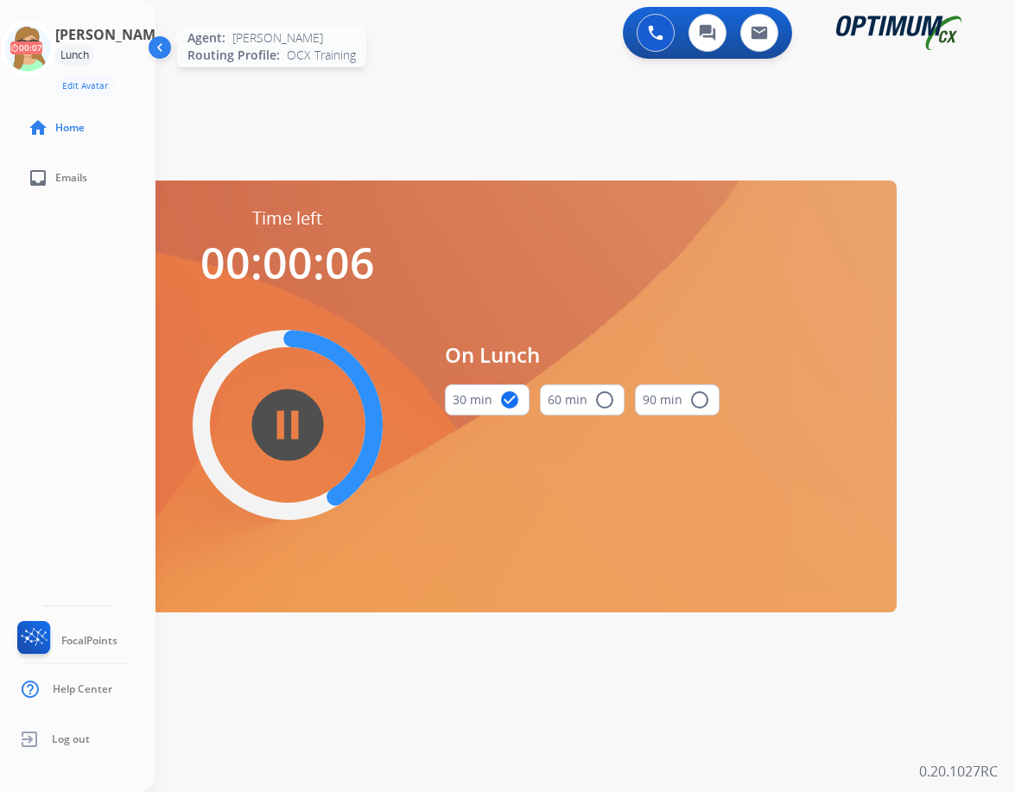
click at [56, 37] on icon at bounding box center [28, 49] width 56 height 56
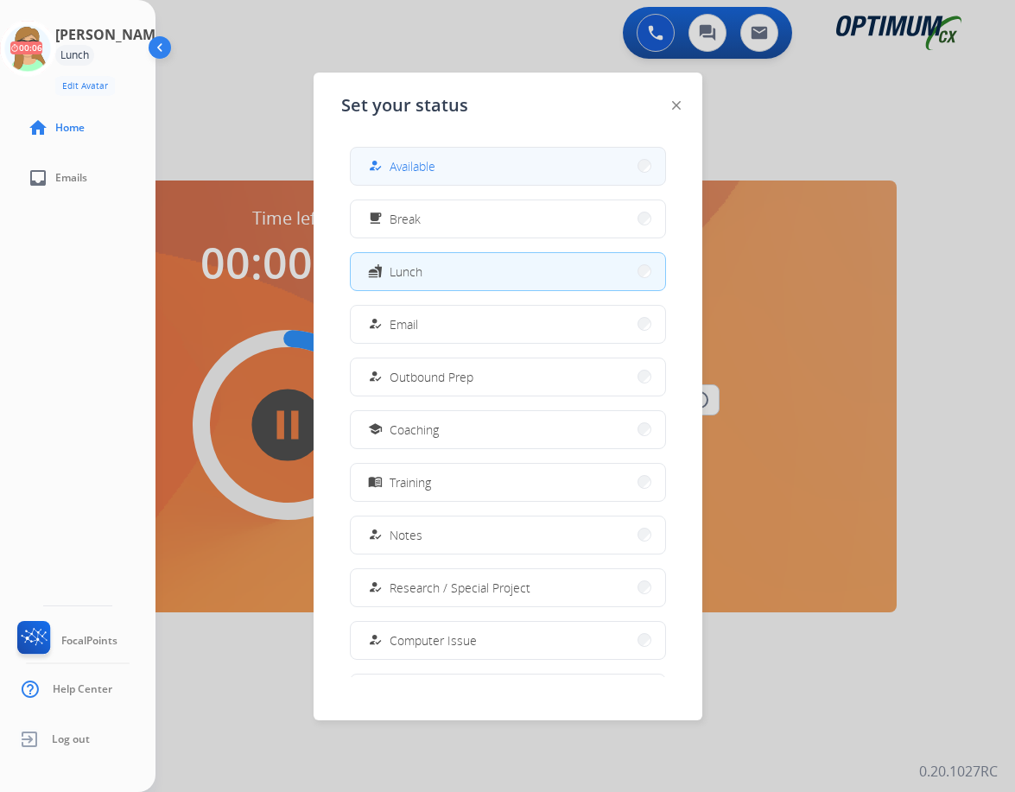
click at [401, 168] on span "Available" at bounding box center [413, 166] width 46 height 18
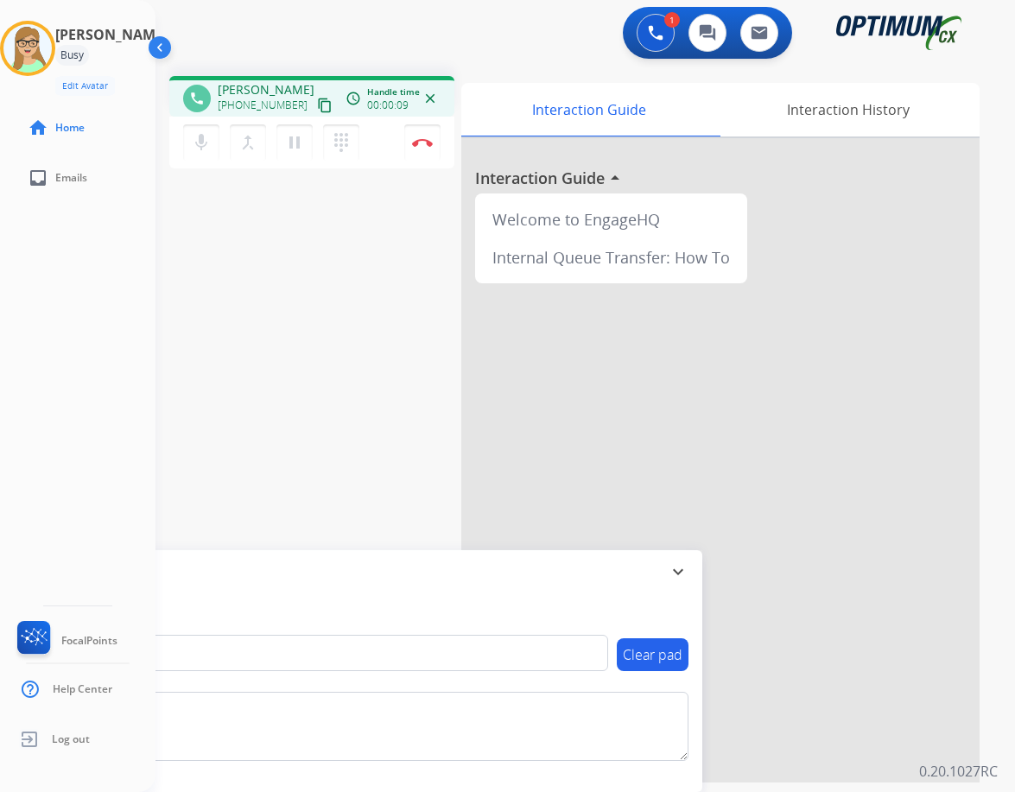
click at [317, 105] on mat-icon "content_copy" at bounding box center [325, 106] width 16 height 16
click at [423, 145] on img at bounding box center [422, 142] width 21 height 9
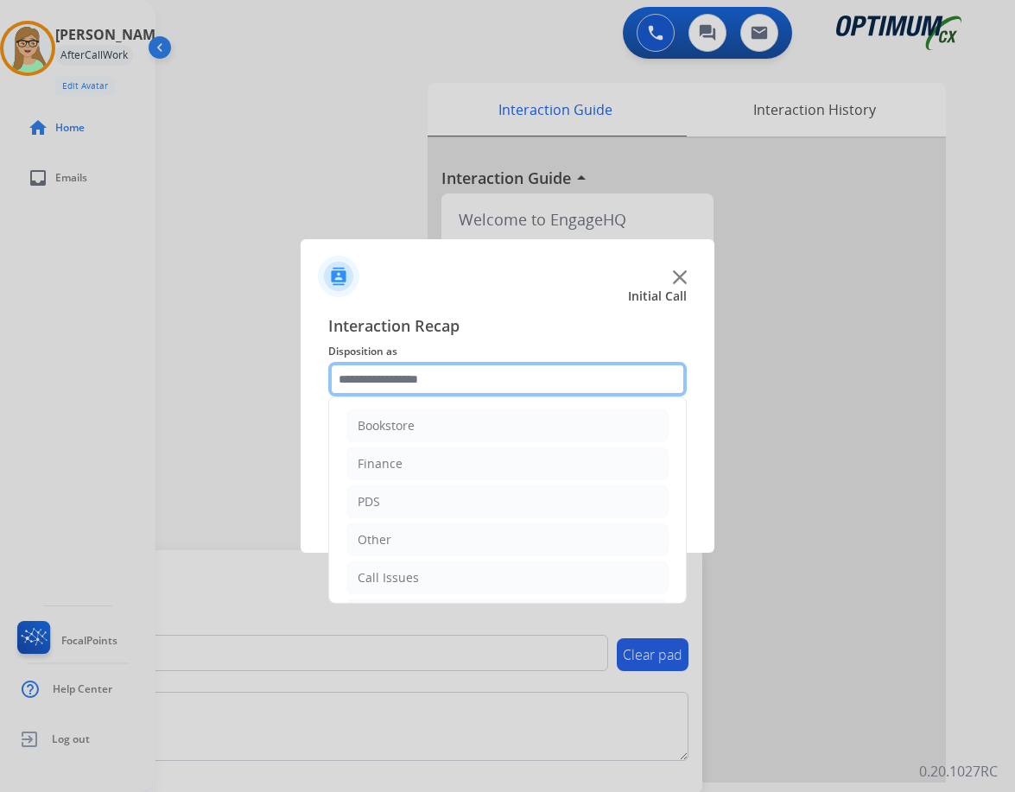
click at [407, 384] on input "text" at bounding box center [507, 379] width 359 height 35
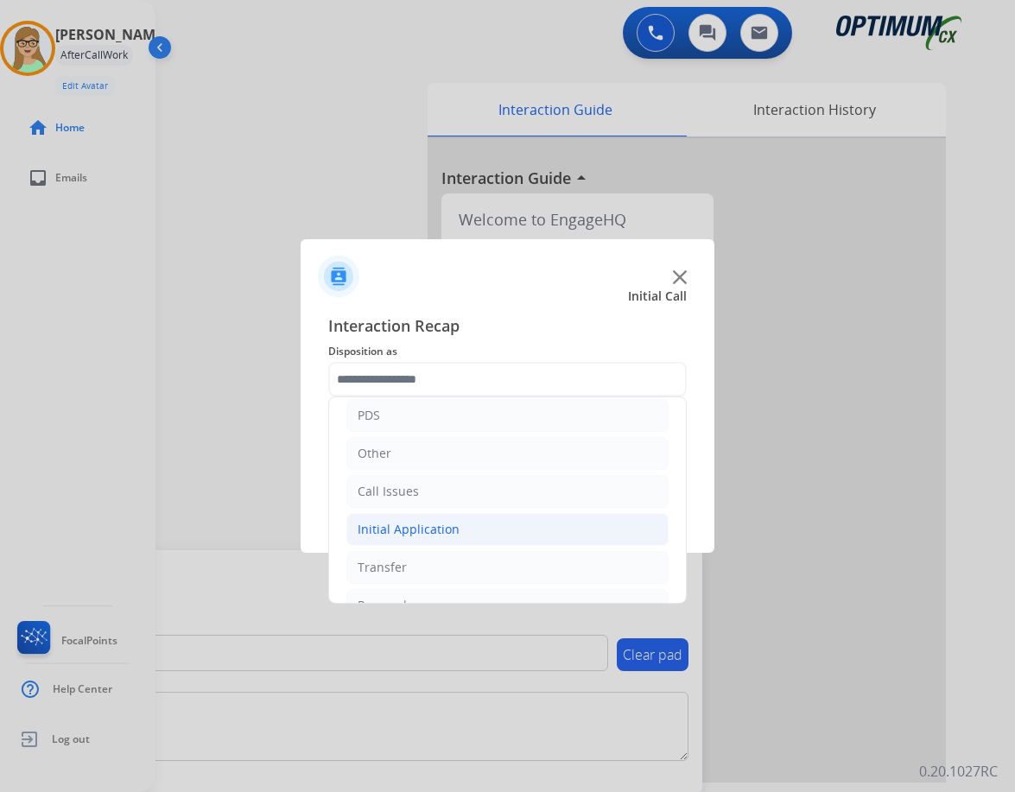
click at [439, 531] on div "Initial Application" at bounding box center [409, 529] width 102 height 17
click at [412, 517] on li "Initial Application" at bounding box center [507, 529] width 322 height 33
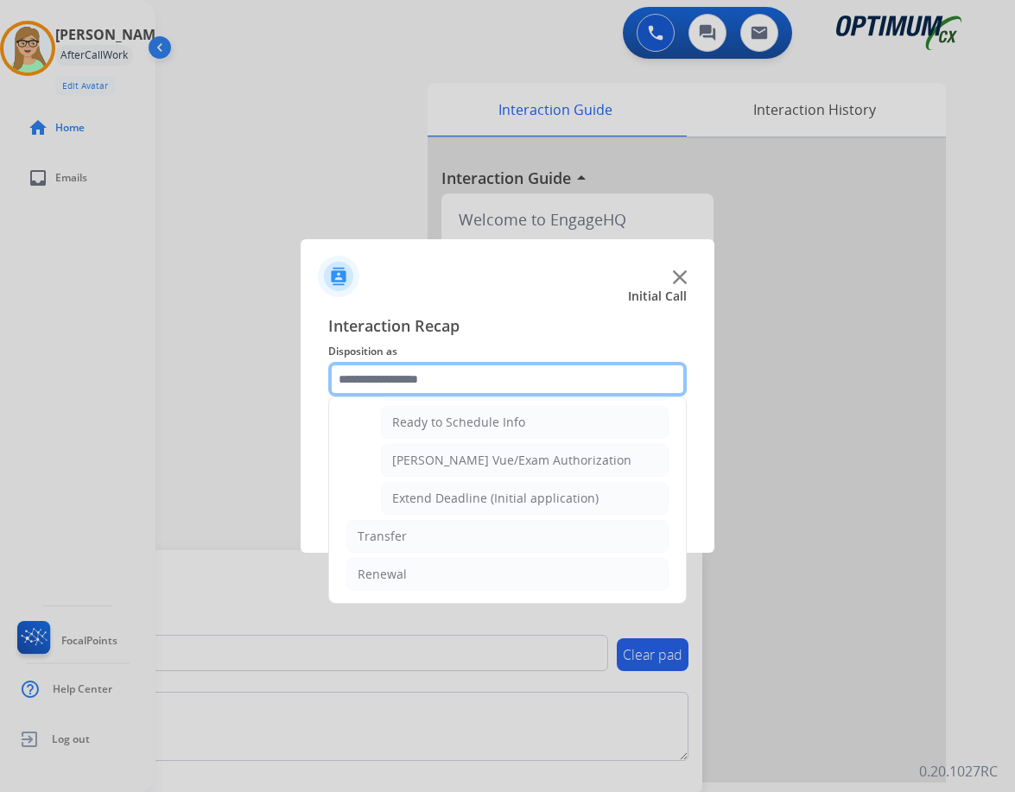
scroll to position [874, 0]
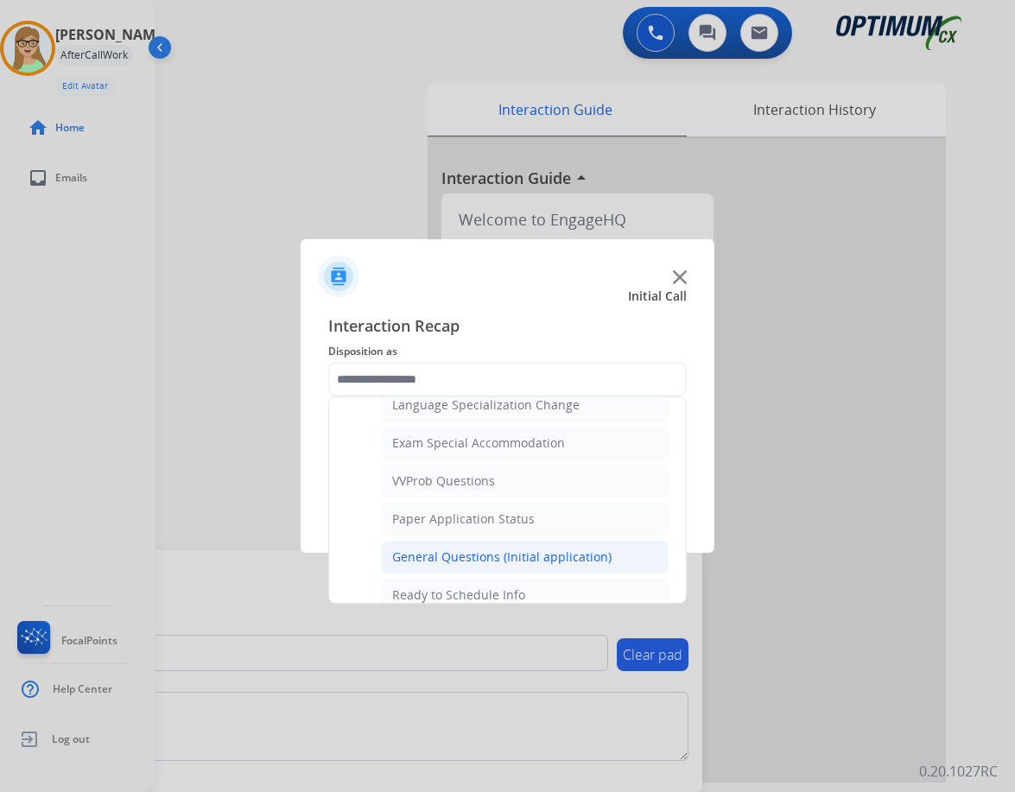
click at [419, 556] on div "General Questions (Initial application)" at bounding box center [501, 557] width 219 height 17
type input "**********"
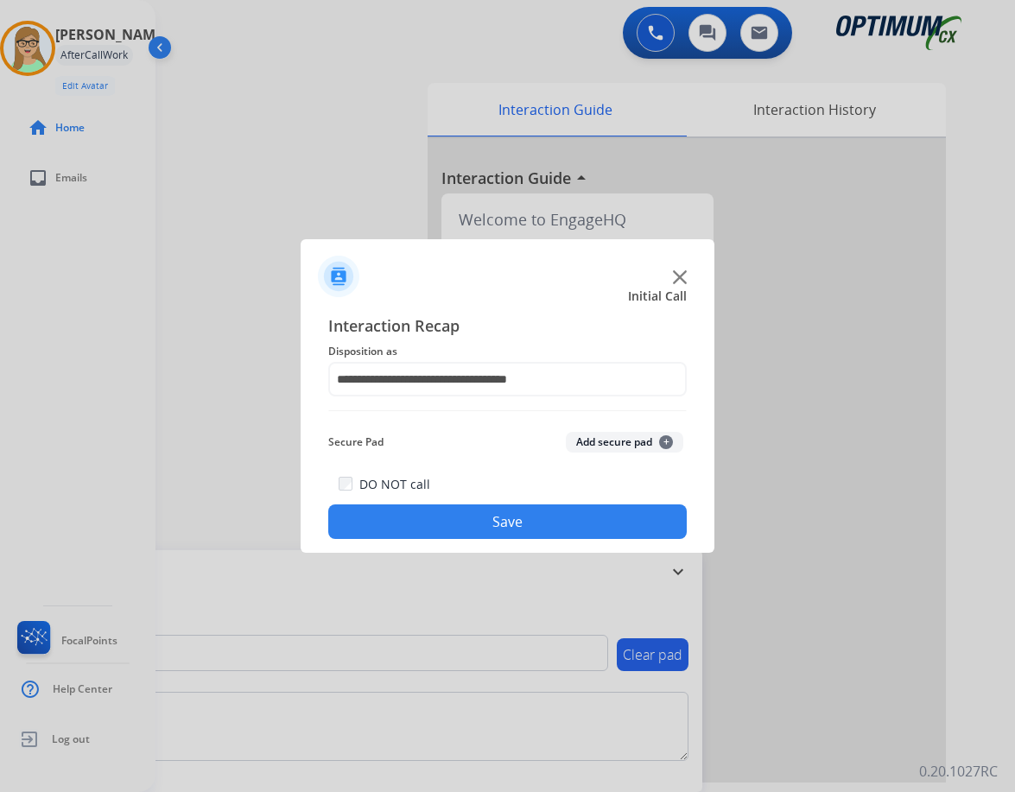
click at [416, 523] on button "Save" at bounding box center [507, 522] width 359 height 35
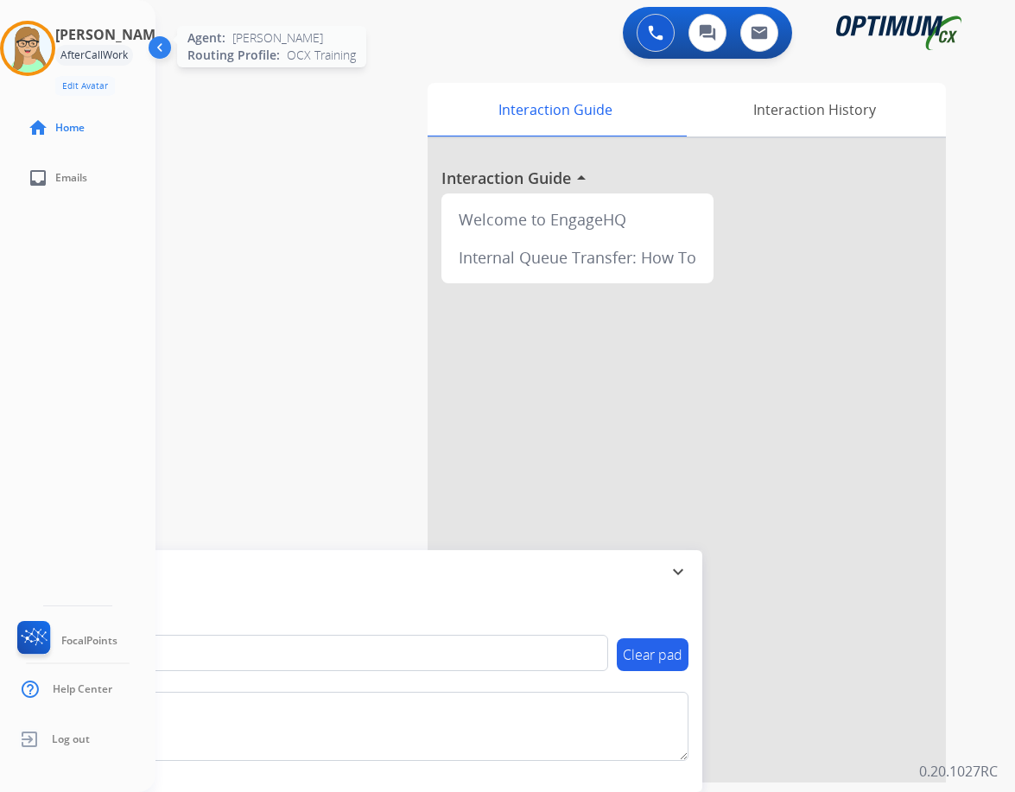
click at [34, 45] on img at bounding box center [27, 48] width 48 height 48
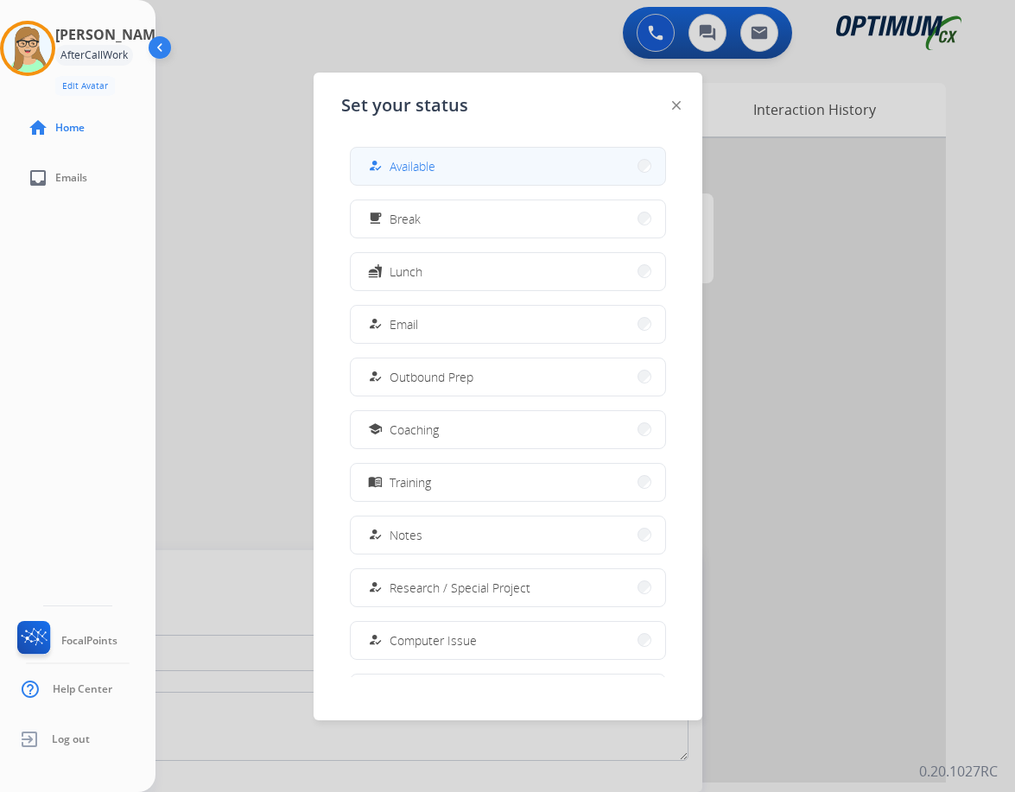
click at [399, 167] on span "Available" at bounding box center [413, 166] width 46 height 18
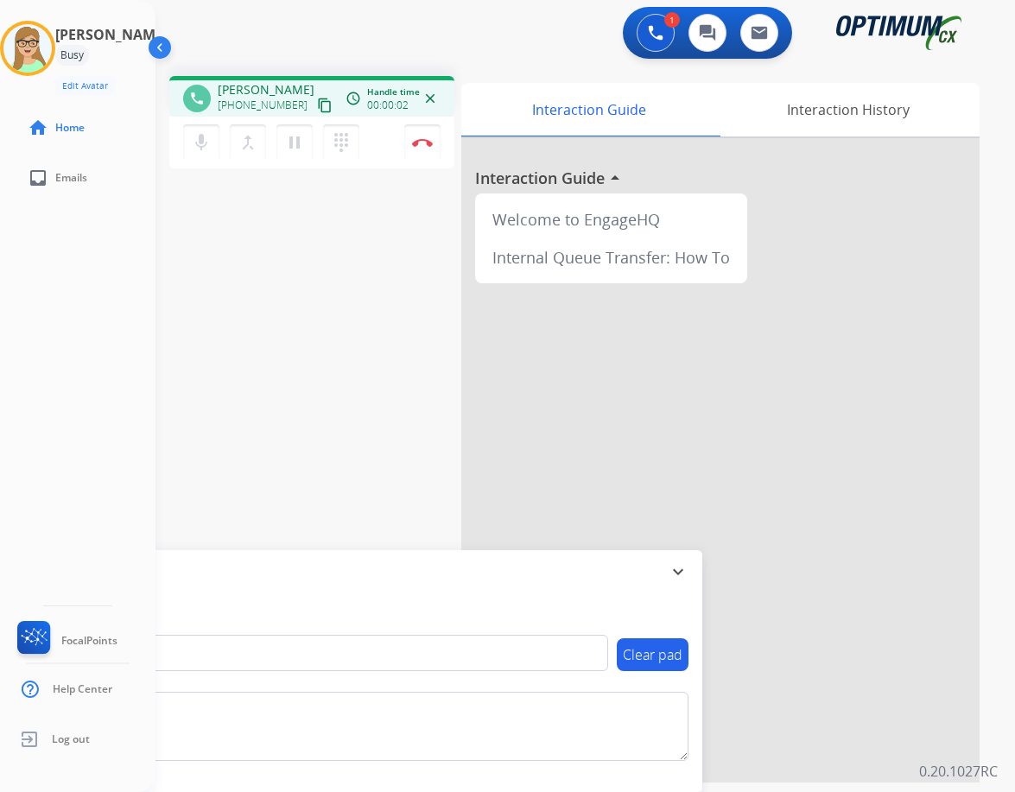
click at [317, 104] on mat-icon "content_copy" at bounding box center [325, 106] width 16 height 16
click at [425, 144] on img at bounding box center [422, 142] width 21 height 9
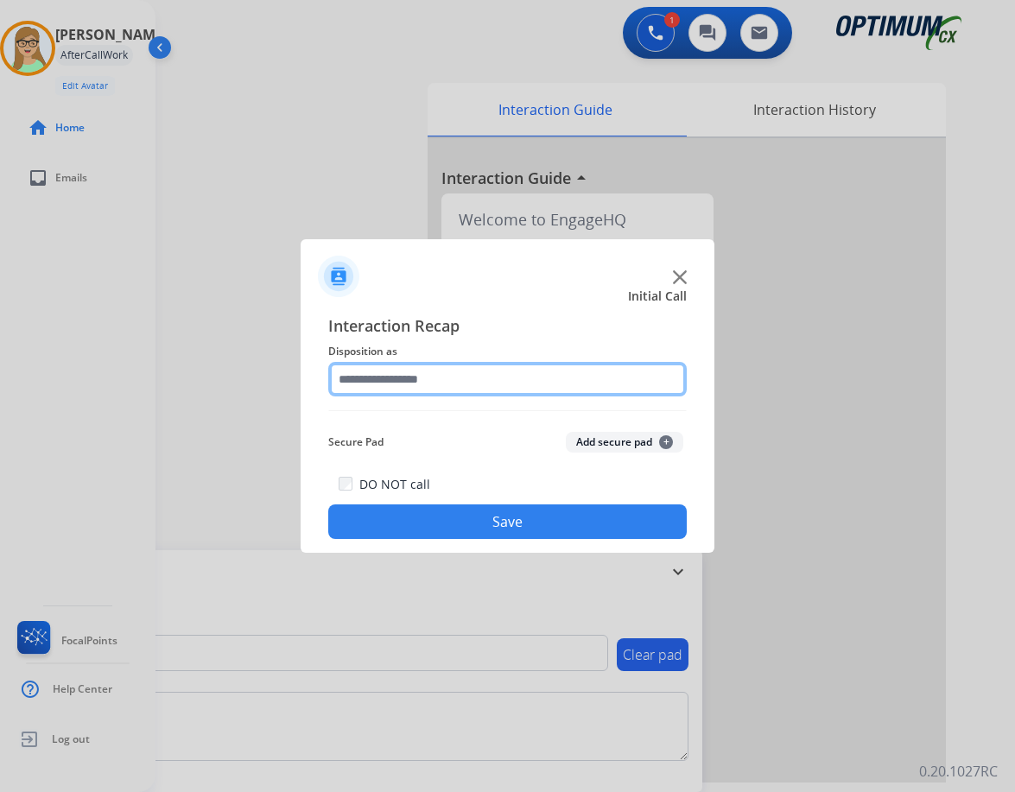
click at [406, 382] on input "text" at bounding box center [507, 379] width 359 height 35
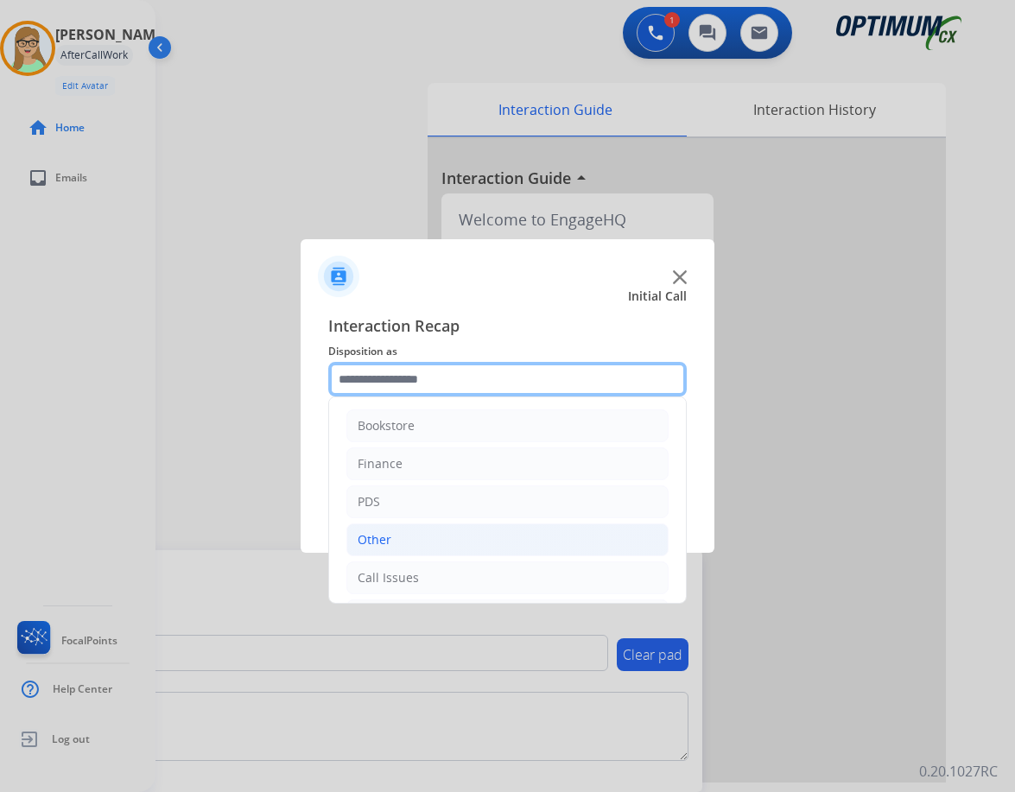
scroll to position [118, 0]
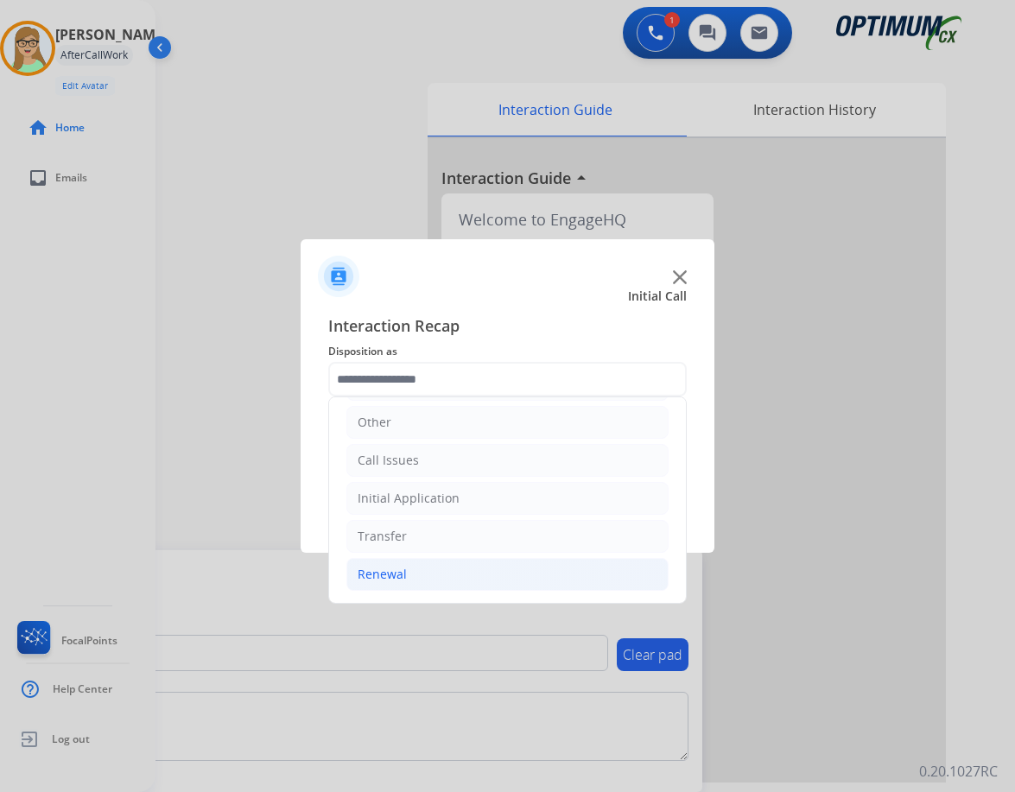
click at [384, 570] on div "Renewal" at bounding box center [382, 574] width 49 height 17
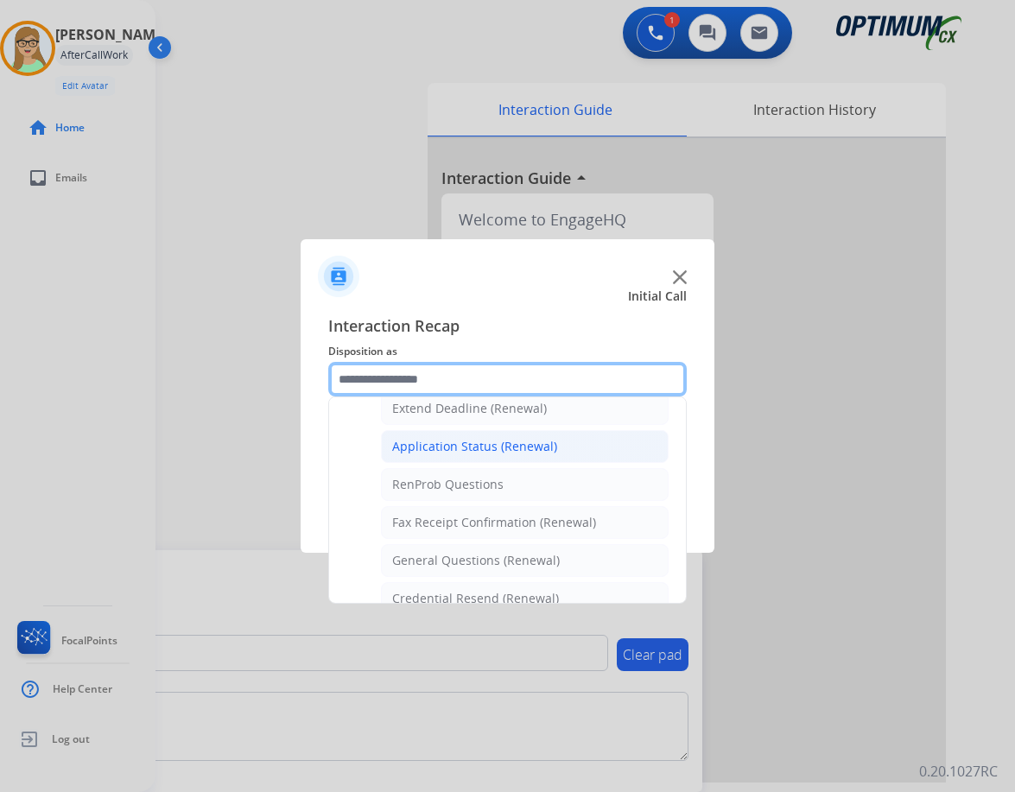
scroll to position [463, 0]
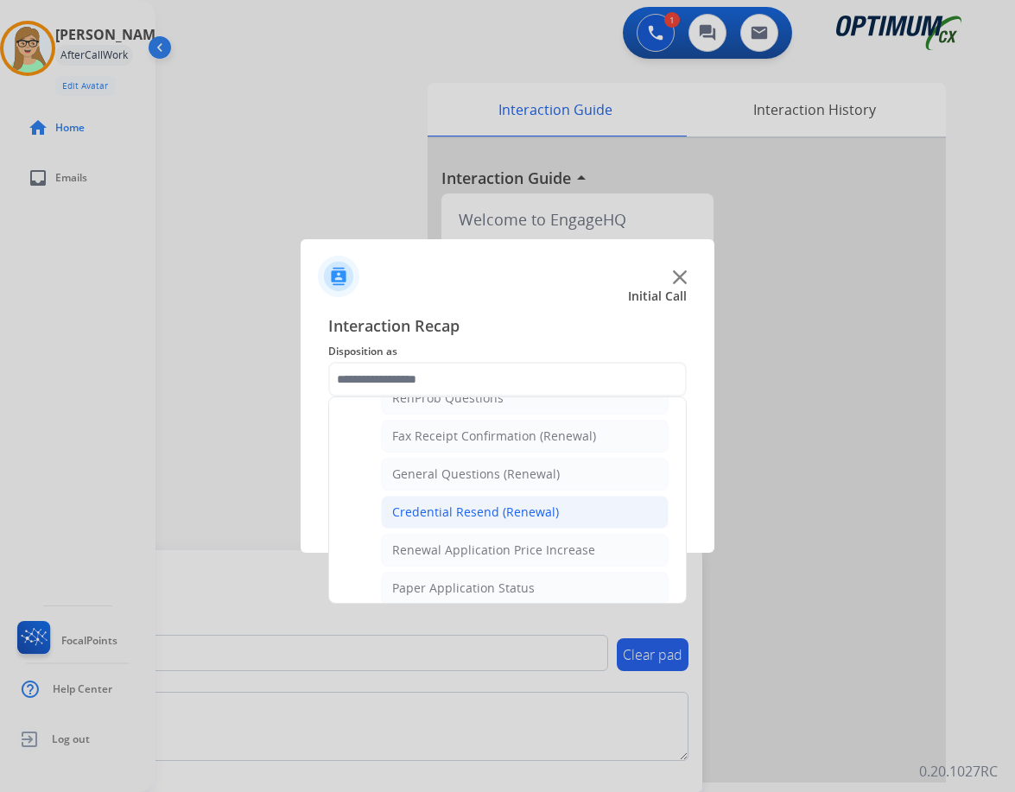
click at [462, 513] on div "Credential Resend (Renewal)" at bounding box center [475, 512] width 167 height 17
type input "**********"
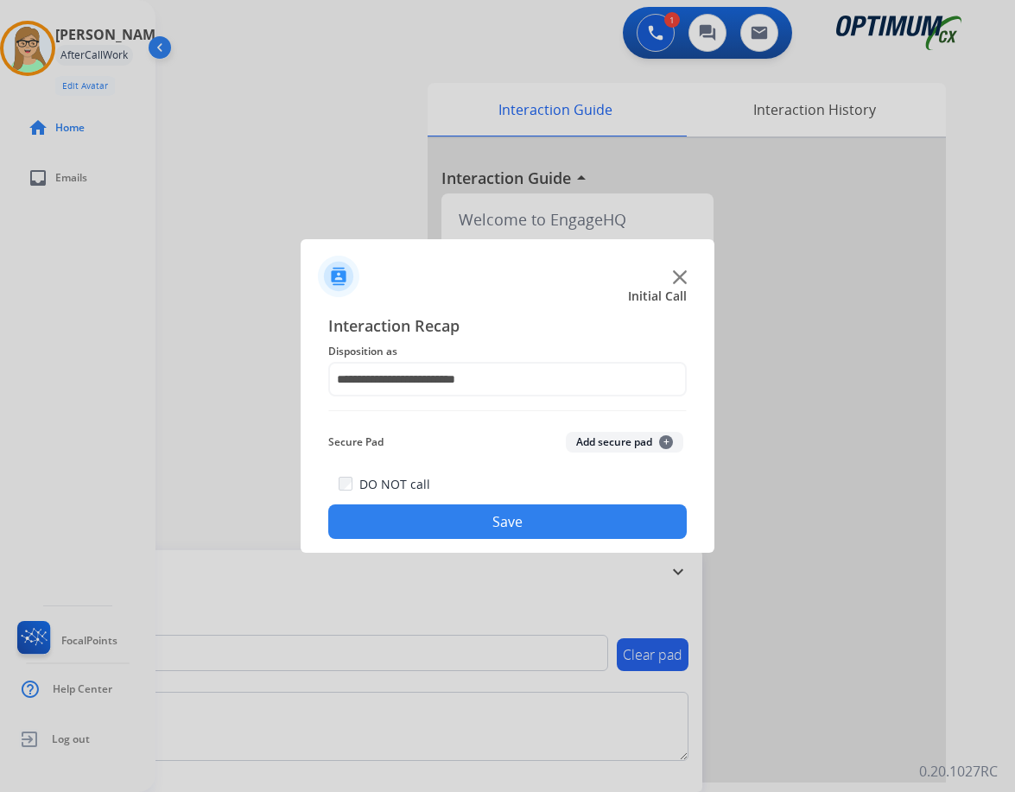
click at [458, 525] on button "Save" at bounding box center [507, 522] width 359 height 35
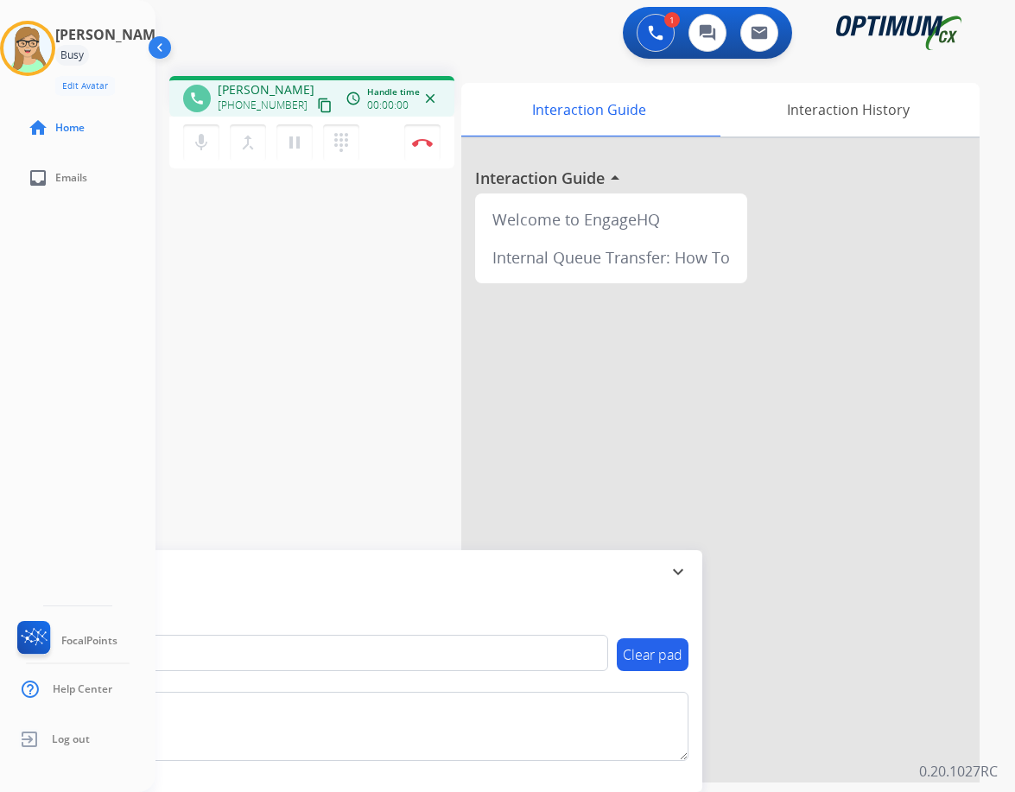
click at [317, 98] on mat-icon "content_copy" at bounding box center [325, 106] width 16 height 16
click at [433, 143] on button "Disconnect" at bounding box center [422, 142] width 36 height 36
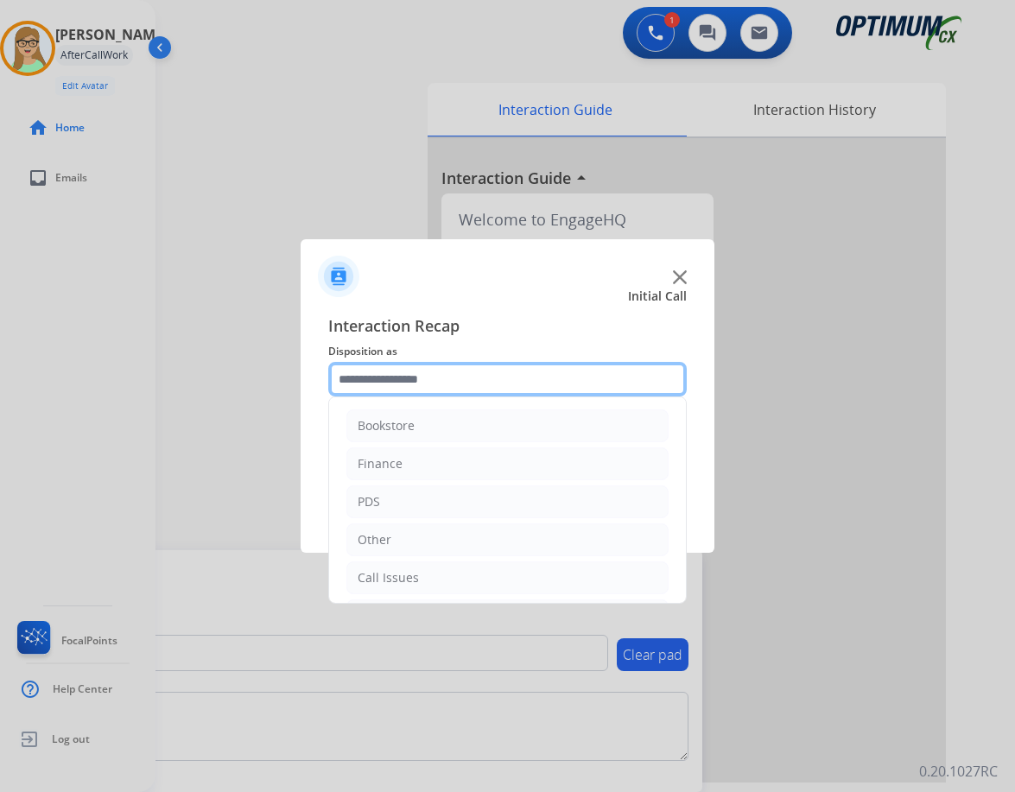
click at [487, 378] on input "text" at bounding box center [507, 379] width 359 height 35
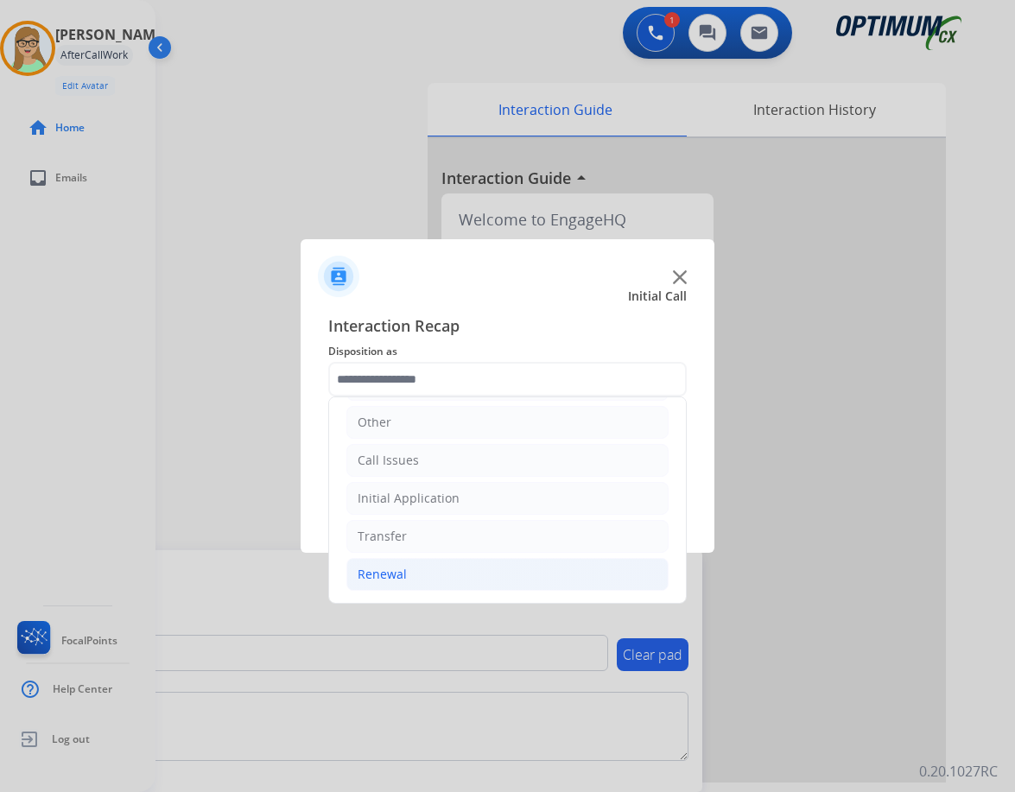
click at [389, 572] on div "Renewal" at bounding box center [382, 574] width 49 height 17
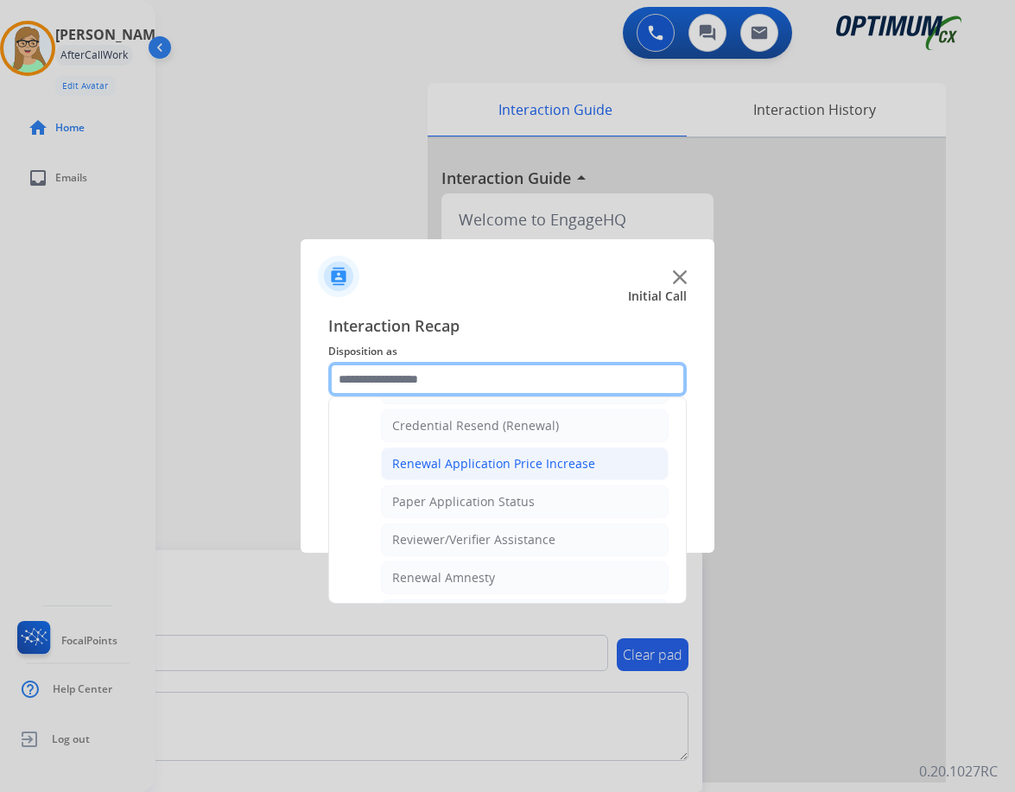
scroll to position [463, 0]
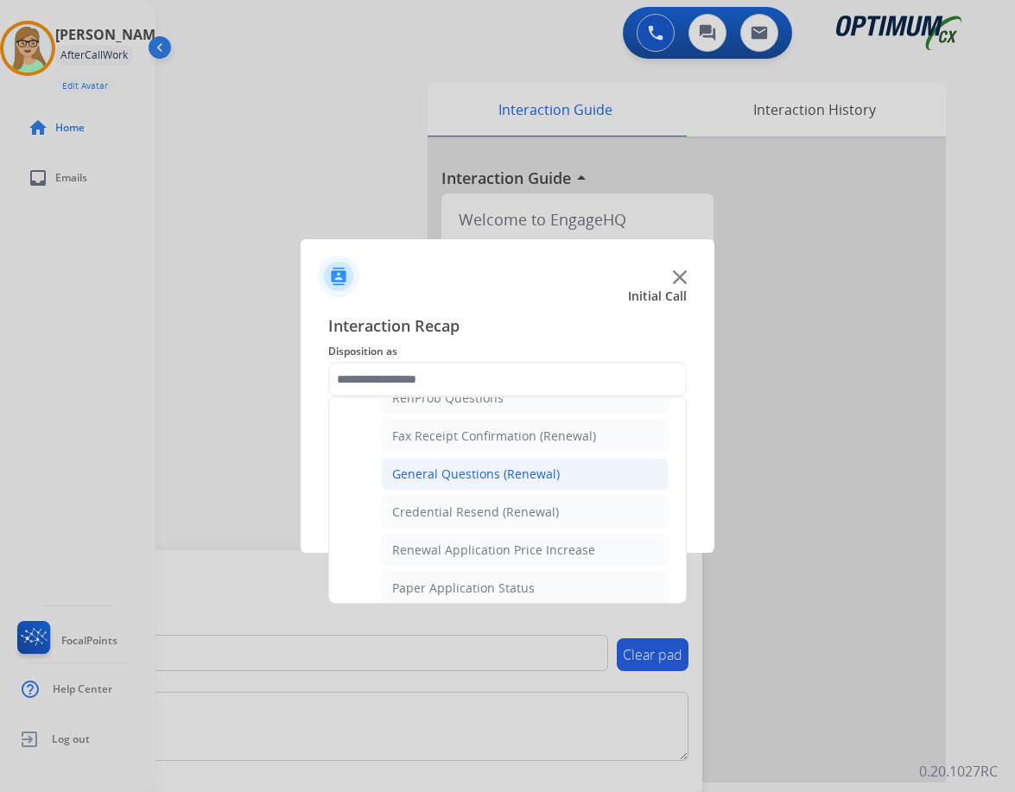
click at [461, 462] on li "General Questions (Renewal)" at bounding box center [525, 474] width 288 height 33
type input "**********"
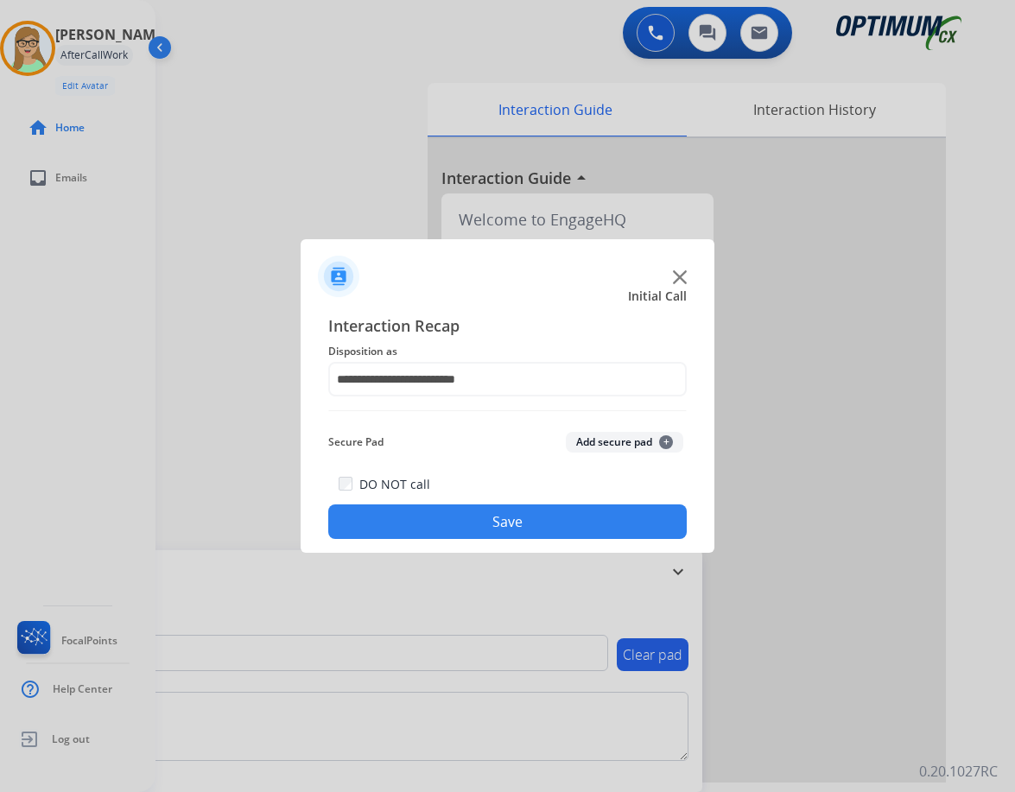
click at [464, 522] on button "Save" at bounding box center [507, 522] width 359 height 35
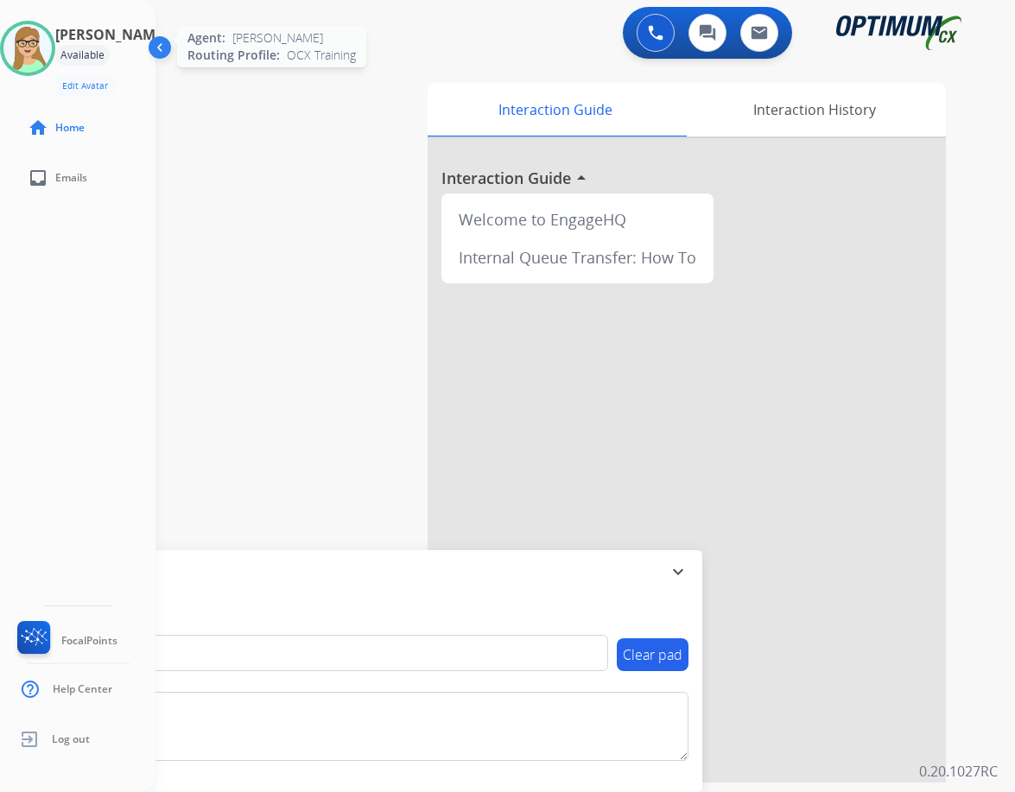
click at [38, 35] on img at bounding box center [27, 48] width 48 height 48
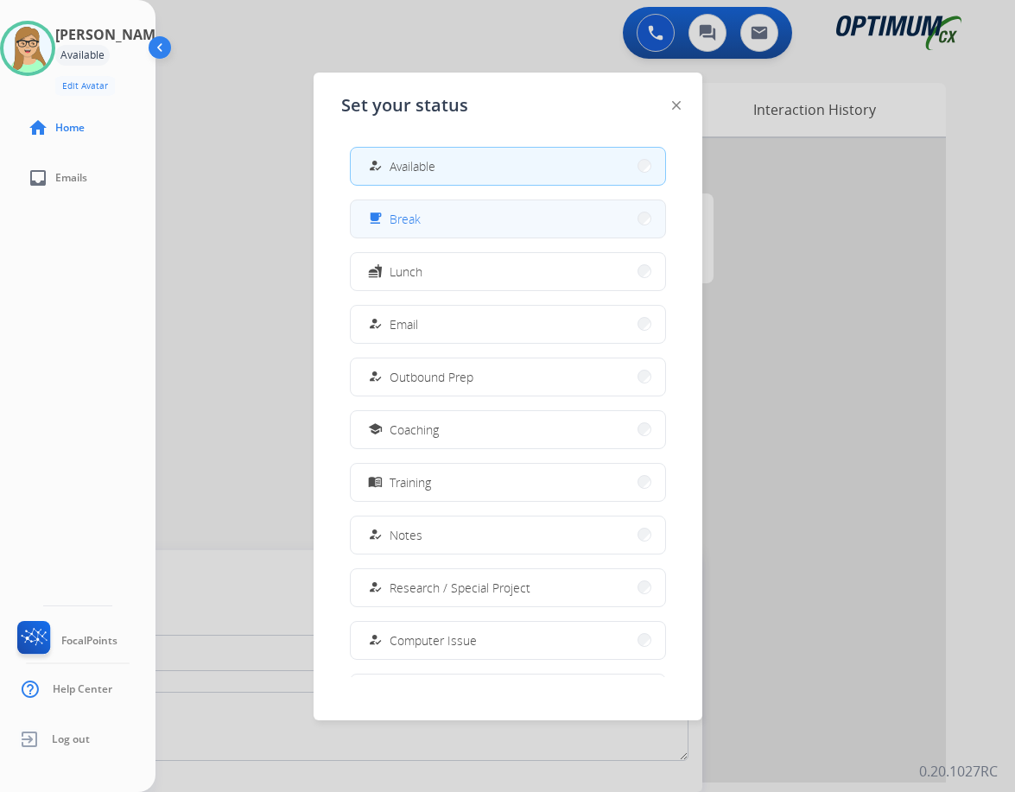
click at [417, 214] on span "Break" at bounding box center [405, 219] width 31 height 18
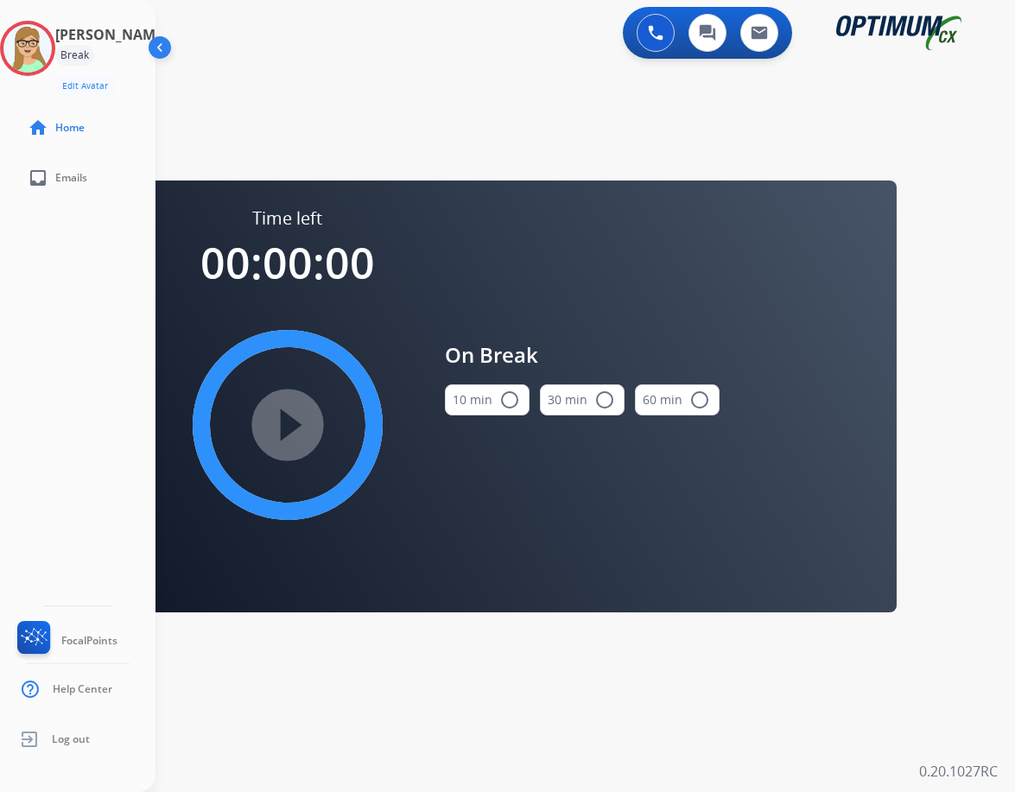
click at [510, 400] on mat-icon "radio_button_unchecked" at bounding box center [509, 400] width 21 height 21
click at [298, 430] on mat-icon "play_circle_filled" at bounding box center [287, 425] width 21 height 21
click at [278, 743] on div "0 Voice Interactions 0 Chat Interactions 0 Email Interactions swap_horiz Break …" at bounding box center [586, 396] width 860 height 792
click at [436, 725] on div "0 Voice Interactions 0 Chat Interactions 0 Email Interactions swap_horiz Break …" at bounding box center [586, 396] width 860 height 792
click at [284, 34] on div "0 Voice Interactions 0 Chat Interactions 0 Email Interactions" at bounding box center [574, 34] width 797 height 55
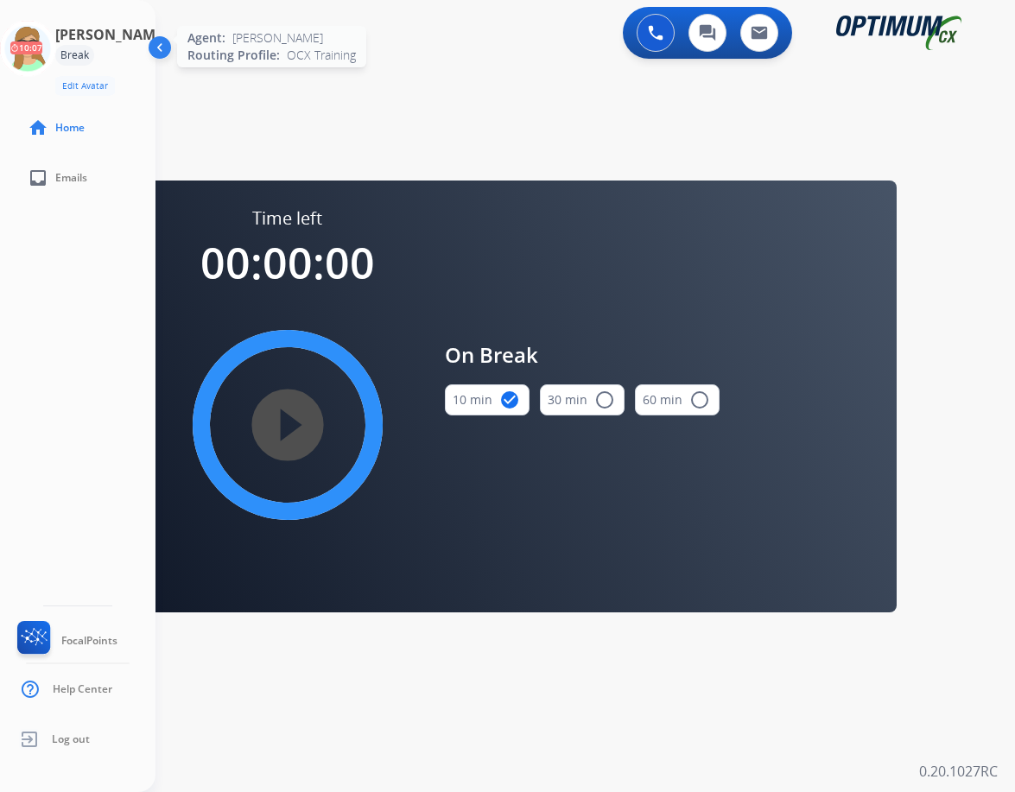
click at [48, 48] on icon at bounding box center [28, 49] width 56 height 56
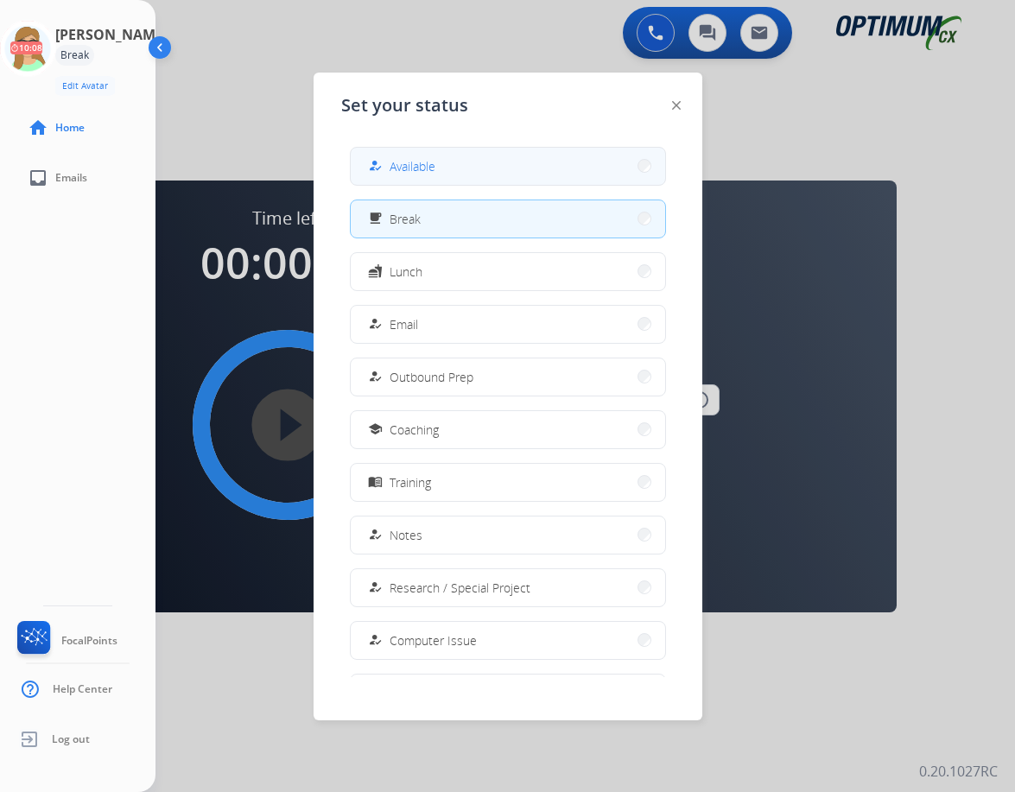
click at [396, 155] on button "how_to_reg Available" at bounding box center [508, 166] width 315 height 37
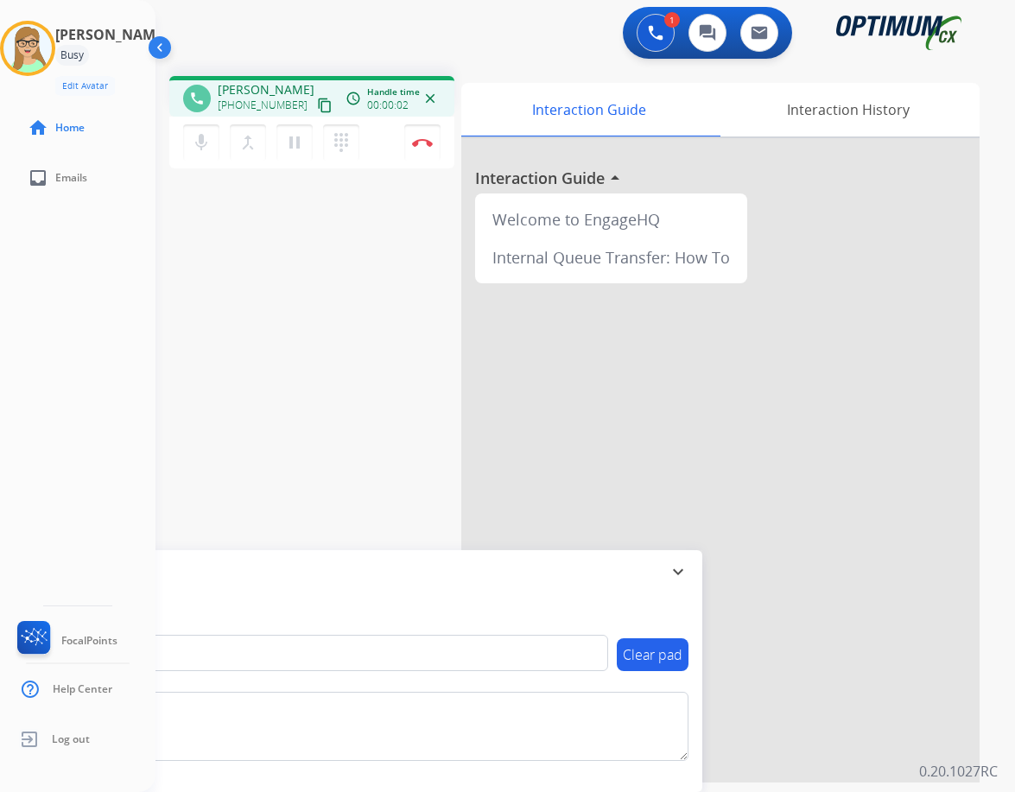
click at [317, 99] on mat-icon "content_copy" at bounding box center [325, 106] width 16 height 16
click at [424, 148] on button "Disconnect" at bounding box center [422, 142] width 36 height 36
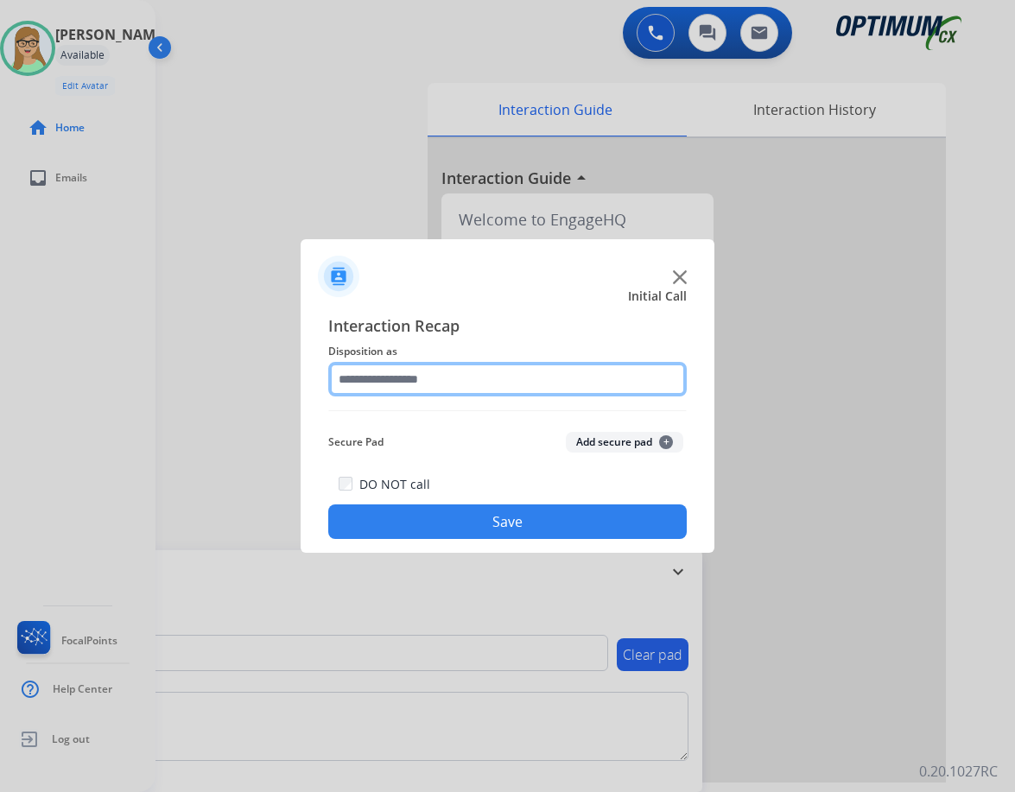
click at [448, 368] on input "text" at bounding box center [507, 379] width 359 height 35
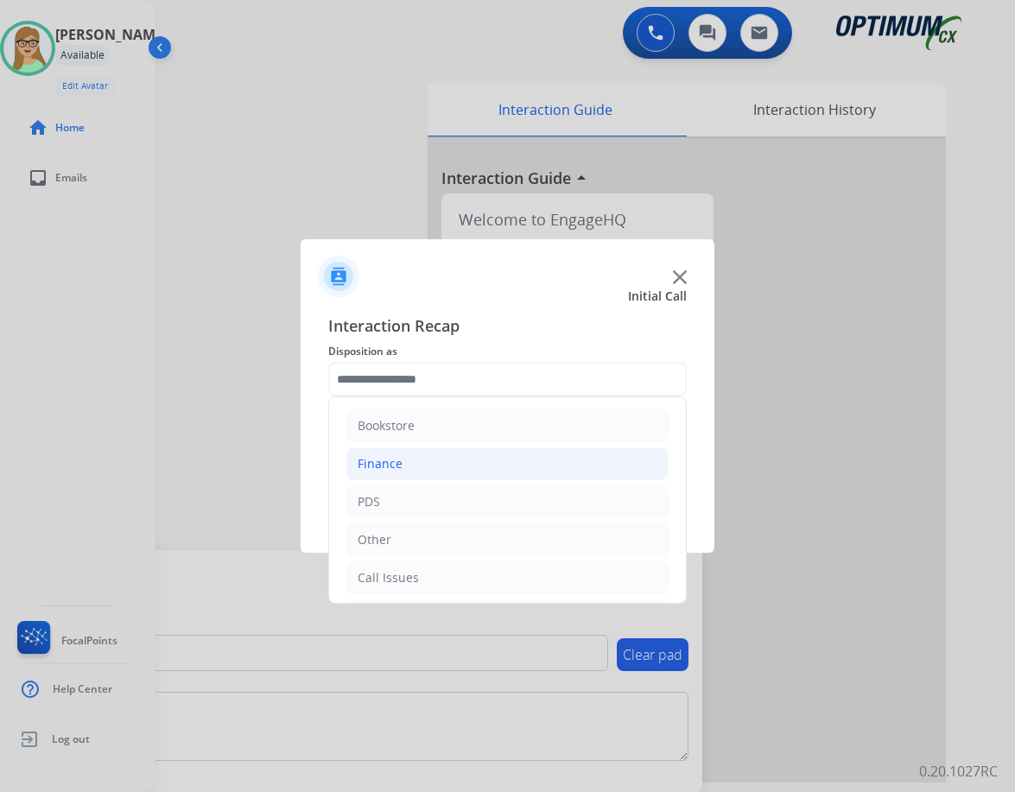
click at [378, 454] on li "Finance" at bounding box center [507, 464] width 322 height 33
click at [391, 455] on div "Finance" at bounding box center [380, 463] width 45 height 17
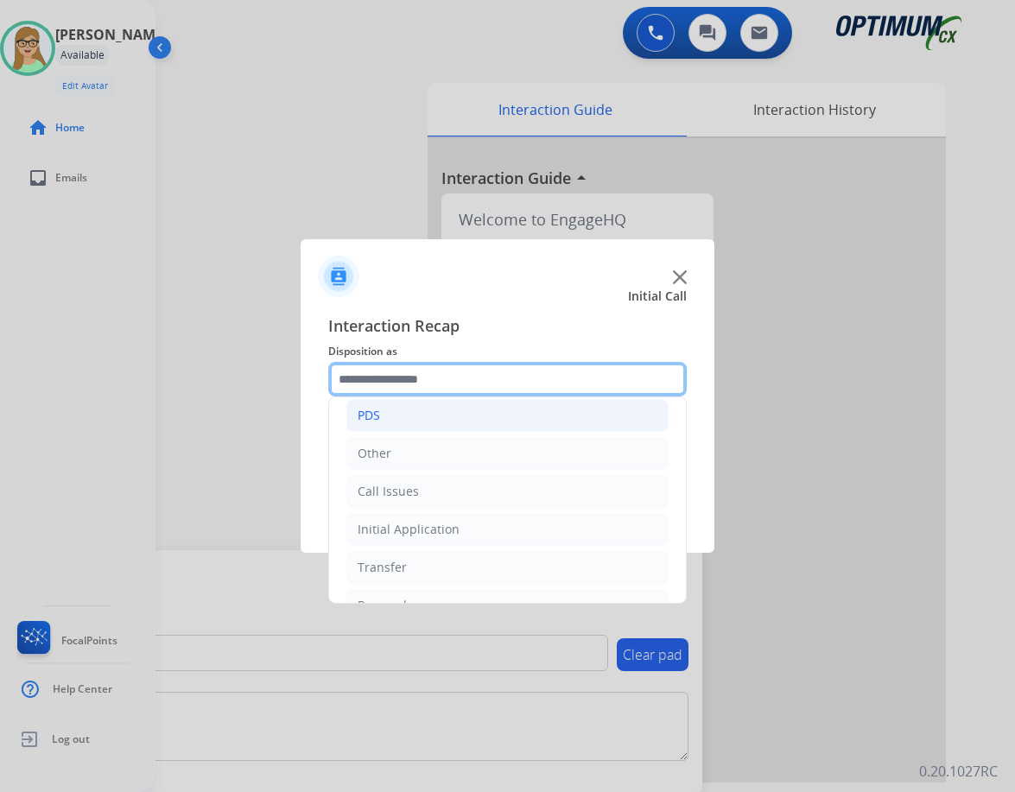
scroll to position [118, 0]
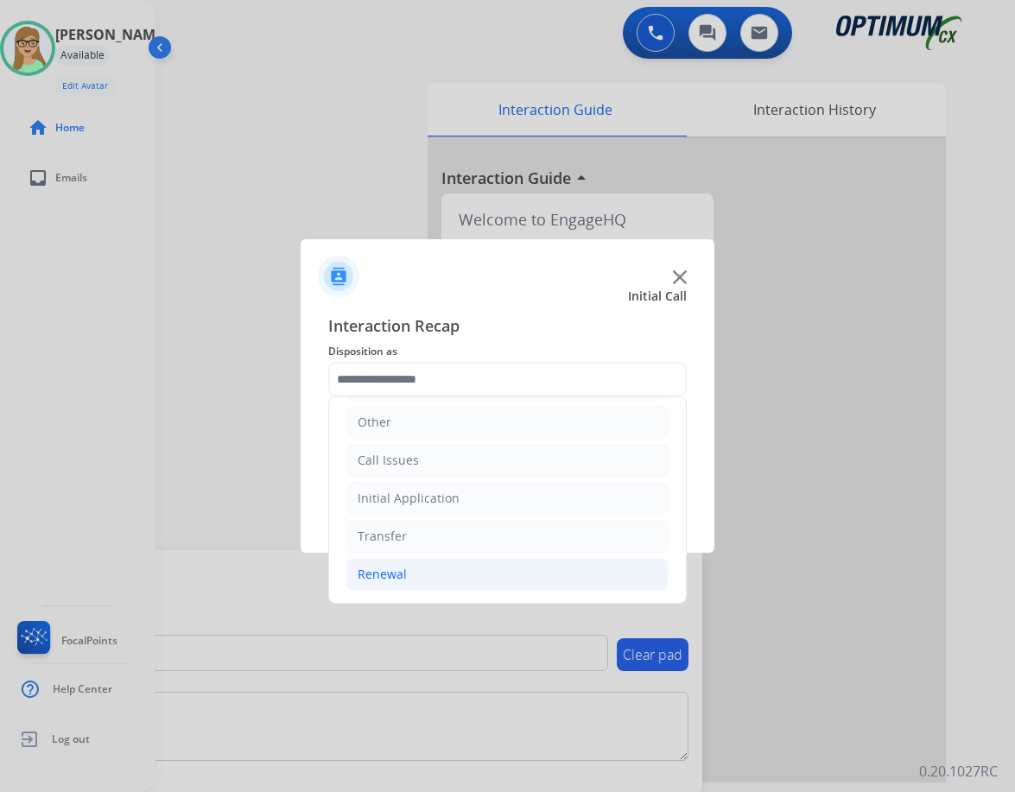
click at [376, 577] on div "Renewal" at bounding box center [382, 574] width 49 height 17
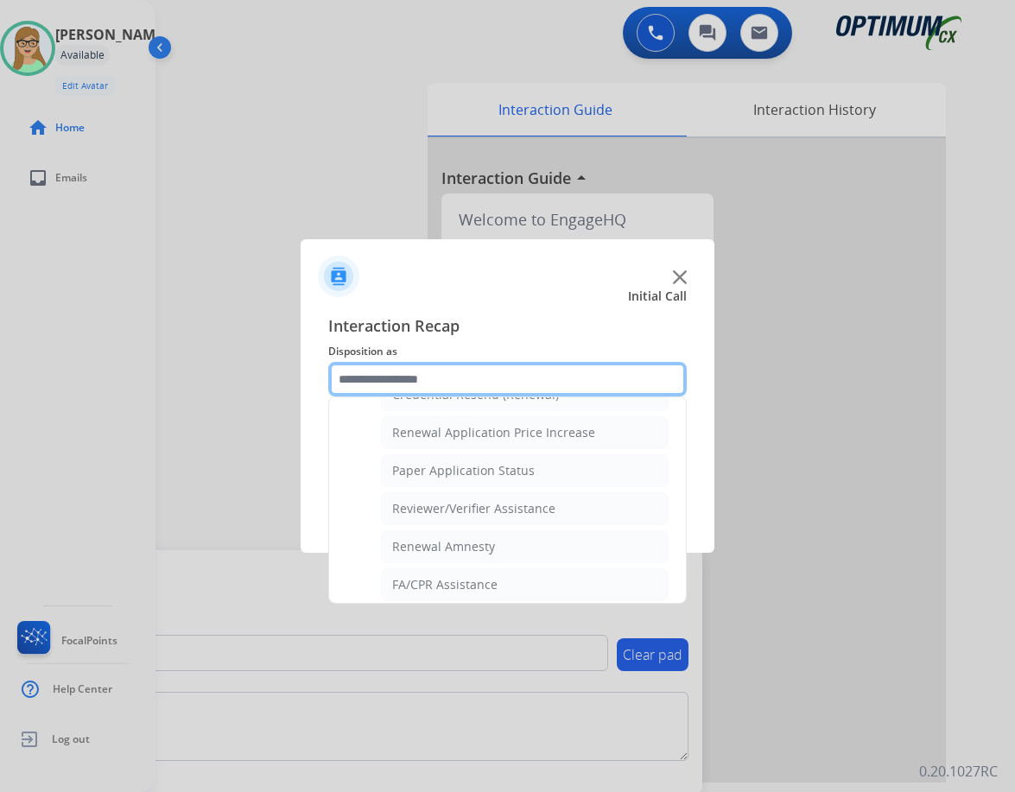
scroll to position [494, 0]
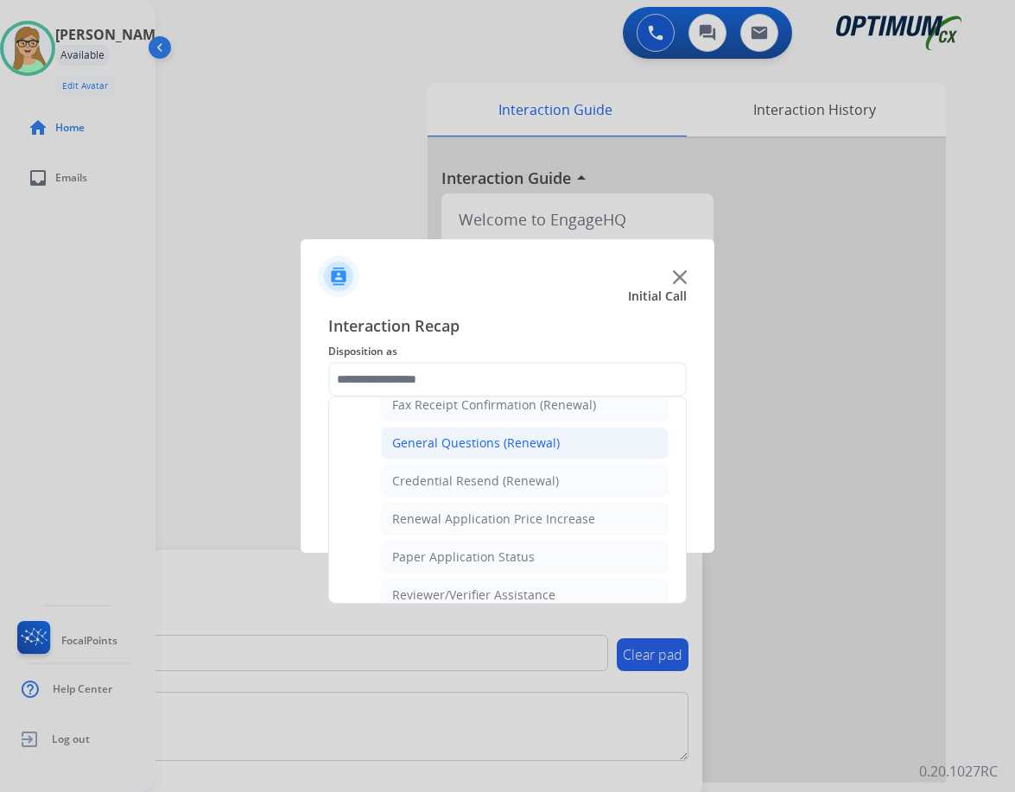
click at [457, 436] on div "General Questions (Renewal)" at bounding box center [476, 443] width 168 height 17
type input "**********"
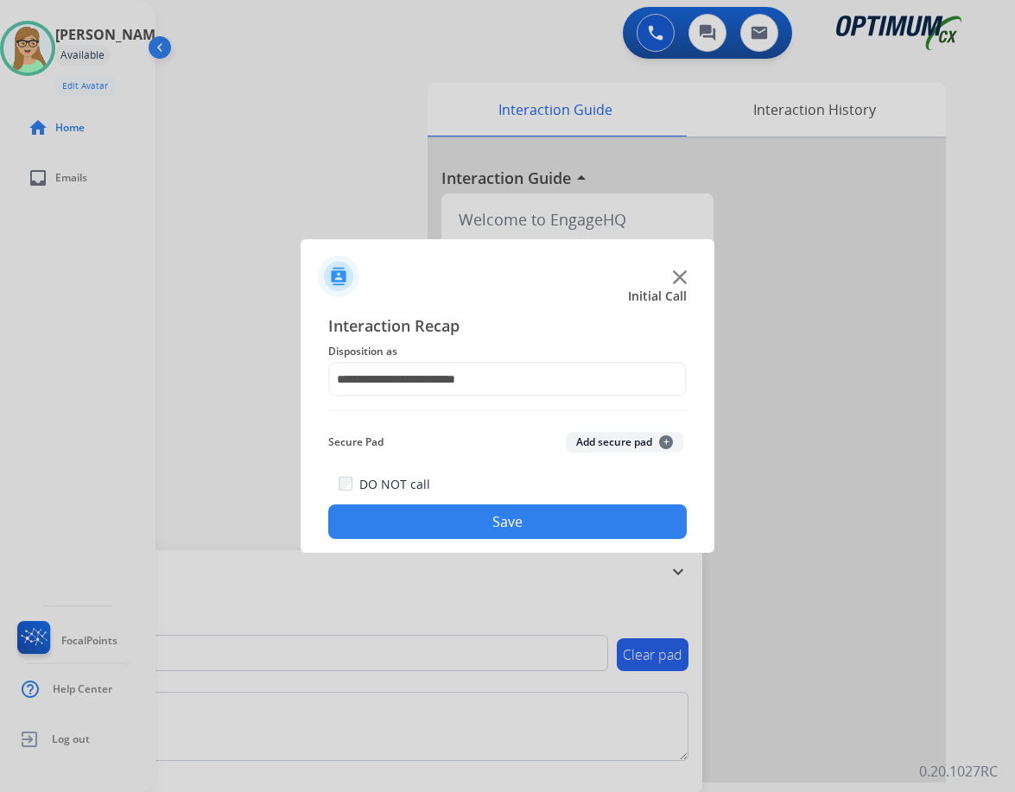
click at [456, 537] on button "Save" at bounding box center [507, 522] width 359 height 35
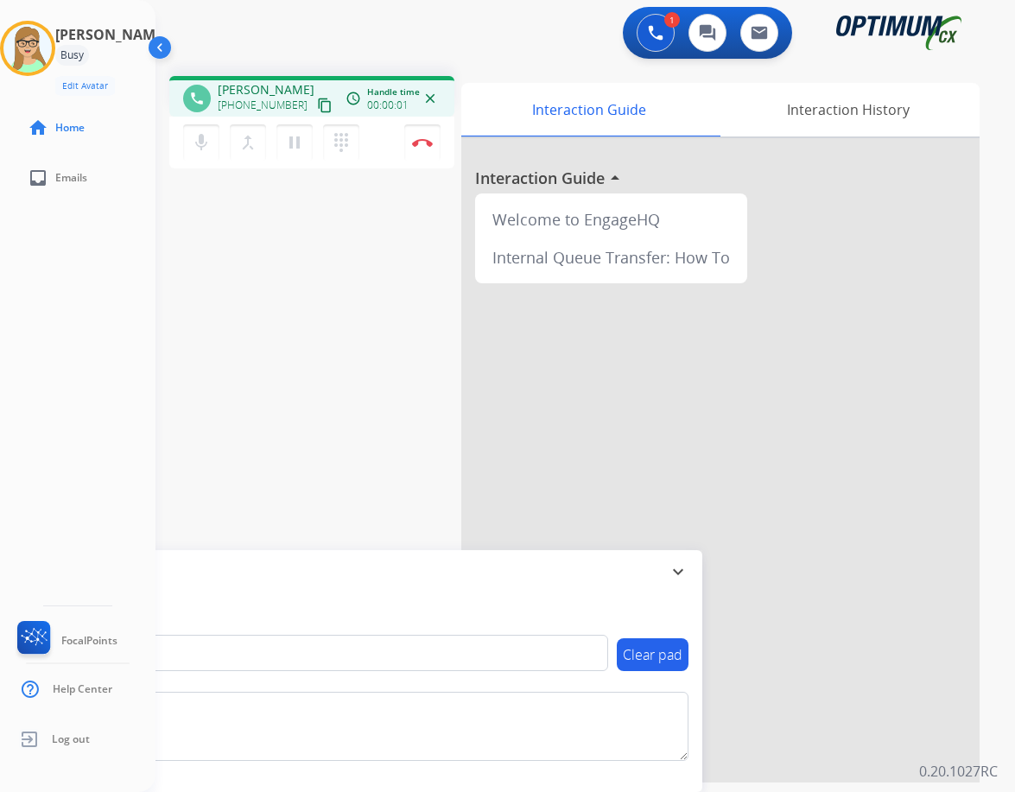
click at [317, 105] on mat-icon "content_copy" at bounding box center [325, 106] width 16 height 16
click at [293, 145] on mat-icon "pause" at bounding box center [294, 142] width 21 height 21
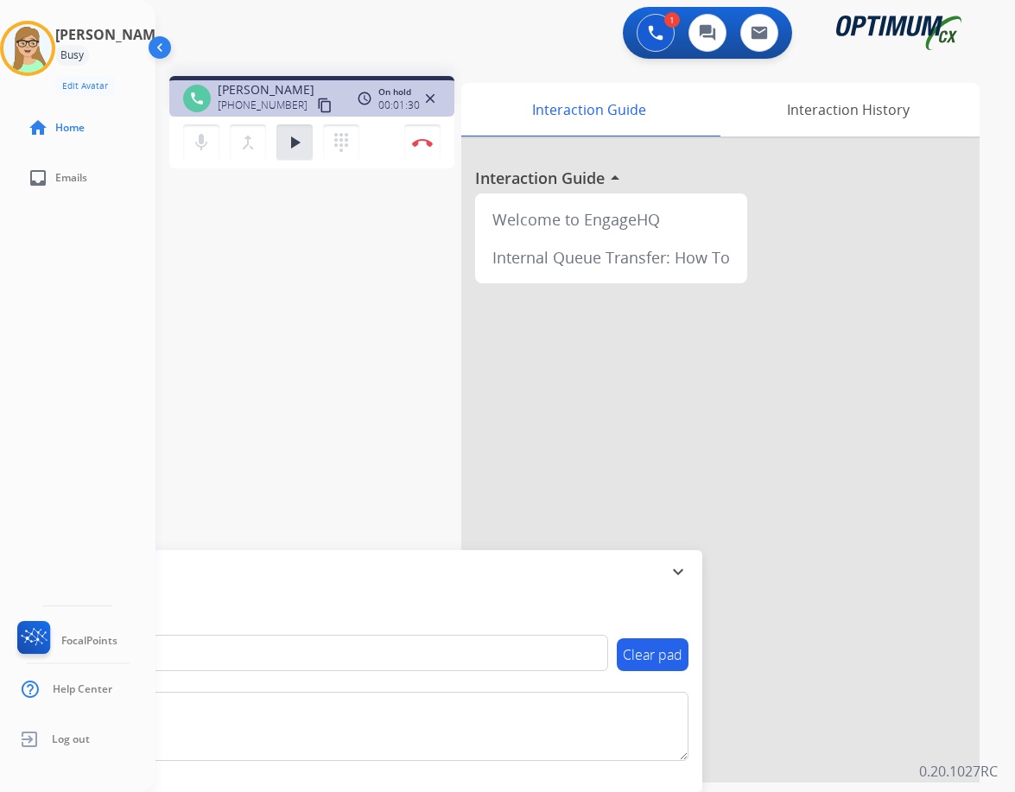
drag, startPoint x: 173, startPoint y: 13, endPoint x: 187, endPoint y: 29, distance: 22.0
click at [173, 13] on div "1 Voice Interactions 0 Chat Interactions 0 Email Interactions" at bounding box center [565, 34] width 818 height 55
click at [300, 143] on mat-icon "play_arrow" at bounding box center [294, 142] width 21 height 21
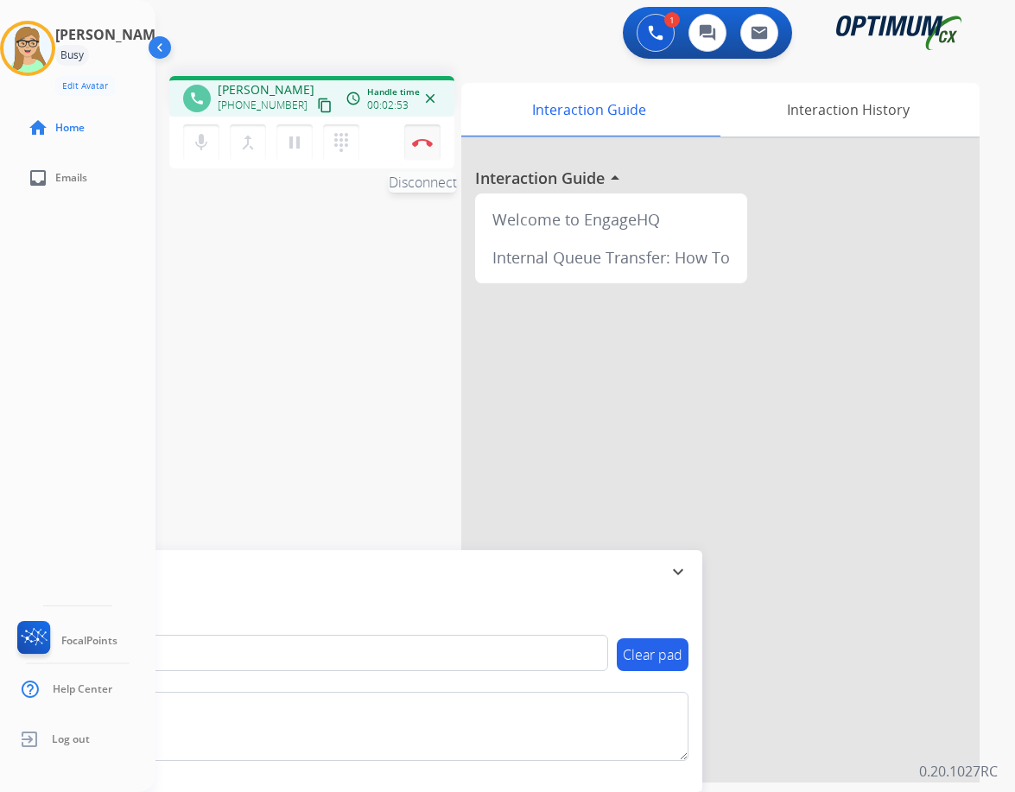
click at [420, 143] on img at bounding box center [422, 142] width 21 height 9
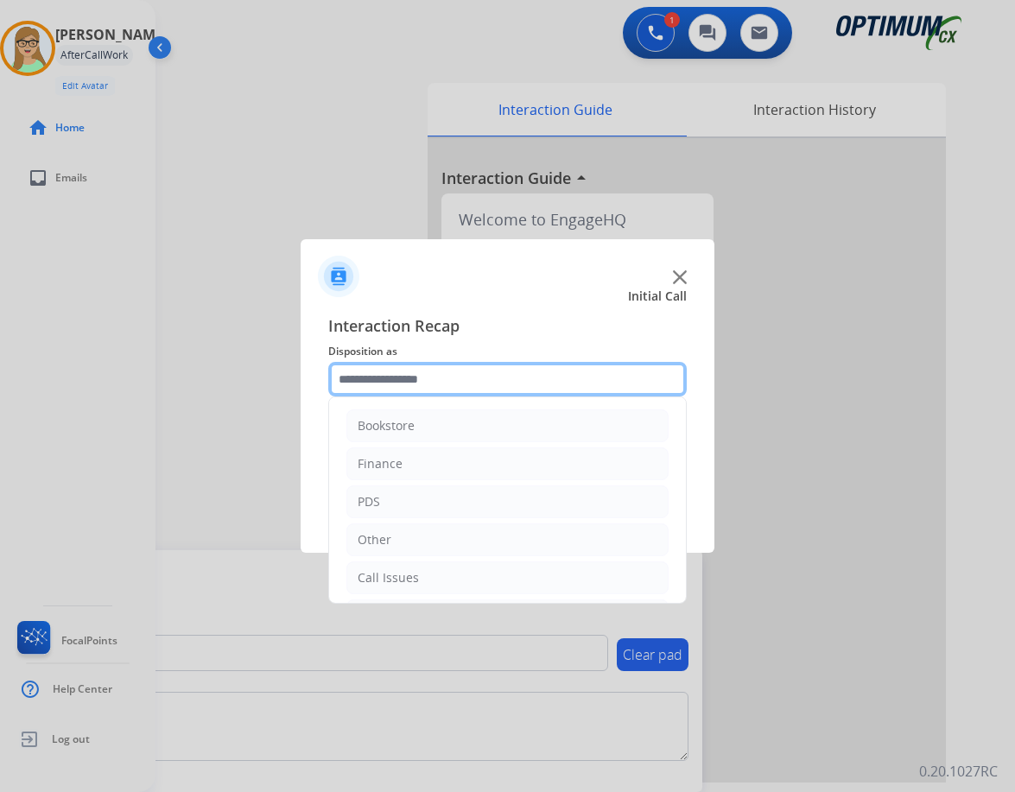
click at [409, 380] on input "text" at bounding box center [507, 379] width 359 height 35
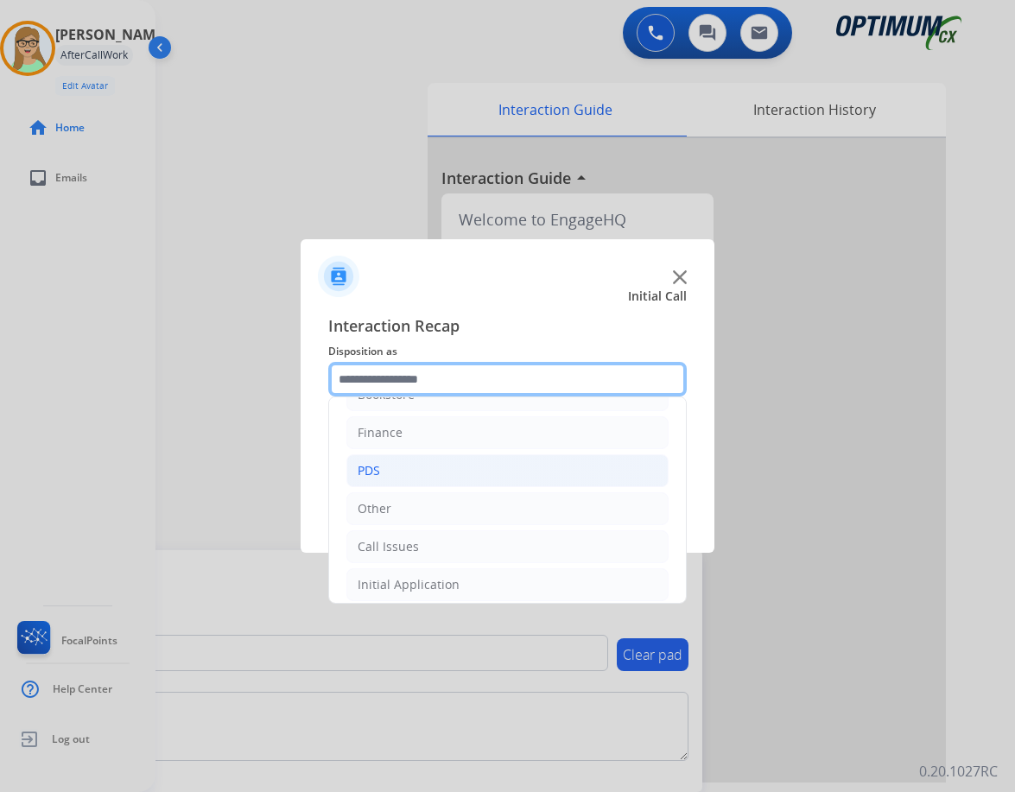
scroll to position [0, 0]
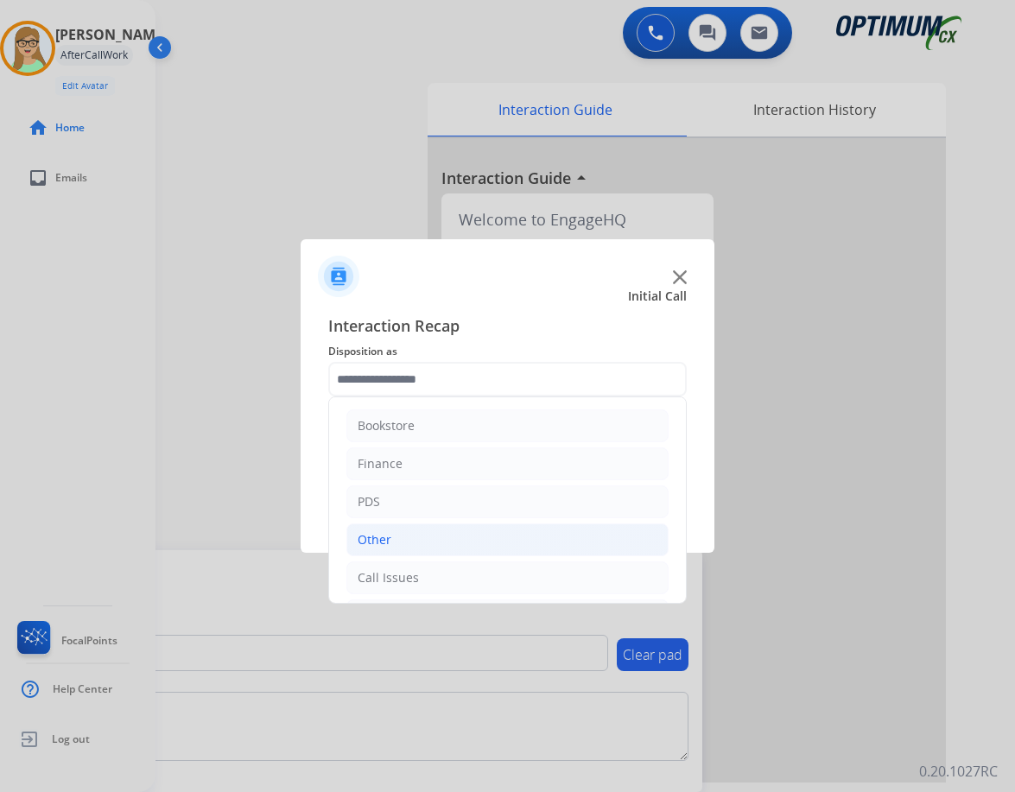
click at [385, 537] on div "Other" at bounding box center [375, 539] width 34 height 17
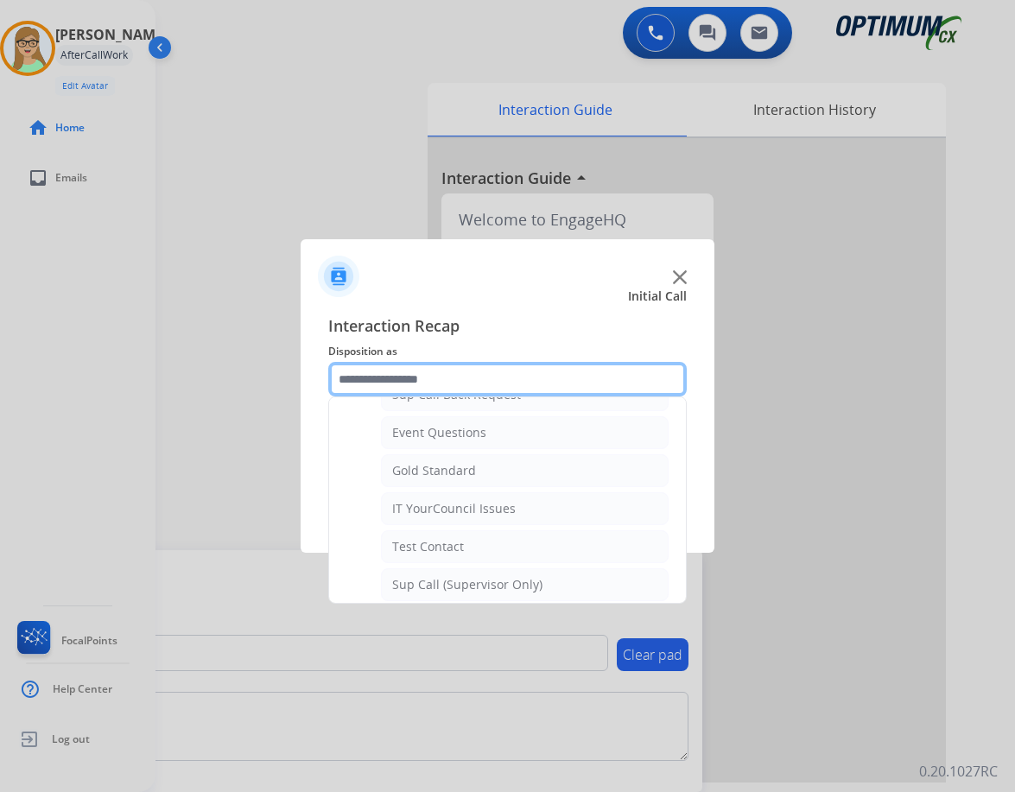
scroll to position [346, 0]
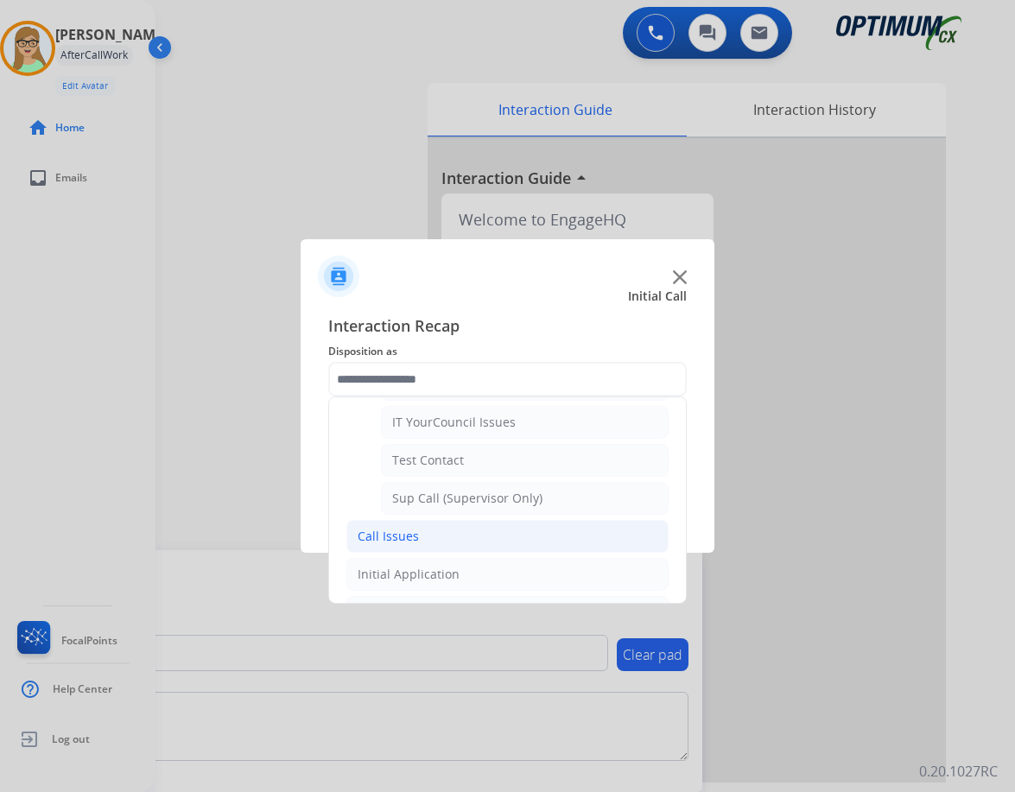
click at [379, 536] on div "Call Issues" at bounding box center [388, 536] width 61 height 17
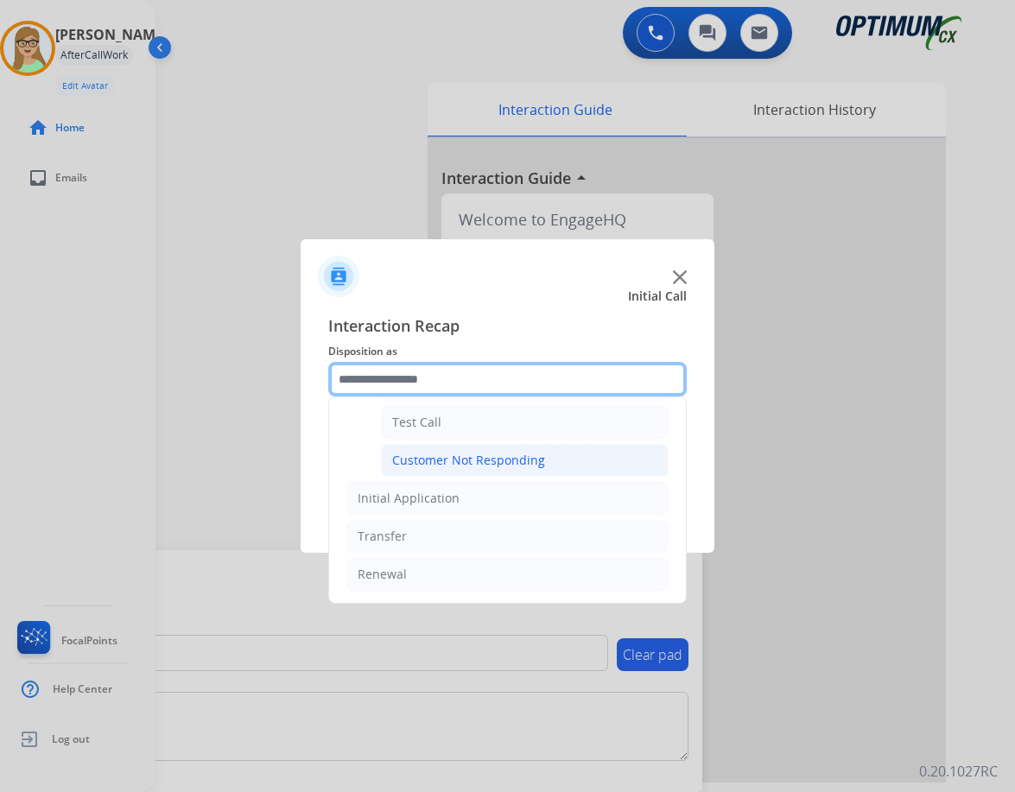
scroll to position [135, 0]
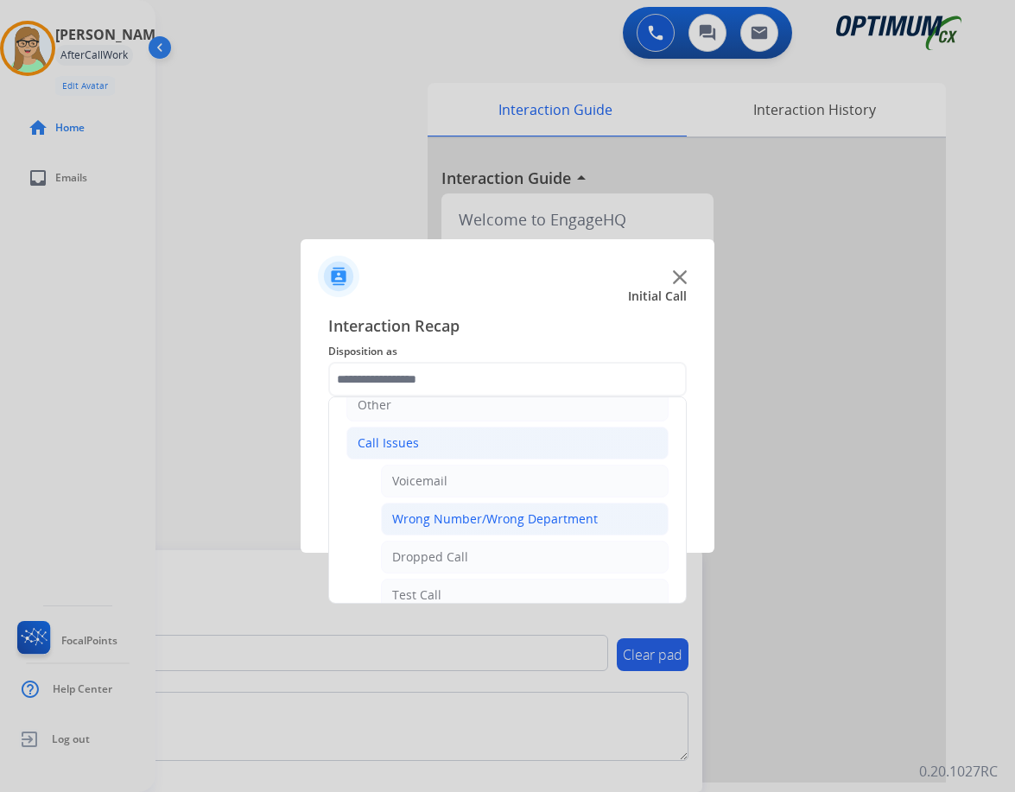
click at [447, 517] on div "Wrong Number/Wrong Department" at bounding box center [495, 519] width 206 height 17
type input "**********"
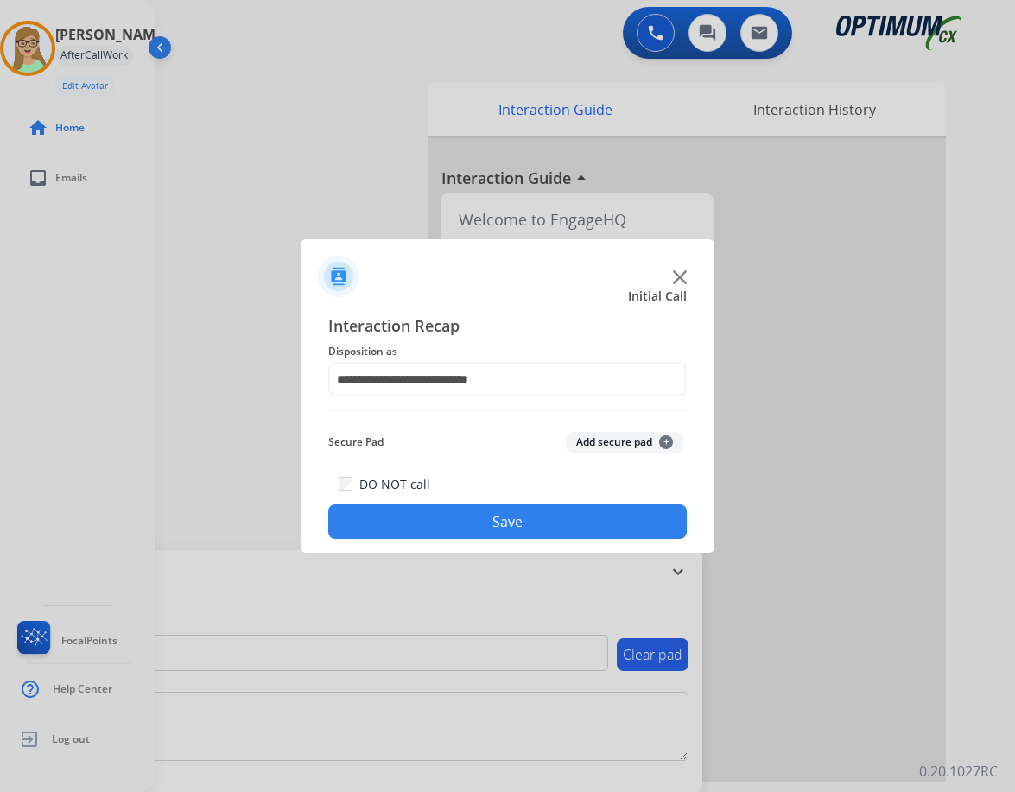
click at [431, 532] on button "Save" at bounding box center [507, 522] width 359 height 35
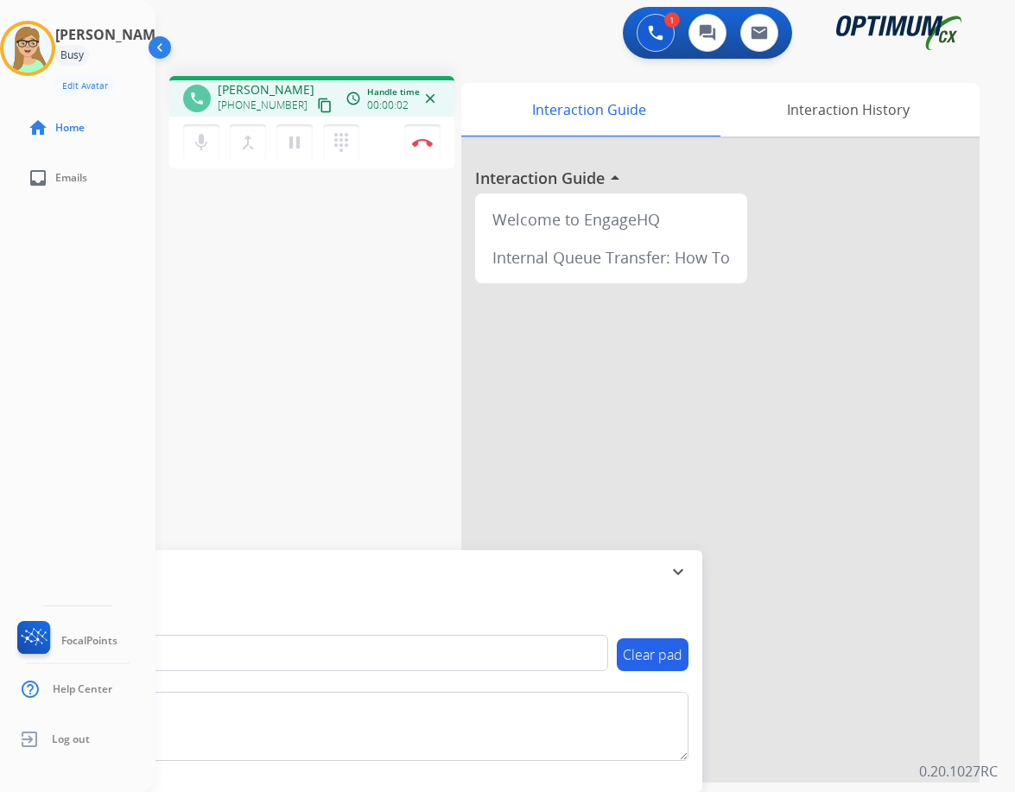
click at [317, 98] on mat-icon "content_copy" at bounding box center [325, 106] width 16 height 16
click at [420, 139] on img at bounding box center [422, 142] width 21 height 9
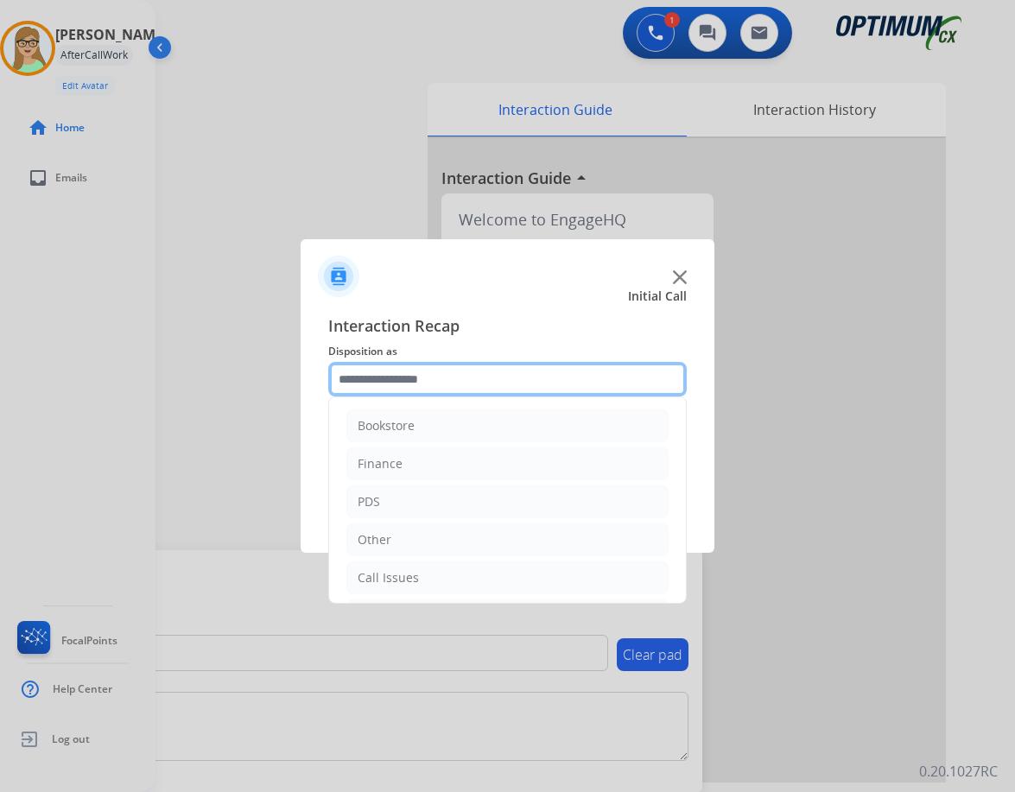
click at [429, 373] on input "text" at bounding box center [507, 379] width 359 height 35
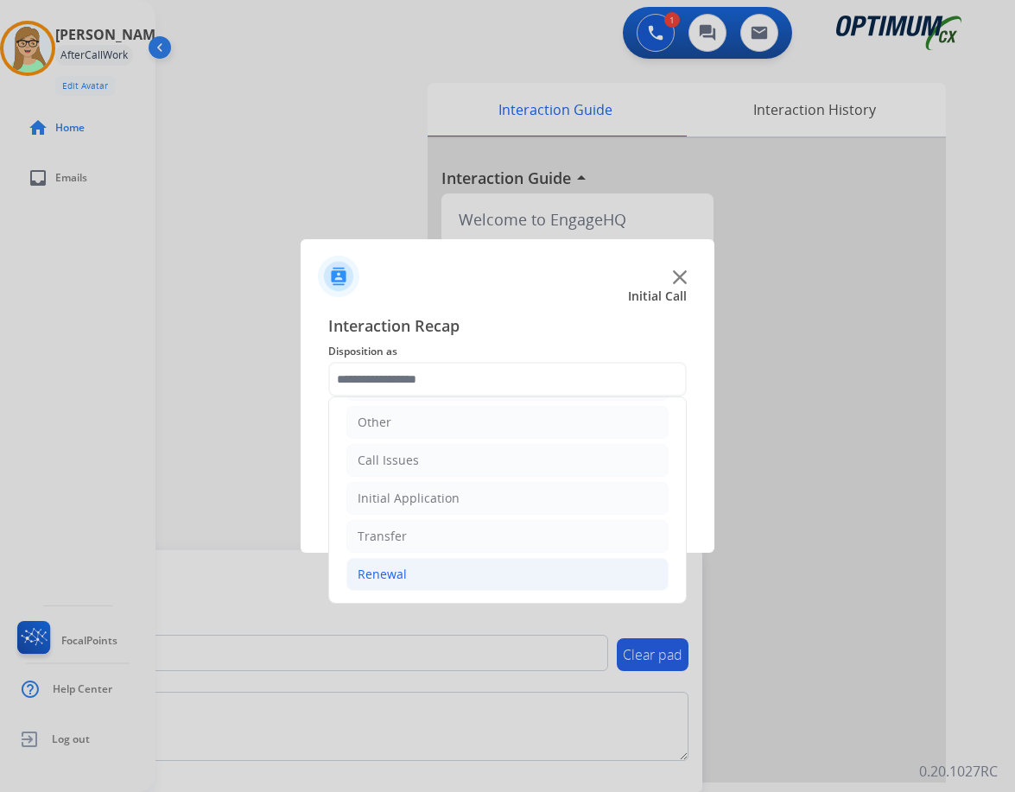
click at [393, 575] on div "Renewal" at bounding box center [382, 574] width 49 height 17
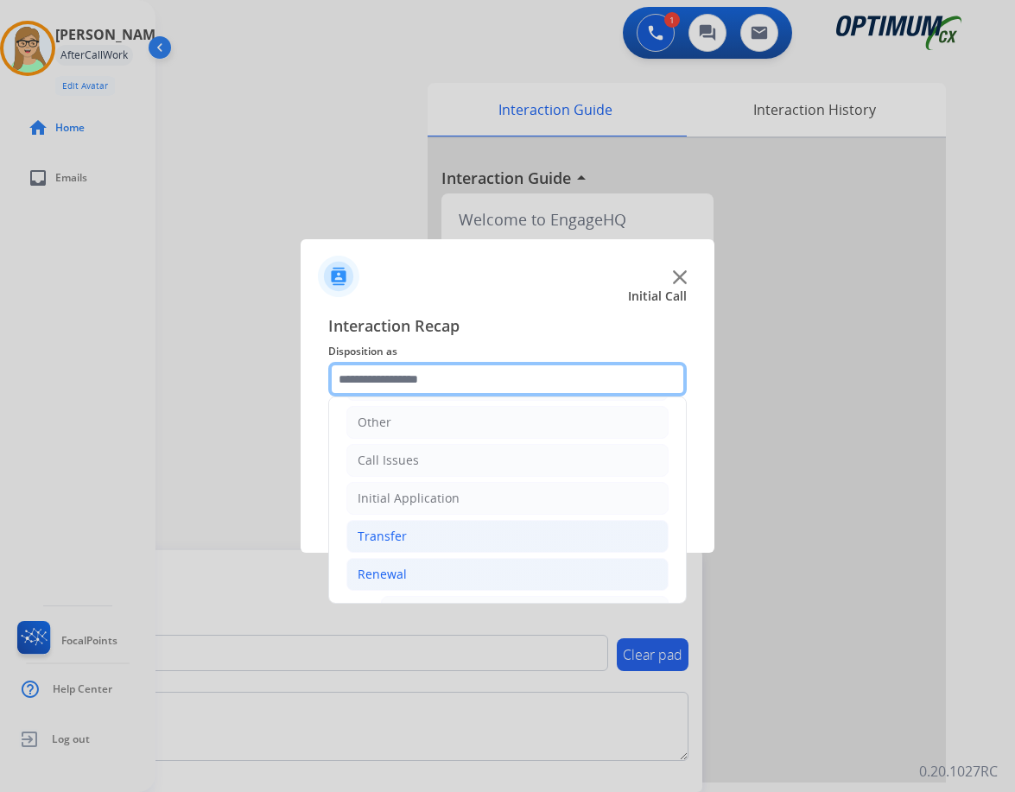
scroll to position [290, 0]
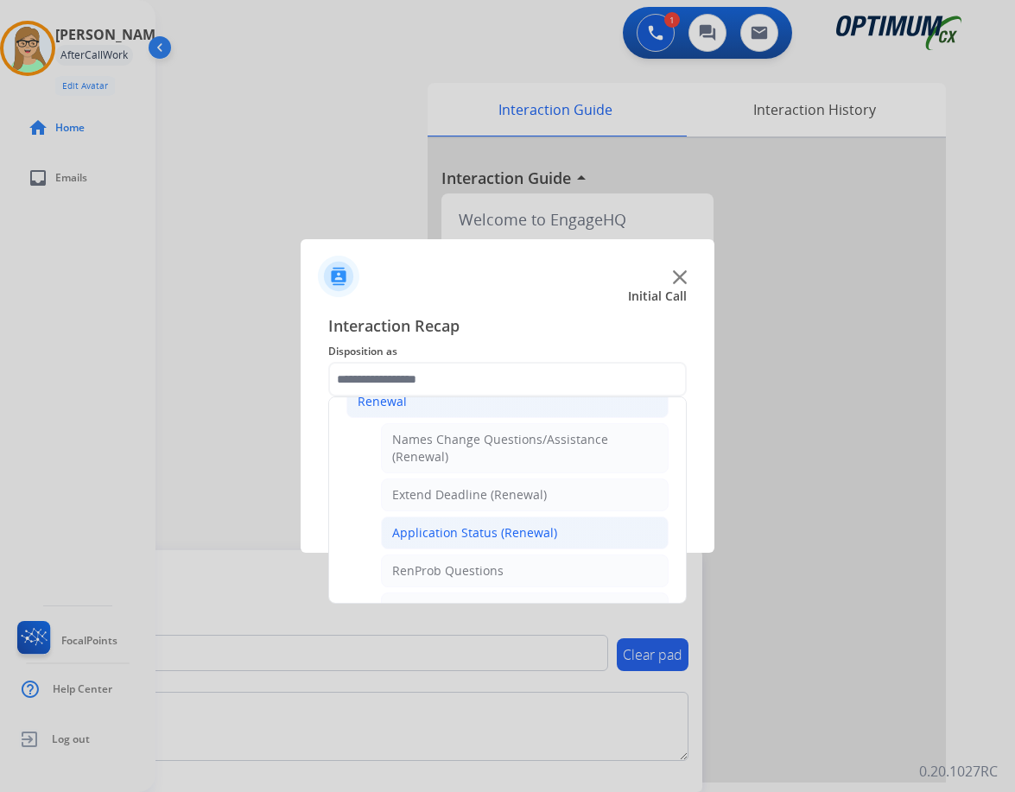
click at [470, 537] on div "Application Status (Renewal)" at bounding box center [474, 532] width 165 height 17
type input "**********"
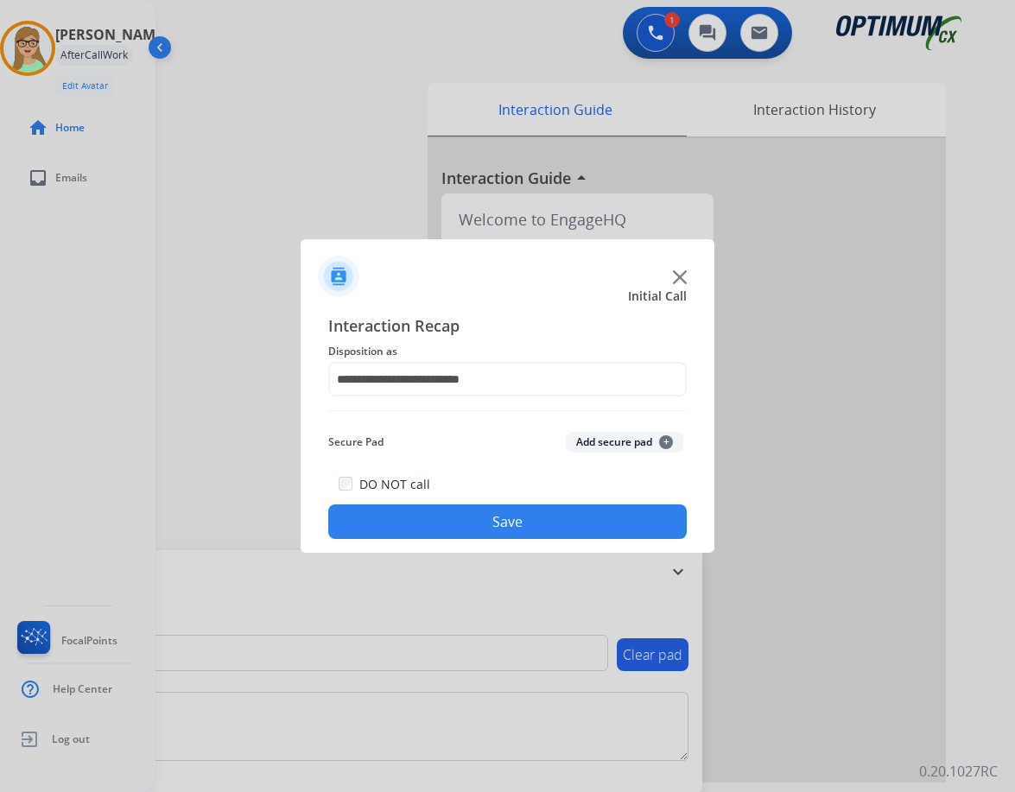
drag, startPoint x: 472, startPoint y: 526, endPoint x: 11, endPoint y: 429, distance: 470.8
click at [472, 525] on button "Save" at bounding box center [507, 522] width 359 height 35
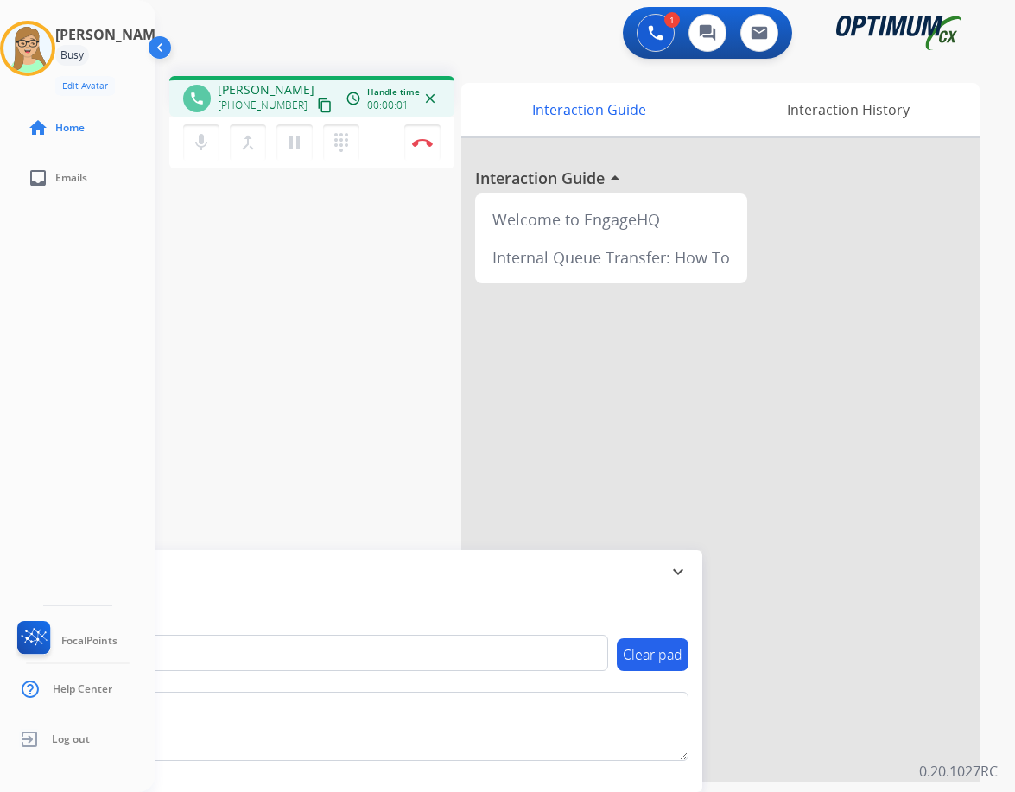
click at [317, 105] on mat-icon "content_copy" at bounding box center [325, 106] width 16 height 16
click at [317, 108] on mat-icon "content_copy" at bounding box center [325, 106] width 16 height 16
drag, startPoint x: 231, startPoint y: 105, endPoint x: 291, endPoint y: 102, distance: 60.6
click at [291, 102] on div "+13346483790 content_copy" at bounding box center [277, 105] width 118 height 21
click at [317, 104] on mat-icon "content_copy" at bounding box center [325, 106] width 16 height 16
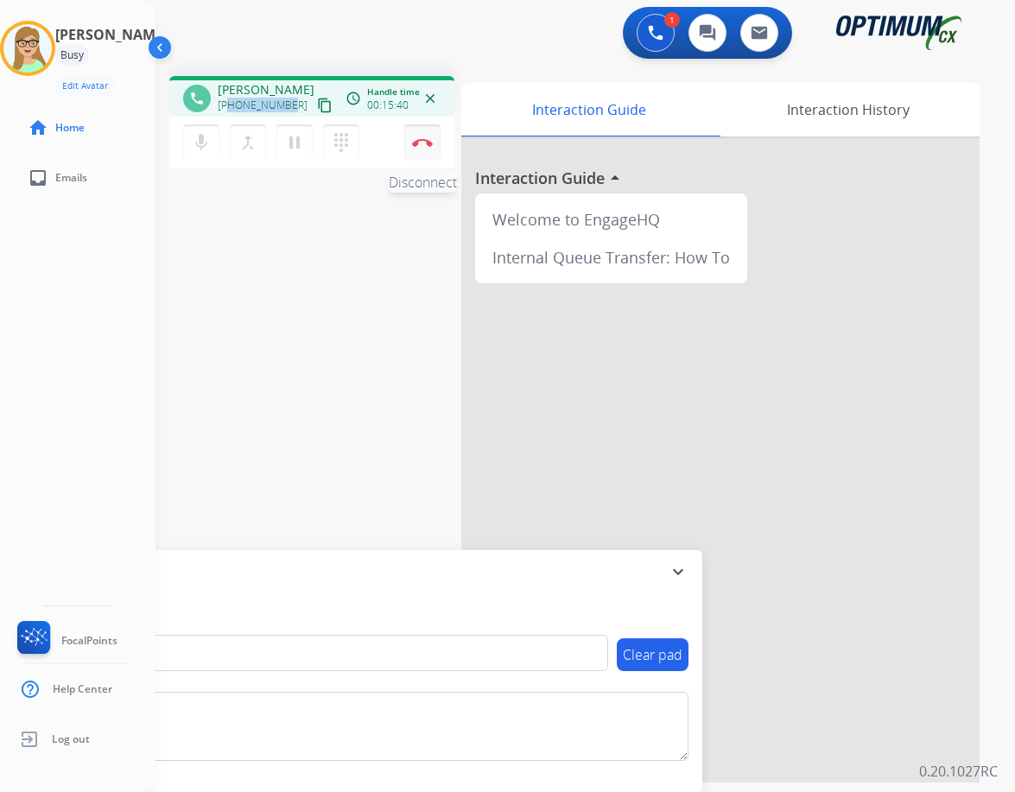
click at [410, 137] on button "Disconnect" at bounding box center [422, 142] width 36 height 36
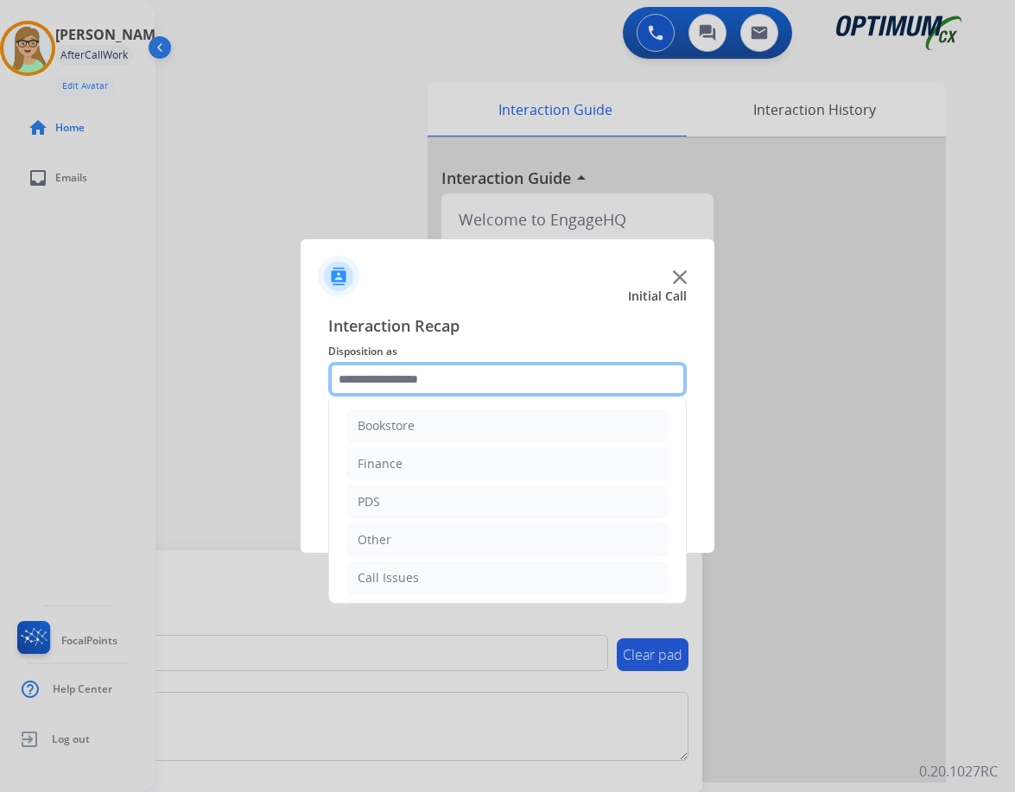
click at [408, 371] on input "text" at bounding box center [507, 379] width 359 height 35
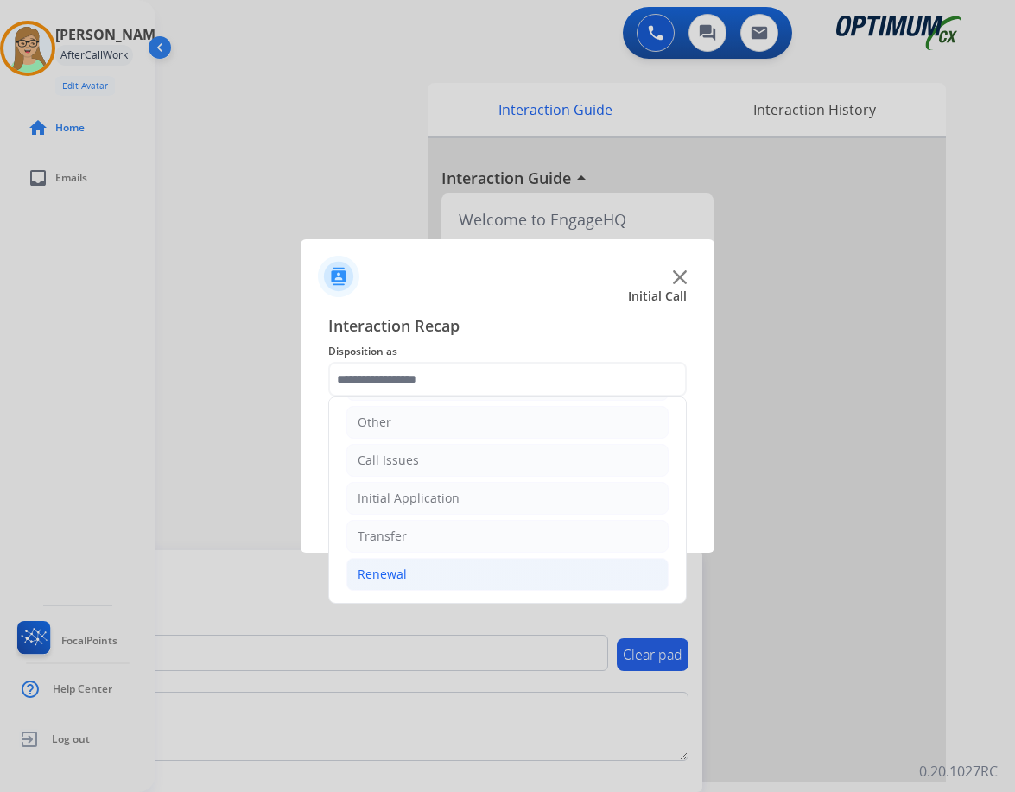
click at [386, 573] on div "Renewal" at bounding box center [382, 574] width 49 height 17
click at [373, 569] on div "Renewal" at bounding box center [382, 574] width 49 height 17
click at [382, 575] on div "Renewal" at bounding box center [382, 574] width 49 height 17
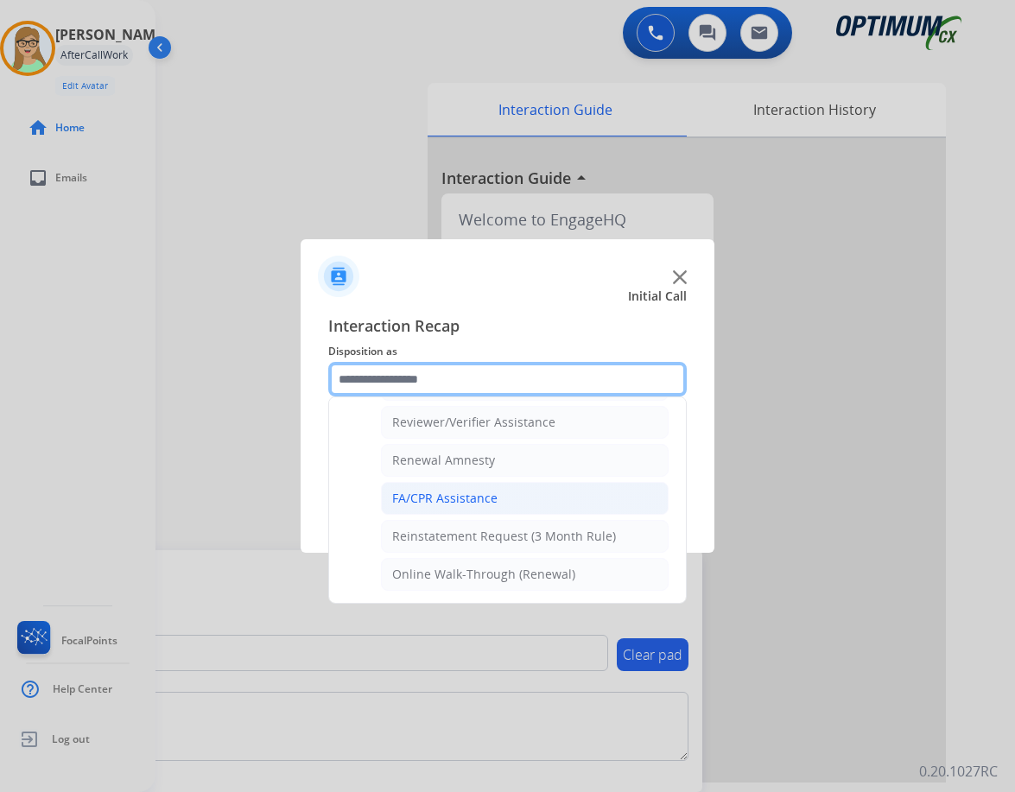
scroll to position [494, 0]
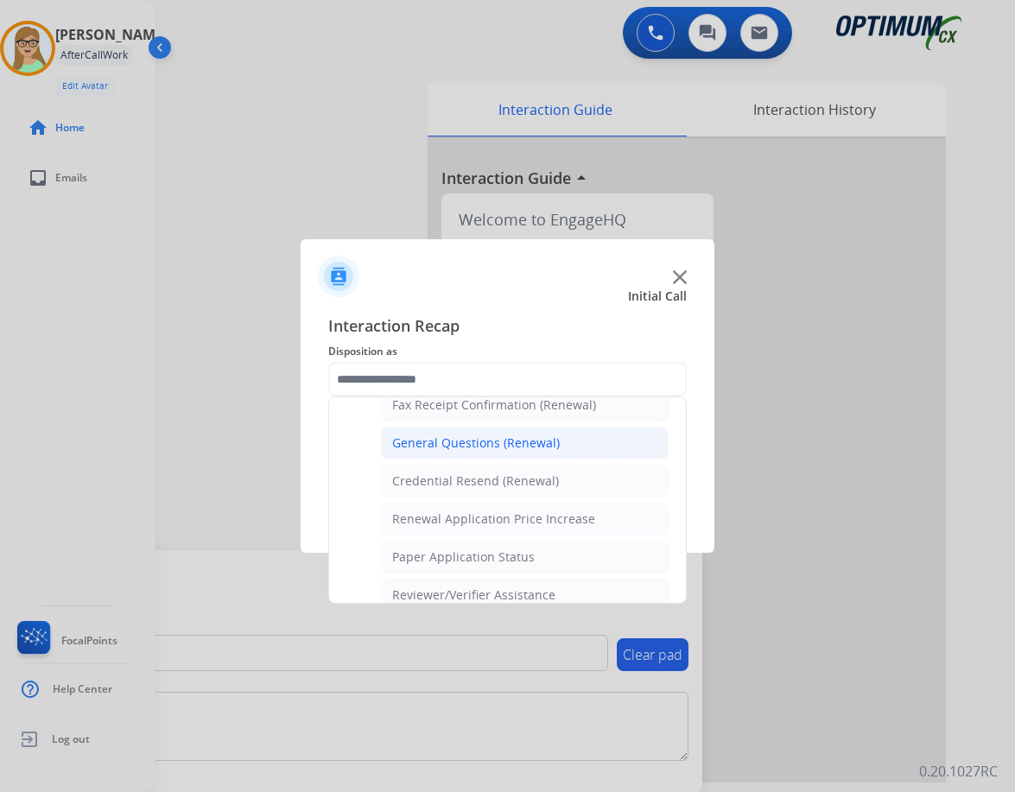
click at [475, 447] on div "General Questions (Renewal)" at bounding box center [476, 443] width 168 height 17
type input "**********"
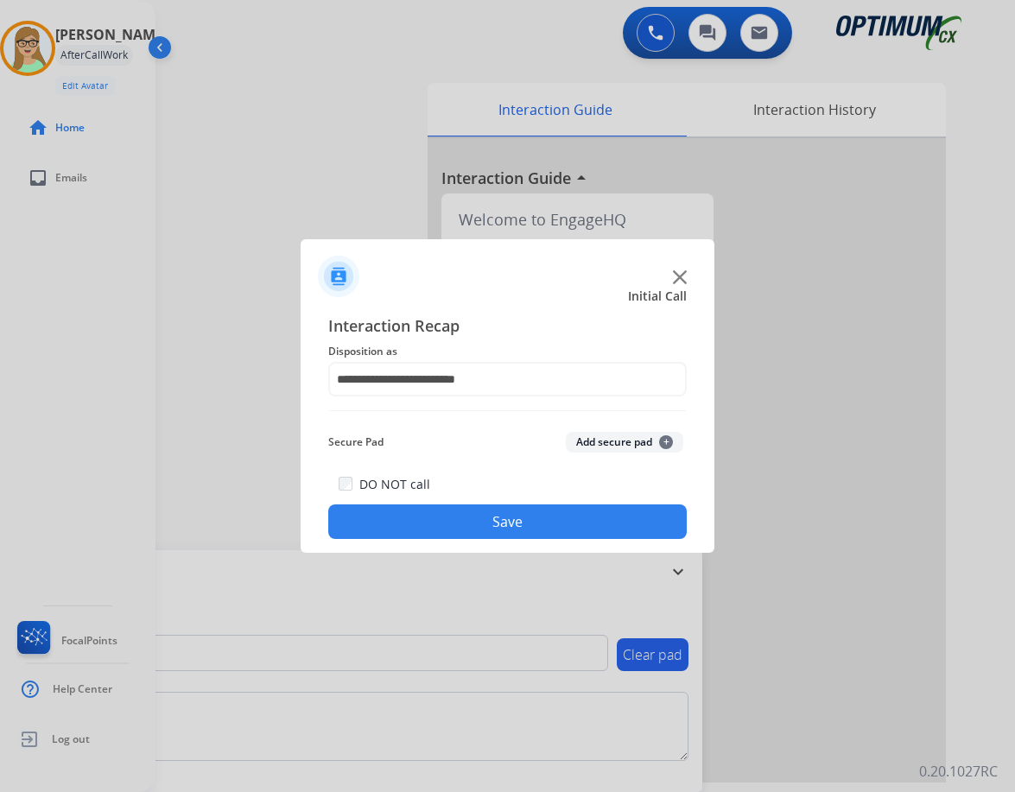
click at [467, 528] on button "Save" at bounding box center [507, 522] width 359 height 35
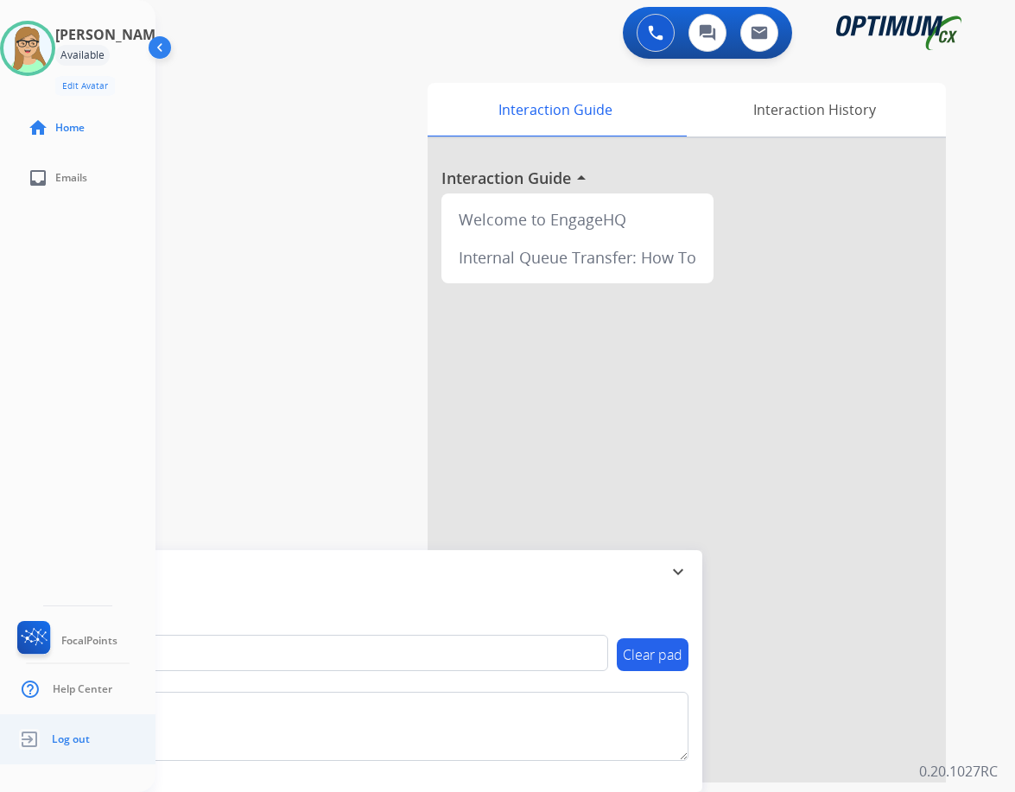
click at [71, 735] on span "Log out" at bounding box center [71, 740] width 38 height 14
